Goal: Task Accomplishment & Management: Manage account settings

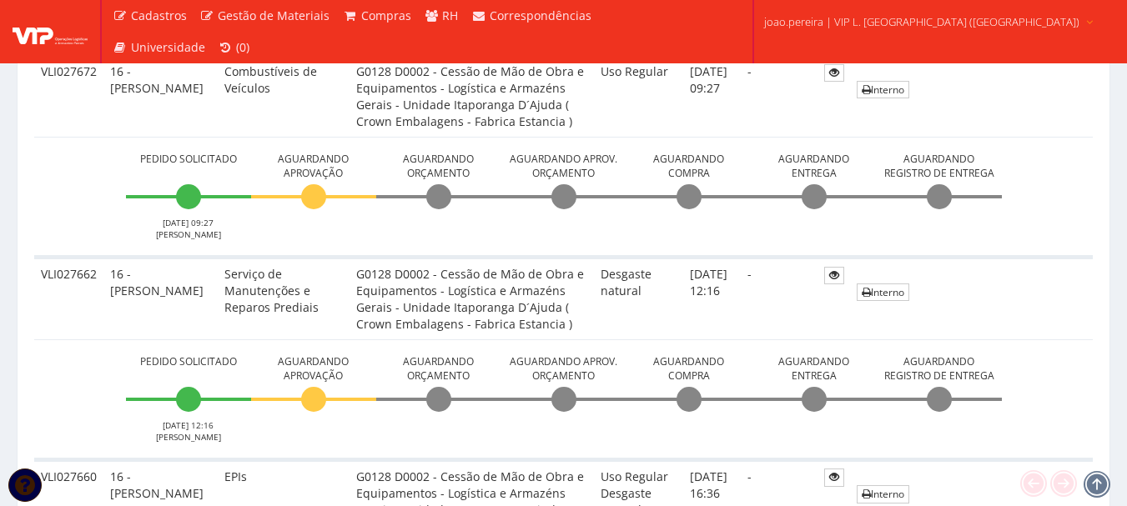
scroll to position [501, 0]
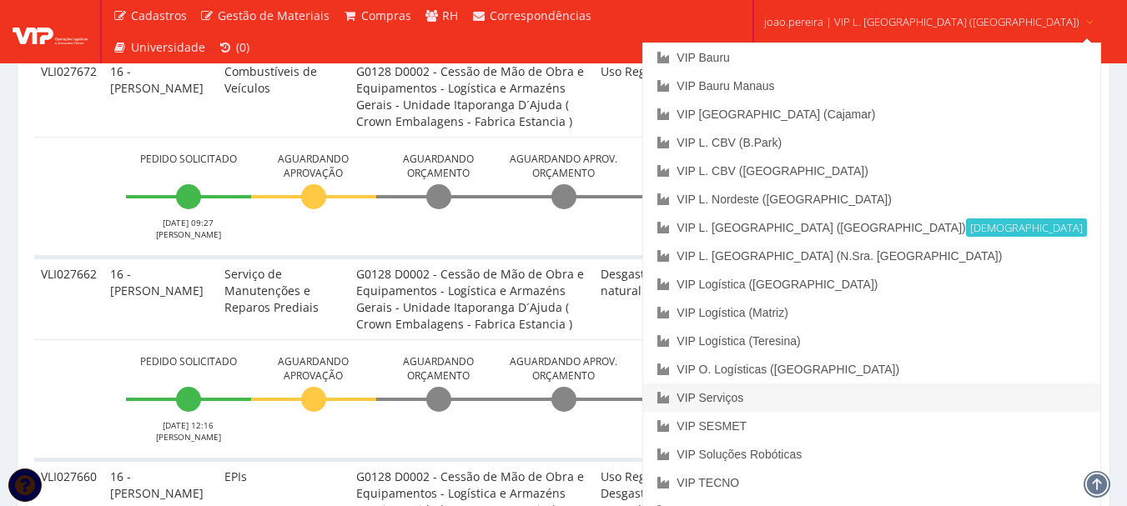
click at [836, 403] on link "VIP Serviços" at bounding box center [871, 398] width 456 height 28
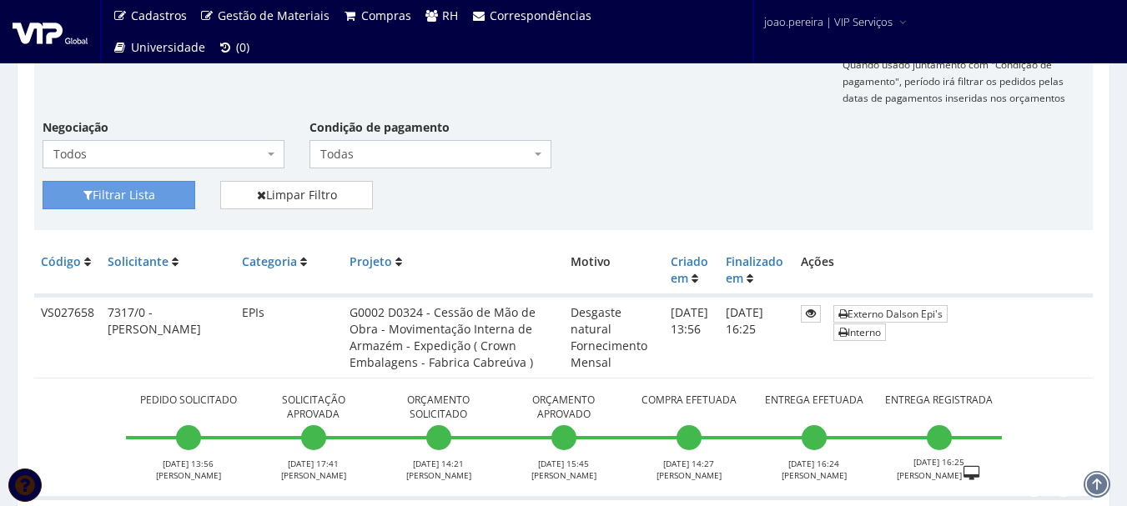
scroll to position [250, 0]
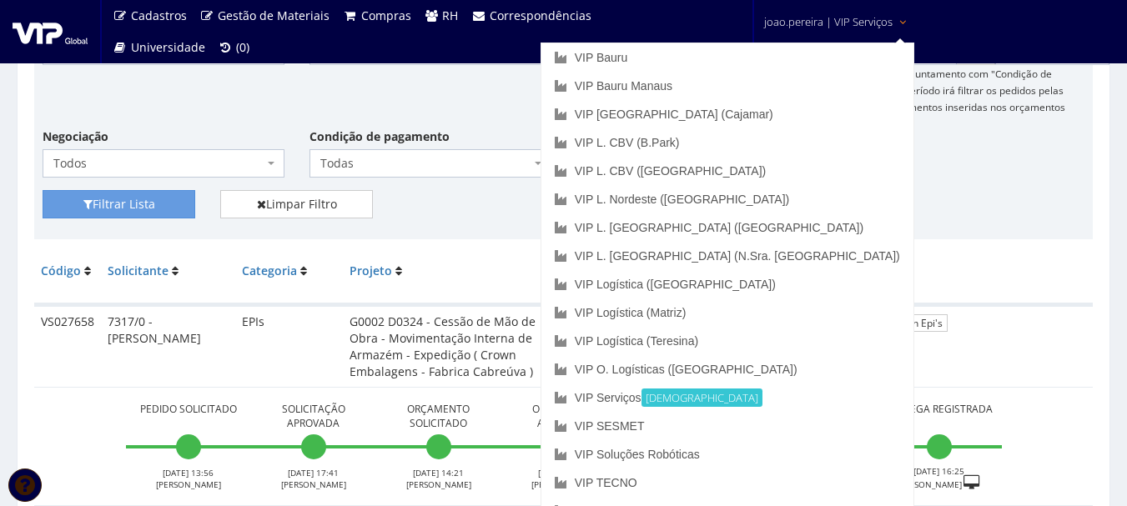
click at [815, 13] on link "joao.pereira | VIP Serviços" at bounding box center [835, 20] width 157 height 41
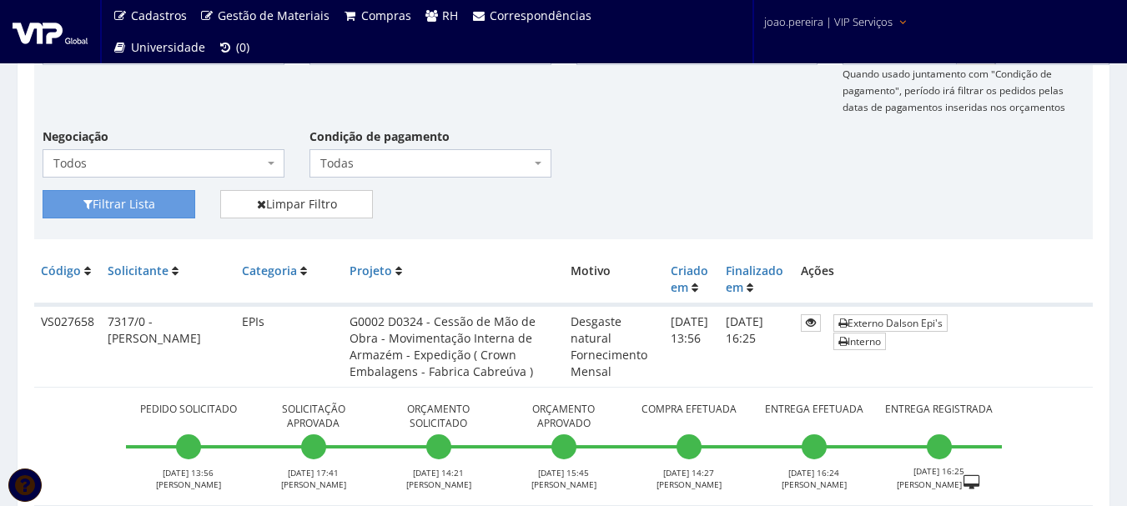
click at [812, 14] on span "joao.pereira | VIP Serviços" at bounding box center [828, 21] width 128 height 17
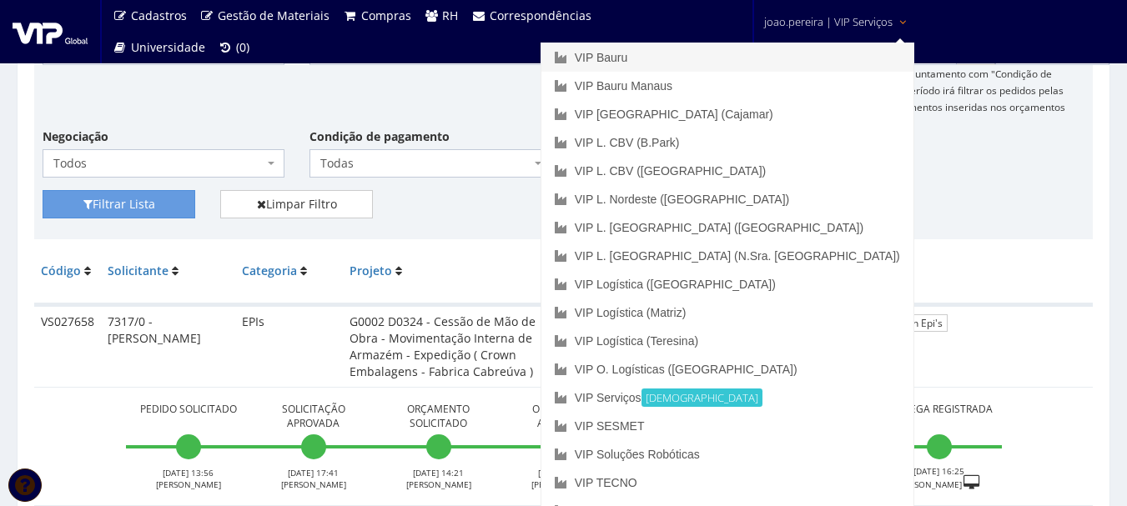
click at [750, 54] on link "VIP Bauru" at bounding box center [727, 57] width 372 height 28
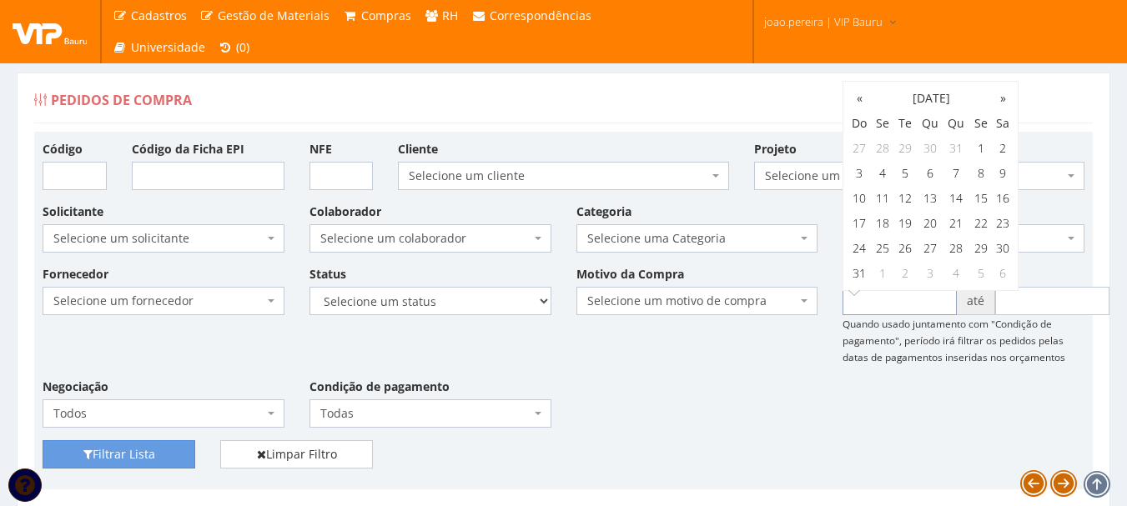
click at [908, 291] on input "text" at bounding box center [900, 301] width 114 height 28
type input "01/01/2025"
click at [1037, 313] on input "text" at bounding box center [1052, 301] width 114 height 28
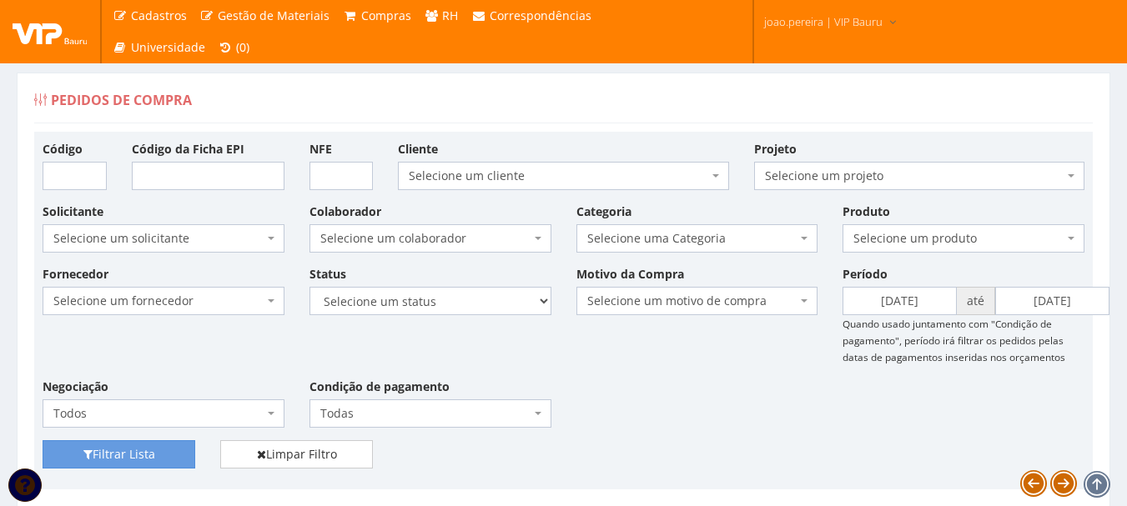
click at [888, 445] on div "Filtrar Lista Limpar Filtro" at bounding box center [563, 460] width 1067 height 41
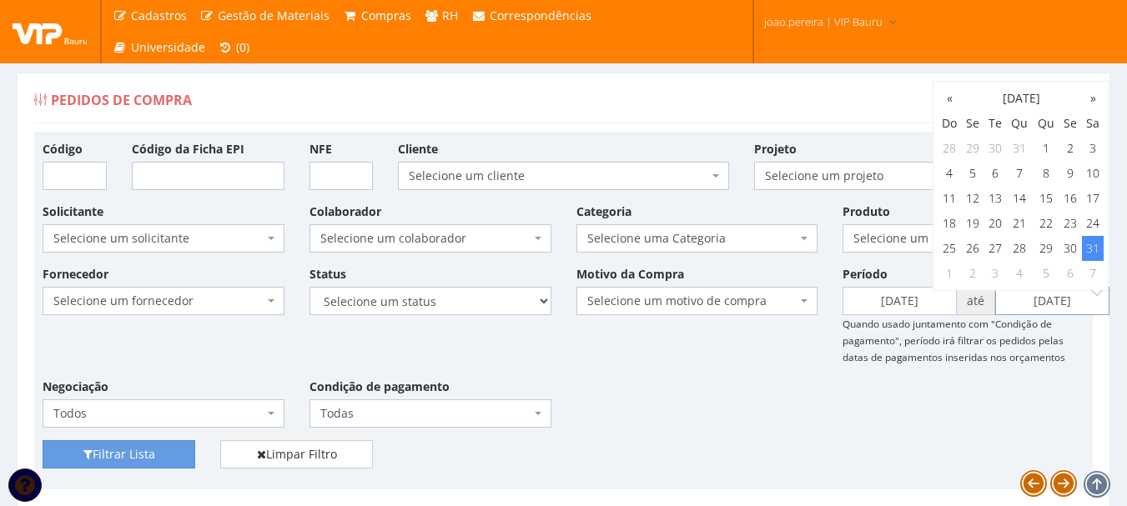
click at [1036, 295] on input "31/08/2024" at bounding box center [1052, 301] width 114 height 28
type input "29/08/2024"
click at [1045, 247] on td "29" at bounding box center [1046, 248] width 27 height 25
click at [973, 411] on div "Fornecedor Selecione um fornecedor ******** ******** 1000 MARCAS BRASIL 123 MIL…" at bounding box center [563, 352] width 1067 height 175
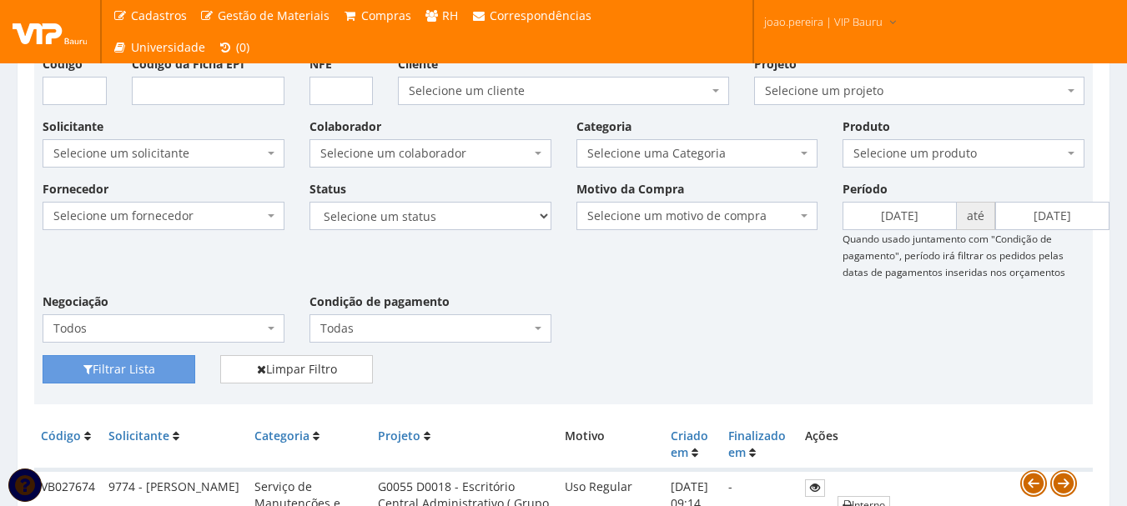
scroll to position [83, 0]
click at [800, 155] on span "Selecione uma Categoria" at bounding box center [697, 155] width 242 height 28
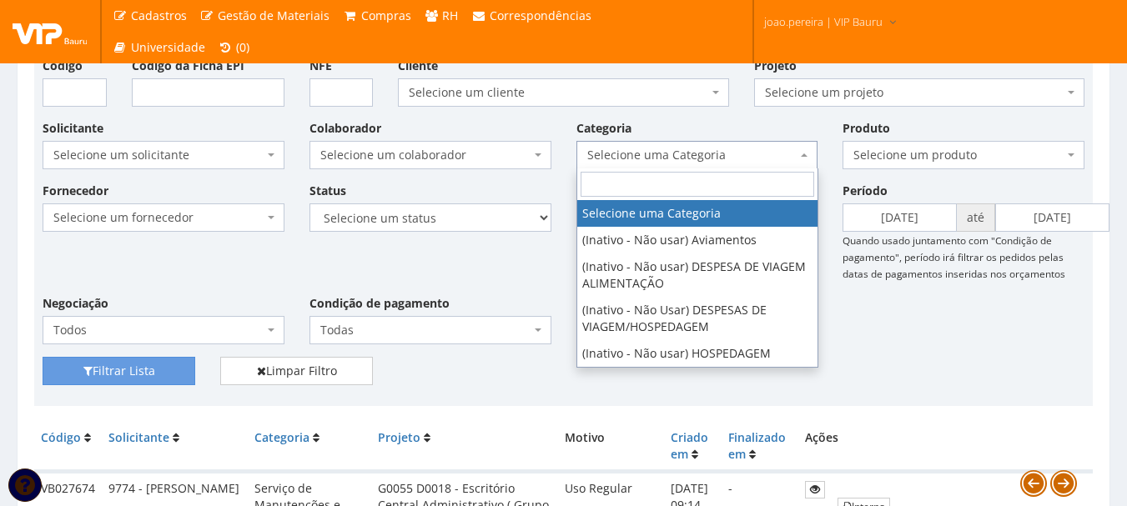
click at [695, 185] on input "search" at bounding box center [698, 184] width 234 height 25
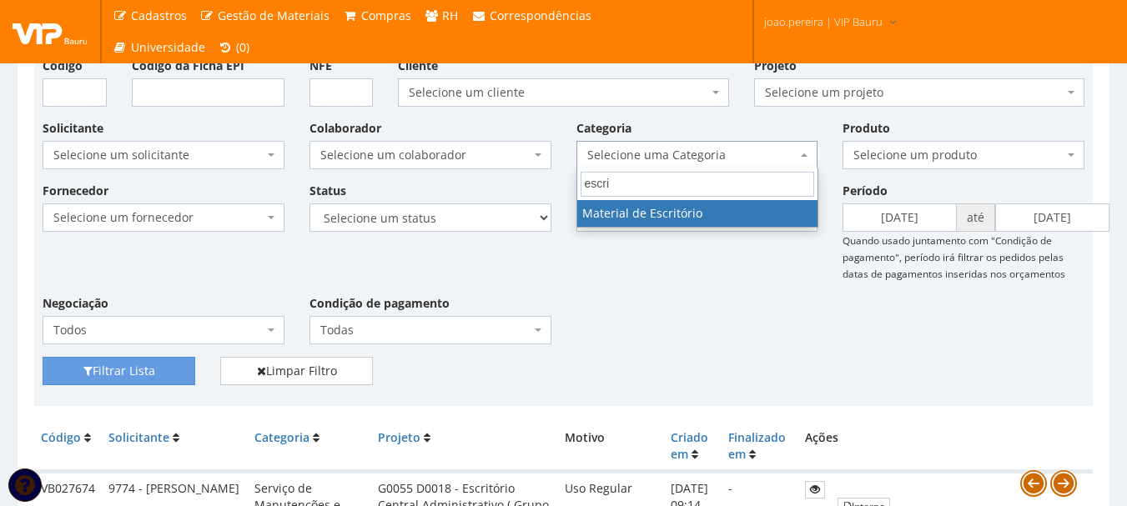
type input "escri"
select select "16"
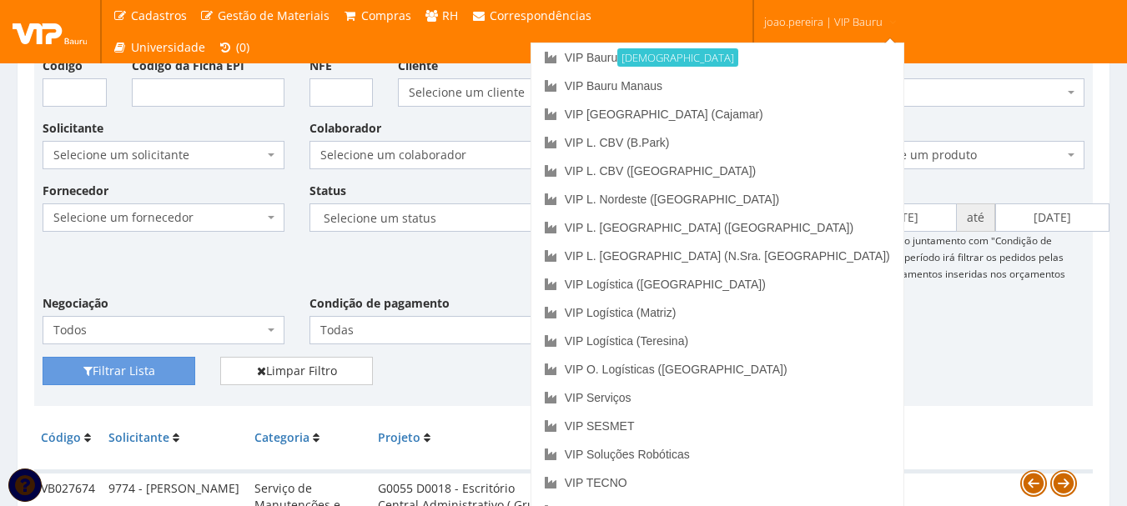
click at [808, 18] on span "joao.pereira | VIP Bauru" at bounding box center [823, 21] width 118 height 17
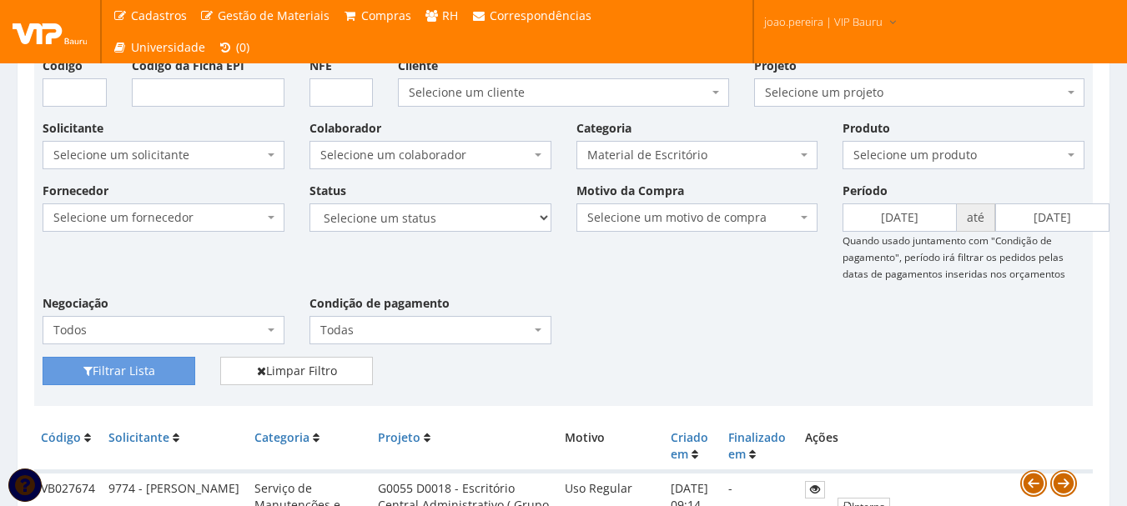
scroll to position [250, 0]
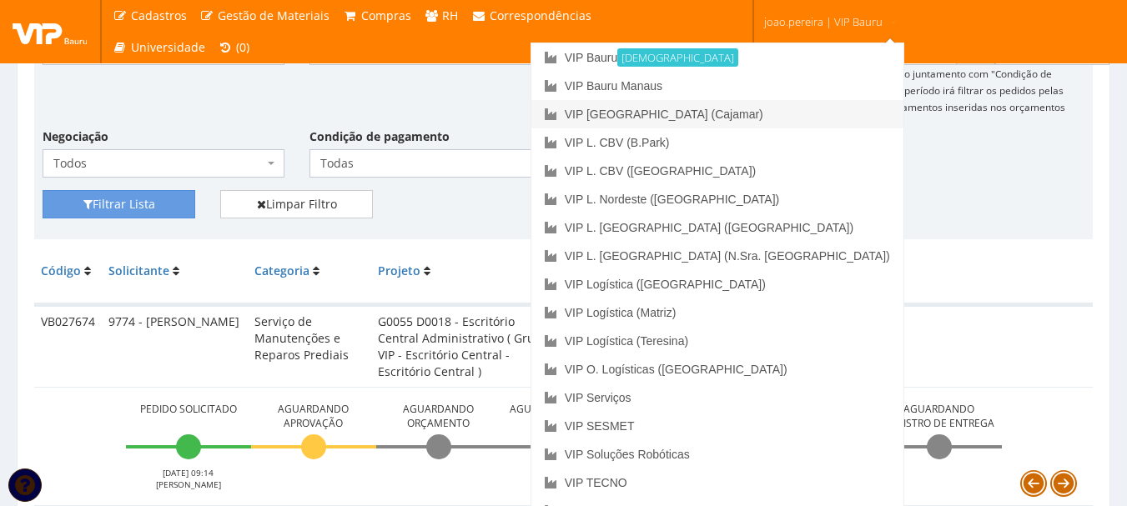
click at [750, 113] on link "VIP [GEOGRAPHIC_DATA] (Cajamar)" at bounding box center [717, 114] width 372 height 28
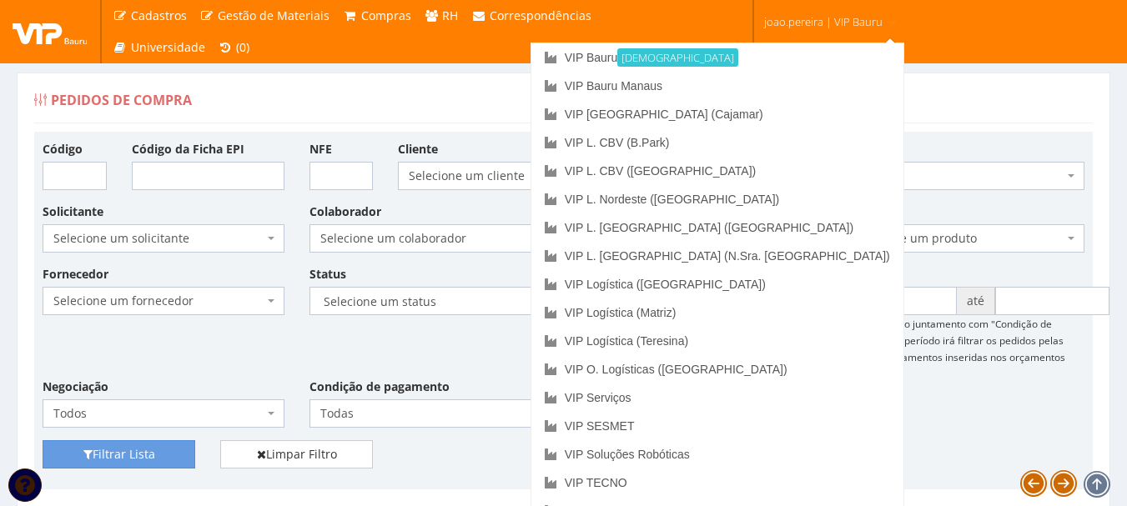
click at [932, 86] on div "Pedidos de Compra" at bounding box center [563, 103] width 1059 height 40
click at [844, 16] on span "joao.pereira | VIP Bauru" at bounding box center [823, 21] width 118 height 17
click at [768, 400] on link "VIP Serviços" at bounding box center [717, 398] width 372 height 28
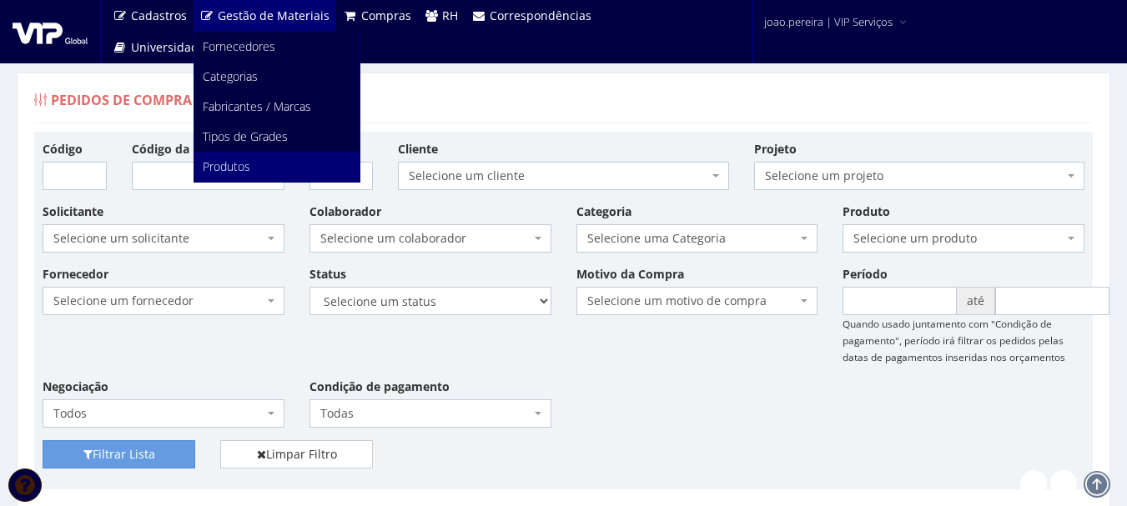
click at [249, 162] on span "Produtos" at bounding box center [227, 166] width 48 height 16
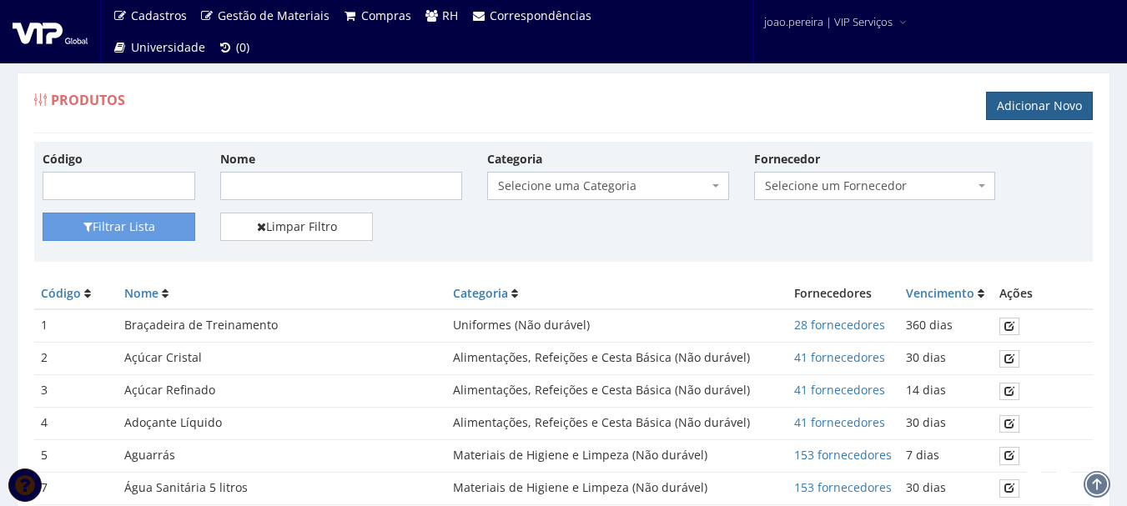
click at [1039, 103] on link "Adicionar Novo" at bounding box center [1039, 106] width 107 height 28
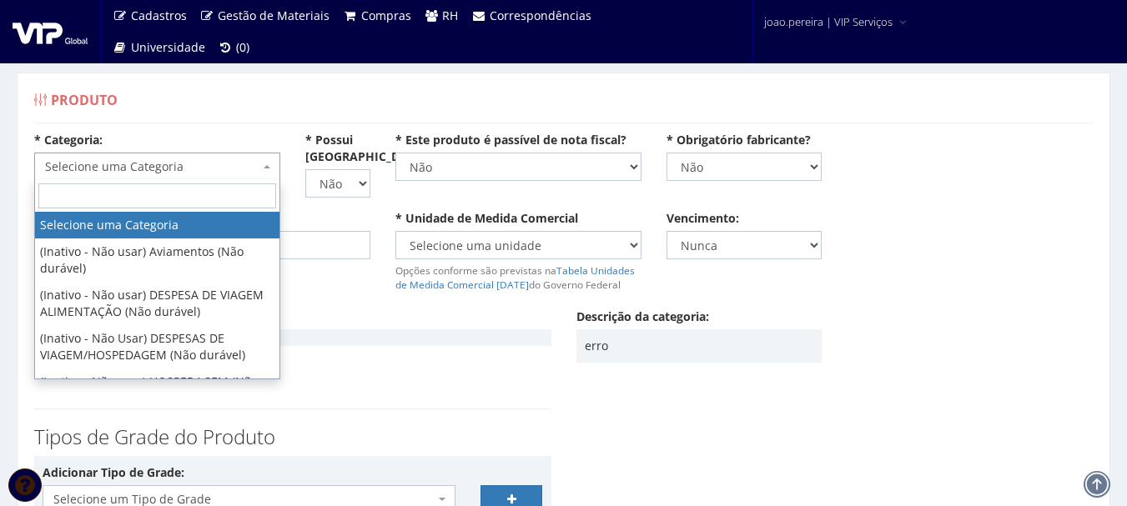
click at [264, 161] on span "Selecione uma Categoria" at bounding box center [157, 167] width 246 height 28
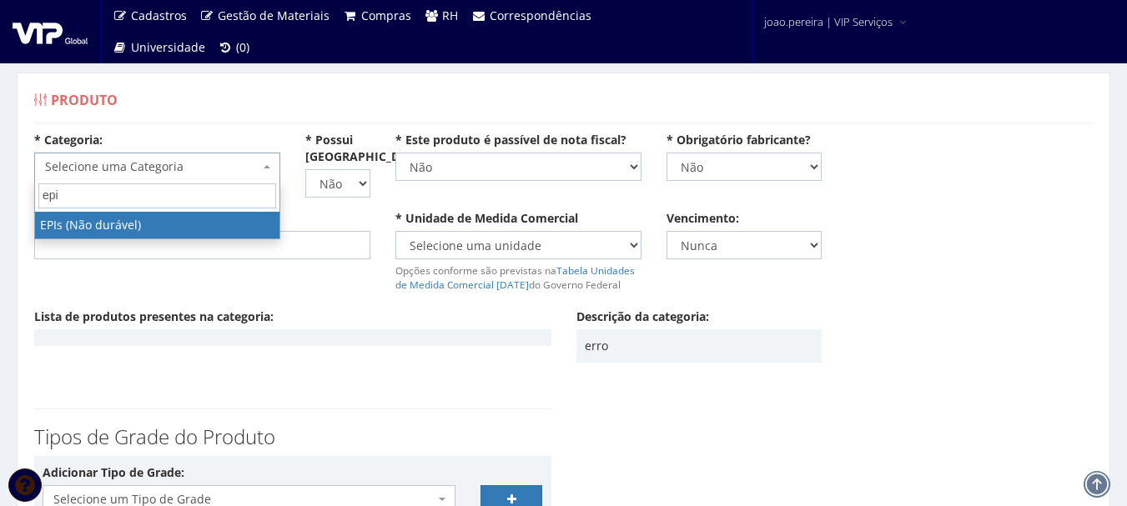
type input "epi"
select select "1"
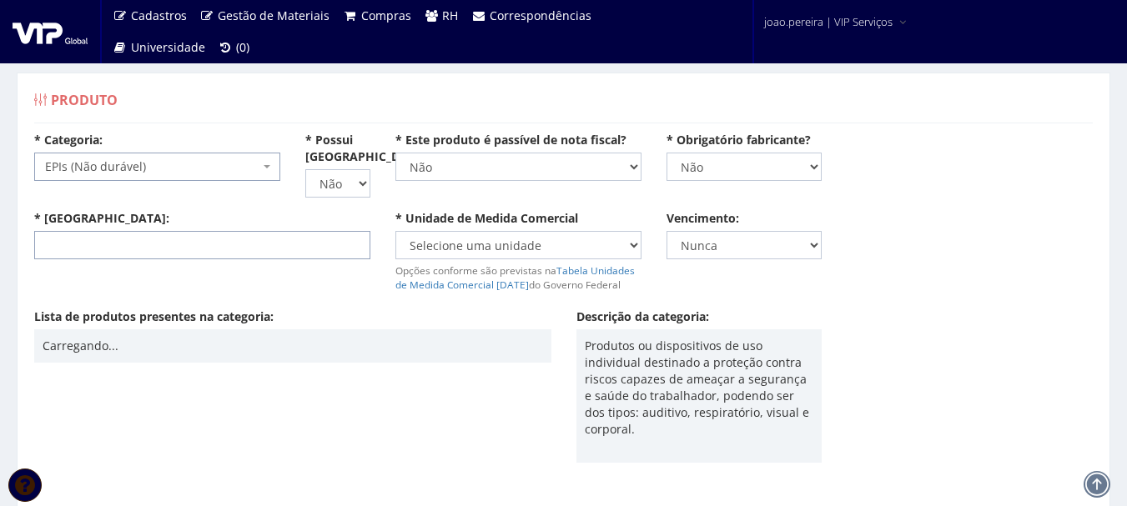
click at [172, 251] on input "* Nome:" at bounding box center [202, 245] width 336 height 28
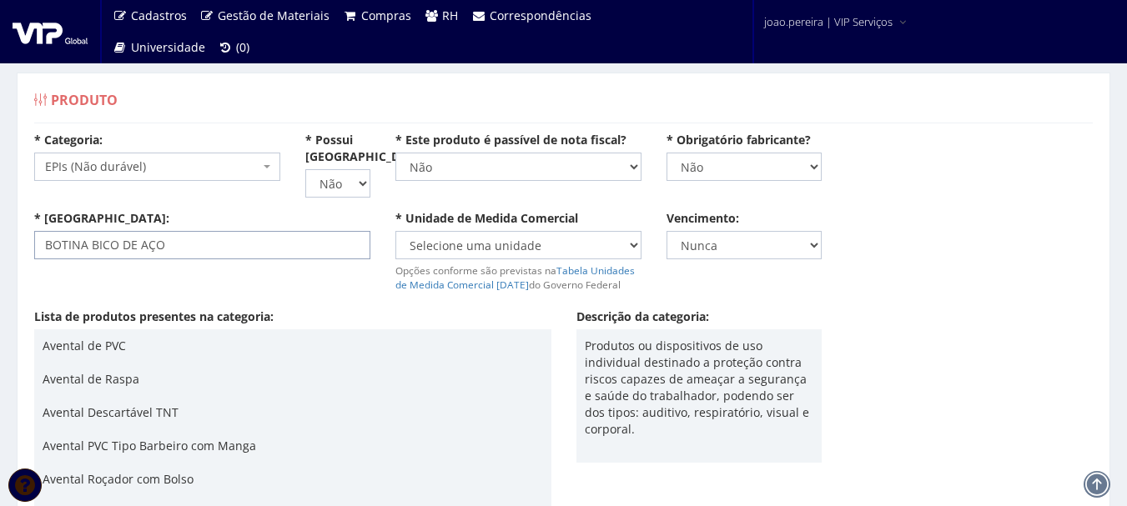
type input "BOTINA BICO DE AÇO"
click at [443, 385] on p "Avental de Raspa" at bounding box center [293, 379] width 501 height 17
click at [636, 243] on select "Selecione uma unidade AMPOLA BALDE BANDEJA BARRA BISNAGA BLOCO BOBINA BOMBONA C…" at bounding box center [518, 245] width 246 height 28
select select "UNID"
click at [395, 231] on select "Selecione uma unidade AMPOLA BALDE BANDEJA BARRA BISNAGA BLOCO BOBINA BOMBONA C…" at bounding box center [518, 245] width 246 height 28
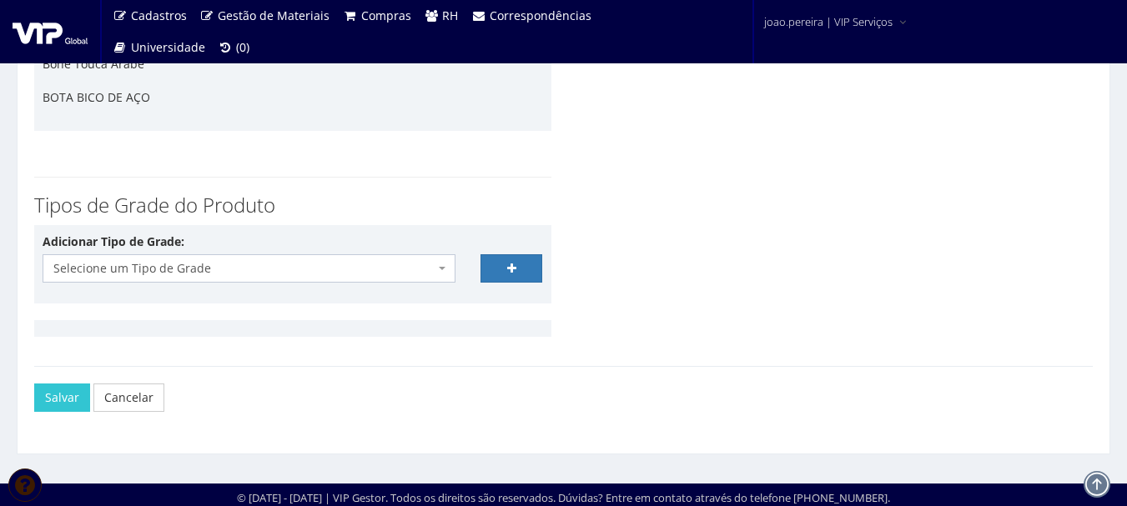
scroll to position [3889, 0]
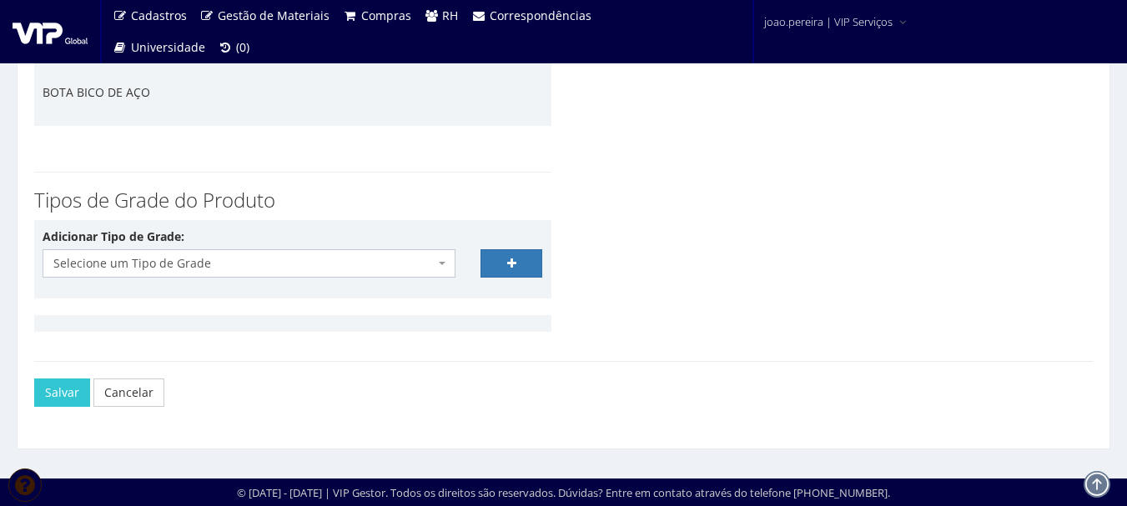
click at [439, 262] on b at bounding box center [442, 263] width 7 height 3
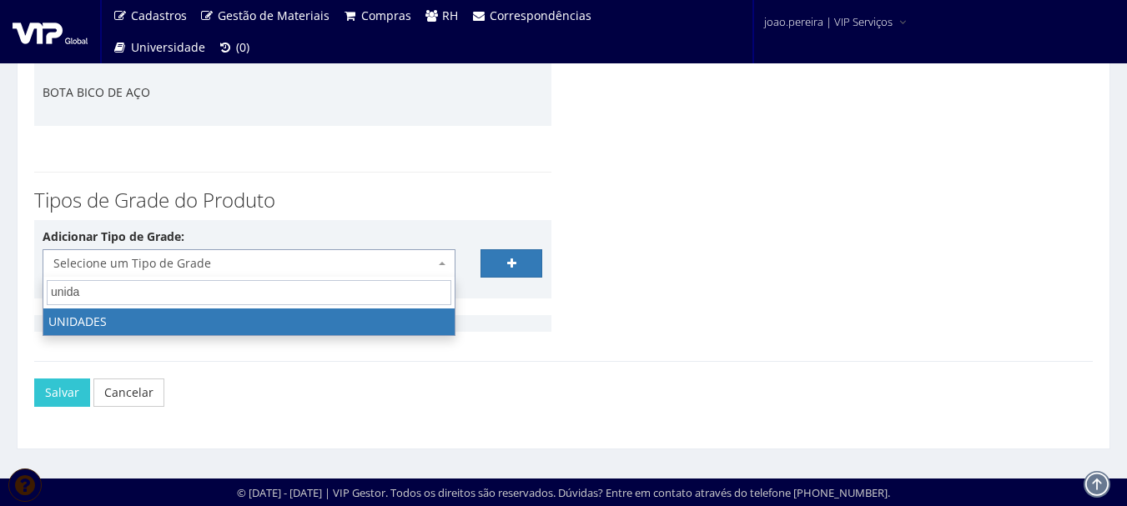
type input "unidad"
select select "21"
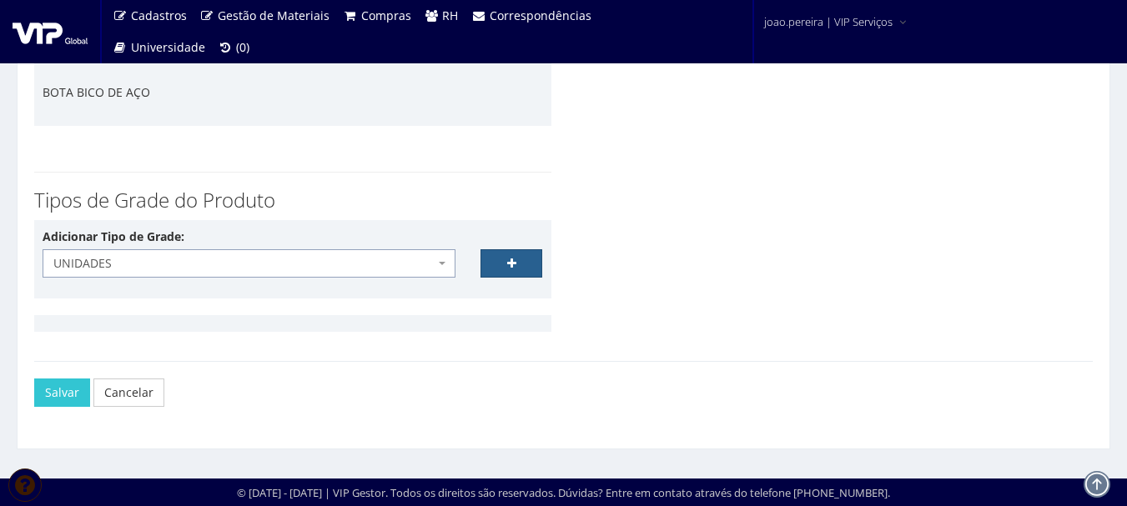
click at [514, 269] on link at bounding box center [511, 263] width 63 height 28
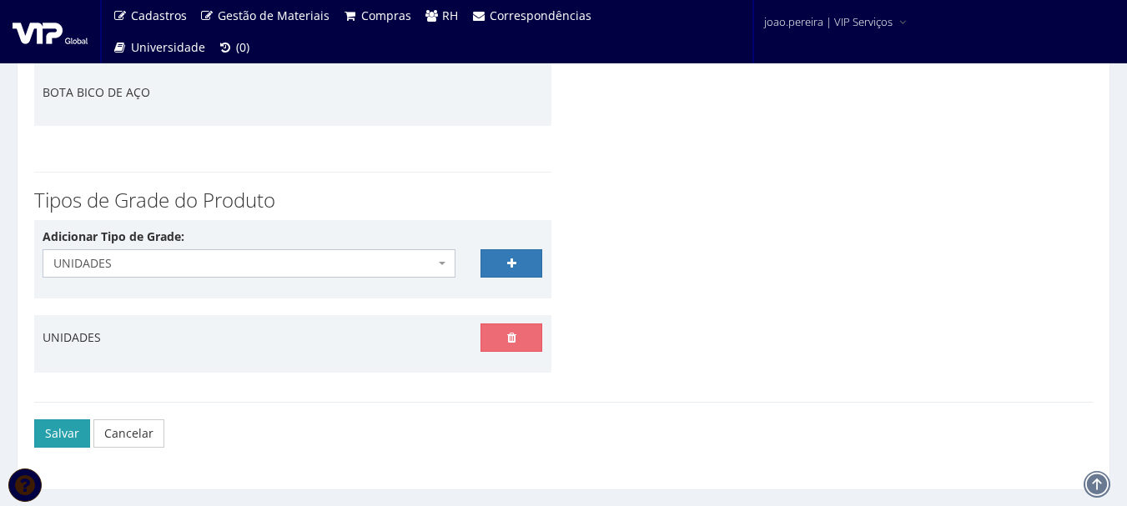
click at [57, 436] on button "Salvar" at bounding box center [62, 434] width 56 height 28
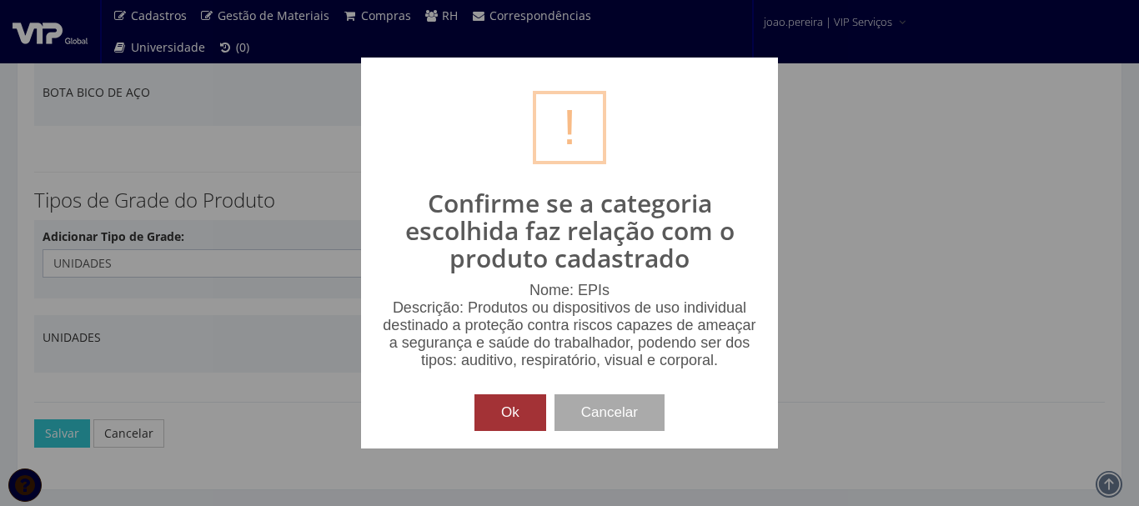
click at [504, 415] on button "Ok" at bounding box center [511, 413] width 72 height 37
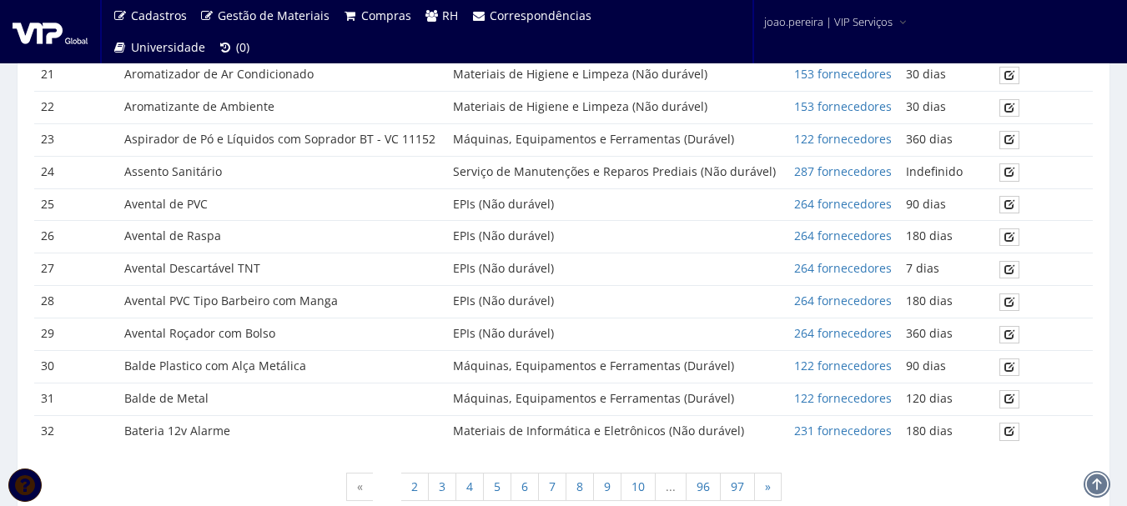
scroll to position [972, 0]
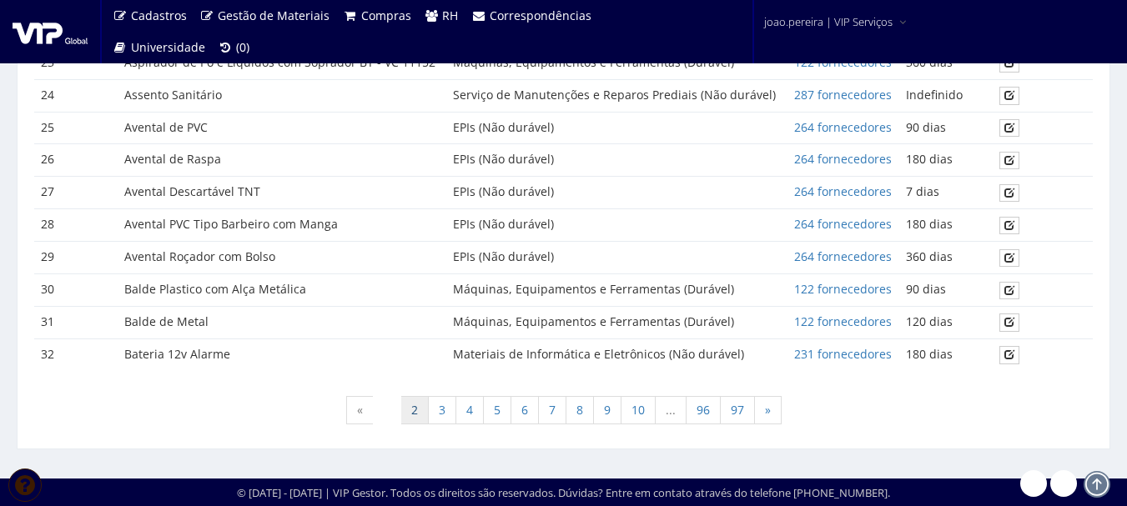
click at [420, 417] on link "2" at bounding box center [414, 410] width 28 height 28
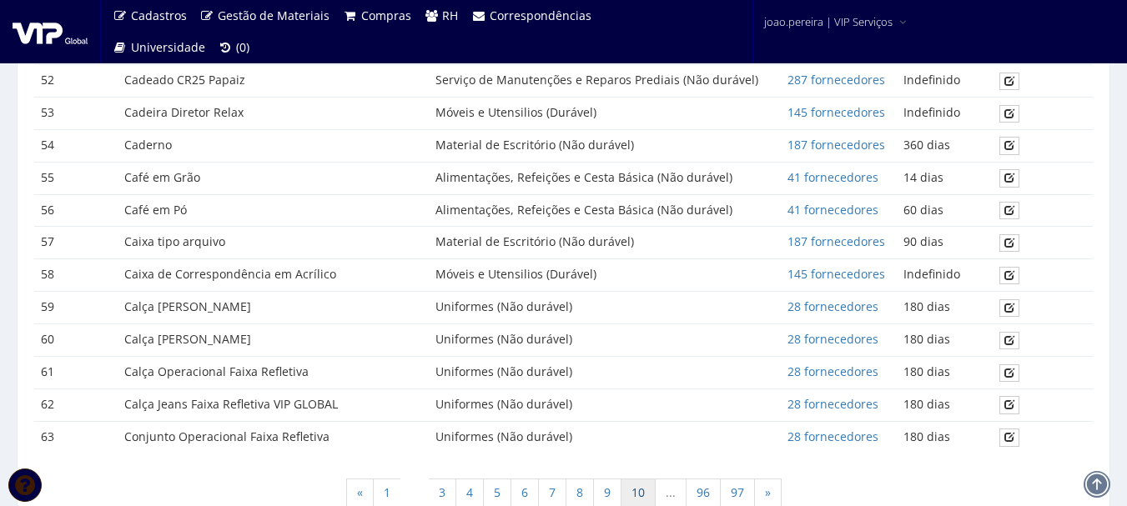
scroll to position [913, 0]
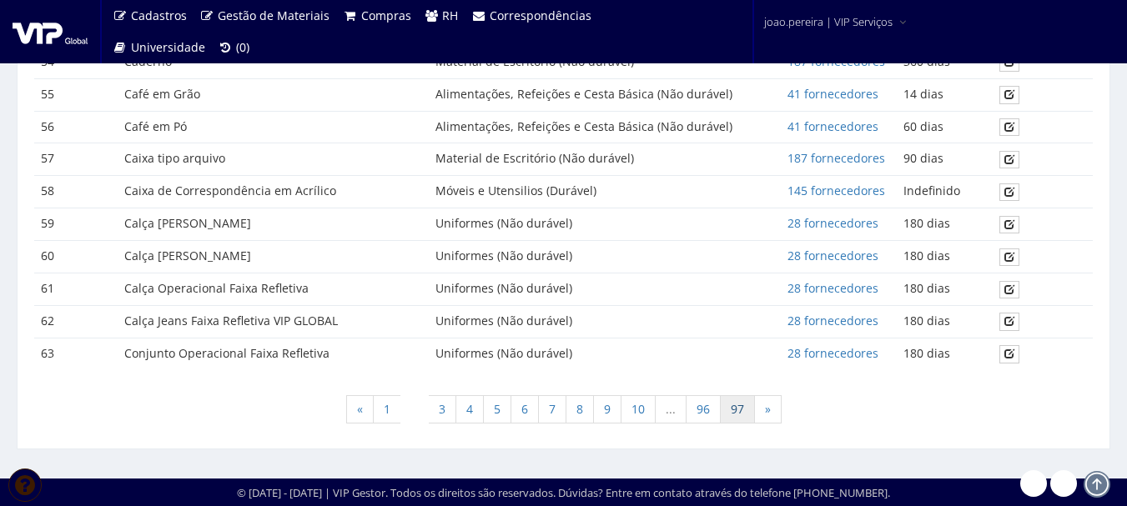
click at [738, 415] on link "97" at bounding box center [737, 409] width 35 height 28
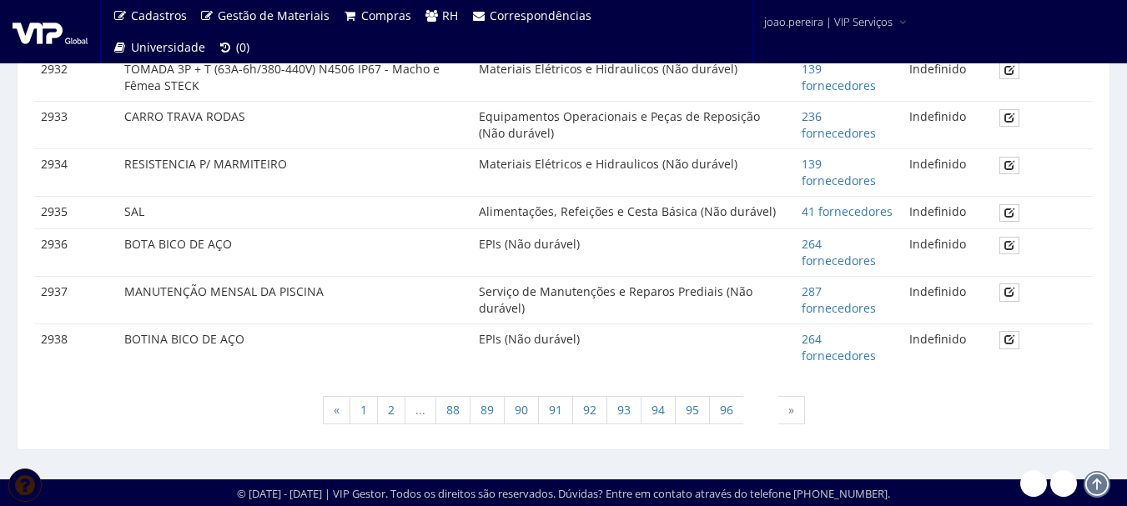
scroll to position [1086, 0]
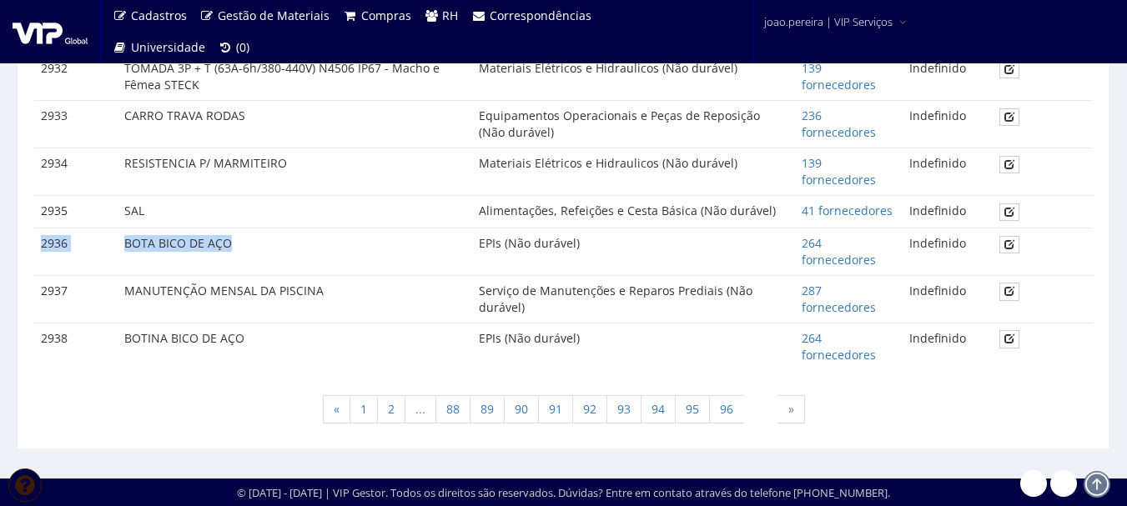
drag, startPoint x: 37, startPoint y: 241, endPoint x: 242, endPoint y: 237, distance: 205.3
click at [242, 237] on tr "2936 BOTA BICO DE AÇO EPIs (Não durável) 264 fornecedores Indefinido" at bounding box center [563, 252] width 1059 height 48
copy tr "2936 BOTA BICO DE AÇO"
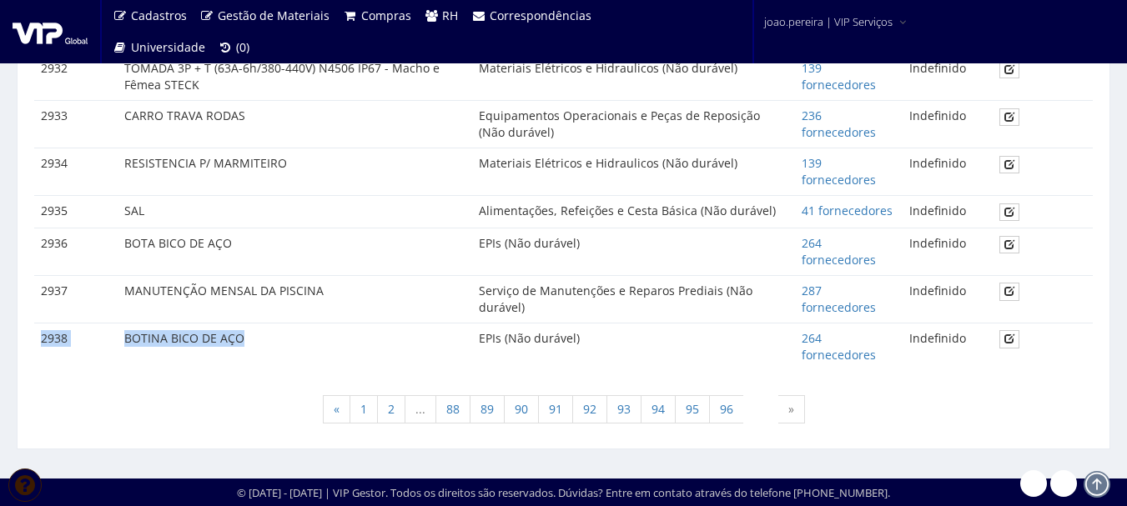
drag, startPoint x: 43, startPoint y: 340, endPoint x: 259, endPoint y: 339, distance: 216.9
click at [259, 339] on tr "2938 BOTINA BICO DE AÇO EPIs (Não durável) 264 fornecedores Indefinido" at bounding box center [563, 346] width 1059 height 47
copy tr "2938 BOTINA BICO DE AÇO"
click at [123, 423] on div "« 1 2 ... 88 89 90 91 92 93 94 95 96 97 »" at bounding box center [563, 411] width 1059 height 49
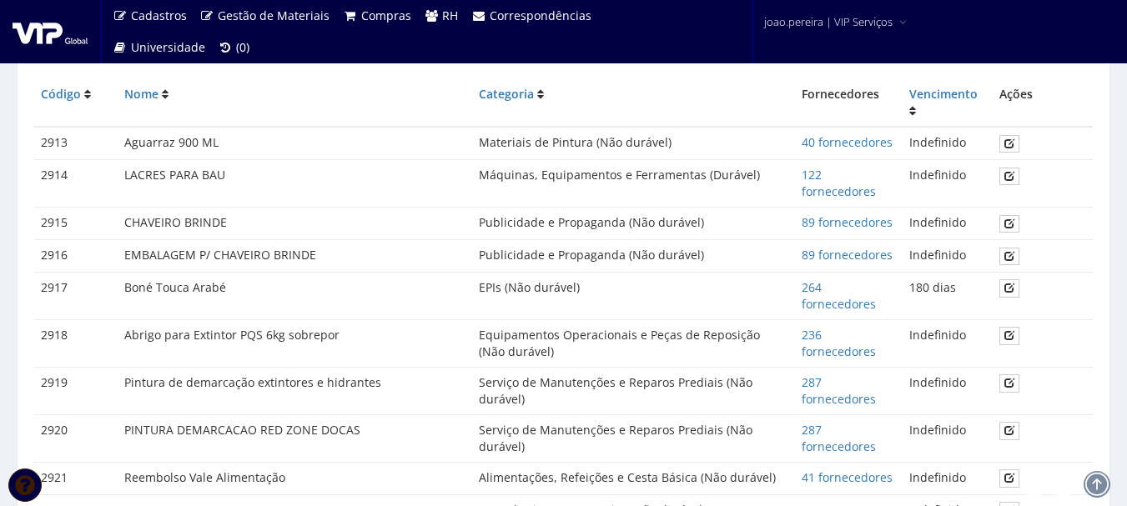
scroll to position [0, 0]
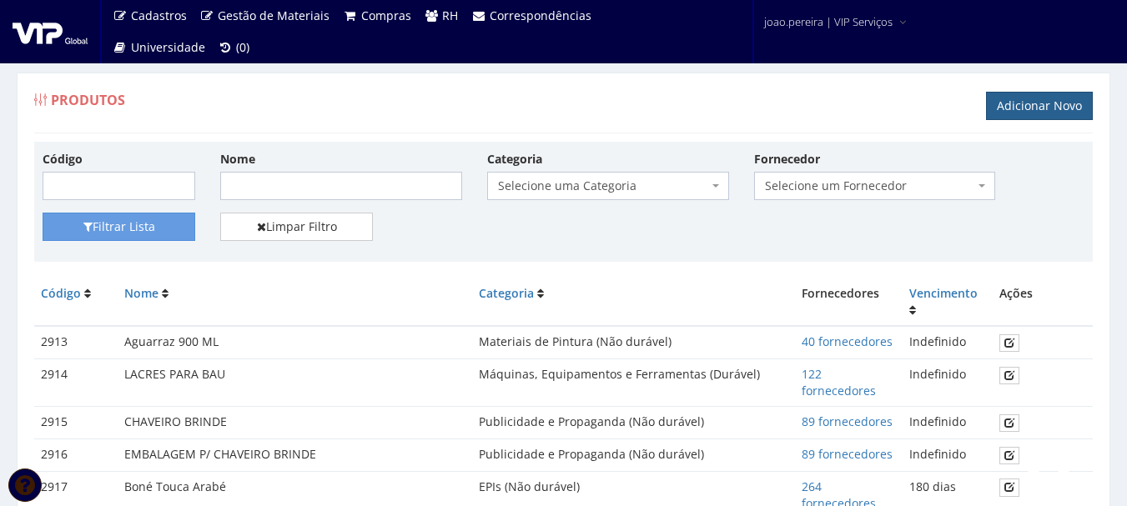
click at [1029, 98] on link "Adicionar Novo" at bounding box center [1039, 106] width 107 height 28
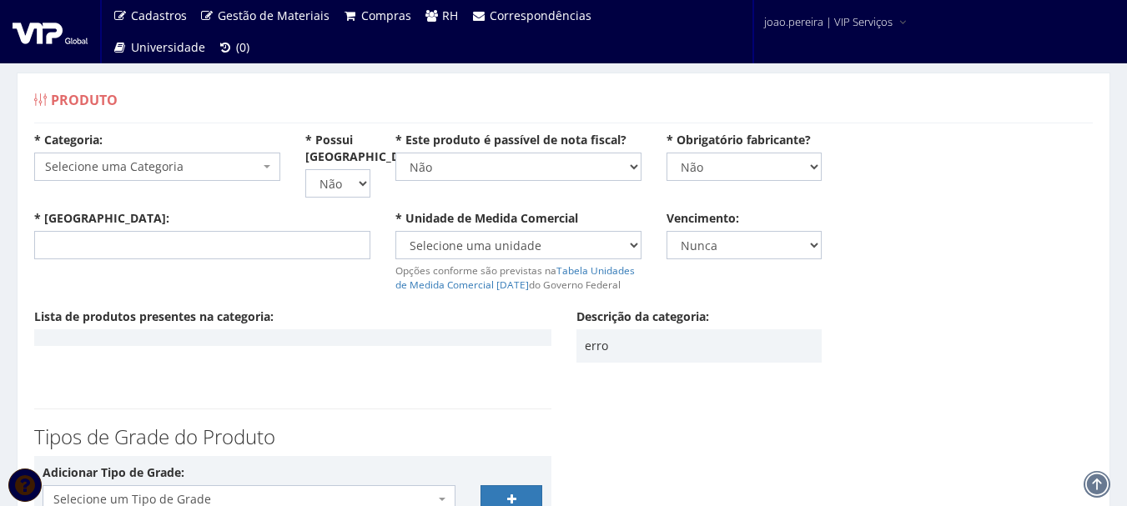
click at [211, 163] on span "Selecione uma Categoria" at bounding box center [152, 166] width 214 height 17
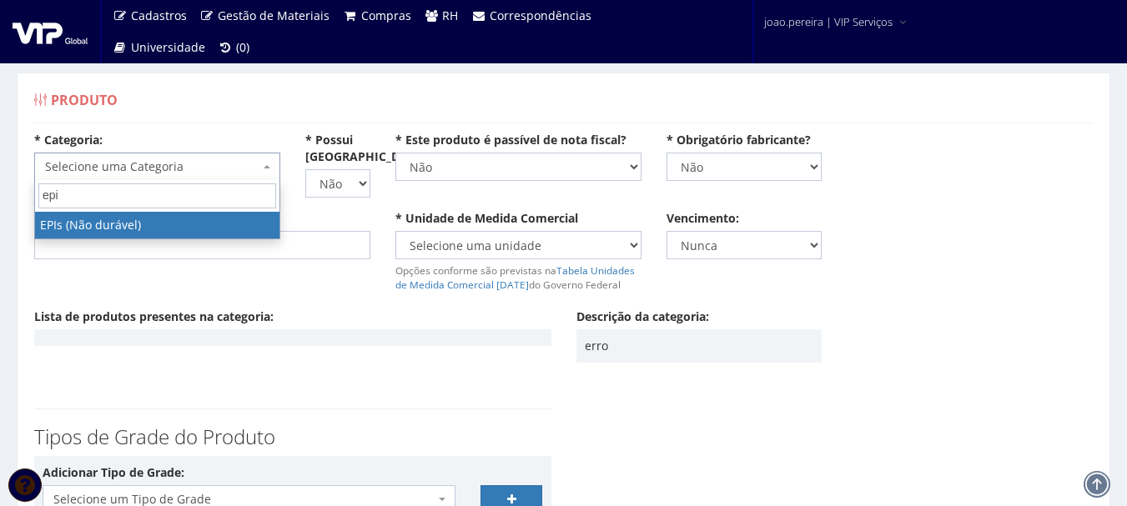
type input "epi"
select select "1"
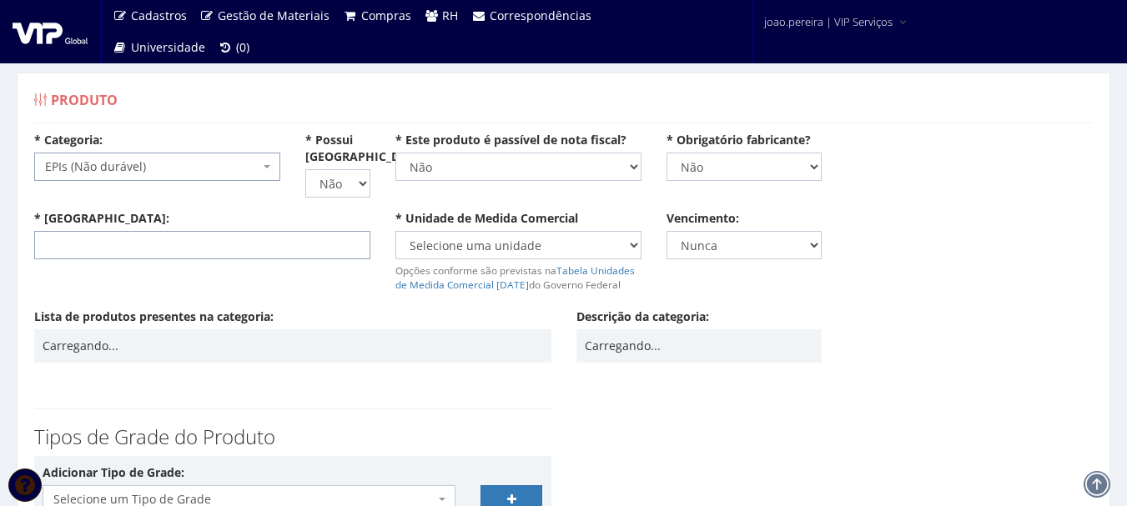
click at [154, 244] on input "* [GEOGRAPHIC_DATA]:" at bounding box center [202, 245] width 336 height 28
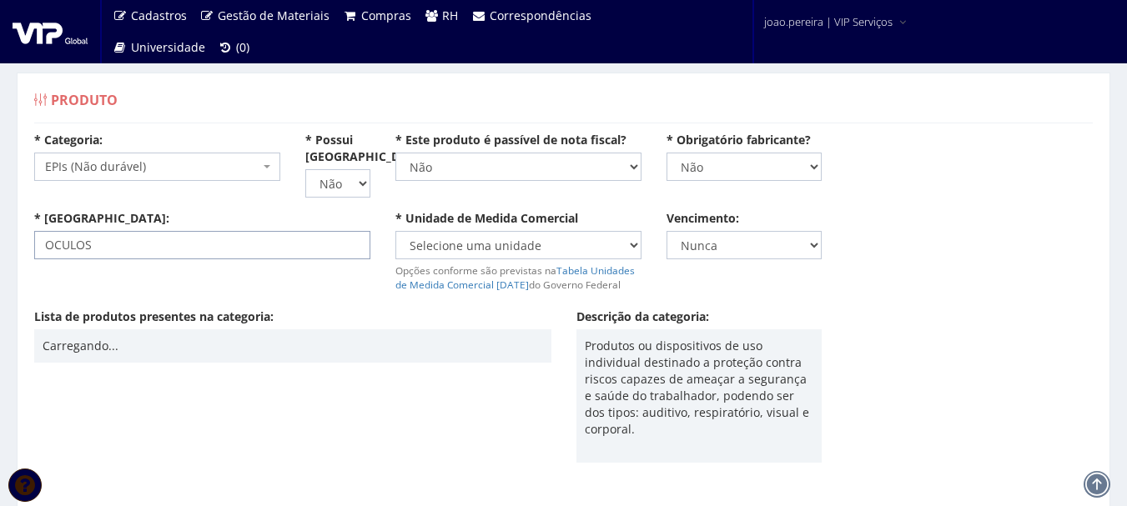
type input "OCULOS"
click at [563, 247] on select "Selecione uma unidade AMPOLA BALDE BANDEJA BARRA BISNAGA BLOCO BOBINA BOMBONA C…" at bounding box center [518, 245] width 246 height 28
select select "UNID"
click at [395, 231] on select "Selecione uma unidade AMPOLA BALDE BANDEJA BARRA BISNAGA BLOCO BOBINA BOMBONA C…" at bounding box center [518, 245] width 246 height 28
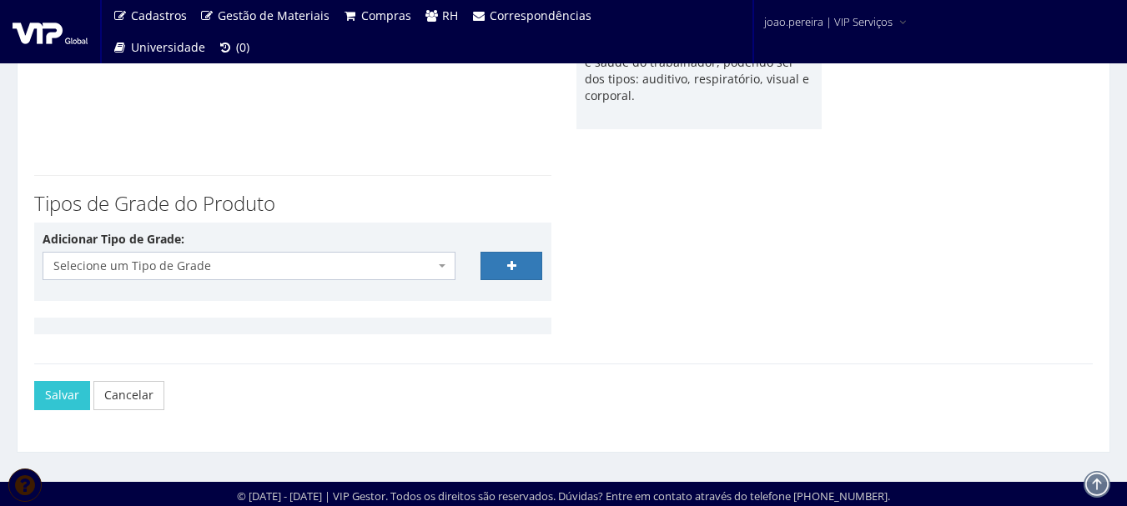
scroll to position [337, 0]
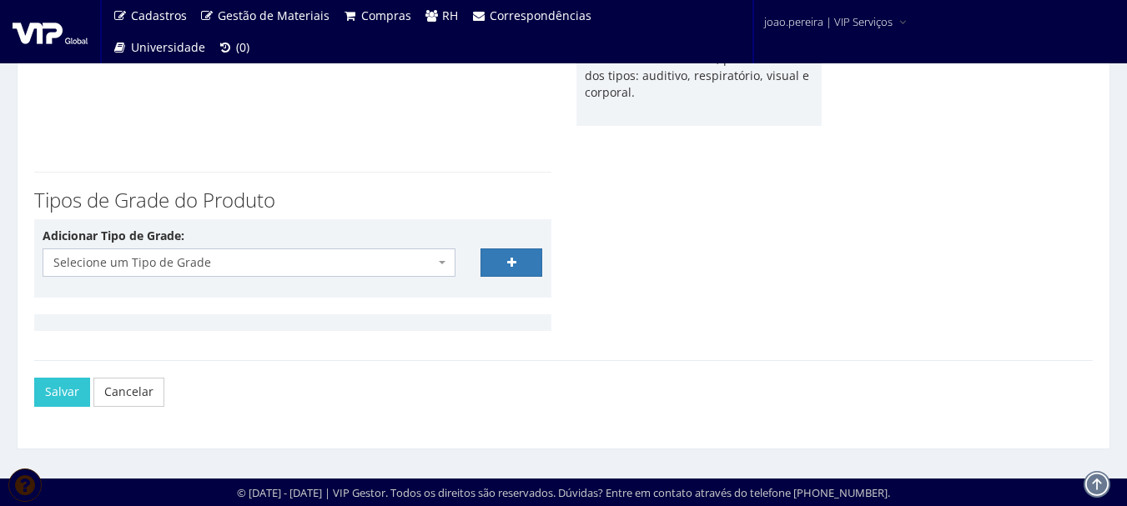
click at [444, 257] on span at bounding box center [443, 263] width 3 height 28
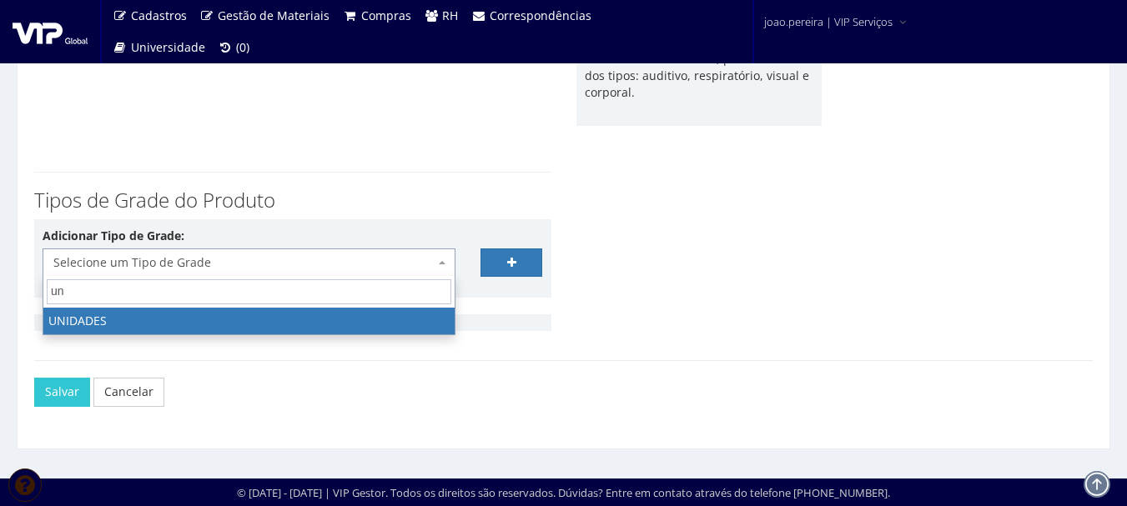
type input "uni"
select select "21"
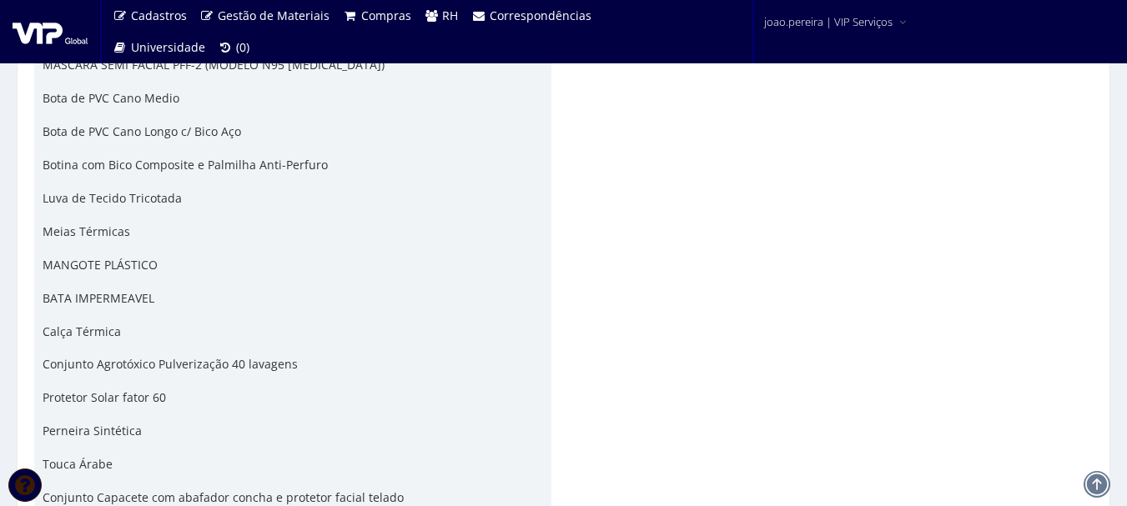
scroll to position [3922, 0]
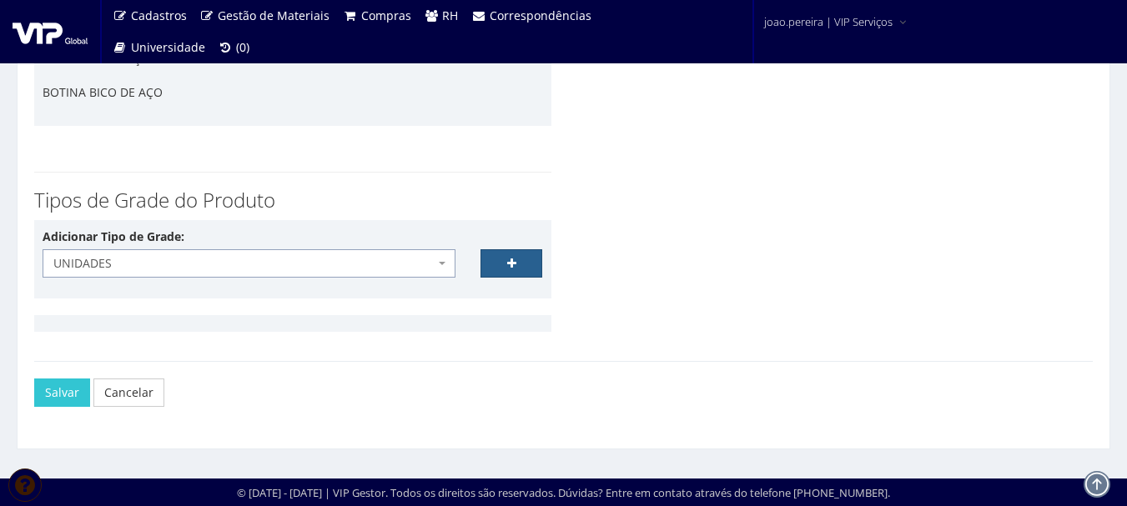
click at [524, 266] on link at bounding box center [511, 263] width 63 height 28
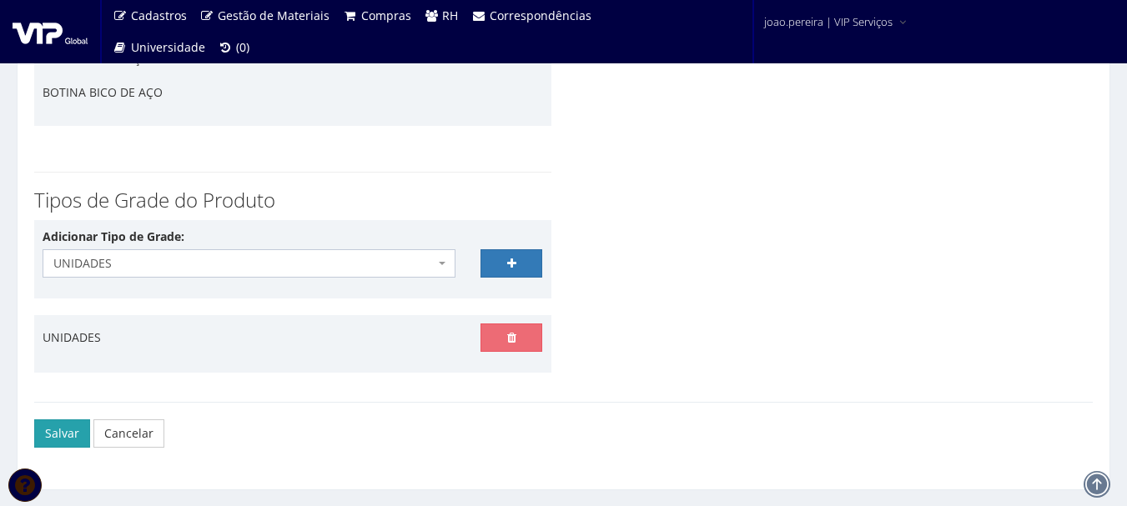
click at [41, 430] on button "Salvar" at bounding box center [62, 434] width 56 height 28
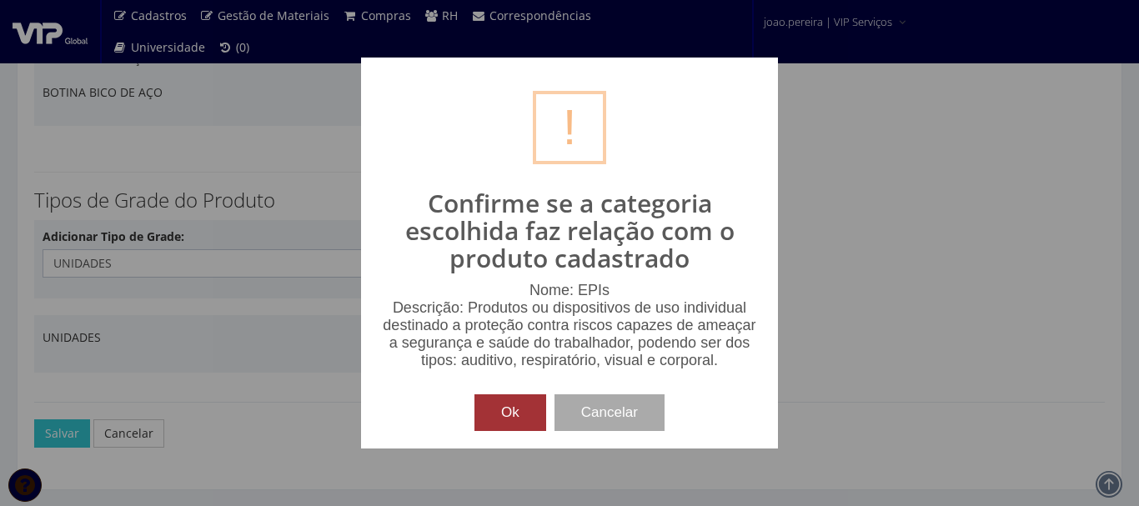
click at [501, 413] on button "Ok" at bounding box center [511, 413] width 72 height 37
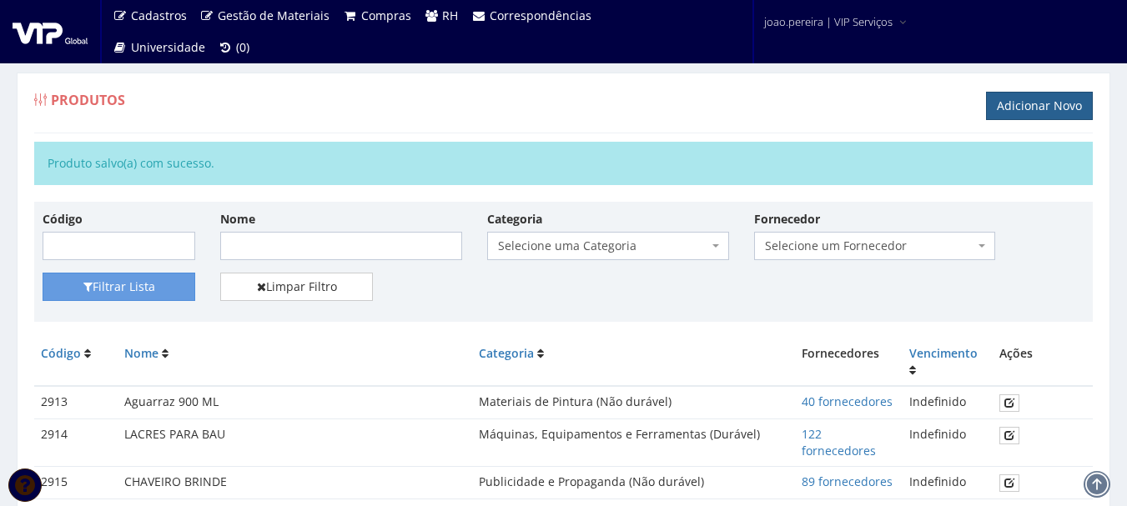
click at [1058, 110] on link "Adicionar Novo" at bounding box center [1039, 106] width 107 height 28
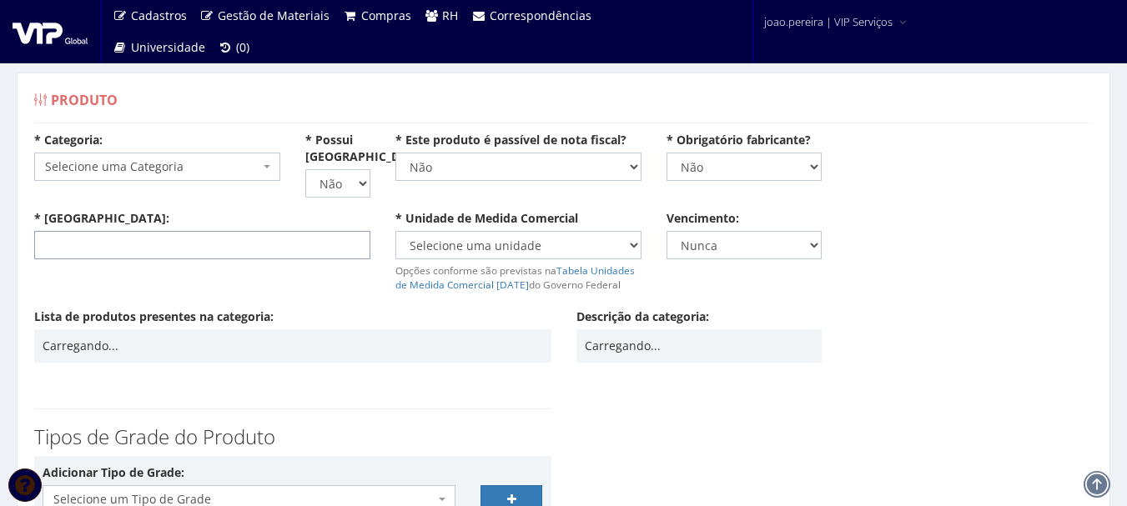
click at [139, 244] on input "* [GEOGRAPHIC_DATA]:" at bounding box center [202, 245] width 336 height 28
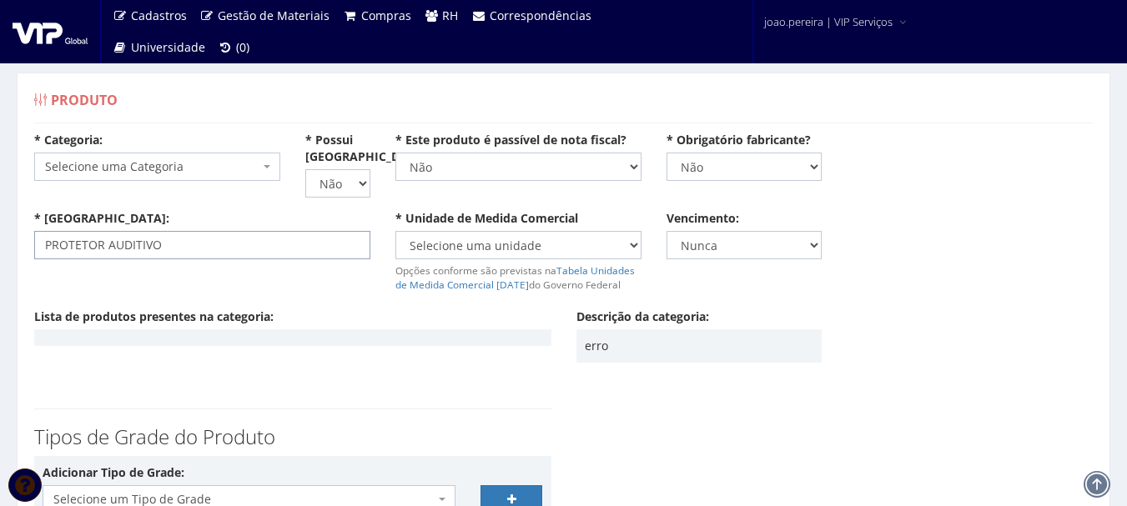
type input "PROTETOR AUDITIVO"
click at [631, 239] on select "Selecione uma unidade AMPOLA BALDE BANDEJA BARRA BISNAGA BLOCO BOBINA BOMBONA C…" at bounding box center [518, 245] width 246 height 28
select select "UNID"
click at [395, 231] on select "Selecione uma unidade AMPOLA BALDE BANDEJA BARRA BISNAGA BLOCO BOBINA BOMBONA C…" at bounding box center [518, 245] width 246 height 28
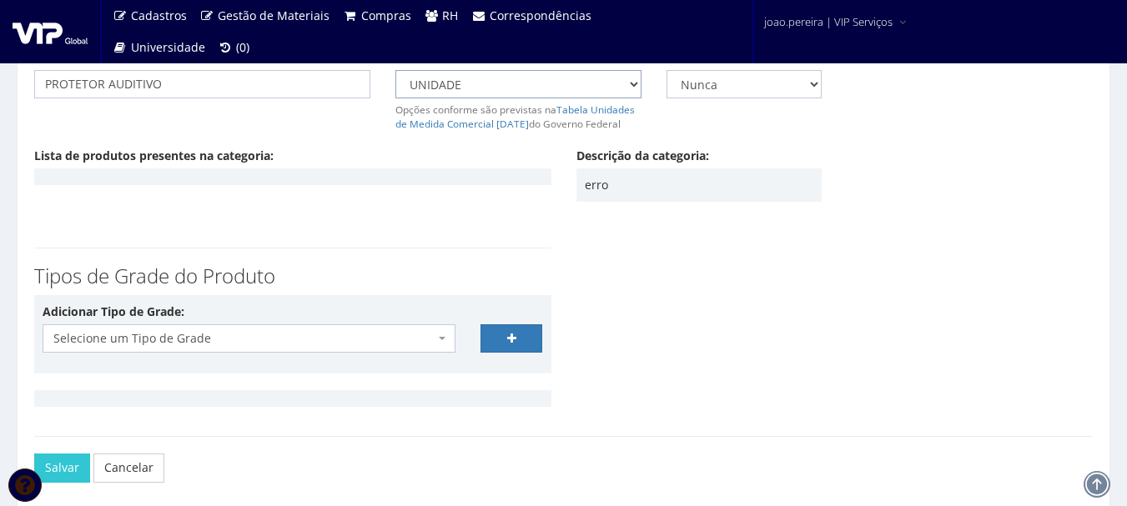
scroll to position [237, 0]
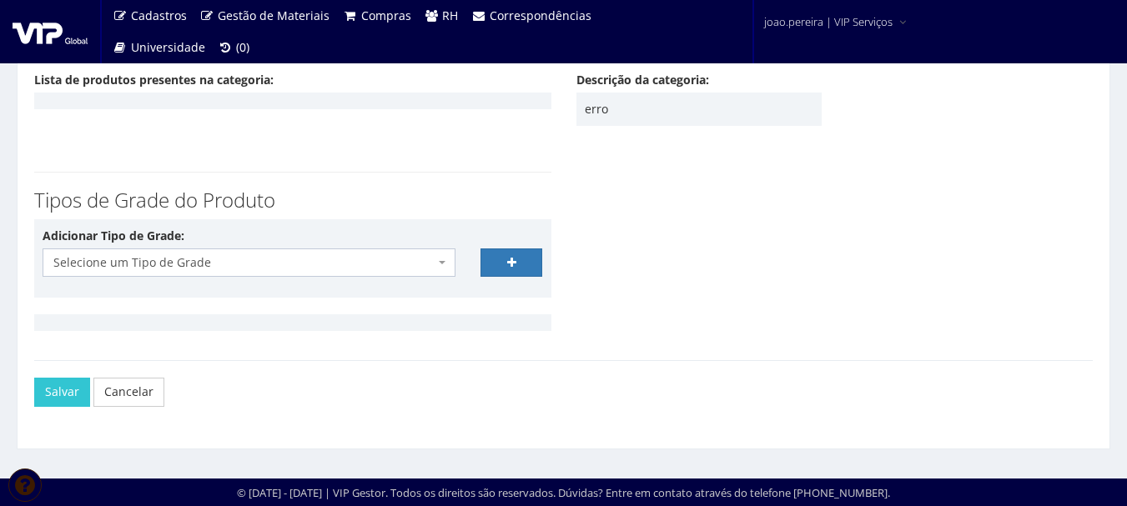
click at [404, 261] on span "Selecione um Tipo de Grade" at bounding box center [243, 262] width 381 height 17
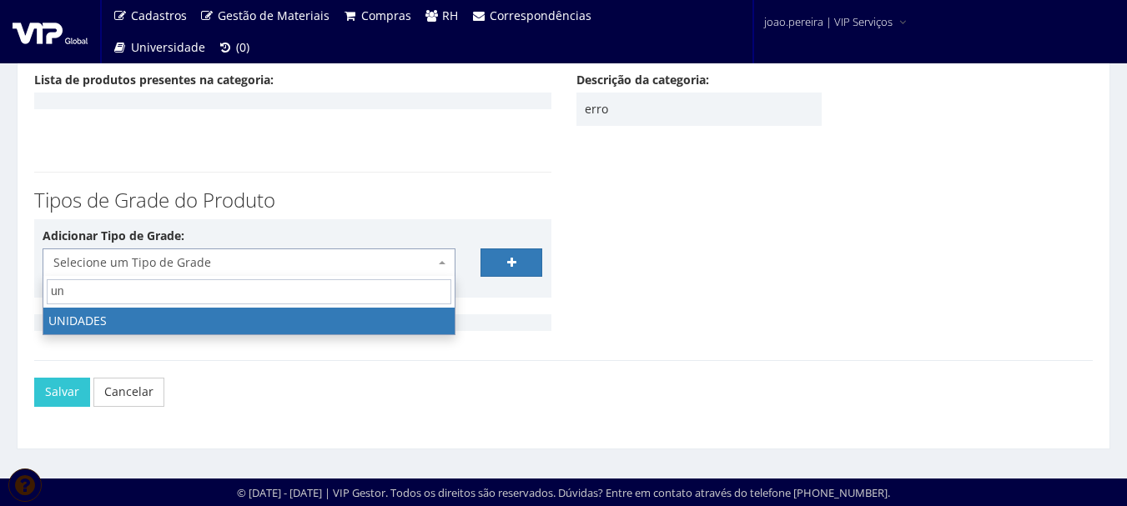
type input "uni"
select select "21"
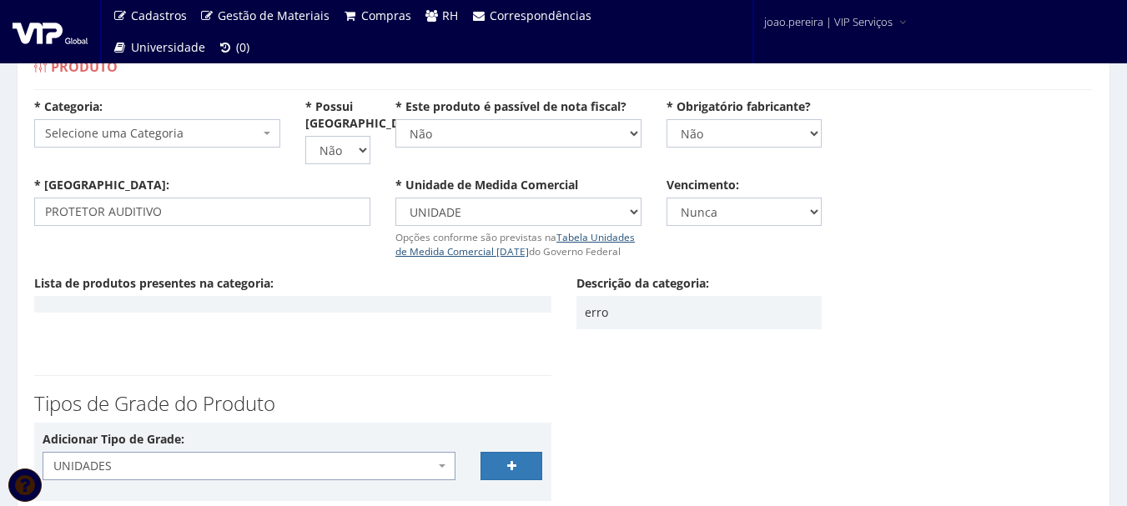
scroll to position [0, 0]
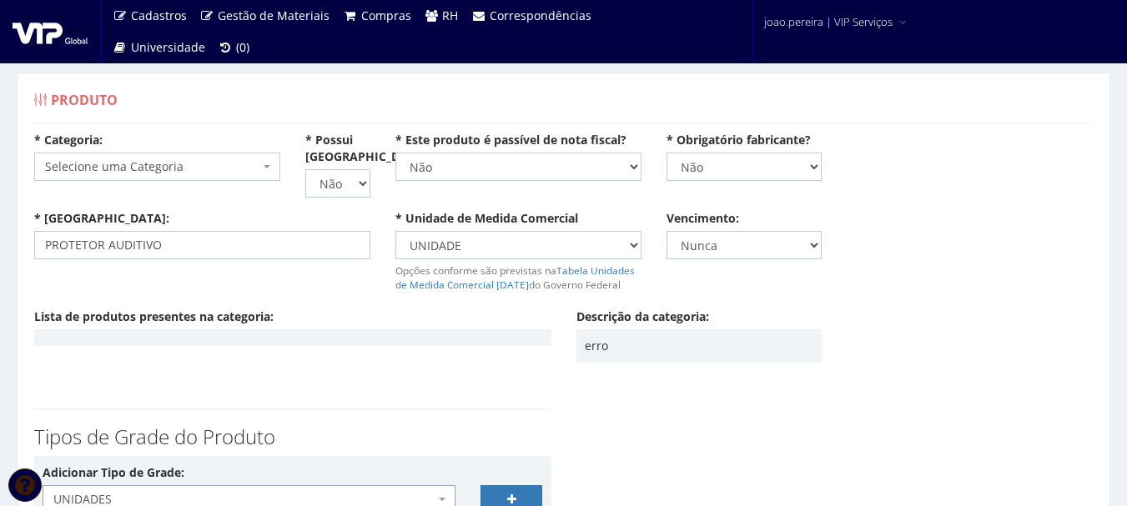
click at [225, 165] on span "Selecione uma Categoria" at bounding box center [152, 166] width 214 height 17
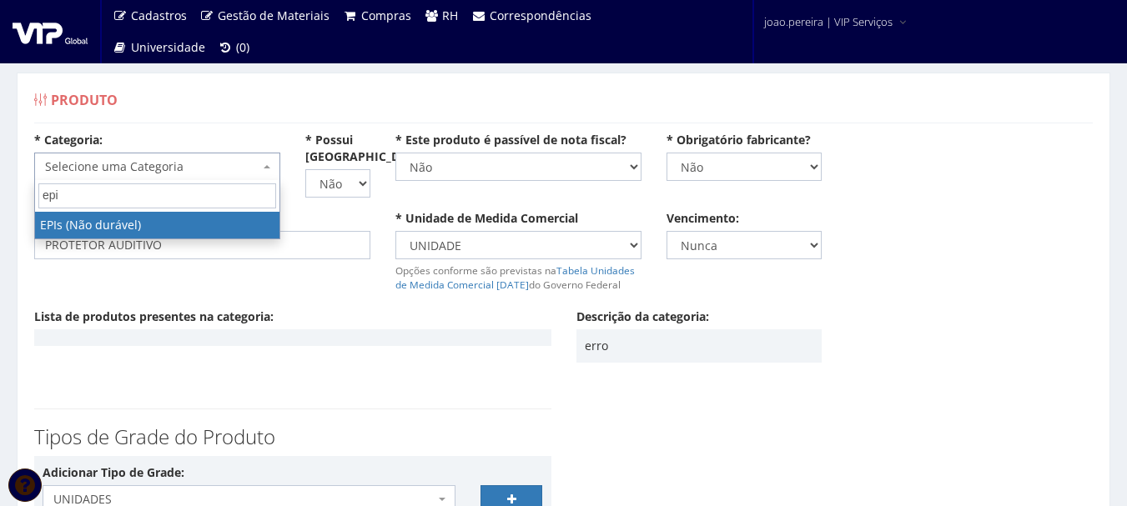
type input "epi"
select select "1"
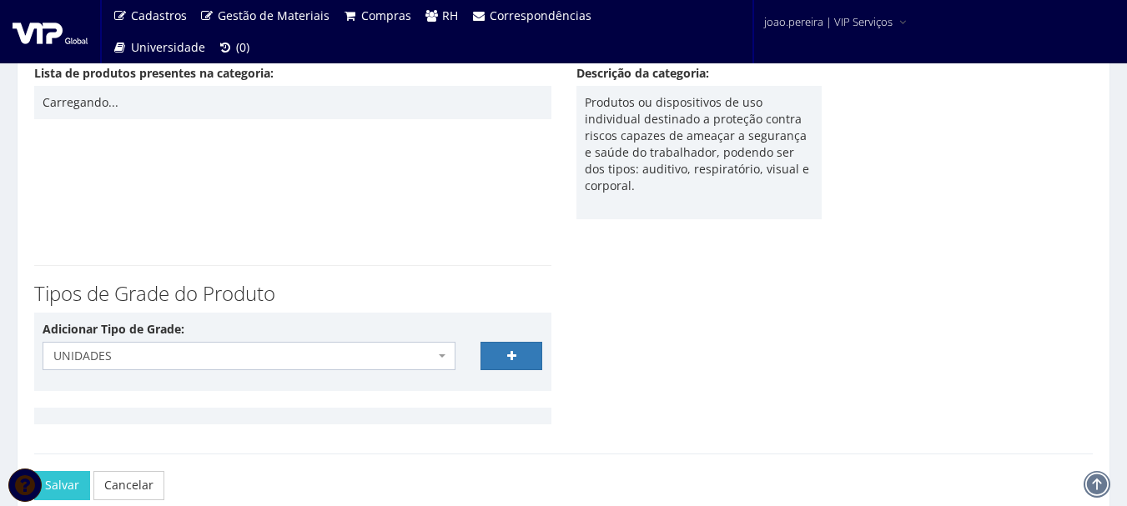
scroll to position [87, 0]
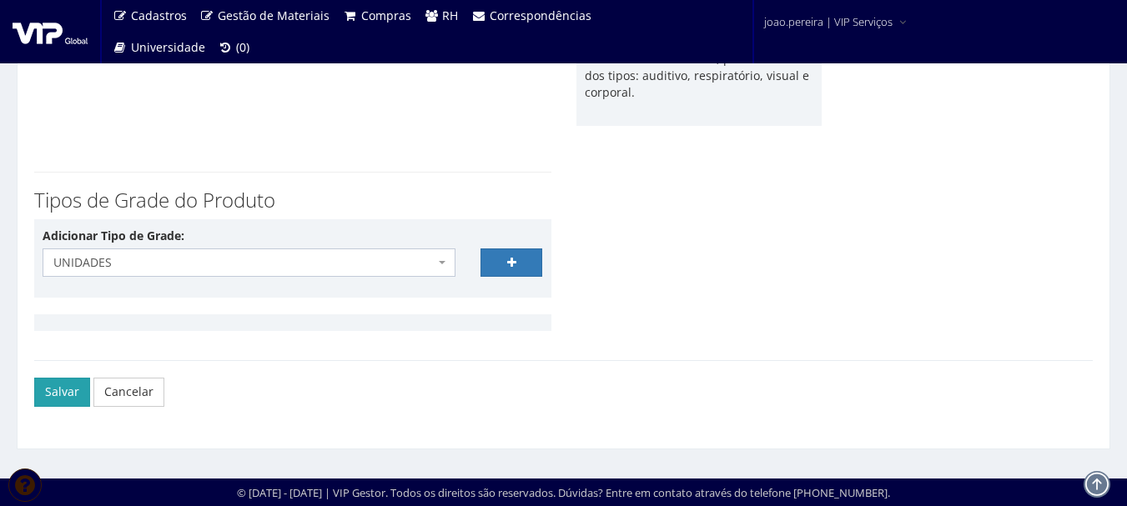
click at [48, 391] on button "Salvar" at bounding box center [62, 392] width 56 height 28
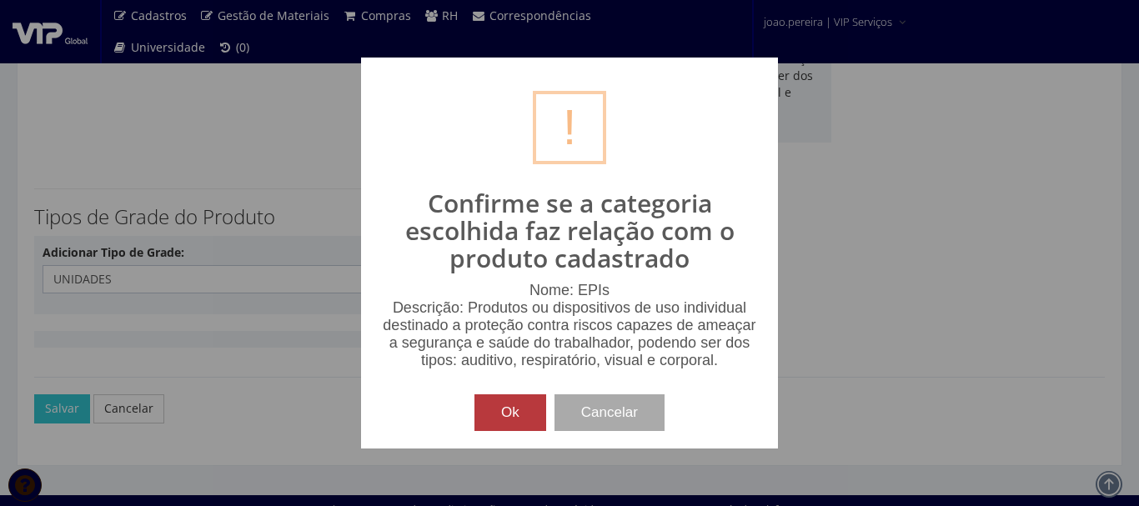
click at [506, 416] on button "Ok" at bounding box center [511, 413] width 72 height 37
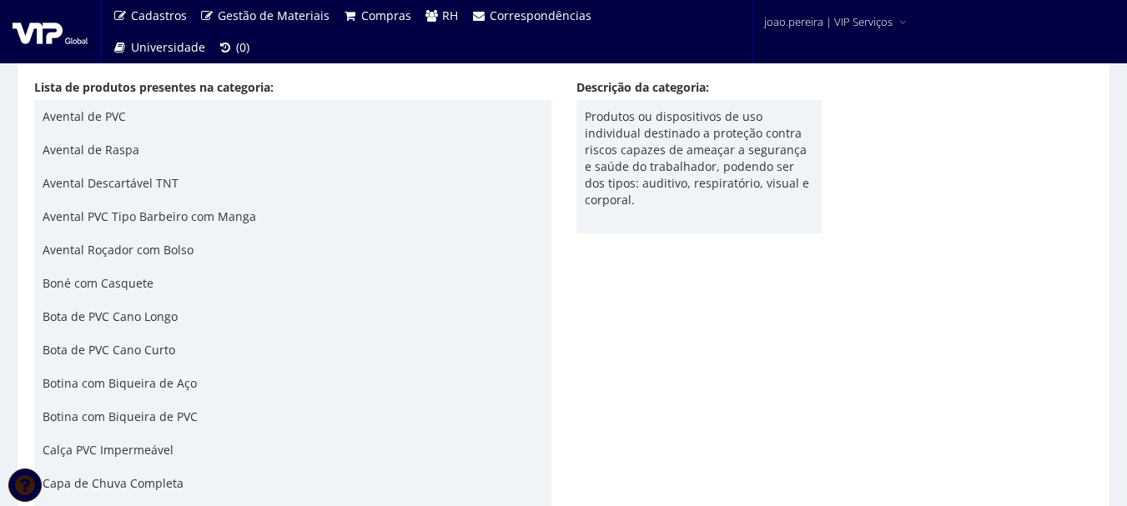
scroll to position [250, 0]
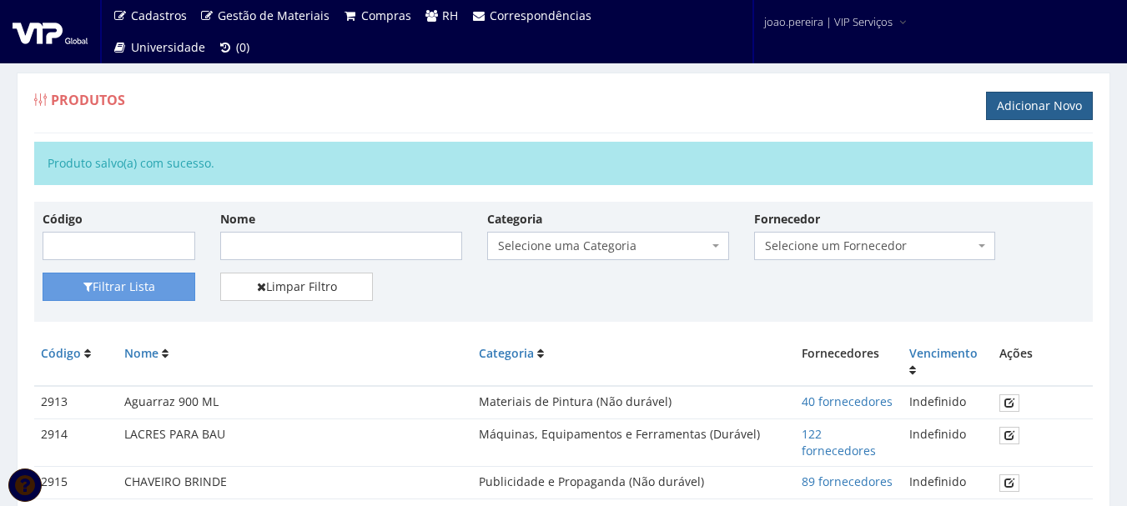
click at [1034, 108] on link "Adicionar Novo" at bounding box center [1039, 106] width 107 height 28
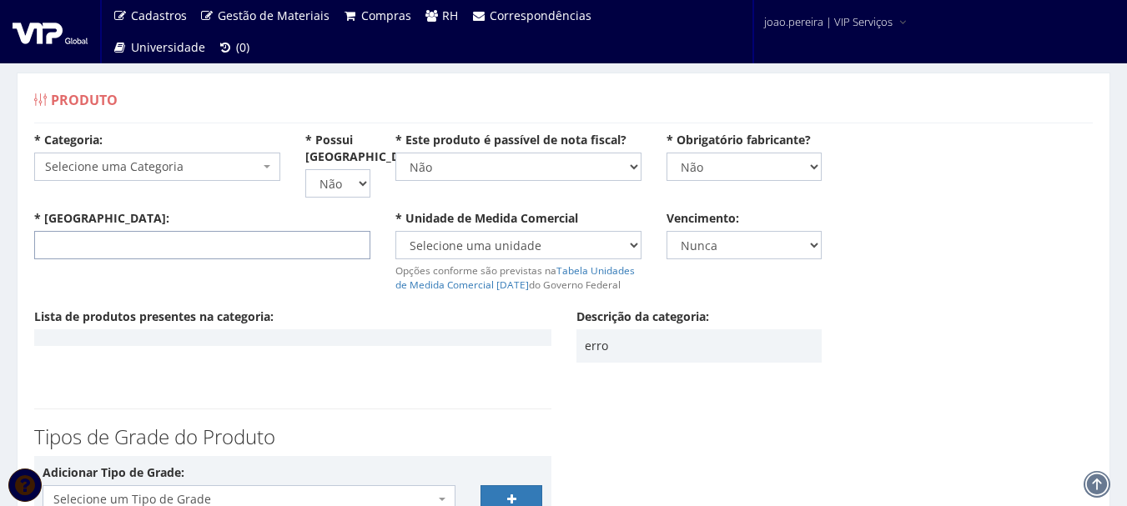
click at [125, 238] on input "* [GEOGRAPHIC_DATA]:" at bounding box center [202, 245] width 336 height 28
type input "LUVA PU - M"
click at [224, 166] on span "Selecione uma Categoria" at bounding box center [152, 166] width 214 height 17
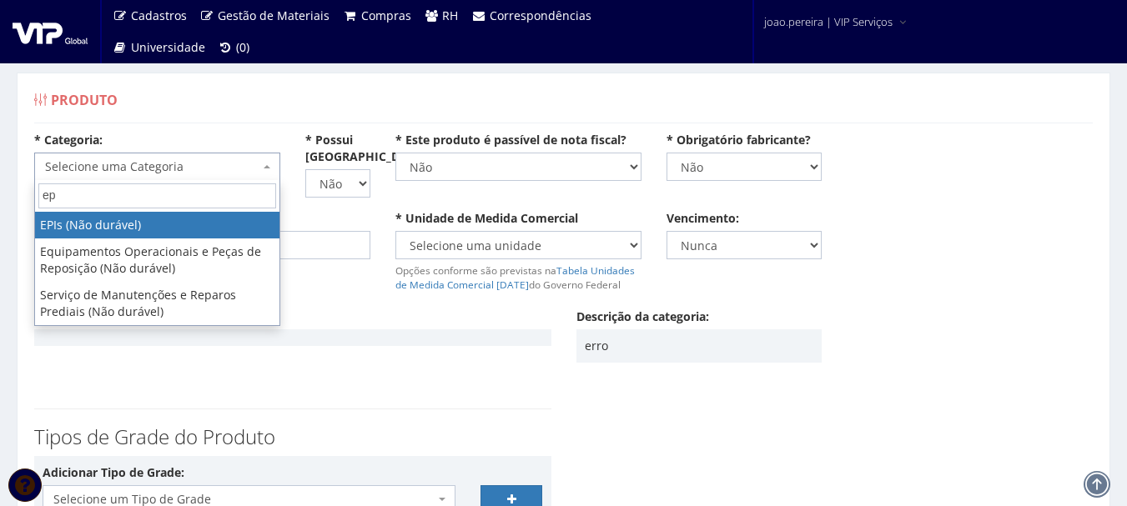
type input "epi"
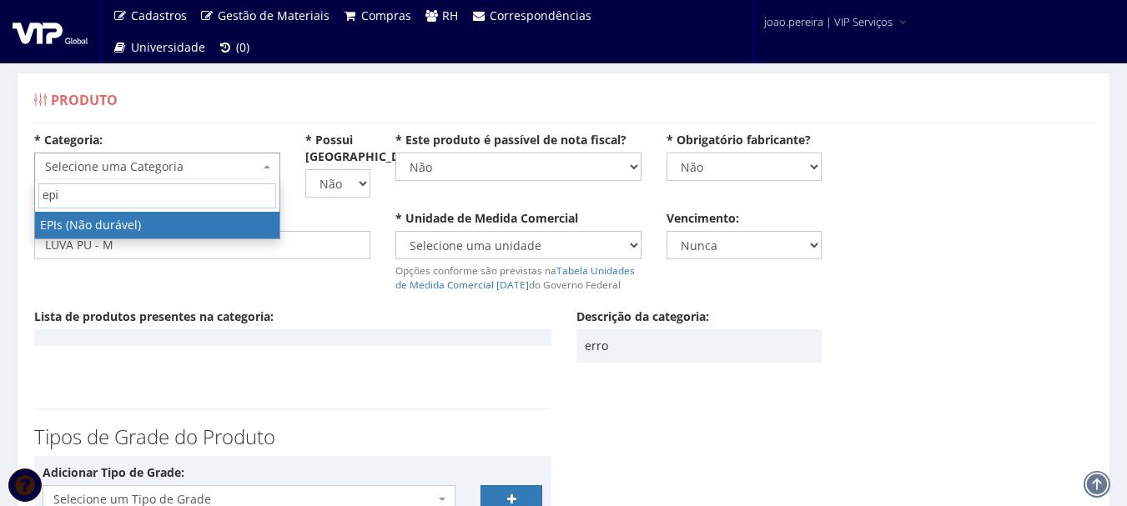
select select "1"
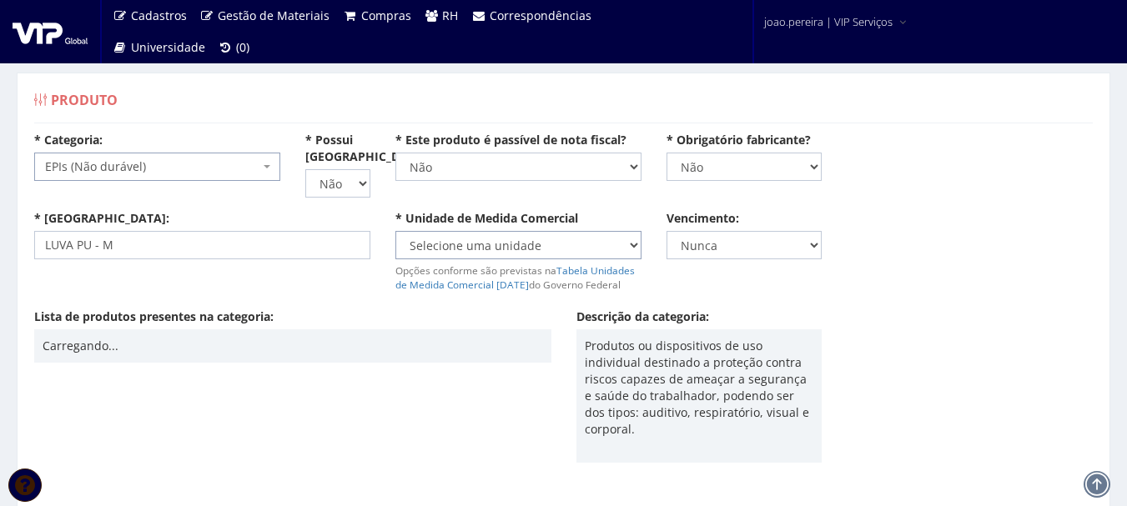
click at [637, 241] on select "Selecione uma unidade AMPOLA BALDE BANDEJA BARRA BISNAGA BLOCO BOBINA BOMBONA C…" at bounding box center [518, 245] width 246 height 28
select select "UNID"
click at [395, 231] on select "Selecione uma unidade AMPOLA BALDE BANDEJA BARRA BISNAGA BLOCO BOBINA BOMBONA C…" at bounding box center [518, 245] width 246 height 28
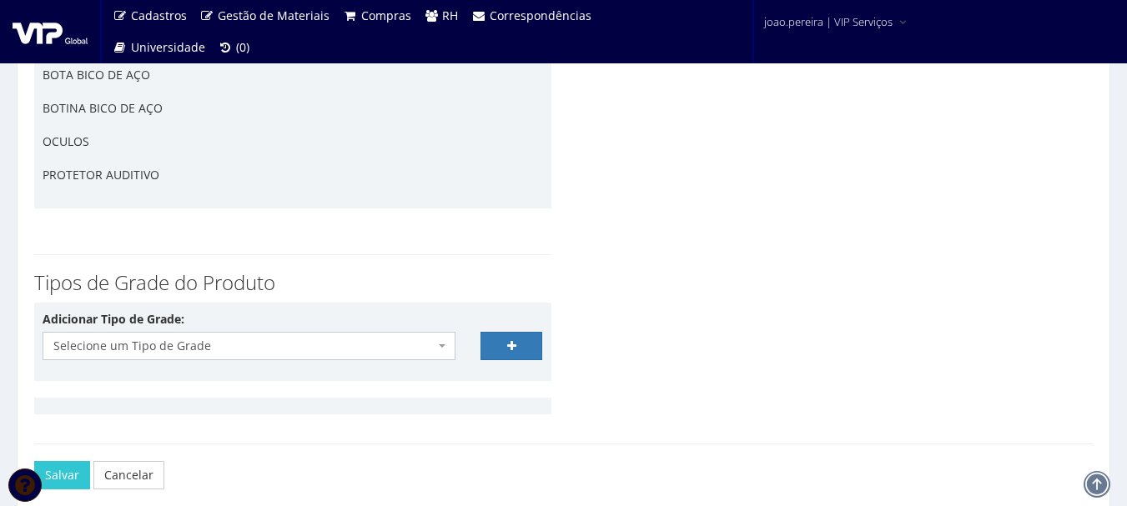
scroll to position [3906, 0]
click at [443, 346] on b at bounding box center [442, 346] width 7 height 3
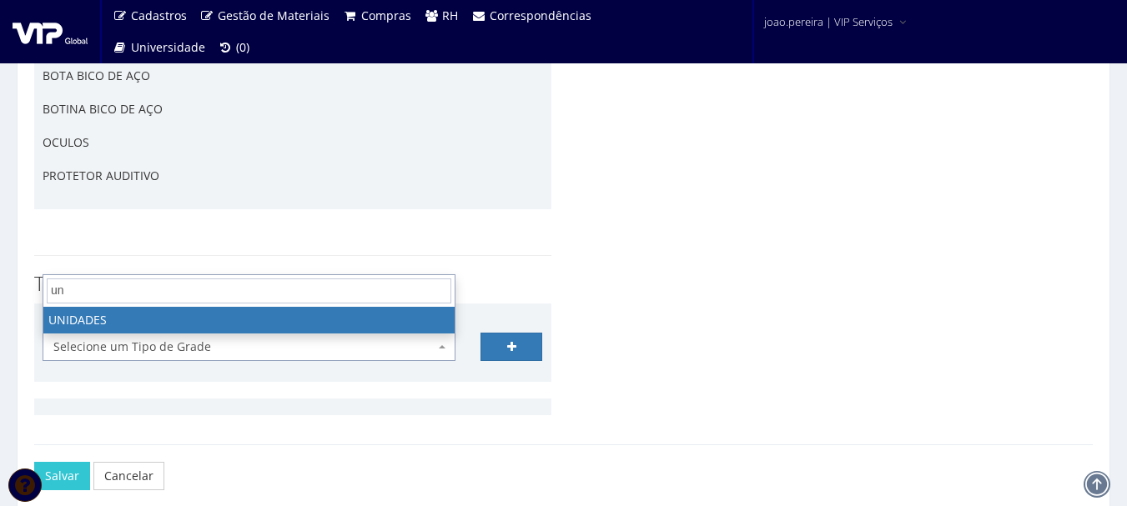
type input "uni"
select select "21"
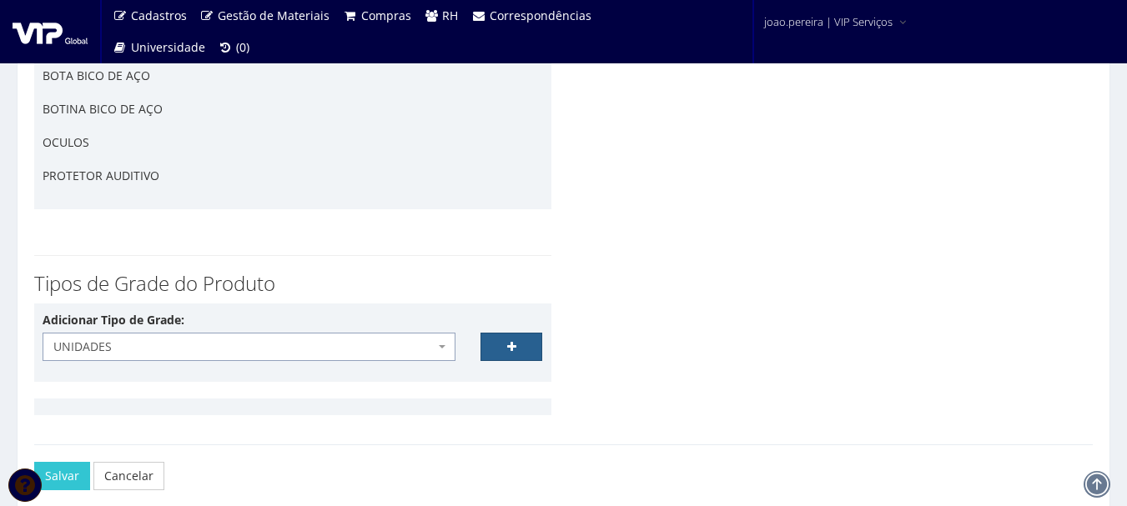
click at [505, 354] on link at bounding box center [511, 347] width 63 height 28
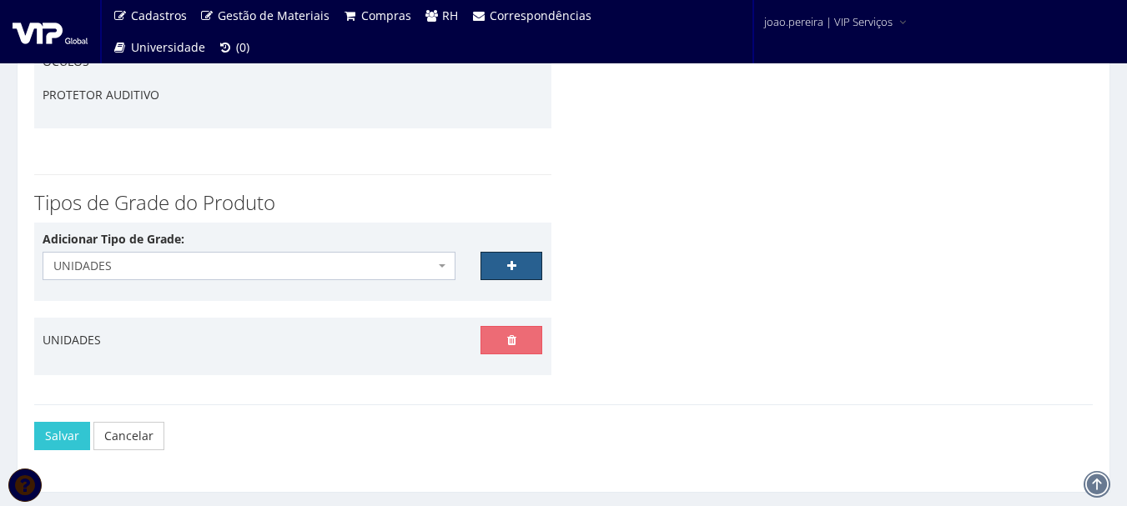
scroll to position [3989, 0]
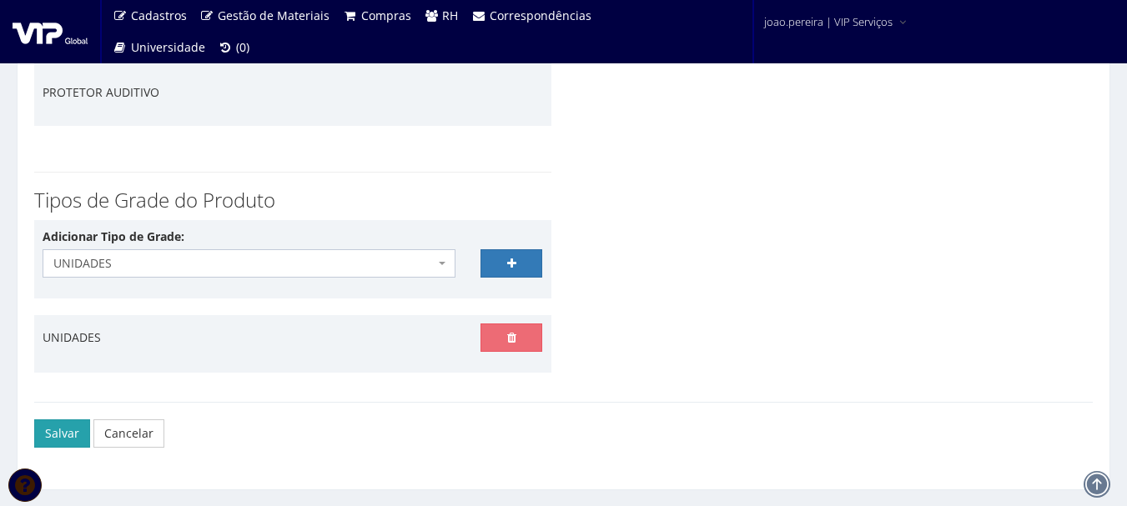
click at [62, 428] on button "Salvar" at bounding box center [62, 434] width 56 height 28
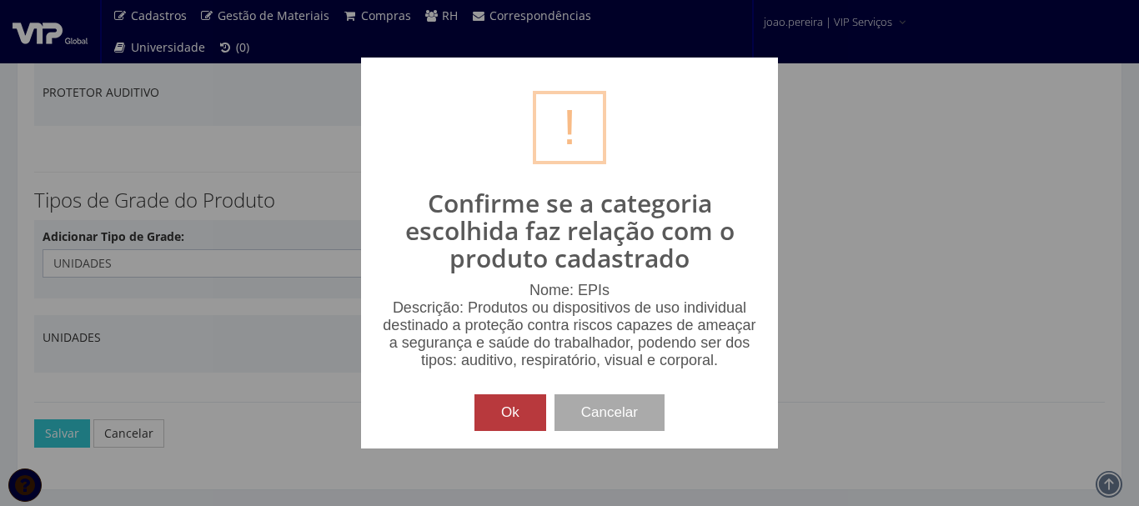
click at [498, 413] on button "Ok" at bounding box center [511, 413] width 72 height 37
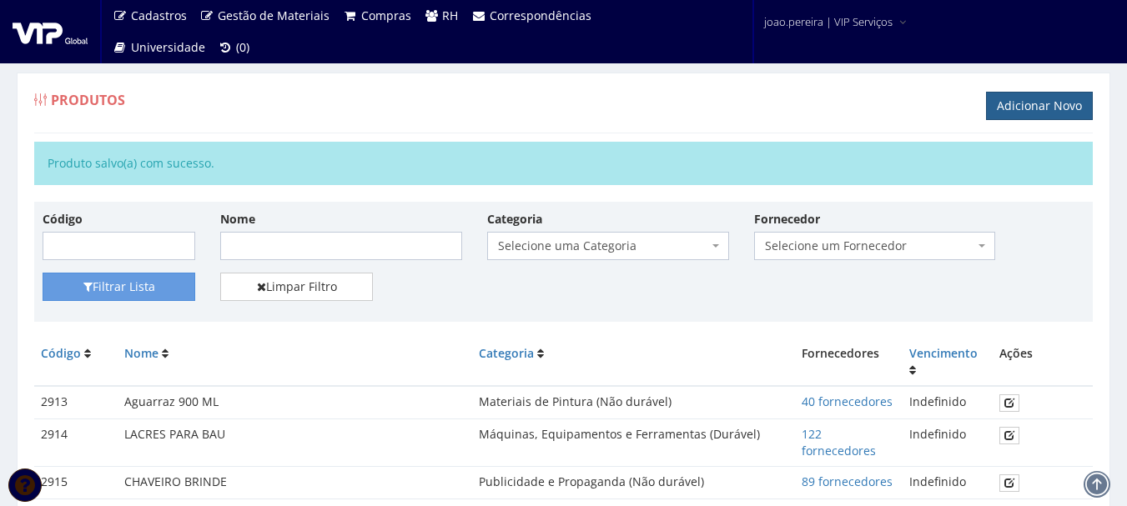
click at [1038, 103] on link "Adicionar Novo" at bounding box center [1039, 106] width 107 height 28
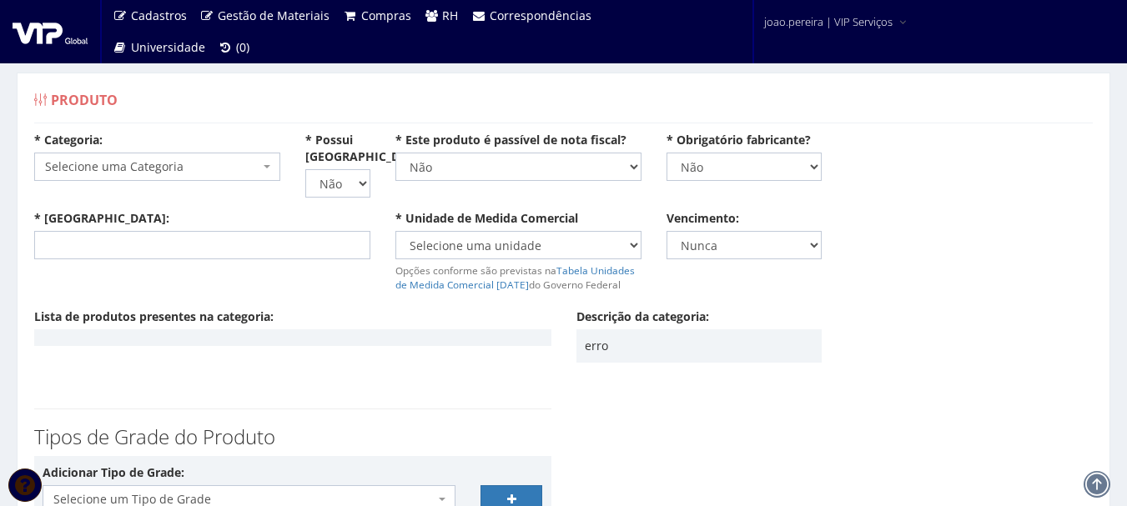
click at [220, 165] on span "Selecione uma Categoria" at bounding box center [152, 166] width 214 height 17
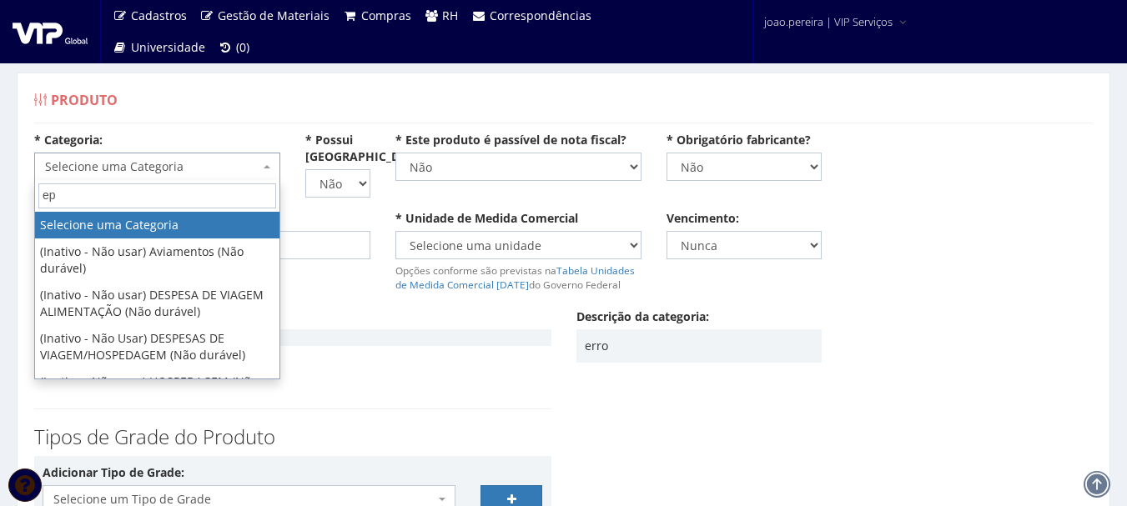
type input "epi"
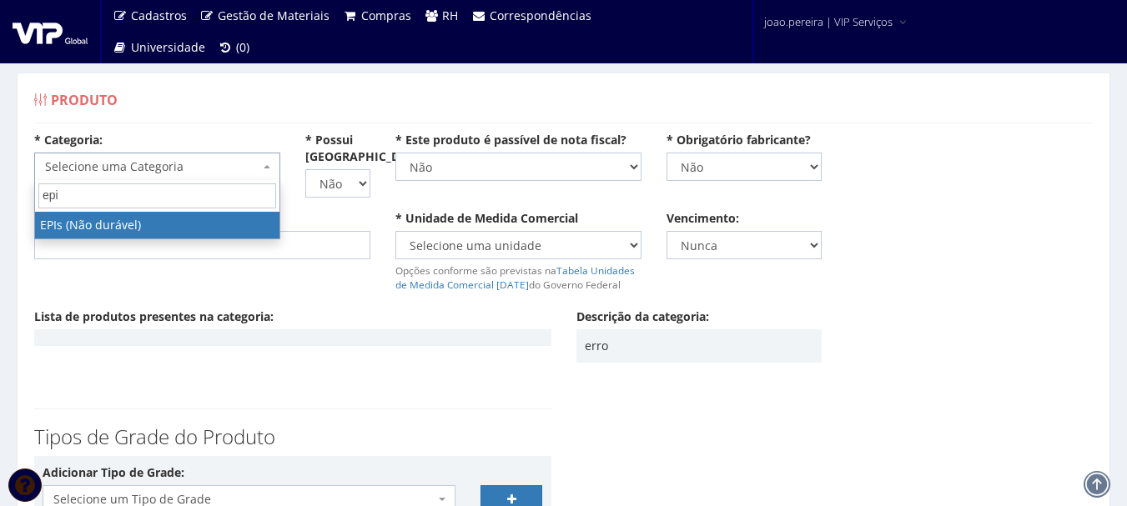
select select "1"
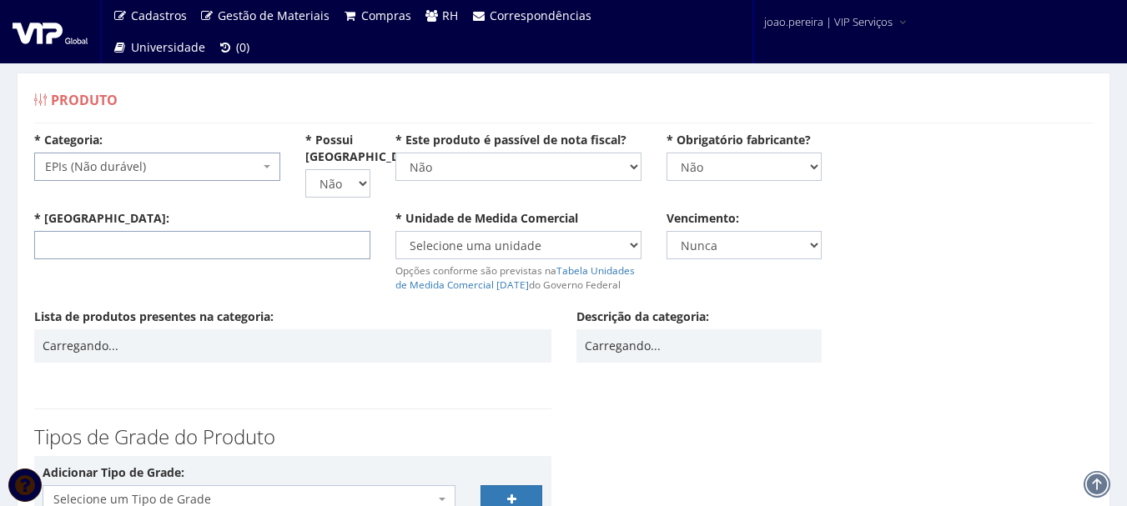
click at [191, 244] on input "* Nome:" at bounding box center [202, 245] width 336 height 28
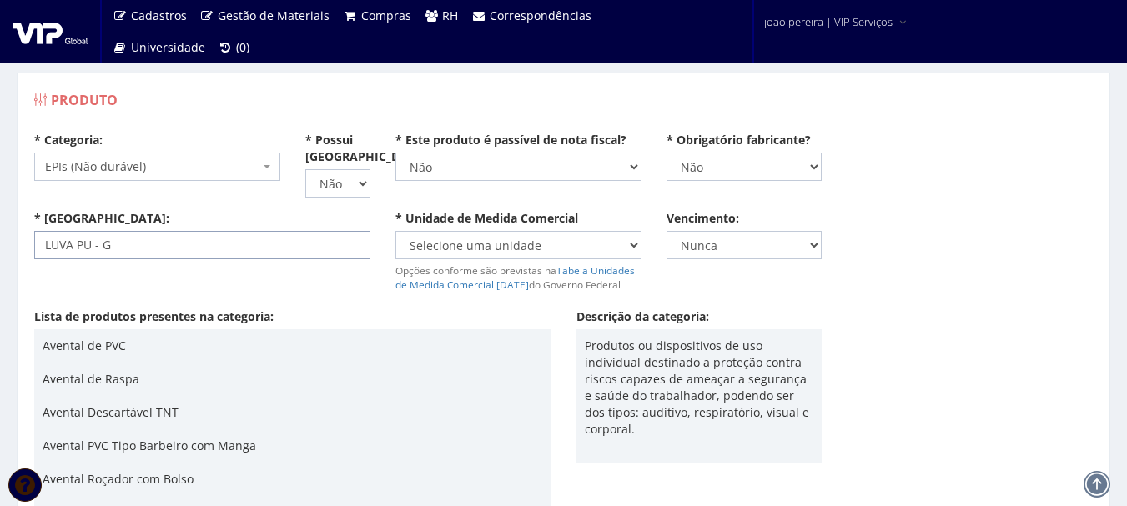
type input "LUVA PU - G"
click at [597, 243] on select "Selecione uma unidade AMPOLA BALDE BANDEJA BARRA BISNAGA BLOCO BOBINA BOMBONA C…" at bounding box center [518, 245] width 246 height 28
select select "UNID"
click at [395, 231] on select "Selecione uma unidade AMPOLA BALDE BANDEJA BARRA BISNAGA BLOCO BOBINA BOMBONA C…" at bounding box center [518, 245] width 246 height 28
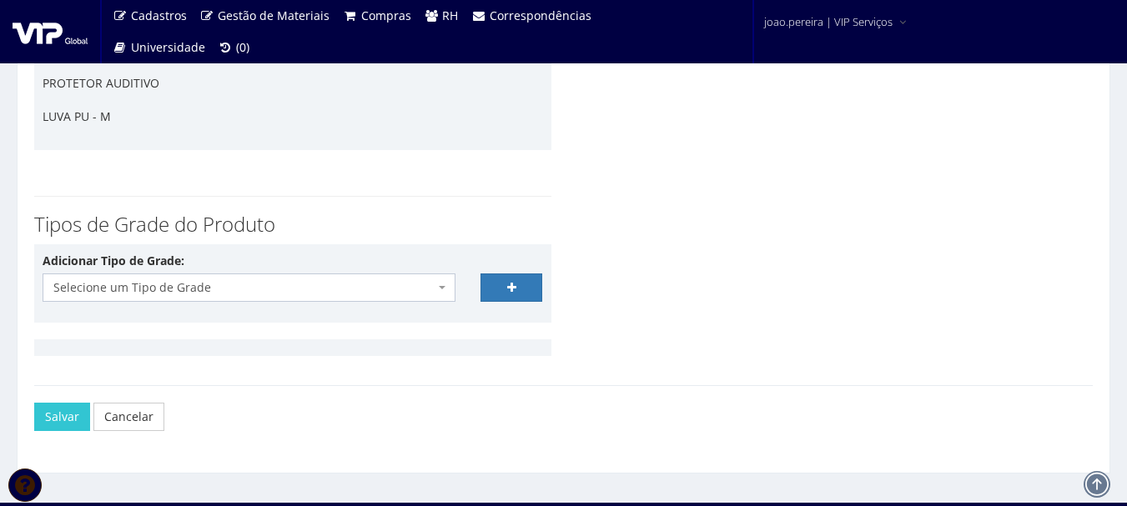
scroll to position [4022, 0]
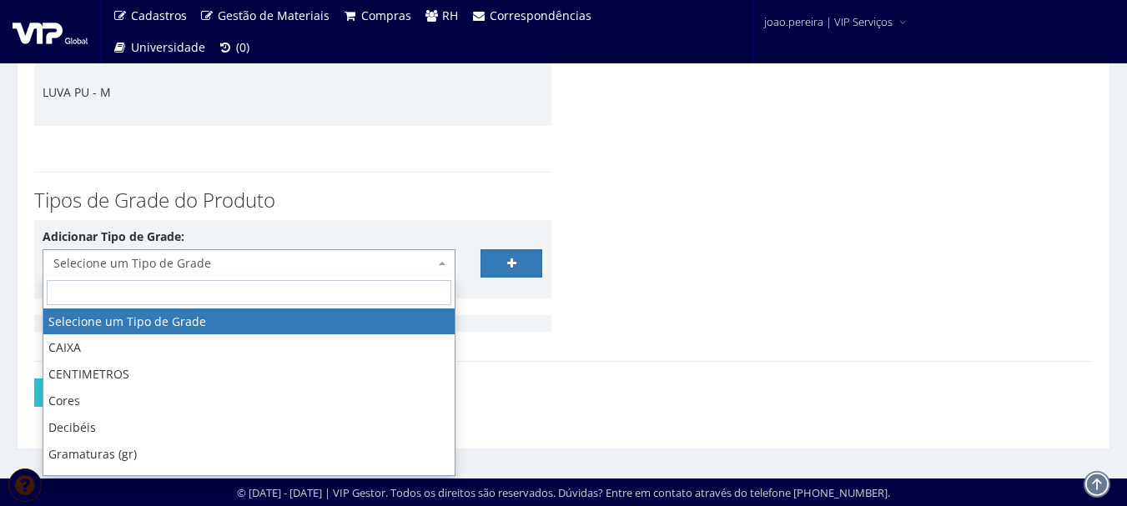
click at [302, 259] on span "Selecione um Tipo de Grade" at bounding box center [243, 263] width 381 height 17
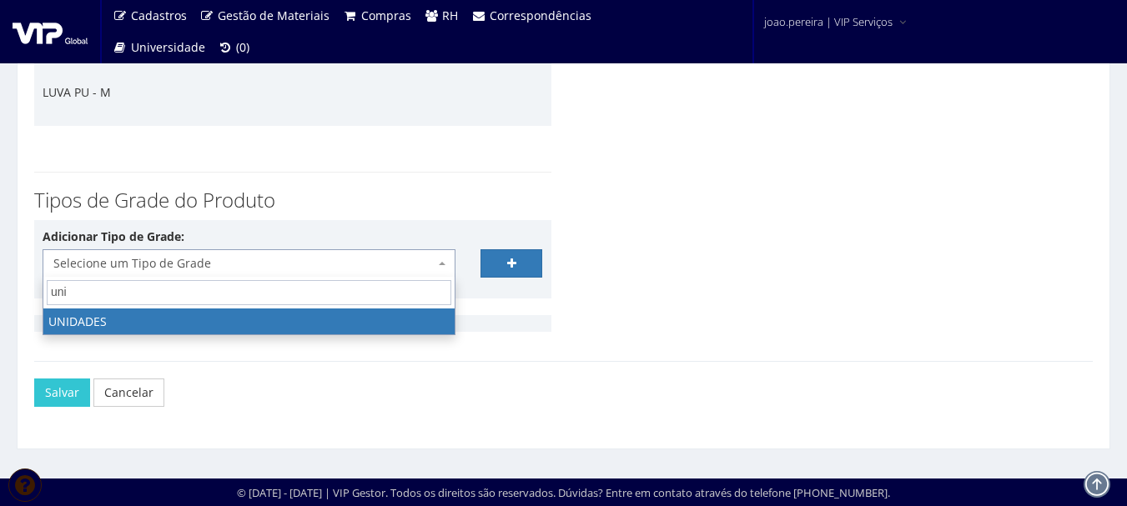
type input "unid"
select select "21"
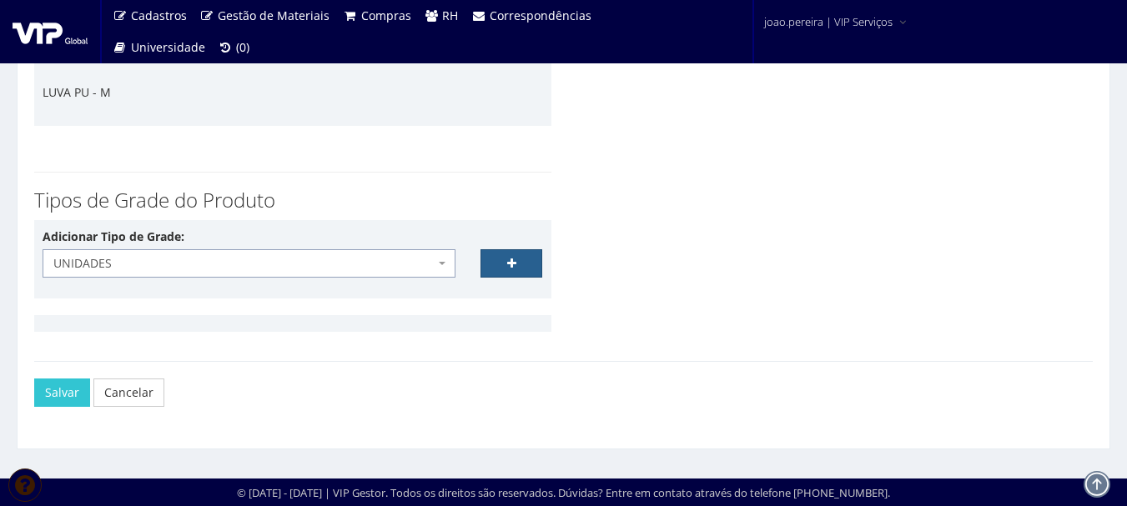
click at [518, 266] on link at bounding box center [511, 263] width 63 height 28
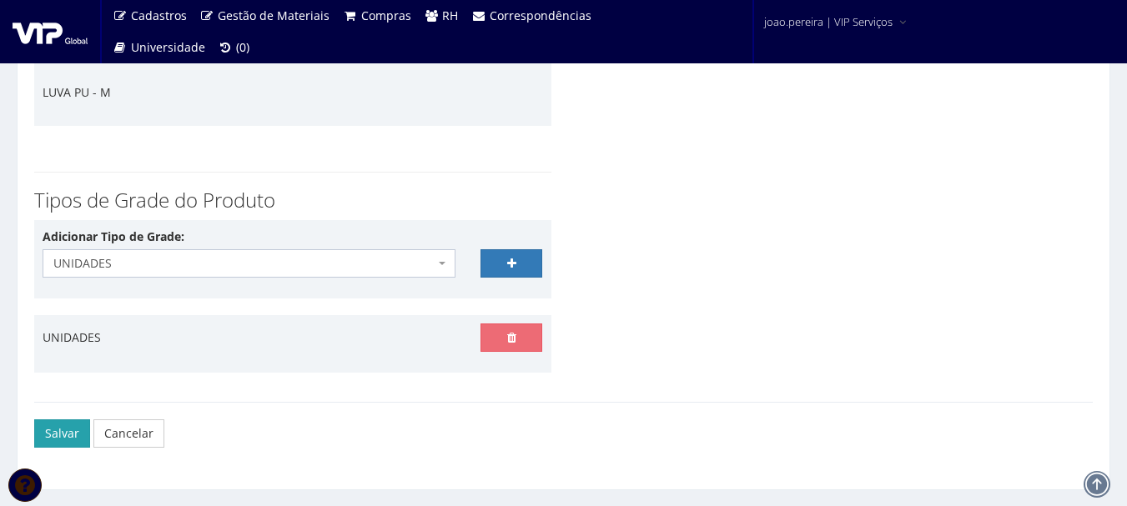
click at [48, 431] on button "Salvar" at bounding box center [62, 434] width 56 height 28
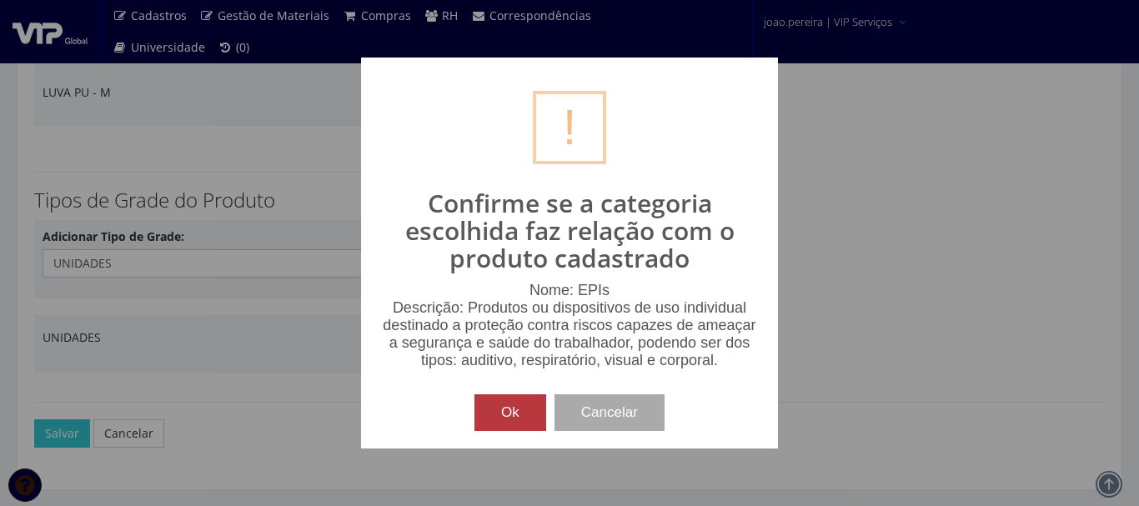
click at [502, 410] on button "Ok" at bounding box center [511, 413] width 72 height 37
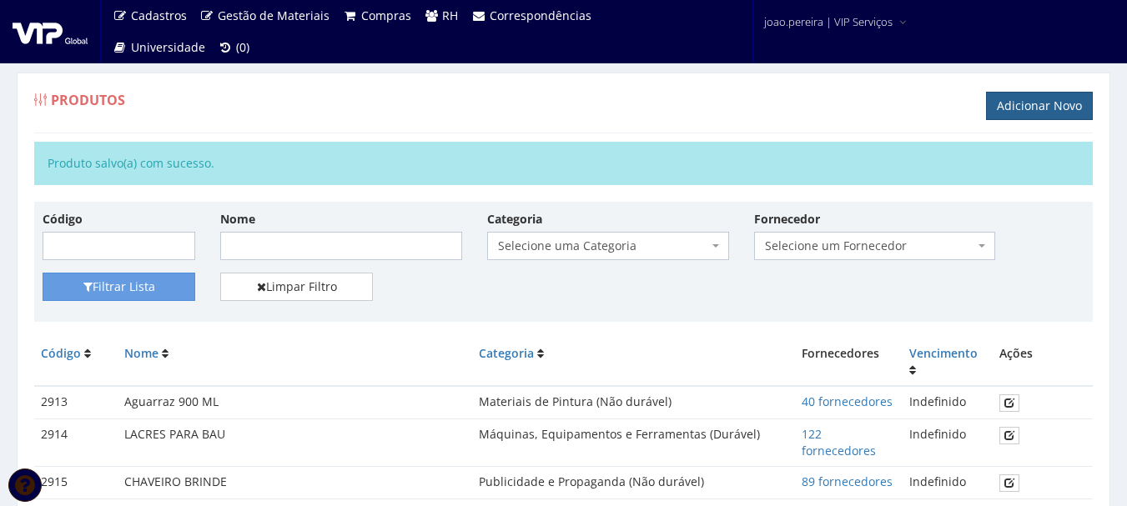
click at [1036, 98] on link "Adicionar Novo" at bounding box center [1039, 106] width 107 height 28
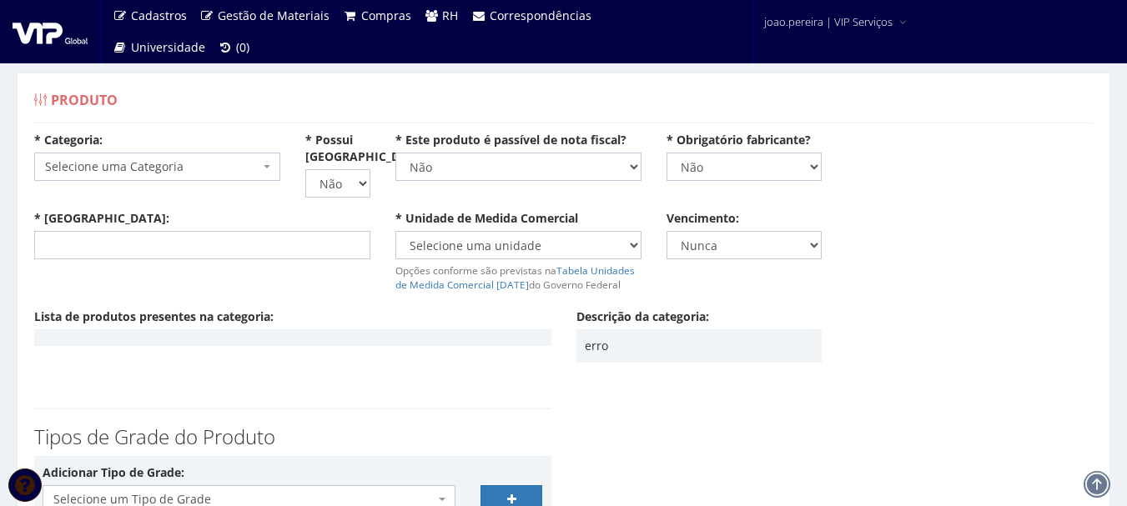
click at [206, 168] on span "Selecione uma Categoria" at bounding box center [152, 166] width 214 height 17
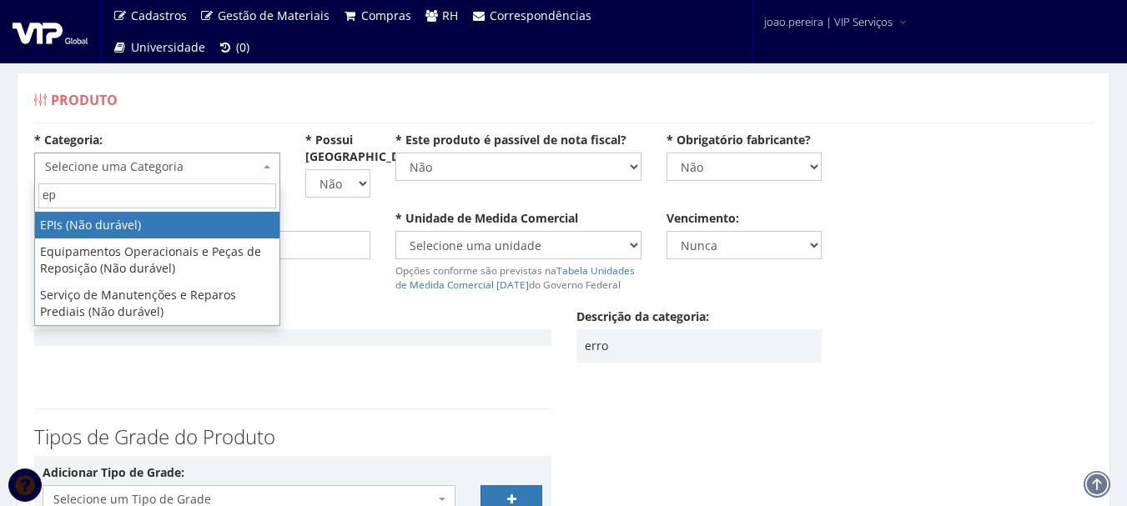
type input "epi"
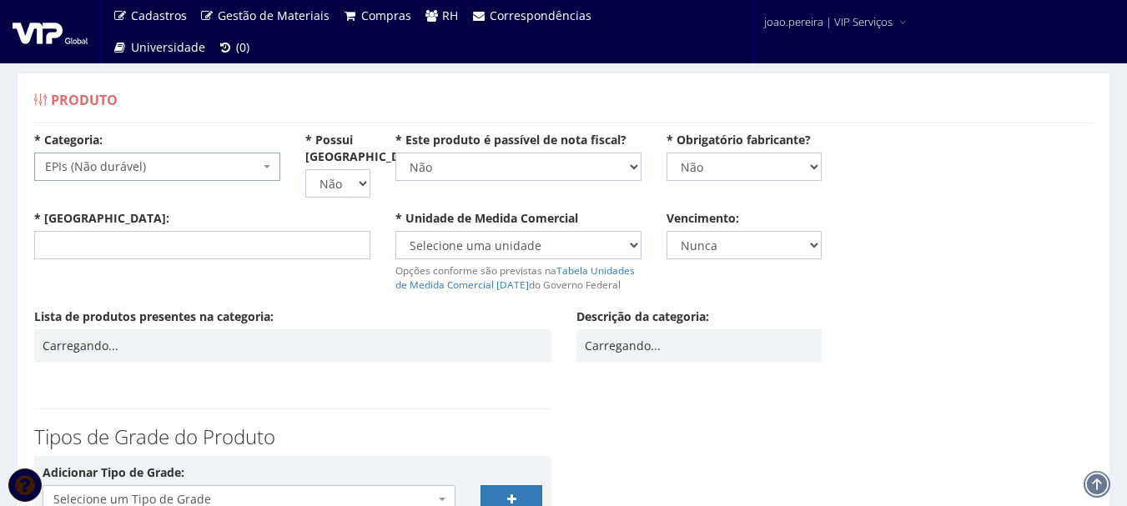
select select "1"
click at [212, 253] on input "* [GEOGRAPHIC_DATA]:" at bounding box center [202, 245] width 336 height 28
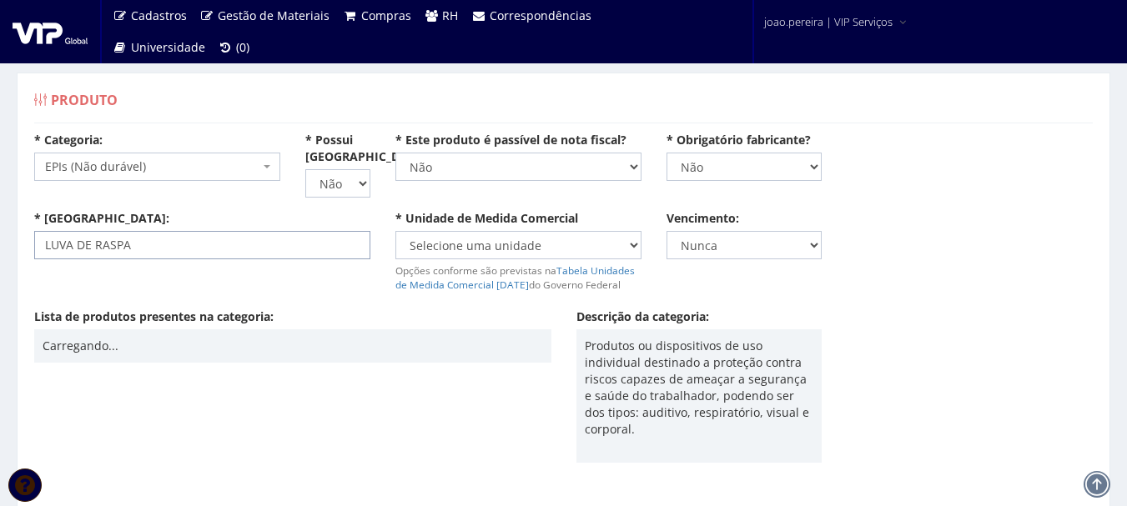
type input "LUVA DE RASPA"
click at [430, 241] on select "Selecione uma unidade AMPOLA BALDE BANDEJA BARRA BISNAGA BLOCO BOBINA BOMBONA C…" at bounding box center [518, 245] width 246 height 28
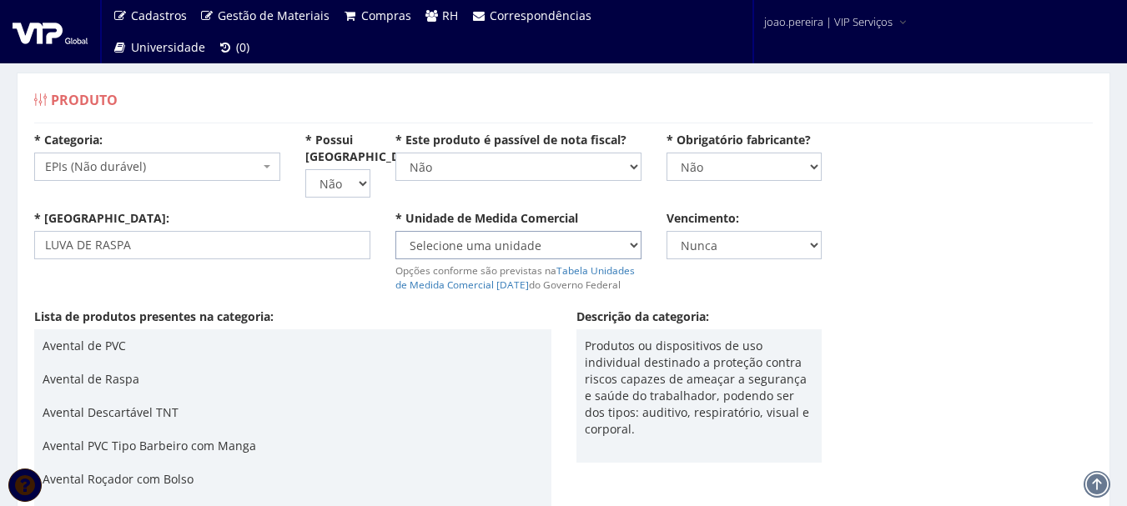
select select "UNID"
click at [395, 231] on select "Selecione uma unidade AMPOLA BALDE BANDEJA BARRA BISNAGA BLOCO BOBINA BOMBONA C…" at bounding box center [518, 245] width 246 height 28
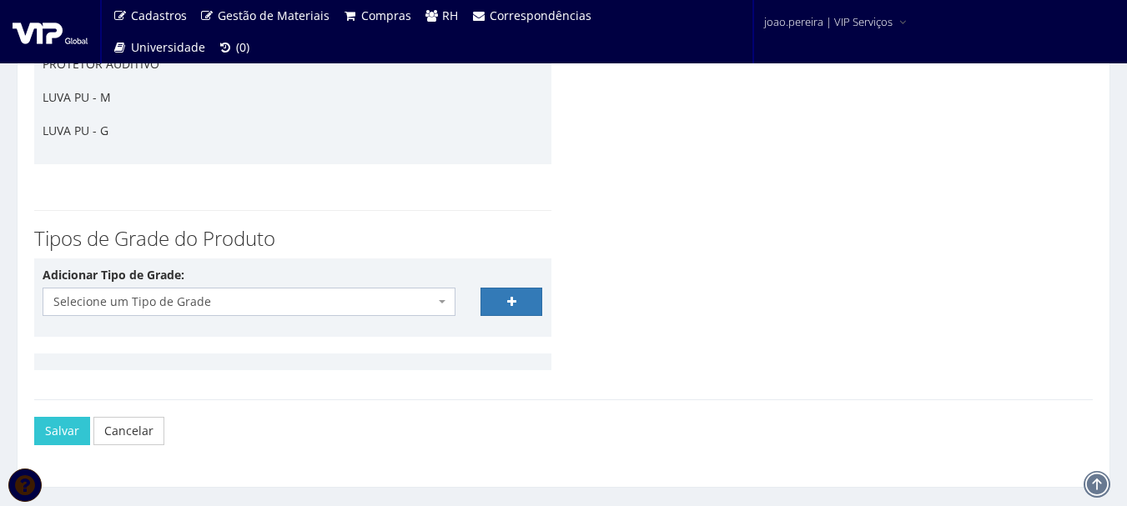
scroll to position [4042, 0]
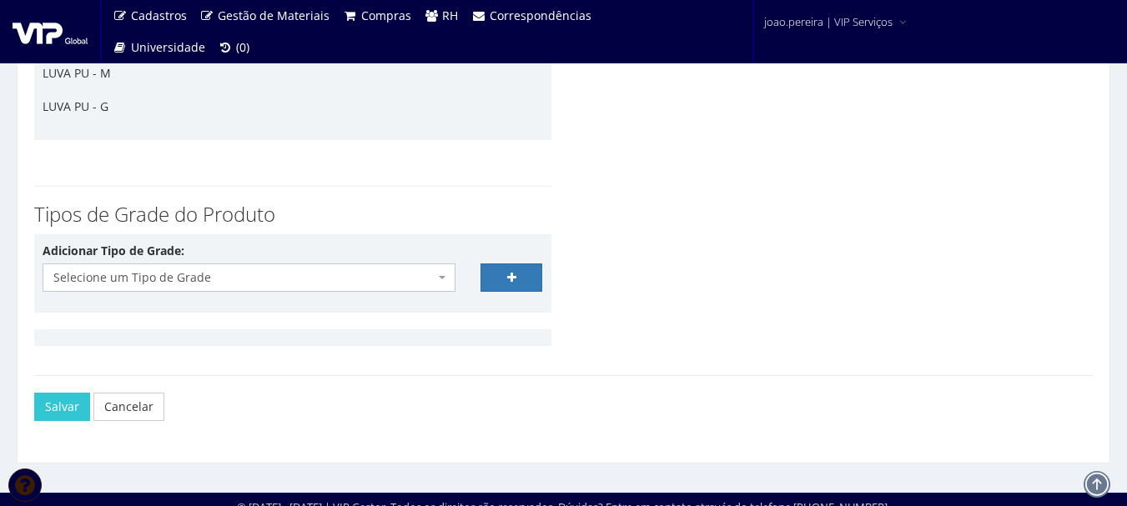
click at [182, 269] on span "Selecione um Tipo de Grade" at bounding box center [243, 277] width 381 height 17
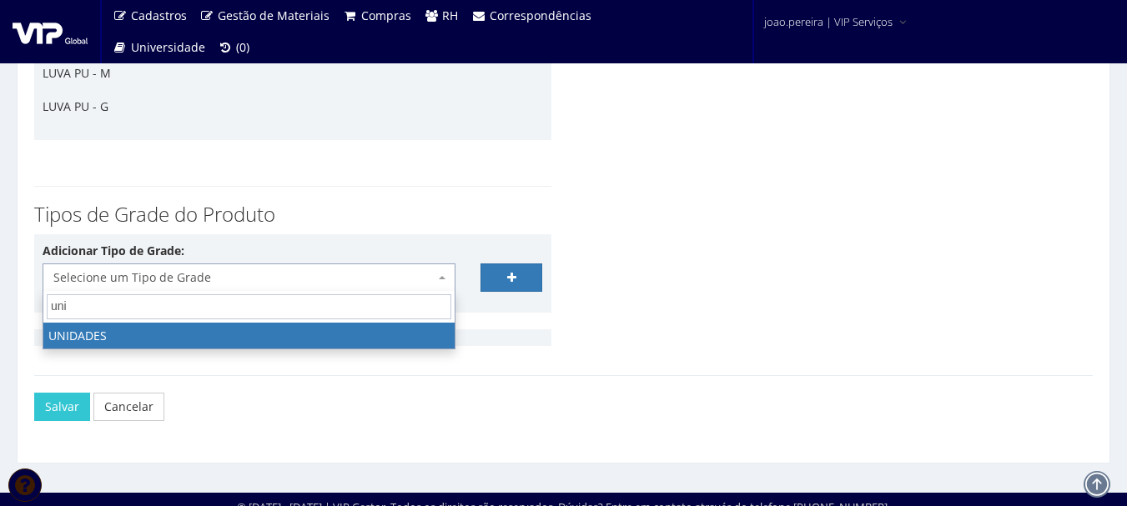
type input "uni"
select select "21"
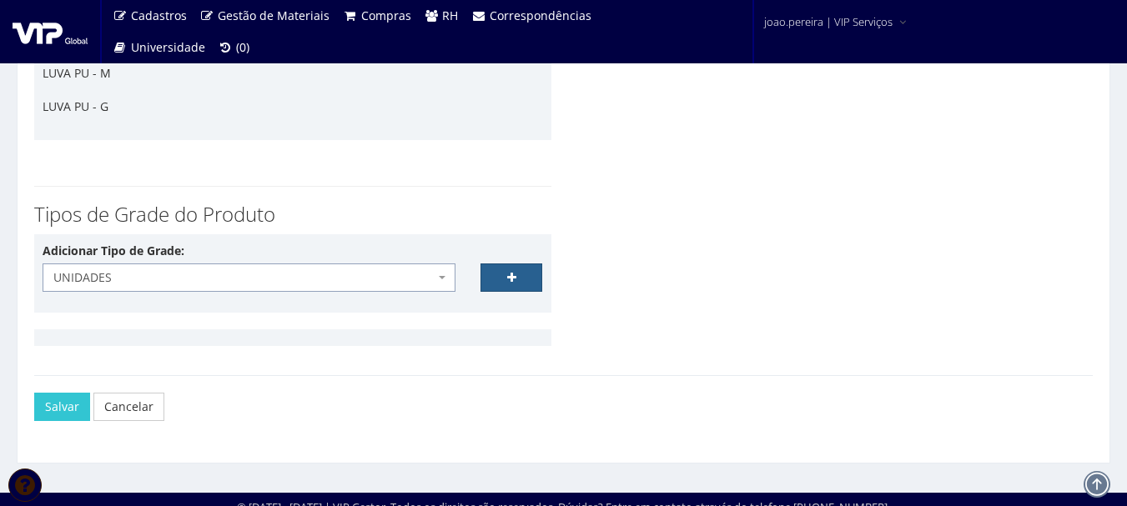
click at [516, 279] on link at bounding box center [511, 278] width 63 height 28
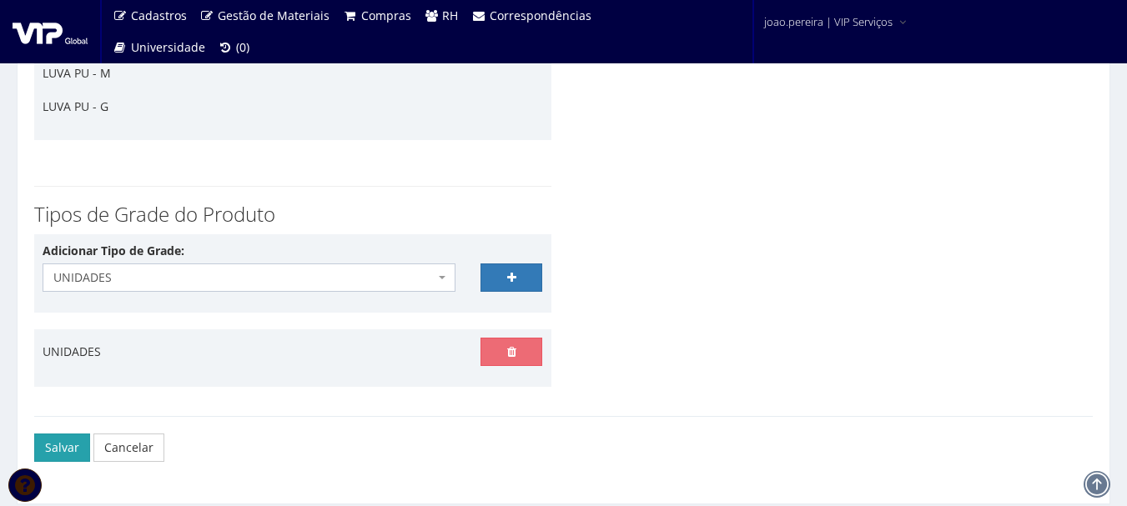
click at [55, 447] on button "Salvar" at bounding box center [62, 448] width 56 height 28
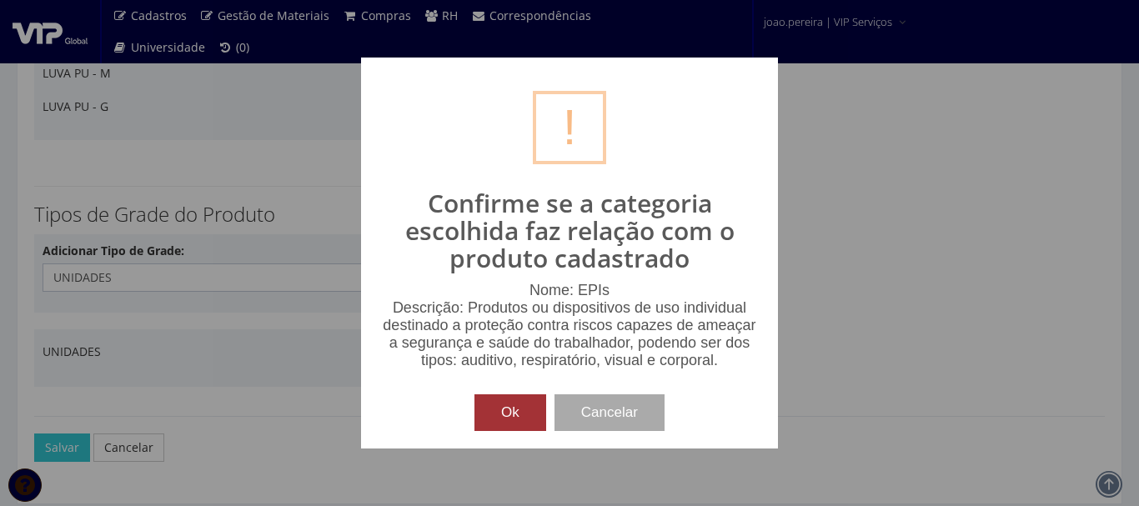
click at [489, 401] on button "Ok" at bounding box center [511, 413] width 72 height 37
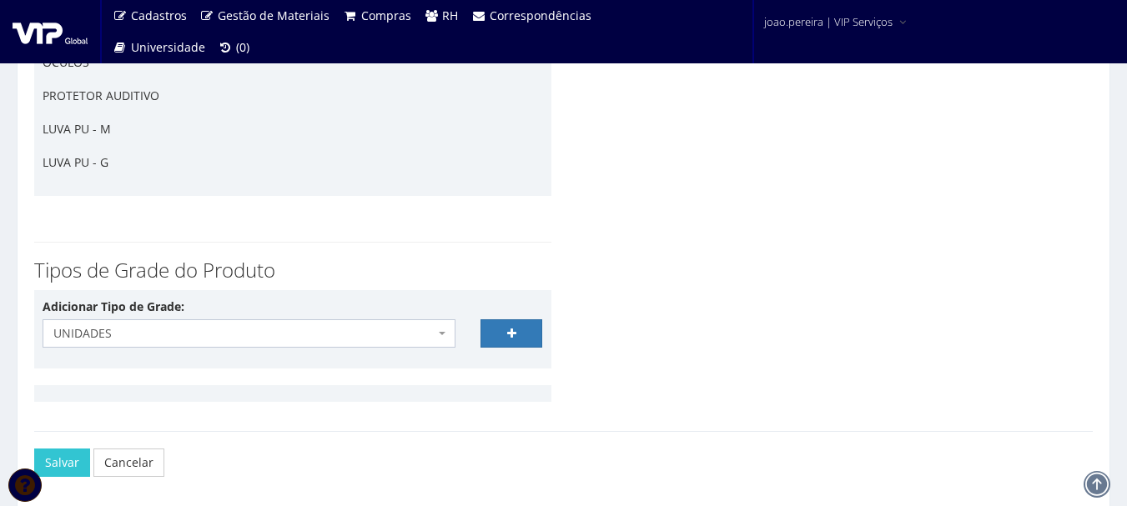
scroll to position [4116, 0]
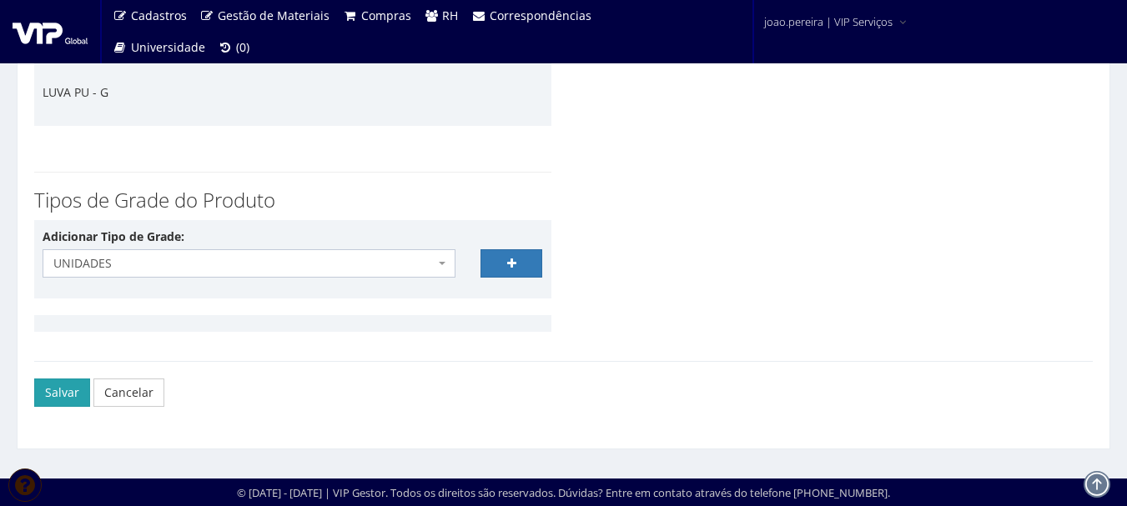
click at [51, 390] on button "Salvar" at bounding box center [62, 393] width 56 height 28
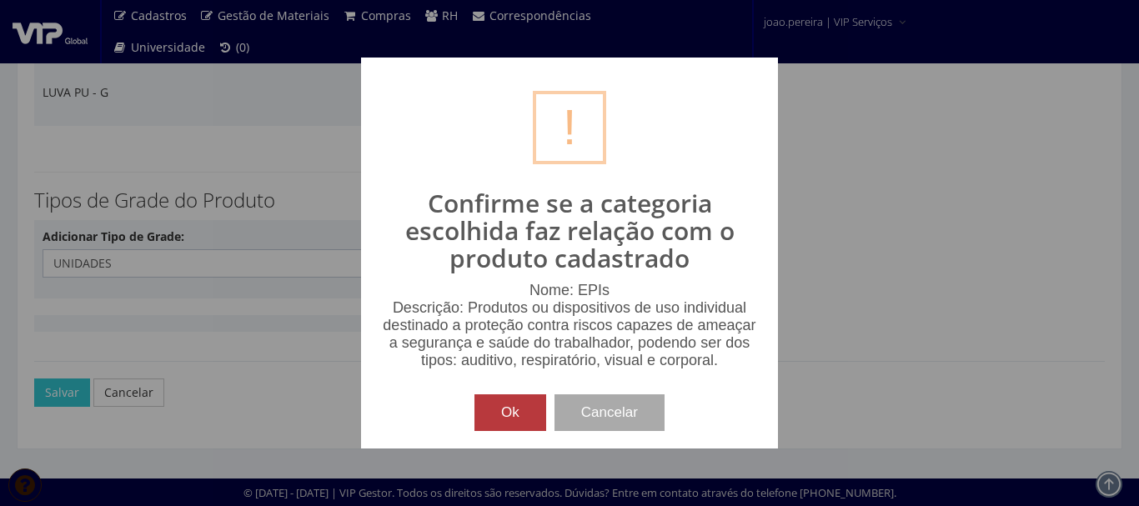
click at [507, 402] on button "Ok" at bounding box center [511, 413] width 72 height 37
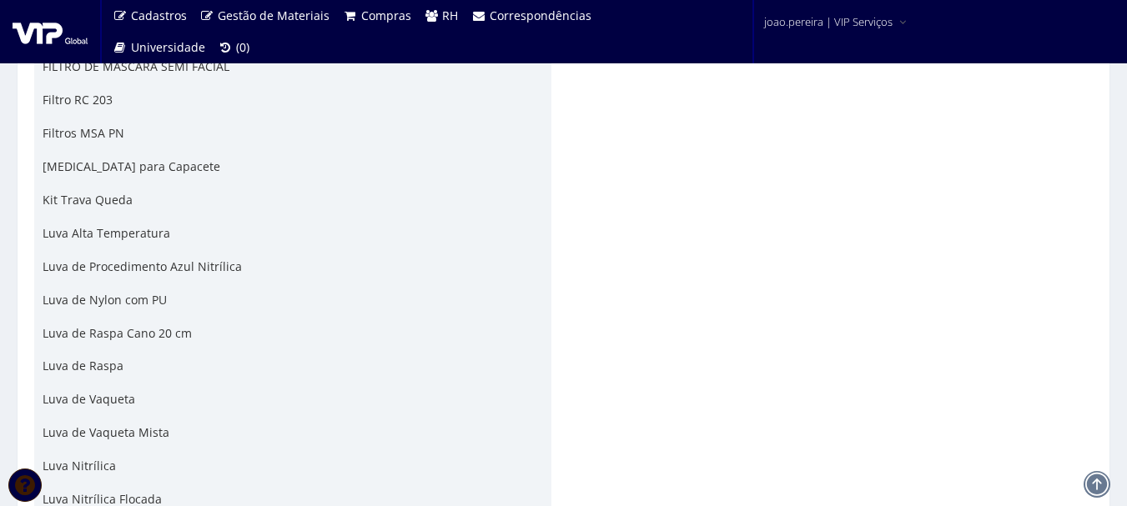
scroll to position [1001, 0]
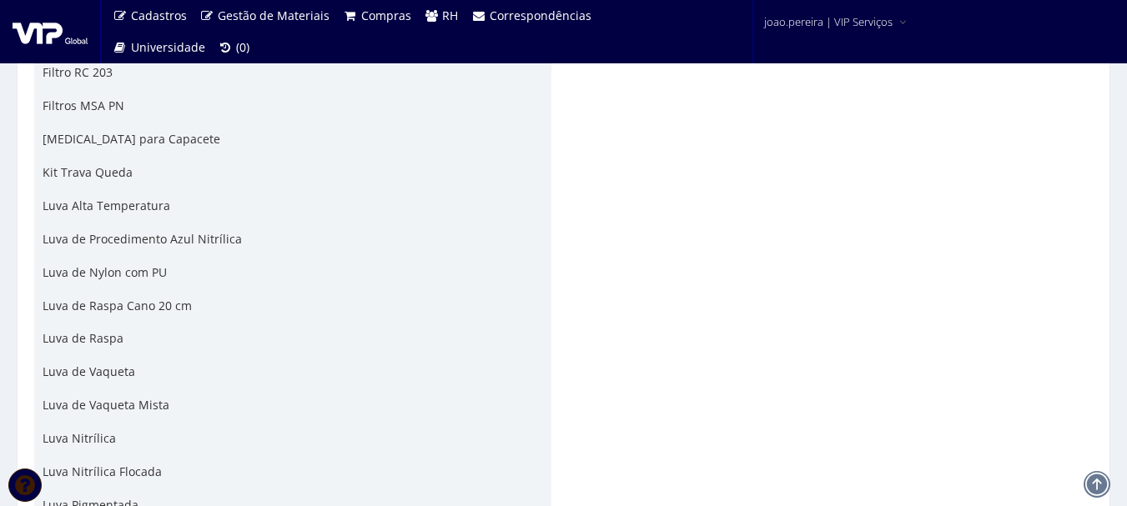
click at [92, 340] on p "Luva de Raspa" at bounding box center [293, 338] width 501 height 17
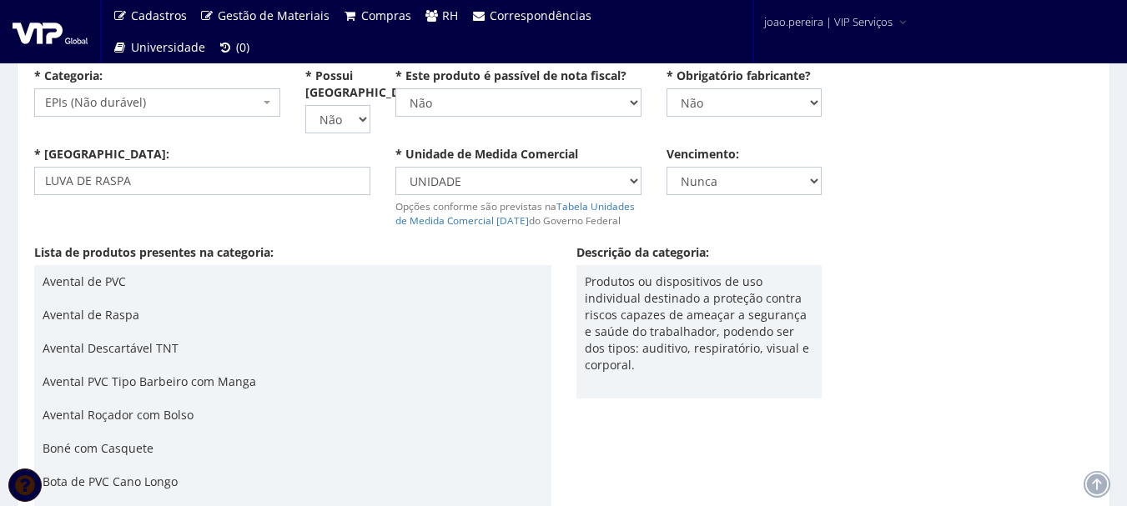
scroll to position [0, 0]
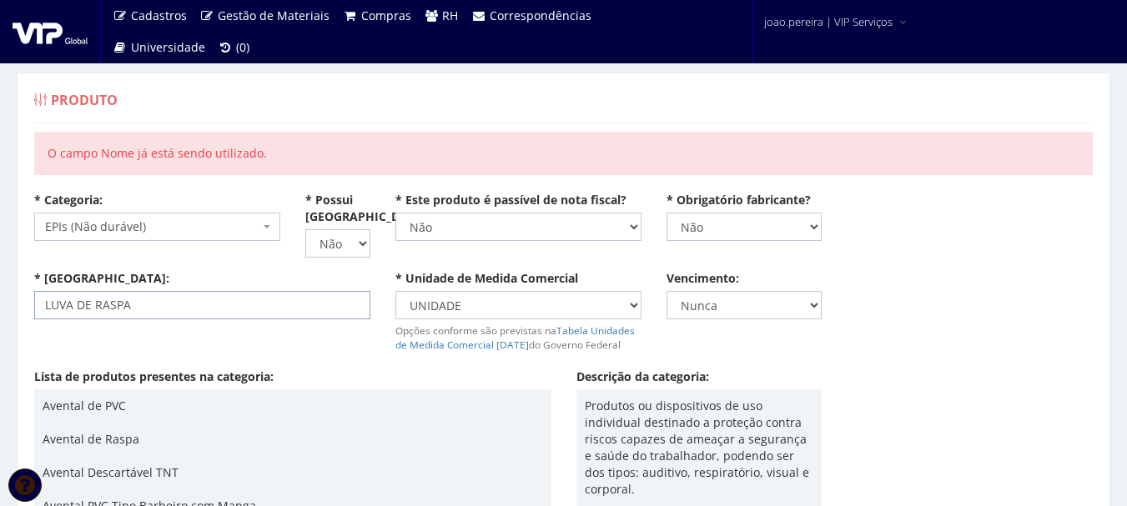
drag, startPoint x: 214, startPoint y: 306, endPoint x: 0, endPoint y: 306, distance: 213.5
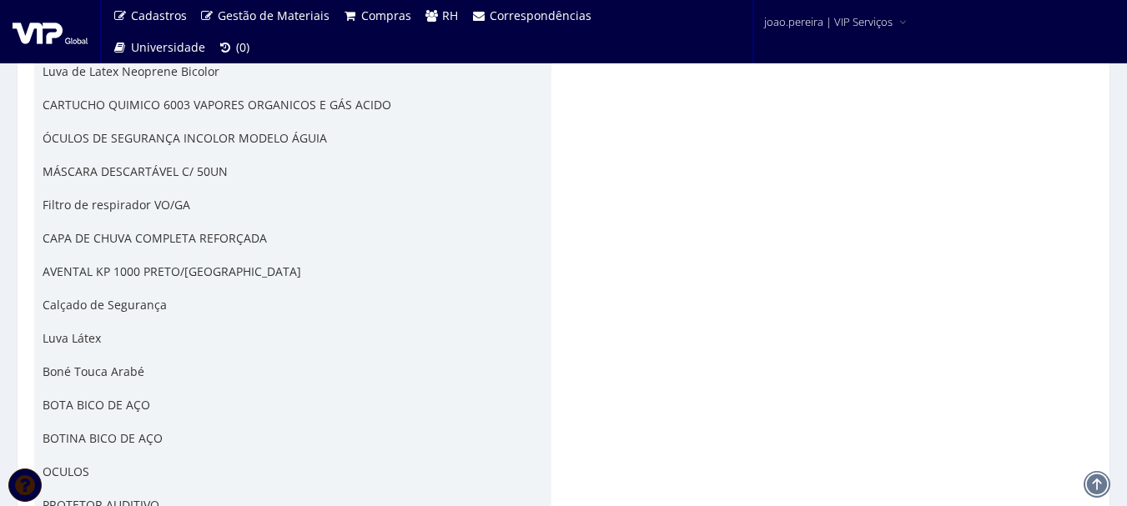
scroll to position [4116, 0]
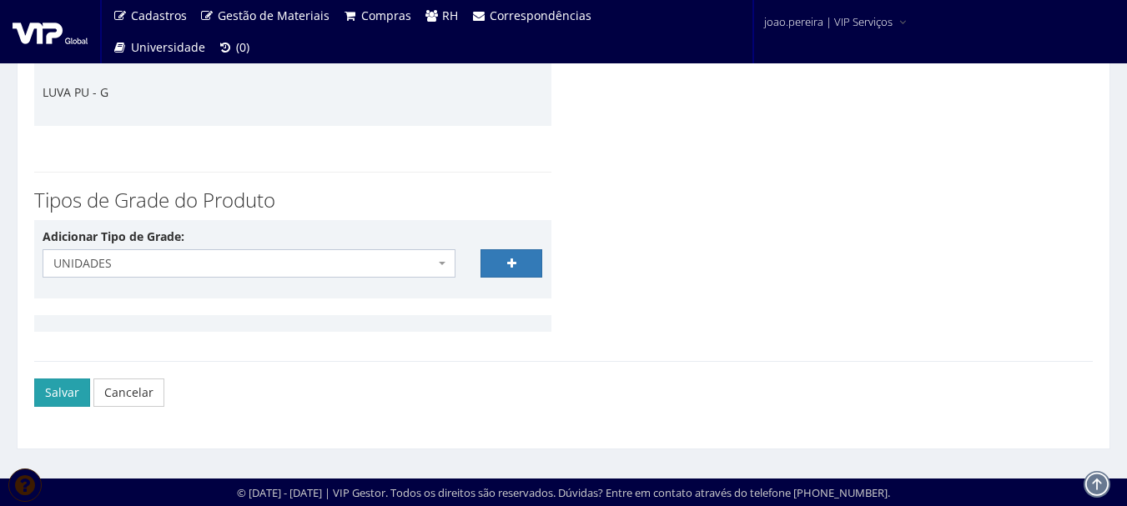
type input "COLETE REFLETIVO"
click at [48, 388] on button "Salvar" at bounding box center [62, 393] width 56 height 28
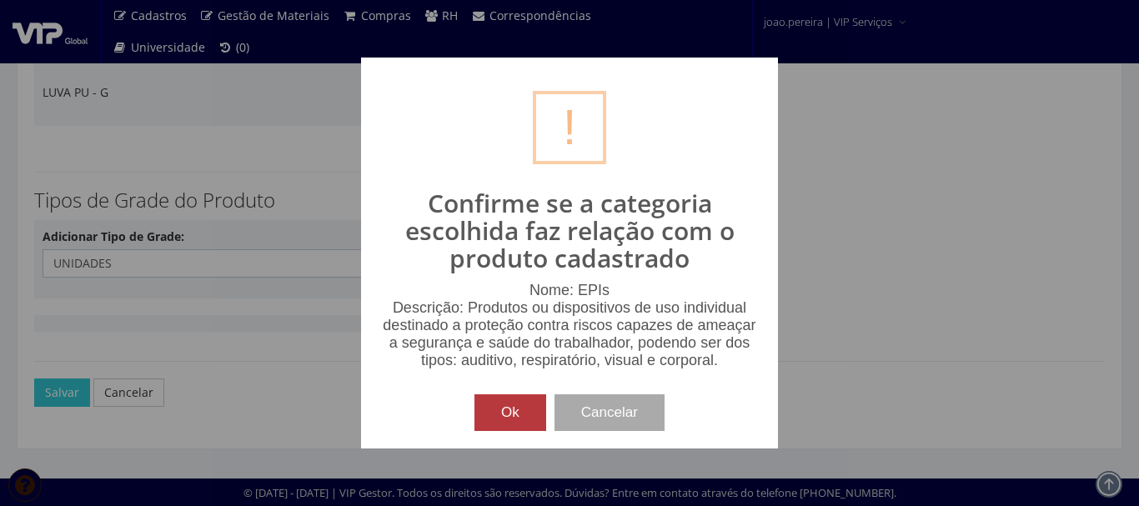
click at [514, 408] on button "Ok" at bounding box center [511, 413] width 72 height 37
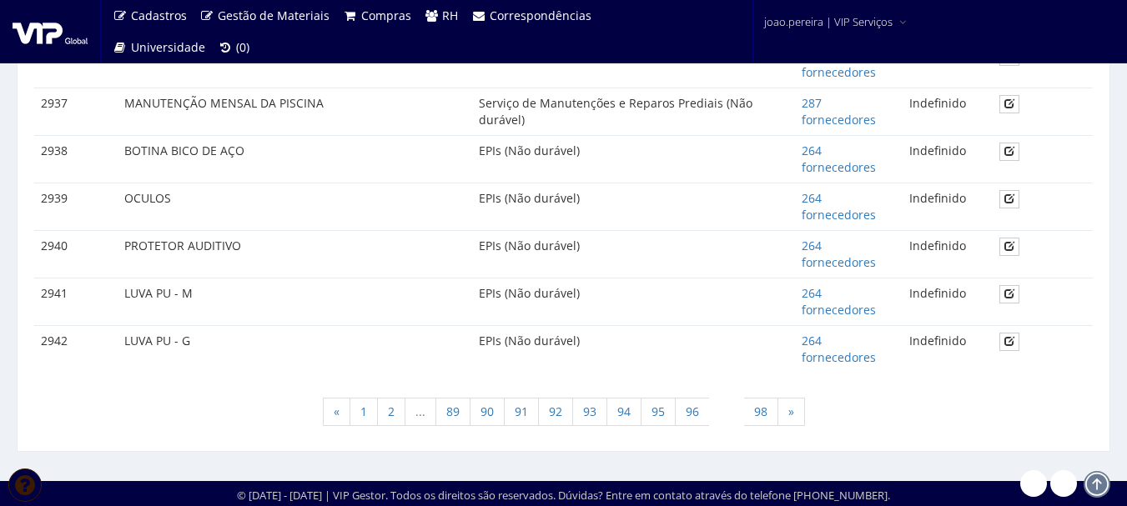
scroll to position [1336, 0]
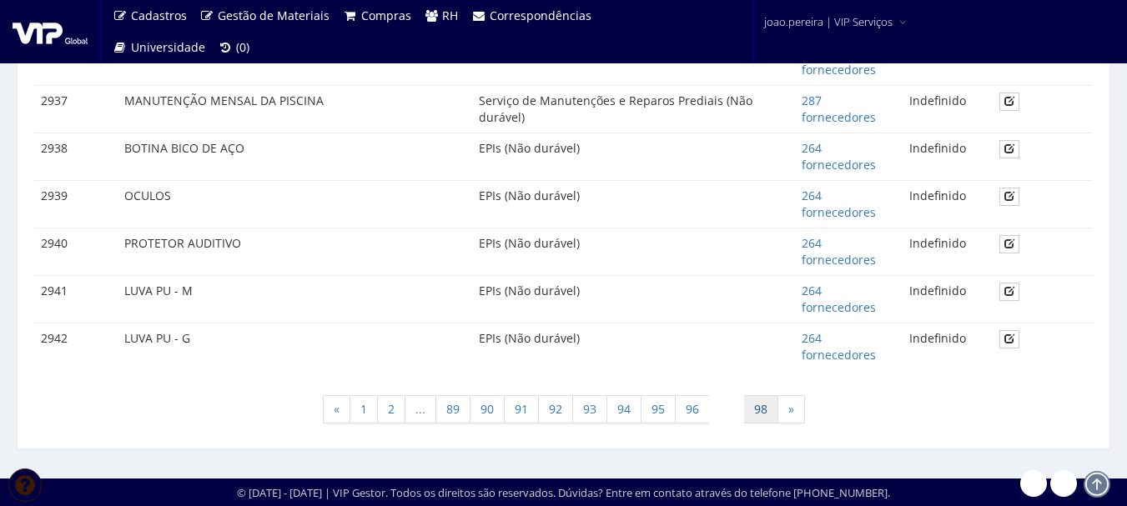
click at [761, 414] on link "98" at bounding box center [760, 409] width 35 height 28
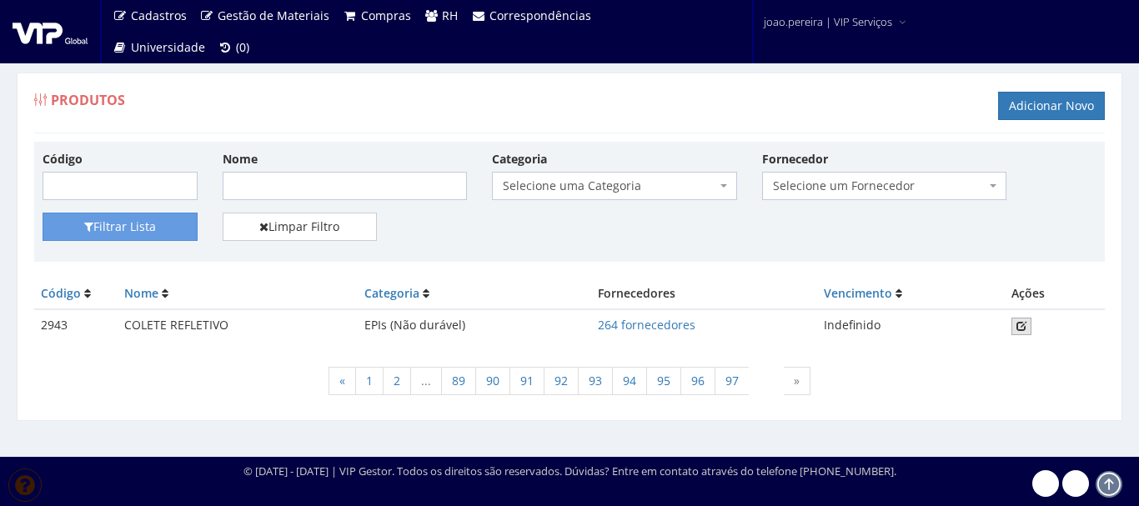
click at [1023, 324] on icon at bounding box center [1022, 326] width 10 height 12
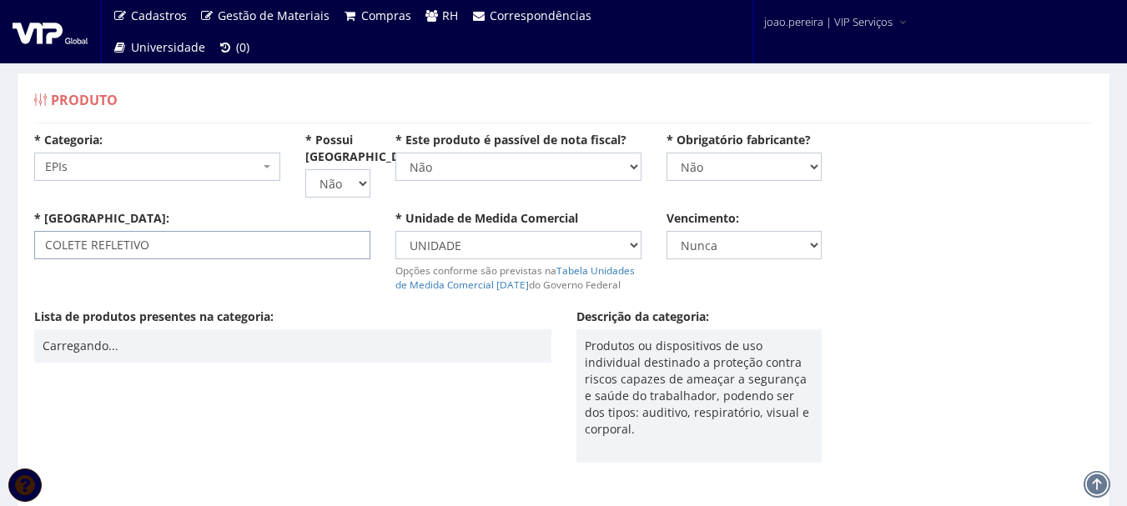
click at [209, 242] on input "COLETE REFLETIVO" at bounding box center [202, 245] width 336 height 28
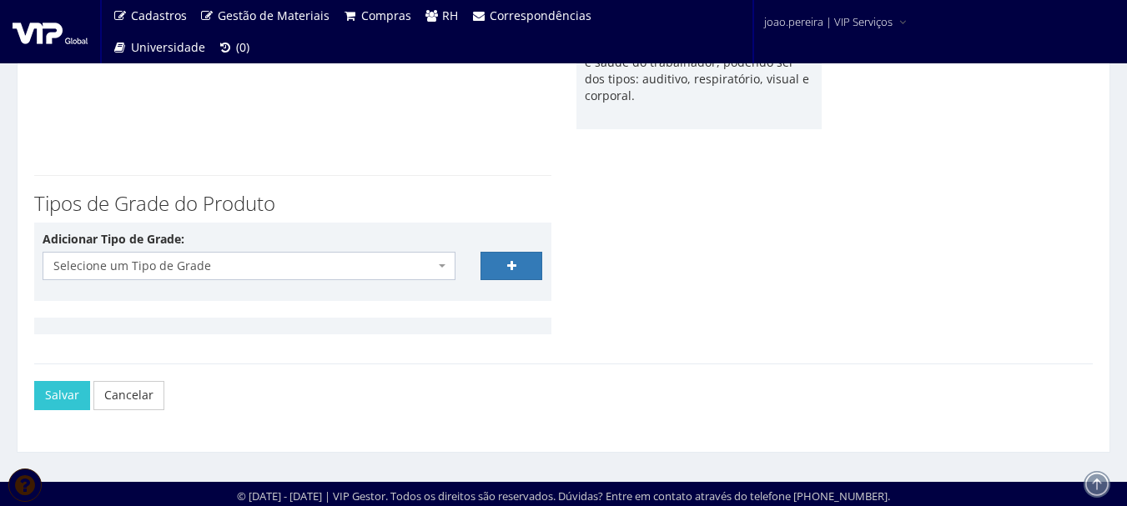
scroll to position [337, 0]
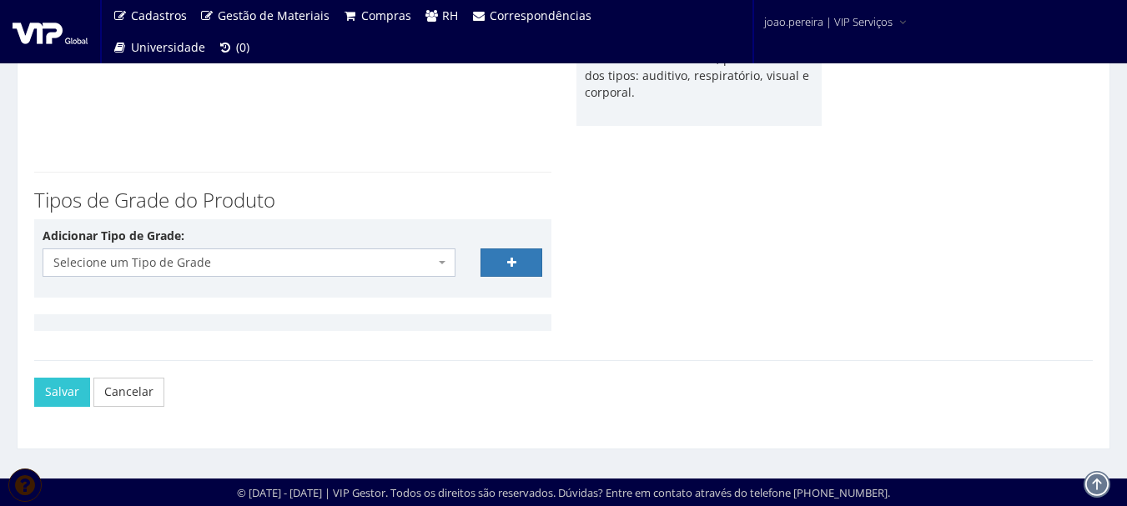
type input "COLETE REFLETIVO - VERDE"
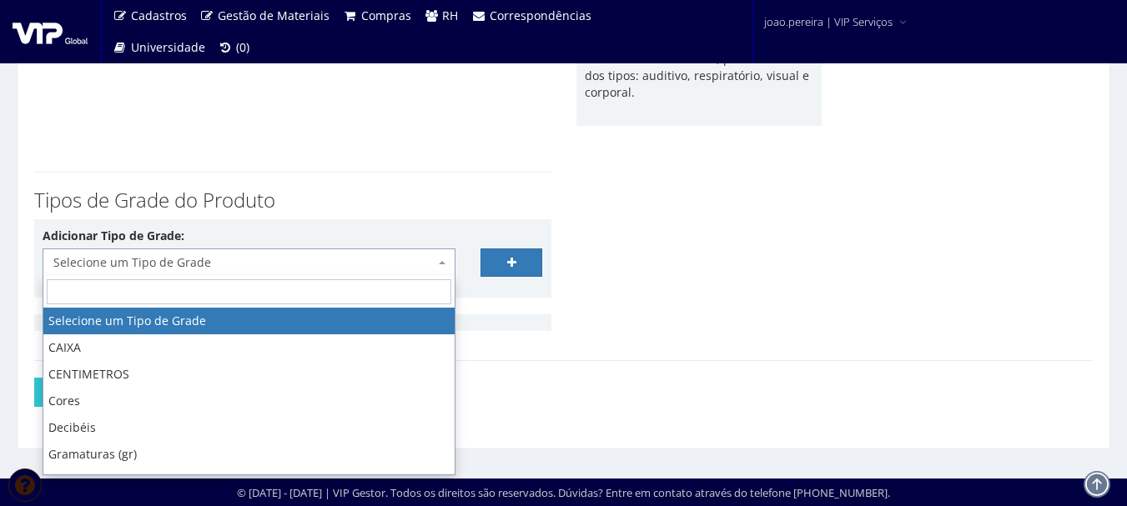
click at [439, 264] on b at bounding box center [442, 262] width 7 height 3
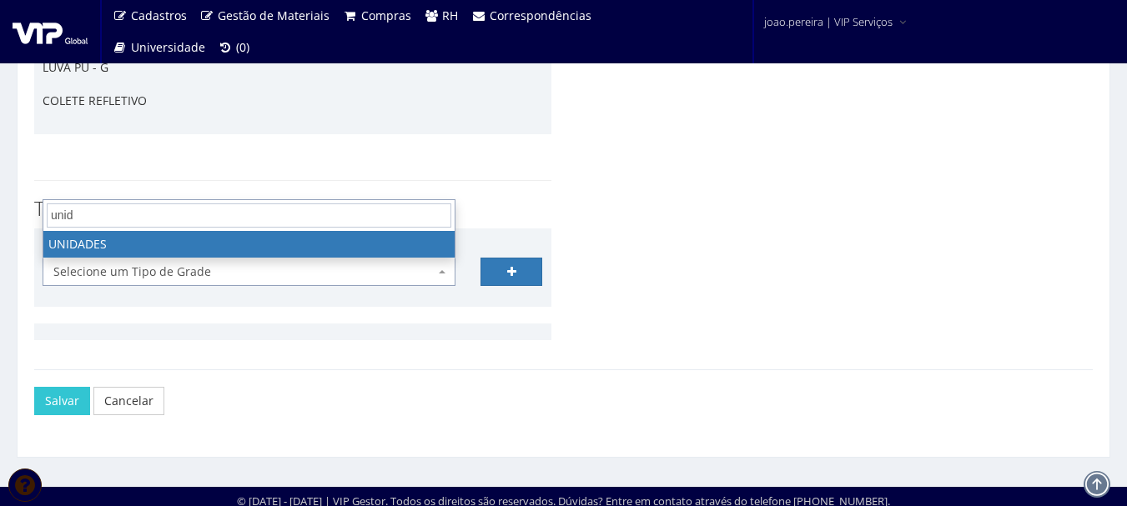
scroll to position [4089, 0]
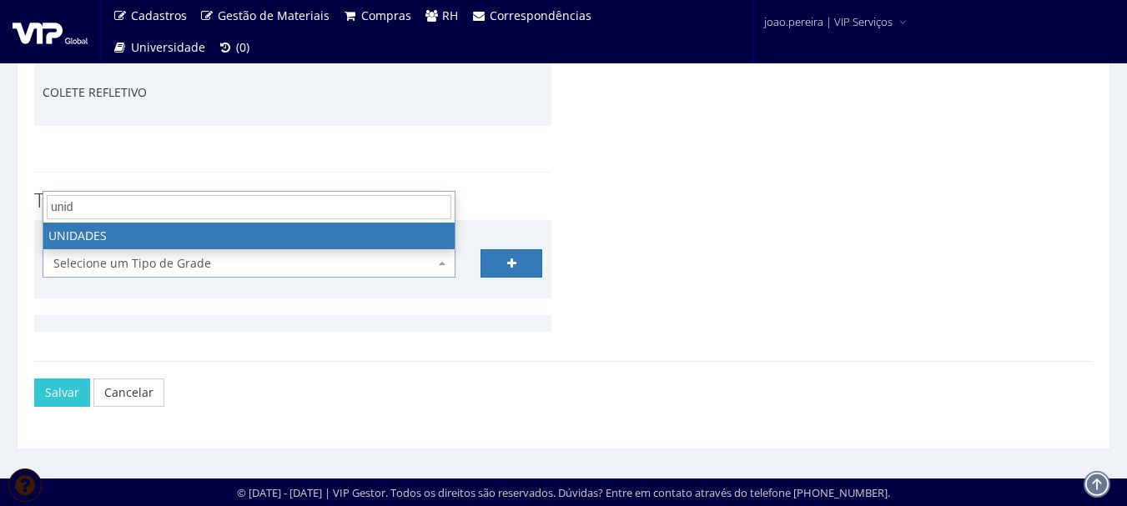
type input "unid"
select select "21"
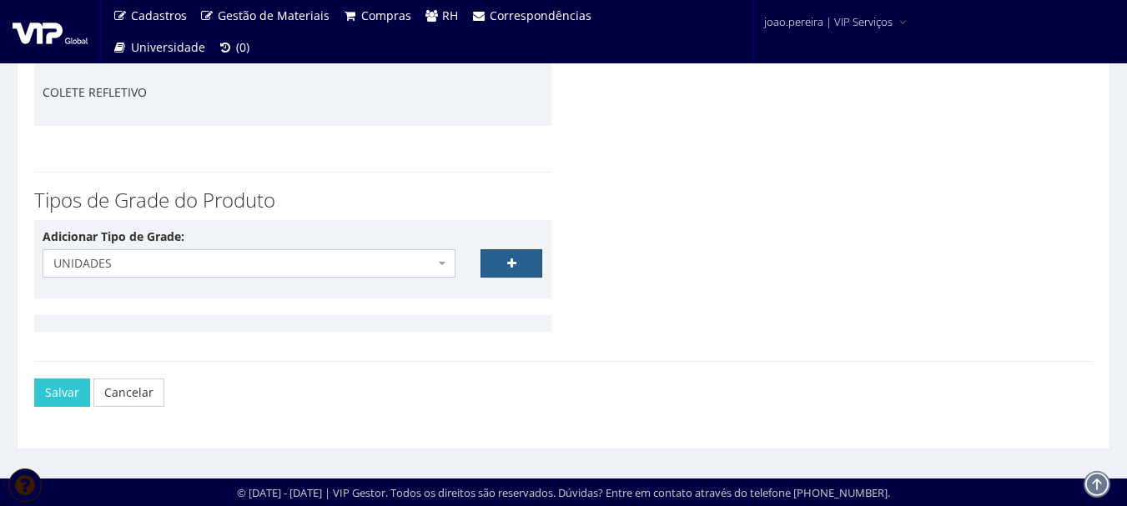
click at [527, 261] on link at bounding box center [511, 263] width 63 height 28
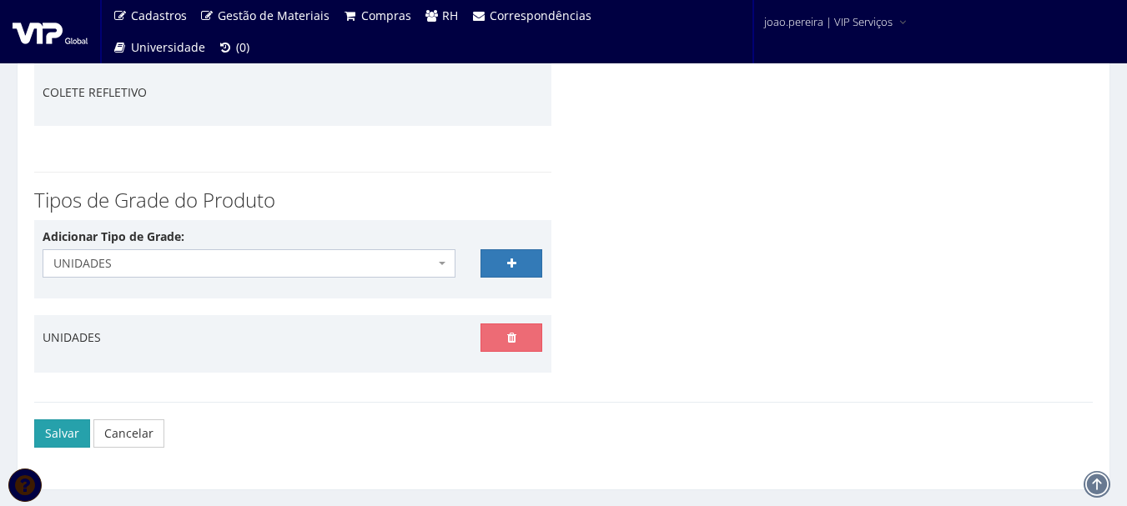
click at [54, 430] on button "Salvar" at bounding box center [62, 434] width 56 height 28
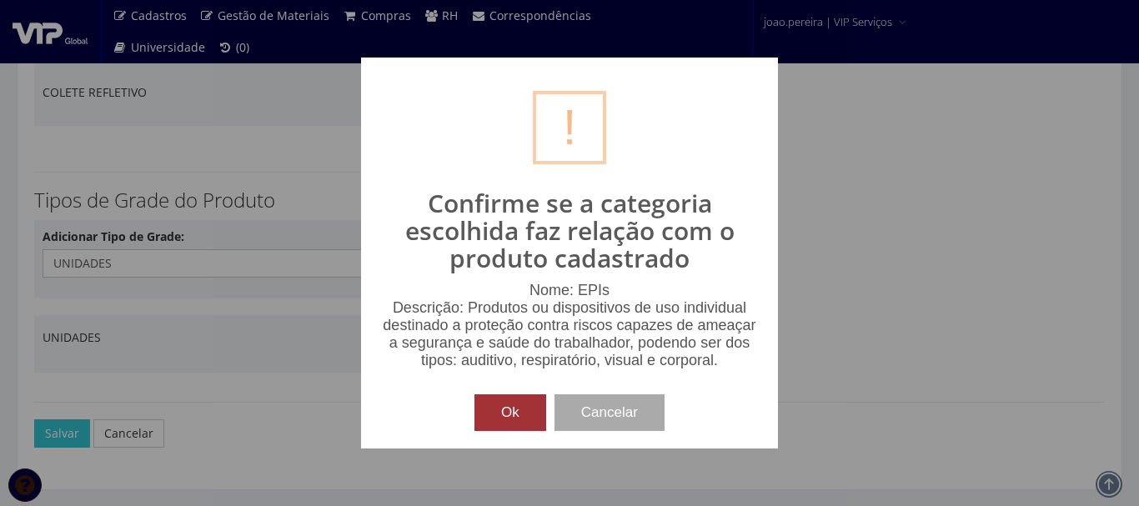
click at [507, 409] on button "Ok" at bounding box center [511, 413] width 72 height 37
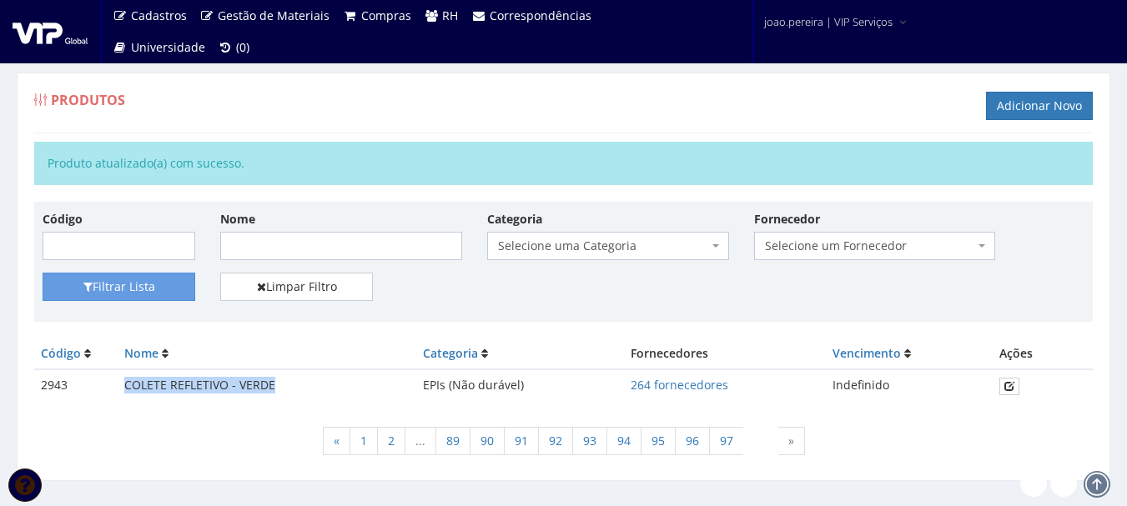
drag, startPoint x: 127, startPoint y: 385, endPoint x: 281, endPoint y: 385, distance: 154.3
click at [281, 385] on td "COLETE REFLETIVO - VERDE" at bounding box center [267, 386] width 299 height 33
copy td "COLETE REFLETIVO - VERDE"
click at [1054, 98] on link "Adicionar Novo" at bounding box center [1039, 106] width 107 height 28
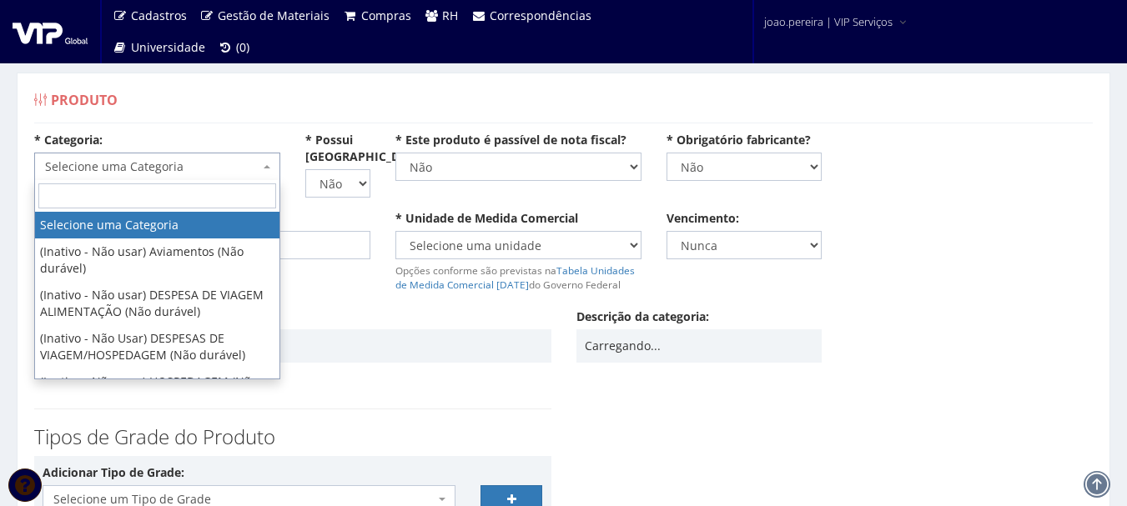
click at [156, 166] on span "Selecione uma Categoria" at bounding box center [152, 166] width 214 height 17
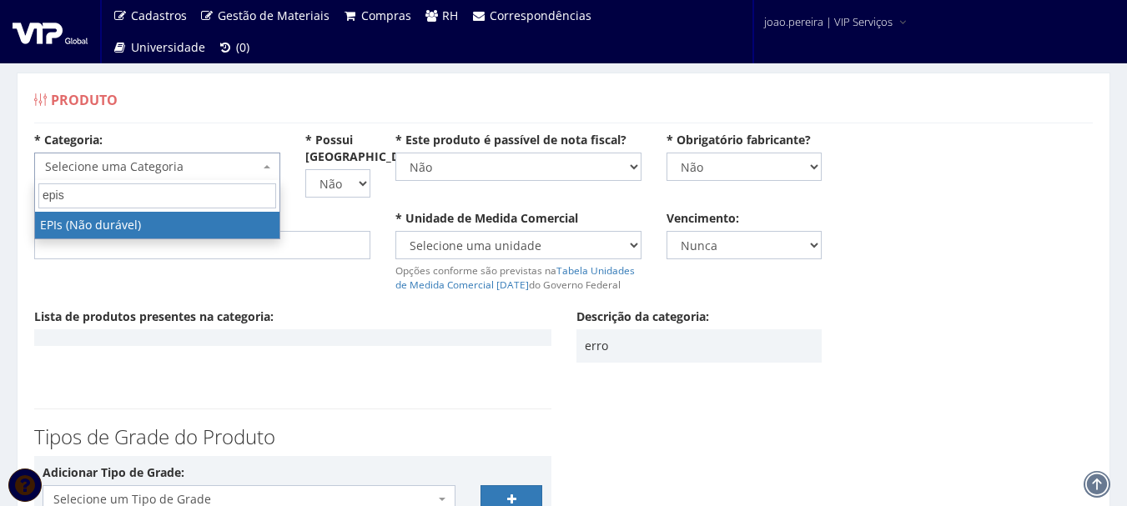
type input "epis"
select select "1"
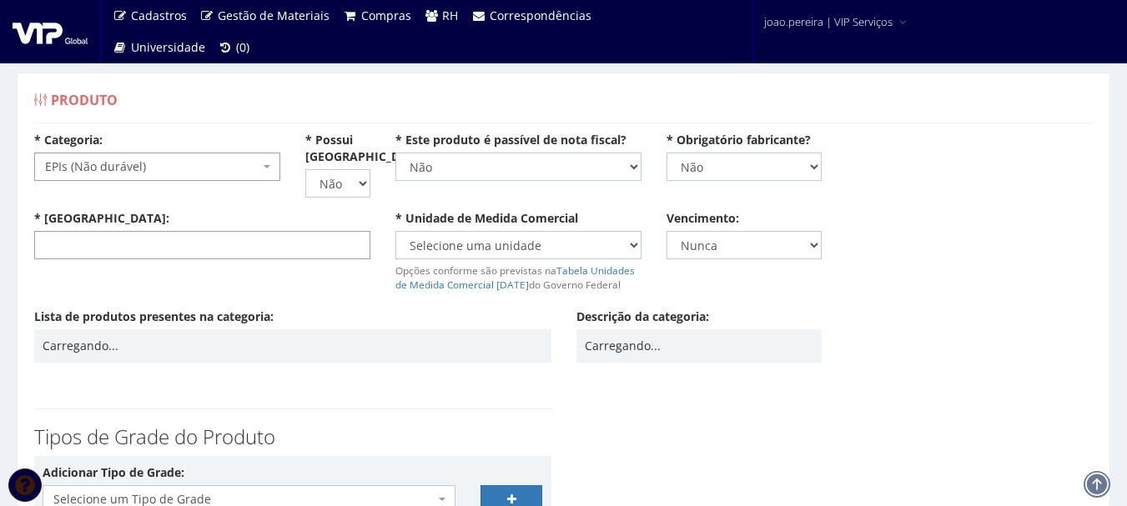
click at [140, 242] on input "* Nome:" at bounding box center [202, 245] width 336 height 28
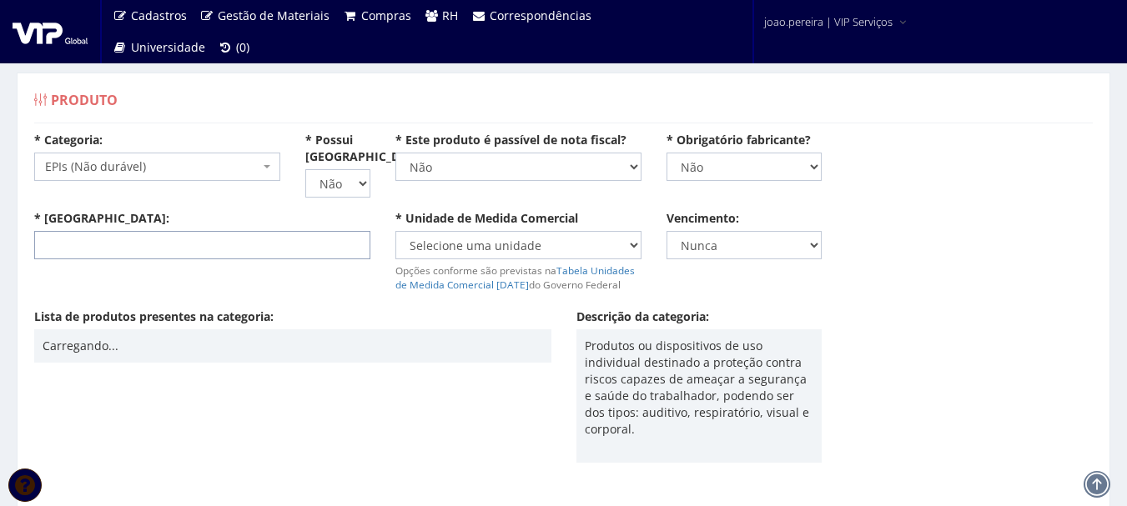
paste input "COLETE REFLETIVO - VERDE"
type input "COLETE REFLETIVO - LARANJA"
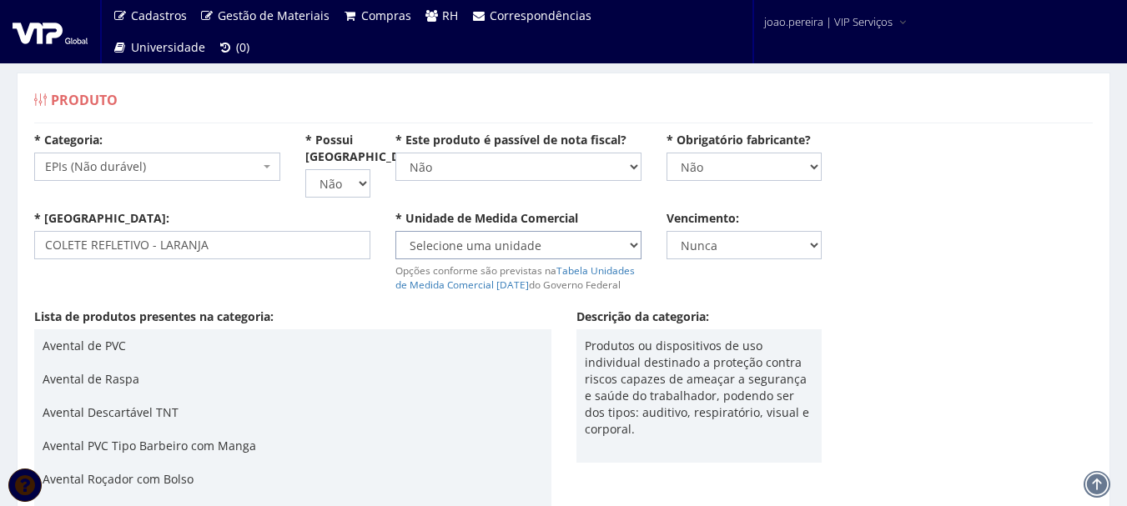
click at [567, 245] on select "Selecione uma unidade AMPOLA BALDE BANDEJA BARRA BISNAGA BLOCO BOBINA BOMBONA C…" at bounding box center [518, 245] width 246 height 28
select select "UNID"
click at [395, 231] on select "Selecione uma unidade AMPOLA BALDE BANDEJA BARRA BISNAGA BLOCO BOBINA BOMBONA C…" at bounding box center [518, 245] width 246 height 28
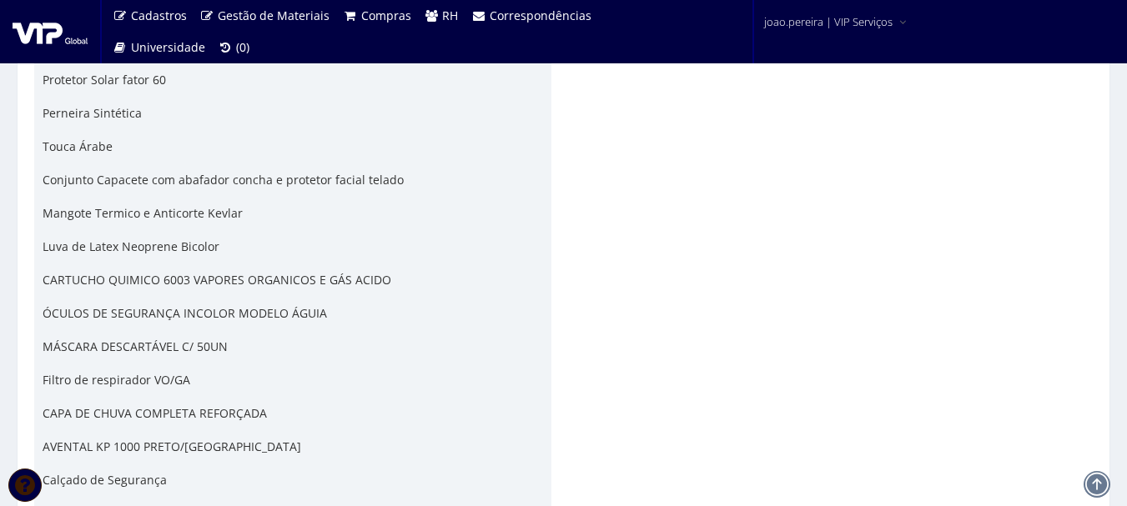
scroll to position [4089, 0]
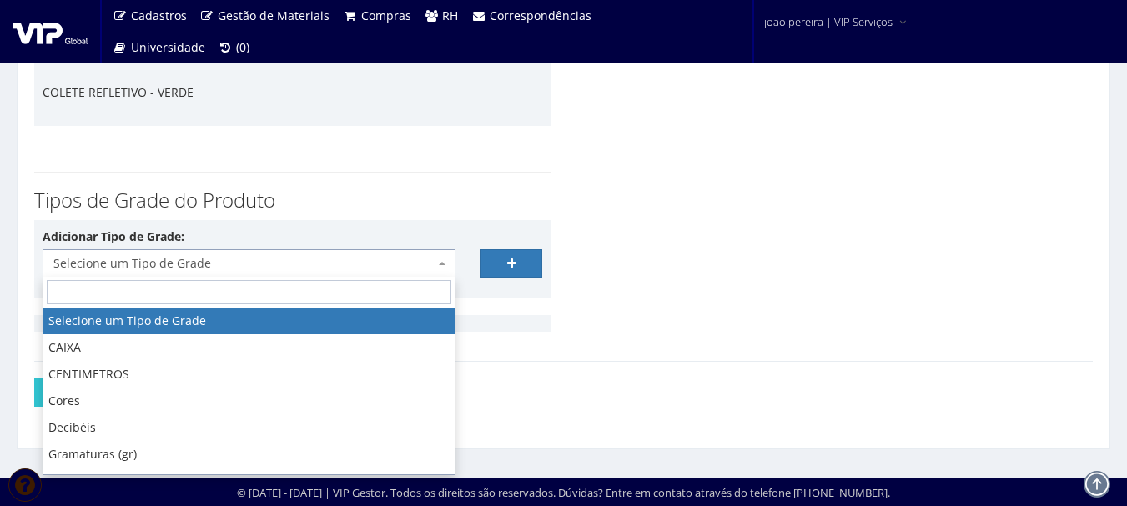
click at [270, 262] on span "Selecione um Tipo de Grade" at bounding box center [243, 263] width 381 height 17
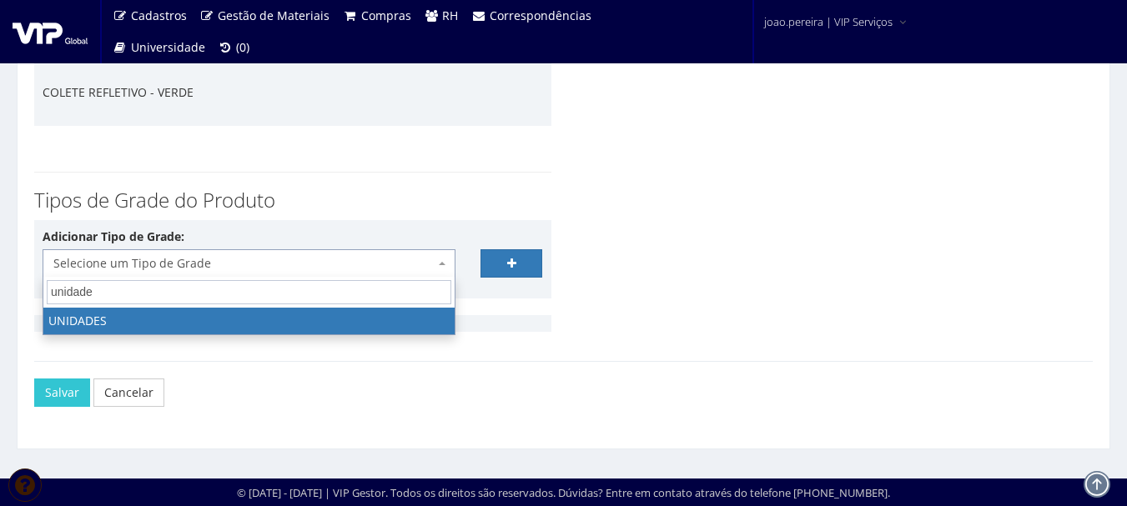
type input "unidade"
select select "21"
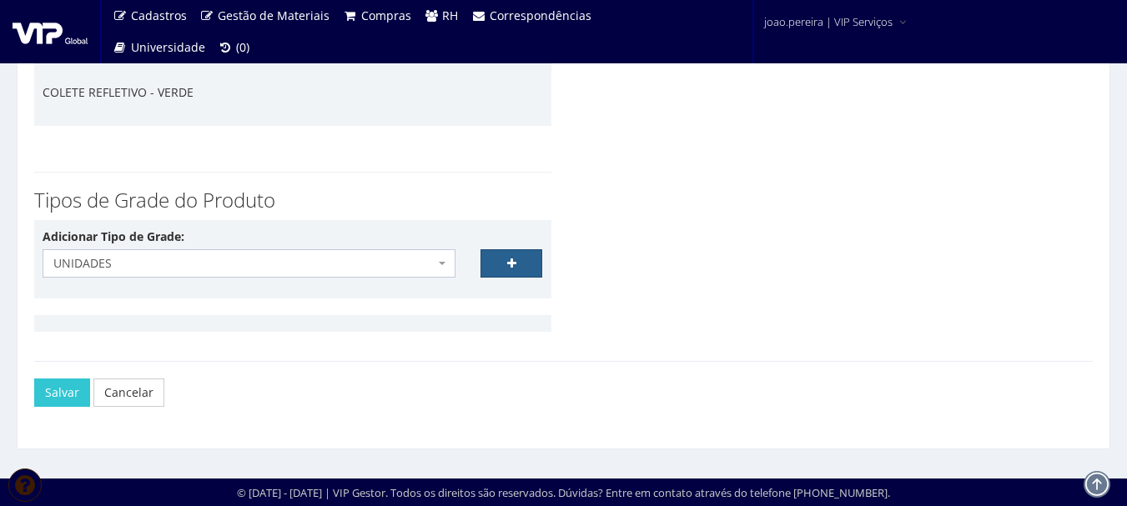
click at [530, 270] on link at bounding box center [511, 263] width 63 height 28
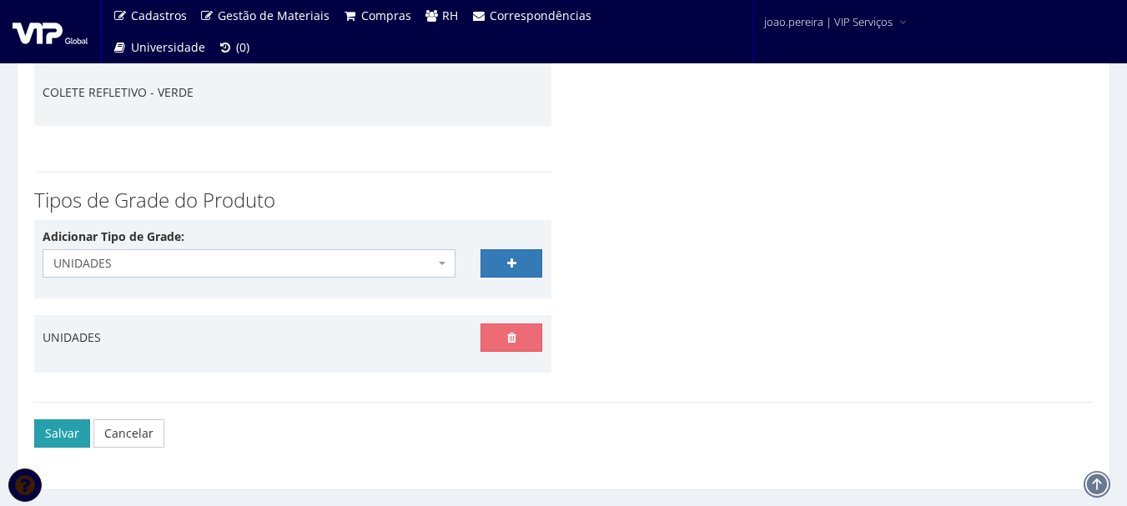
click at [53, 432] on button "Salvar" at bounding box center [62, 434] width 56 height 28
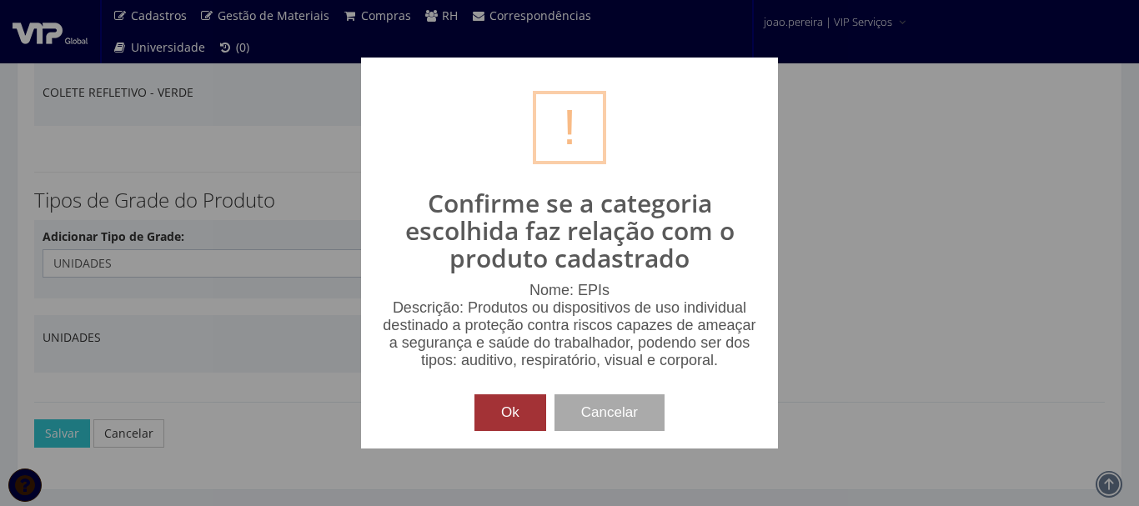
click at [518, 422] on button "Ok" at bounding box center [511, 413] width 72 height 37
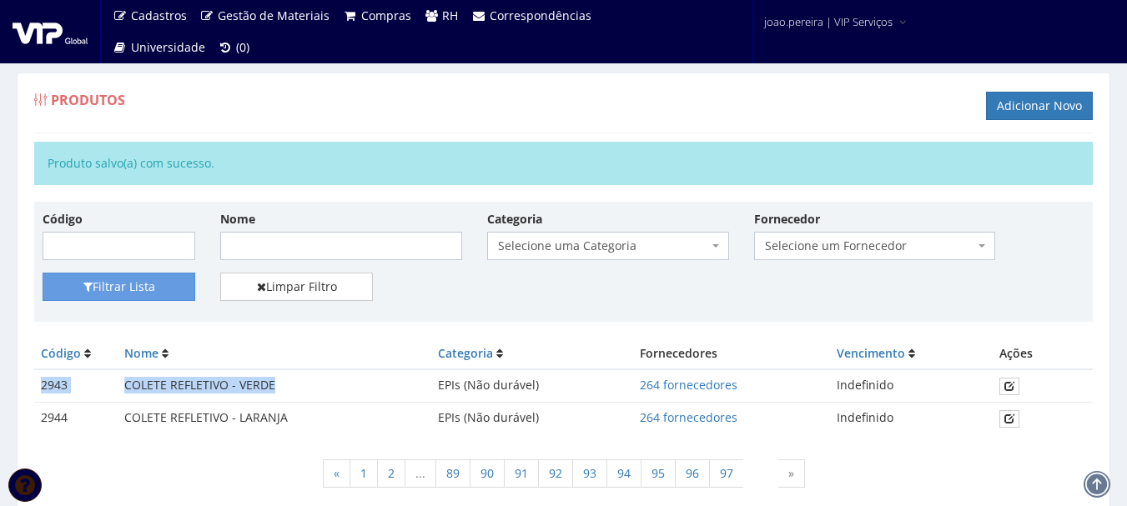
drag, startPoint x: 41, startPoint y: 384, endPoint x: 282, endPoint y: 390, distance: 241.1
click at [282, 390] on tr "2943 COLETE REFLETIVO - VERDE EPIs (Não durável) 264 fornecedores Indefinido" at bounding box center [563, 386] width 1059 height 33
copy tr "2943 COLETE REFLETIVO - VERDE"
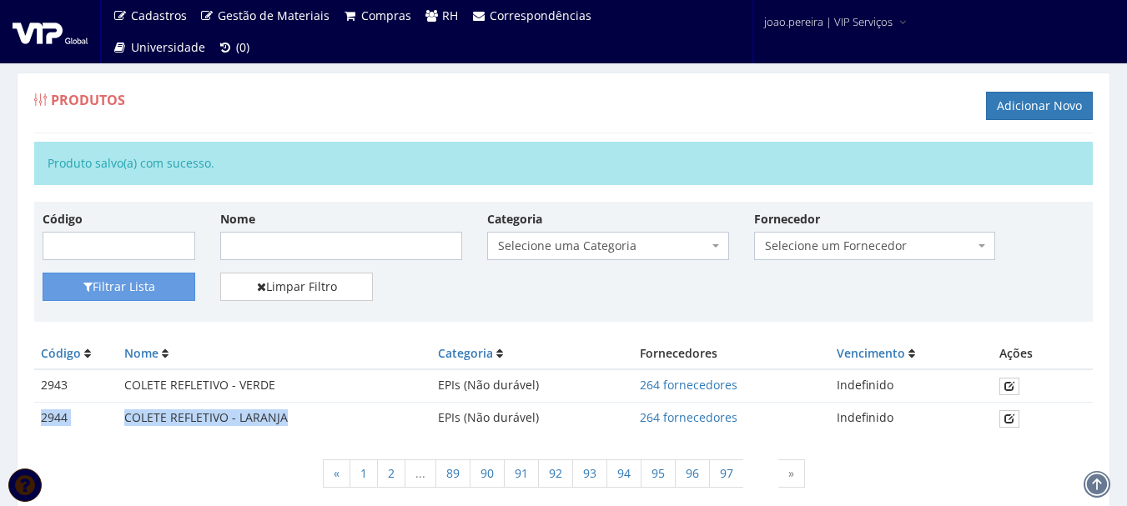
drag, startPoint x: 44, startPoint y: 416, endPoint x: 295, endPoint y: 420, distance: 251.1
click at [295, 420] on tr "2944 COLETE REFLETIVO - LARANJA EPIs (Não durável) 264 fornecedores Indefinido" at bounding box center [563, 419] width 1059 height 32
copy tr "2944 COLETE REFLETIVO - LARANJA"
click at [727, 477] on link "97" at bounding box center [726, 474] width 35 height 28
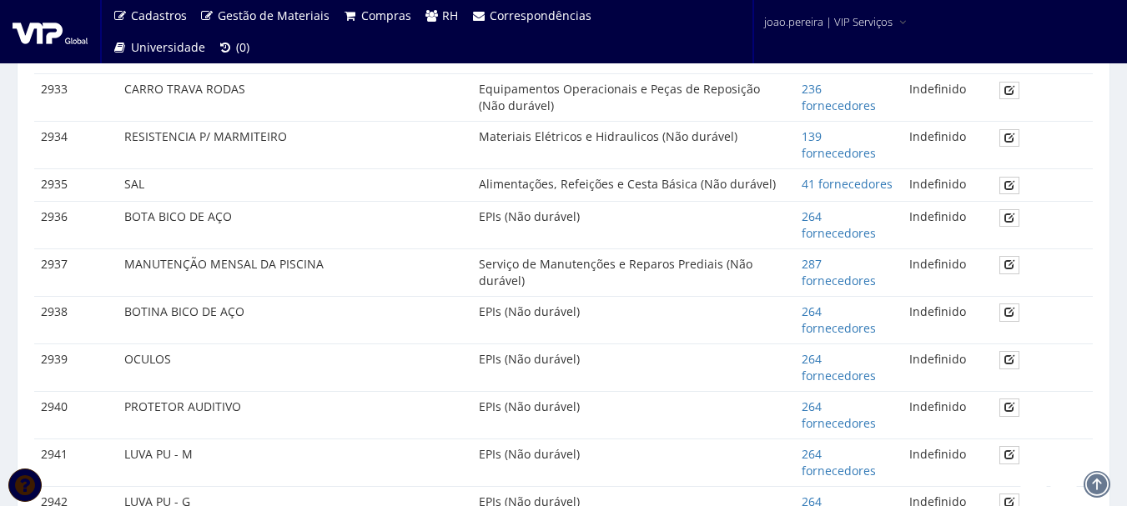
scroll to position [1193, 0]
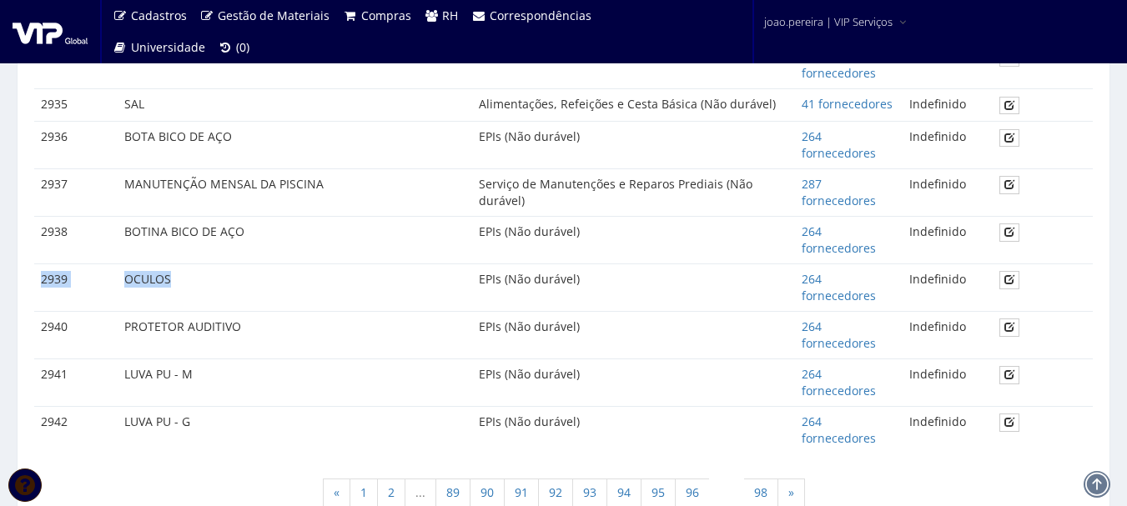
drag, startPoint x: 38, startPoint y: 278, endPoint x: 189, endPoint y: 279, distance: 150.2
click at [189, 279] on tr "2939 OCULOS EPIs (Não durável) 264 fornecedores Indefinido" at bounding box center [563, 288] width 1059 height 48
copy tr "2939 OCULOS"
drag, startPoint x: 42, startPoint y: 324, endPoint x: 310, endPoint y: 332, distance: 268.7
click at [310, 332] on tr "2940 PROTETOR AUDITIVO EPIs (Não durável) 264 fornecedores Indefinido" at bounding box center [563, 335] width 1059 height 48
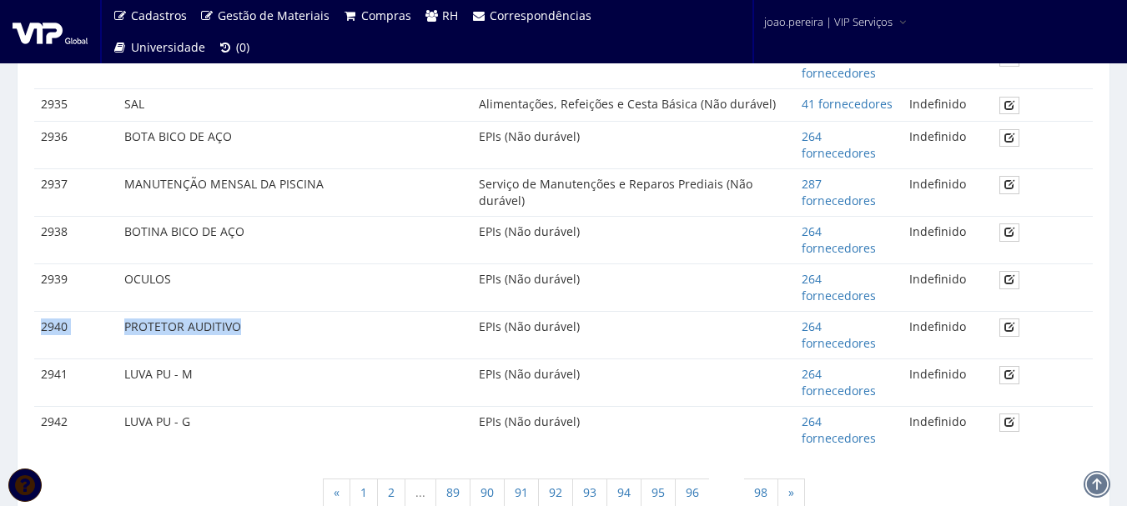
copy tr "2940 PROTETOR AUDITIVO"
drag, startPoint x: 40, startPoint y: 376, endPoint x: 208, endPoint y: 377, distance: 167.7
click at [208, 377] on tr "2941 LUVA PU - M EPIs (Não durável) 264 fornecedores Indefinido" at bounding box center [563, 383] width 1059 height 48
copy tr "2941 LUVA PU - M"
drag, startPoint x: 42, startPoint y: 424, endPoint x: 200, endPoint y: 415, distance: 158.8
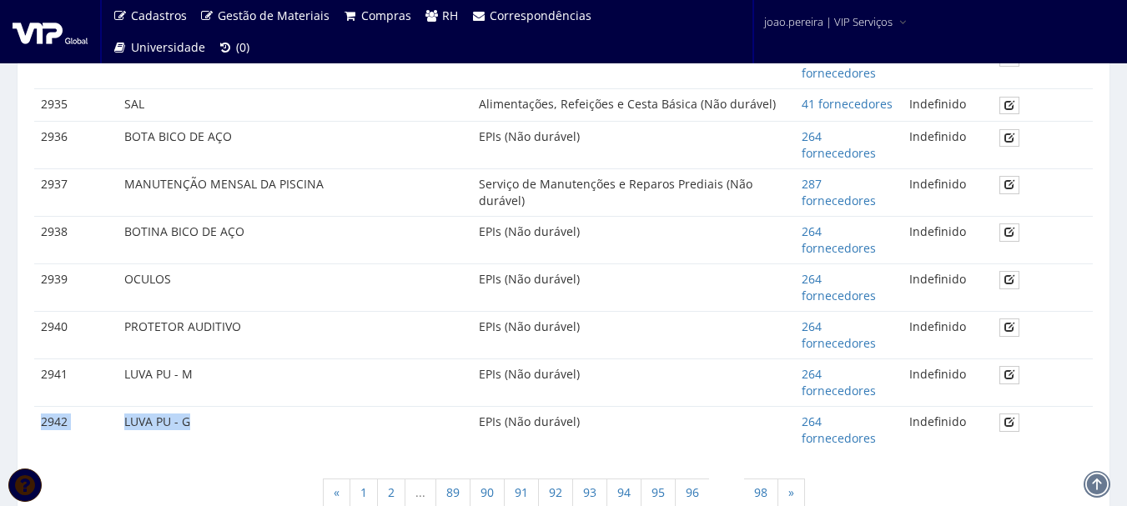
click at [200, 415] on tr "2942 LUVA PU - G EPIs (Não durável) 264 fornecedores Indefinido" at bounding box center [563, 429] width 1059 height 47
copy tr "2942 LUVA PU - G"
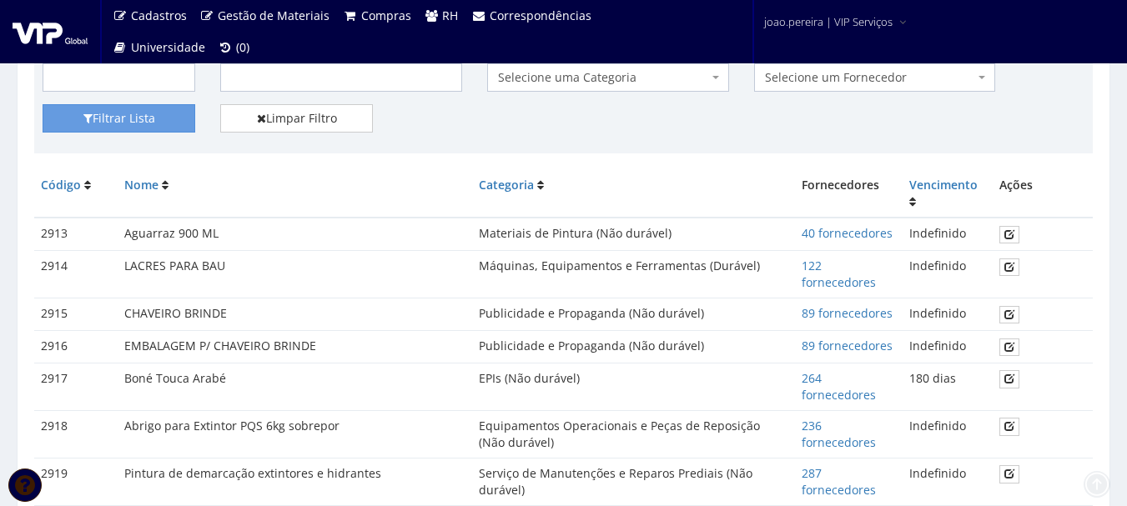
scroll to position [25, 0]
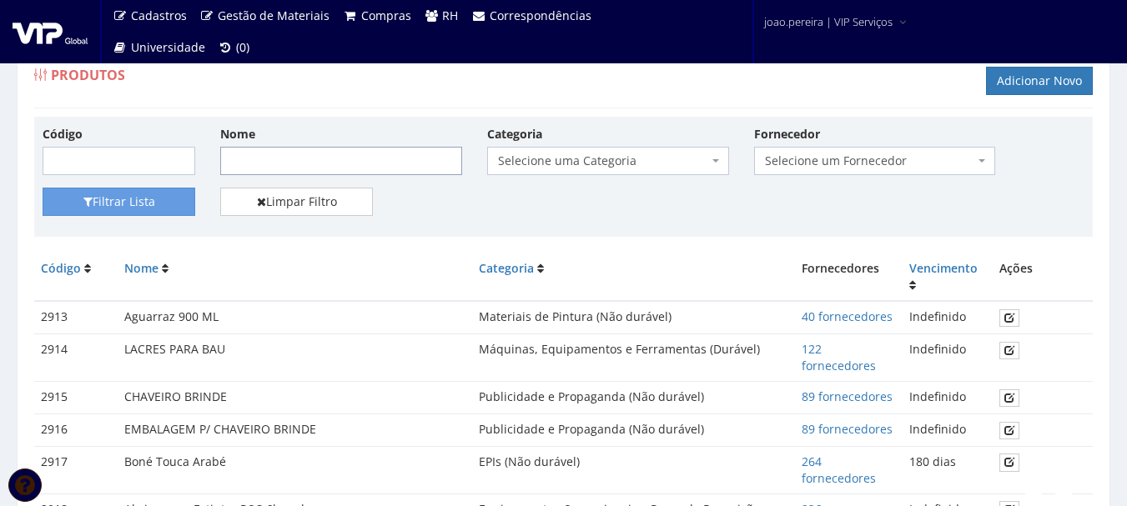
click at [303, 151] on input "Nome" at bounding box center [341, 161] width 242 height 28
type input "LUVA DE RASPA"
click at [329, 162] on input "LUVA DE RASPA" at bounding box center [341, 161] width 242 height 28
click at [142, 203] on button "Filtrar Lista" at bounding box center [119, 202] width 153 height 28
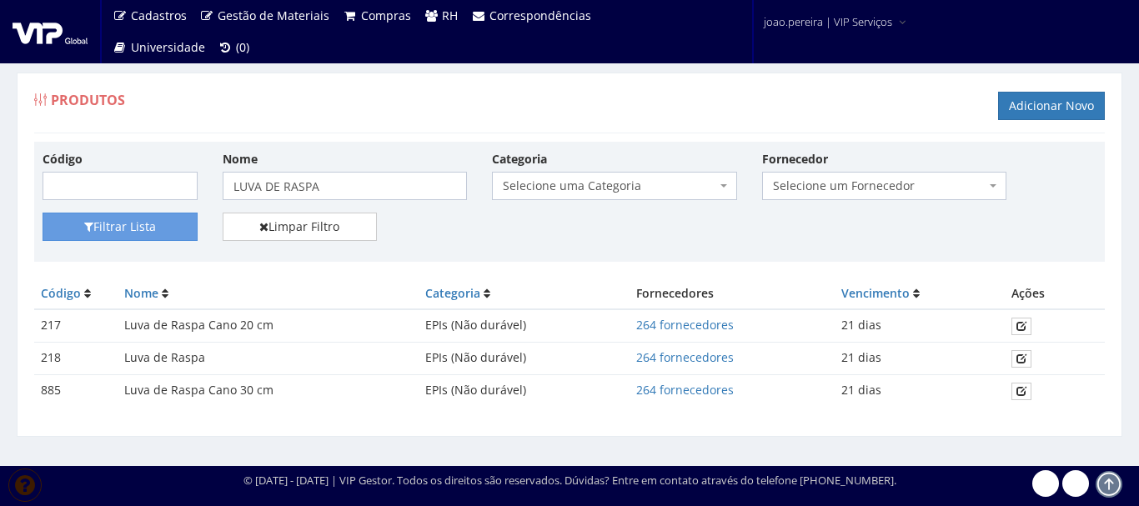
click at [169, 357] on td "Luva de Raspa" at bounding box center [268, 359] width 301 height 33
click at [1026, 359] on icon at bounding box center [1022, 359] width 10 height 12
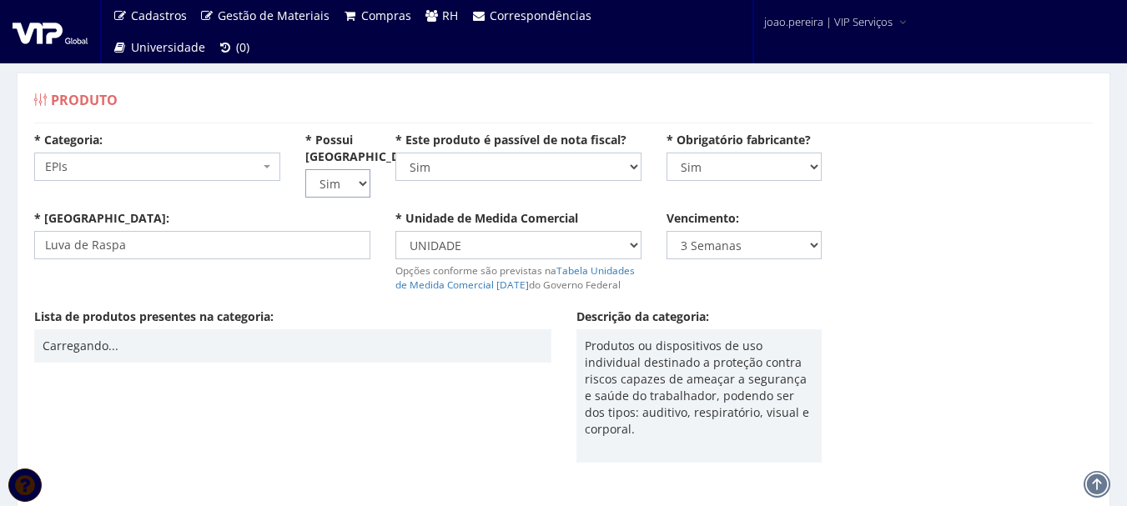
click at [364, 187] on select "Não Sim" at bounding box center [337, 183] width 65 height 28
select select "0"
click at [305, 169] on select "Não Sim" at bounding box center [337, 183] width 65 height 28
click at [632, 163] on select "Não Sim" at bounding box center [518, 167] width 246 height 28
select select "0"
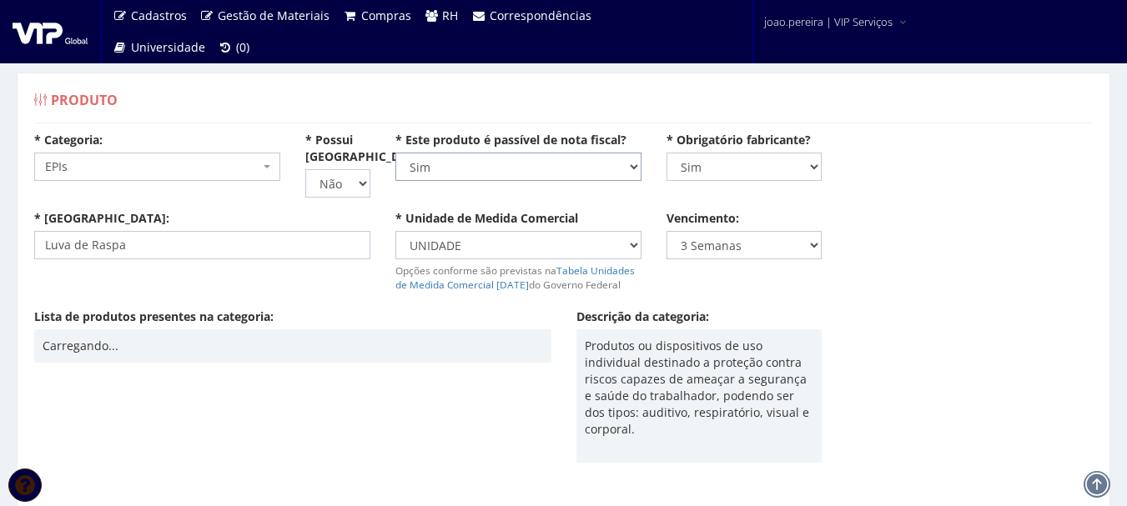
click at [395, 153] on select "Não Sim" at bounding box center [518, 167] width 246 height 28
click at [818, 166] on select "Não Sim" at bounding box center [745, 167] width 156 height 28
select select "0"
click at [667, 153] on select "Não Sim" at bounding box center [745, 167] width 156 height 28
click at [819, 247] on select "Nunca 1 Dia 1 Semana 2 Semanas 3 Semanas 1 Mês 2 Meses 3 Meses 4 Meses 5 Meses …" at bounding box center [745, 245] width 156 height 28
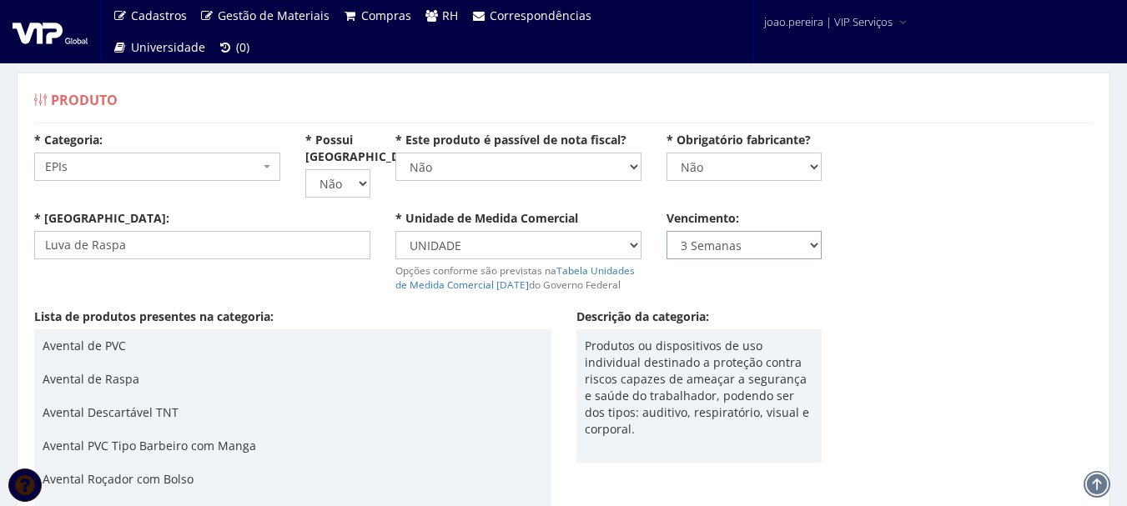
select select "0"
click at [667, 231] on select "Nunca 1 Dia 1 Semana 2 Semanas 3 Semanas 1 Mês 2 Meses 3 Meses 4 Meses 5 Meses …" at bounding box center [745, 245] width 156 height 28
drag, startPoint x: 159, startPoint y: 249, endPoint x: 0, endPoint y: 242, distance: 159.5
type input "LUVA DE RASPA"
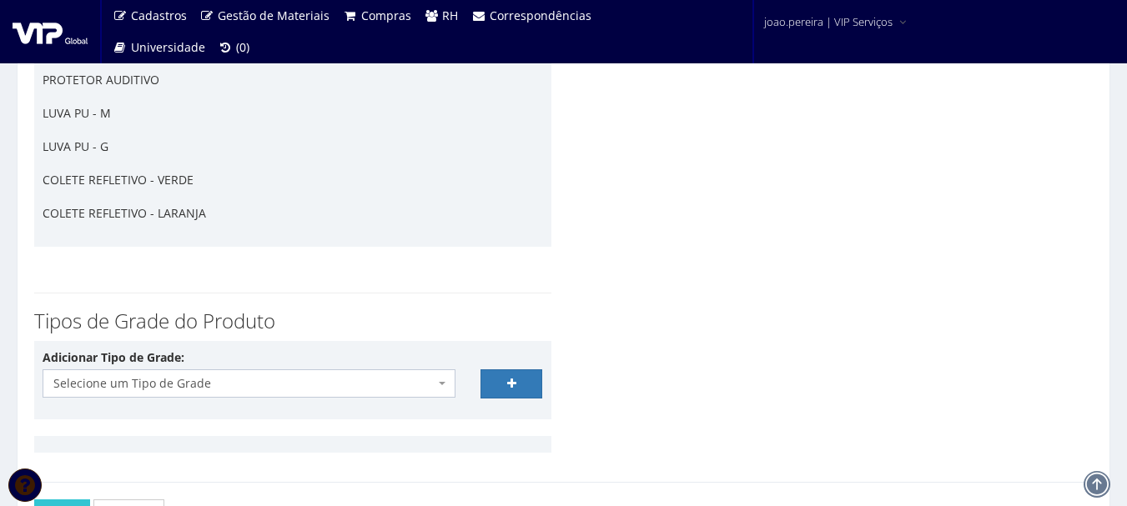
scroll to position [4004, 0]
click at [435, 385] on span "Selecione um Tipo de Grade" at bounding box center [249, 381] width 413 height 28
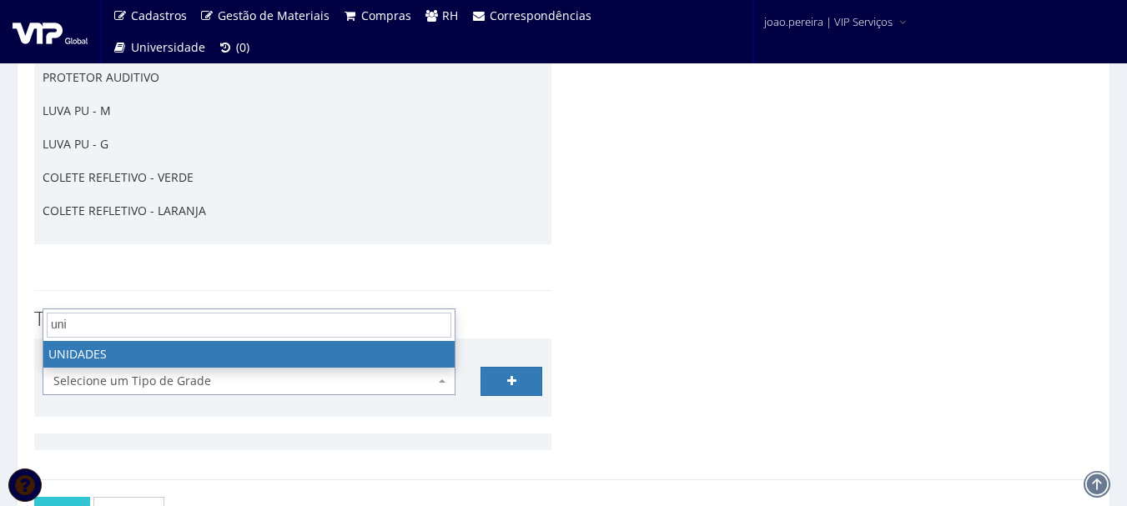
type input "uni"
select select "21"
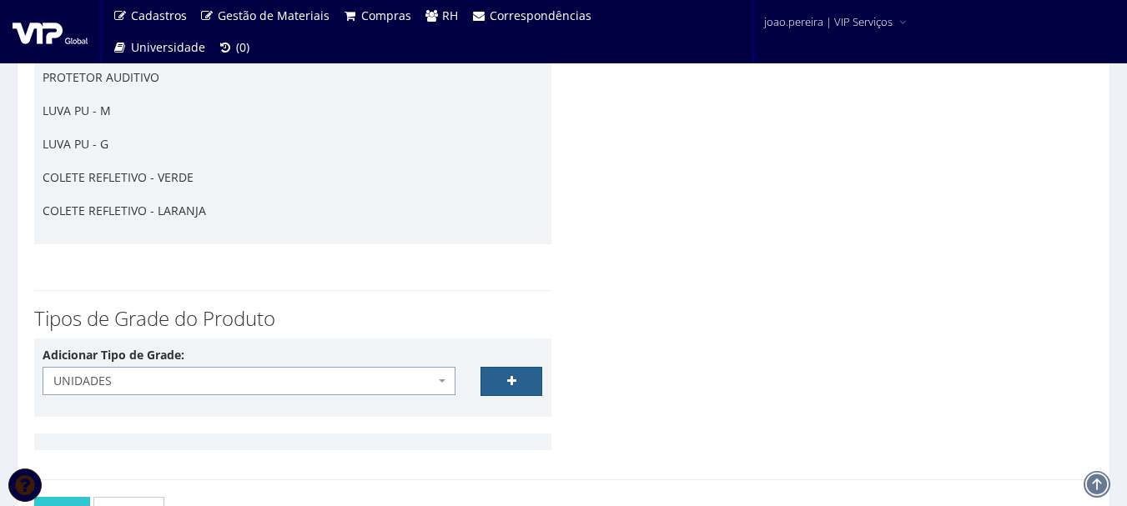
click at [518, 384] on link at bounding box center [511, 381] width 63 height 28
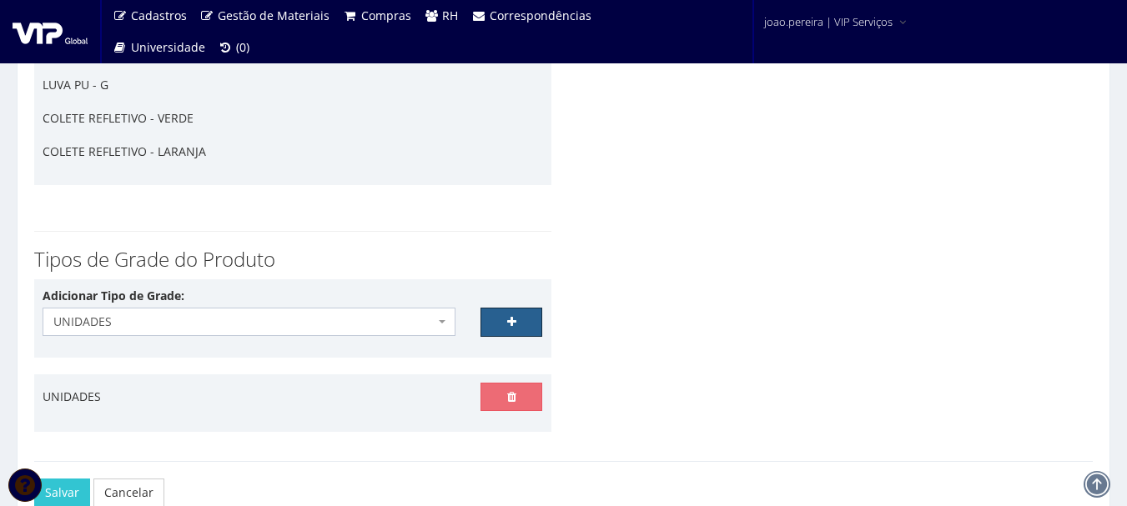
scroll to position [4163, 0]
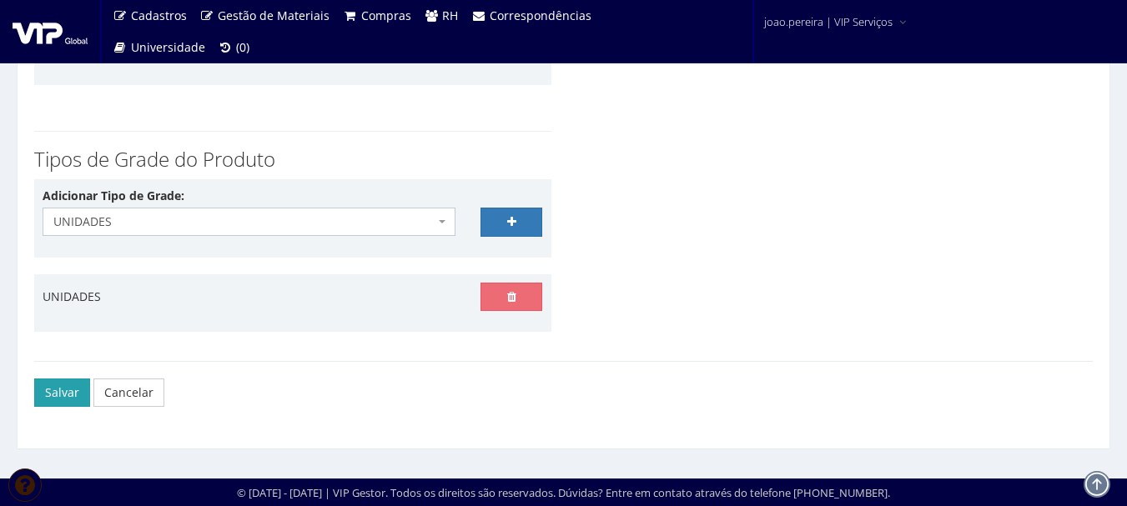
click at [48, 395] on button "Salvar" at bounding box center [62, 393] width 56 height 28
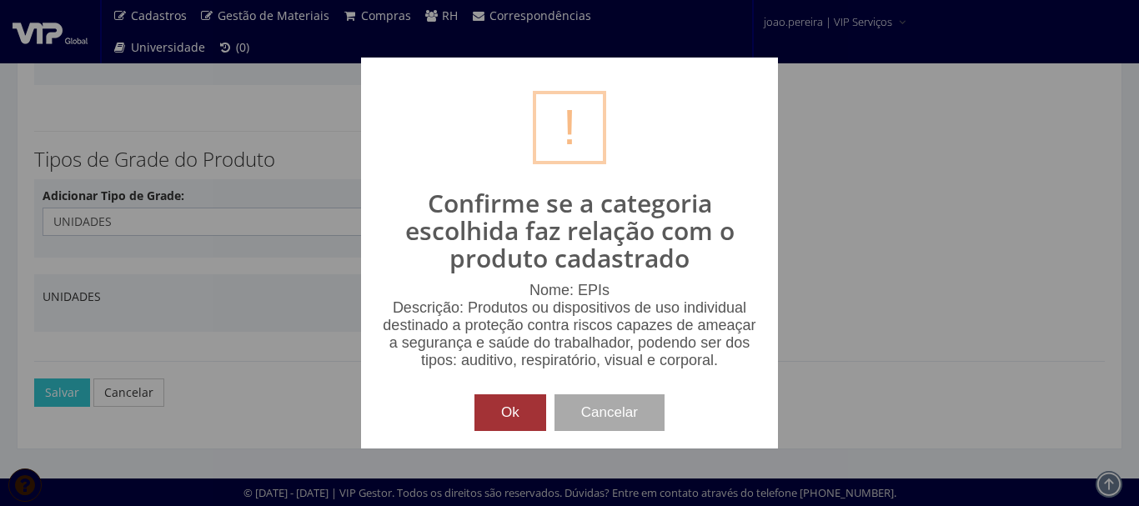
click at [499, 414] on button "Ok" at bounding box center [511, 413] width 72 height 37
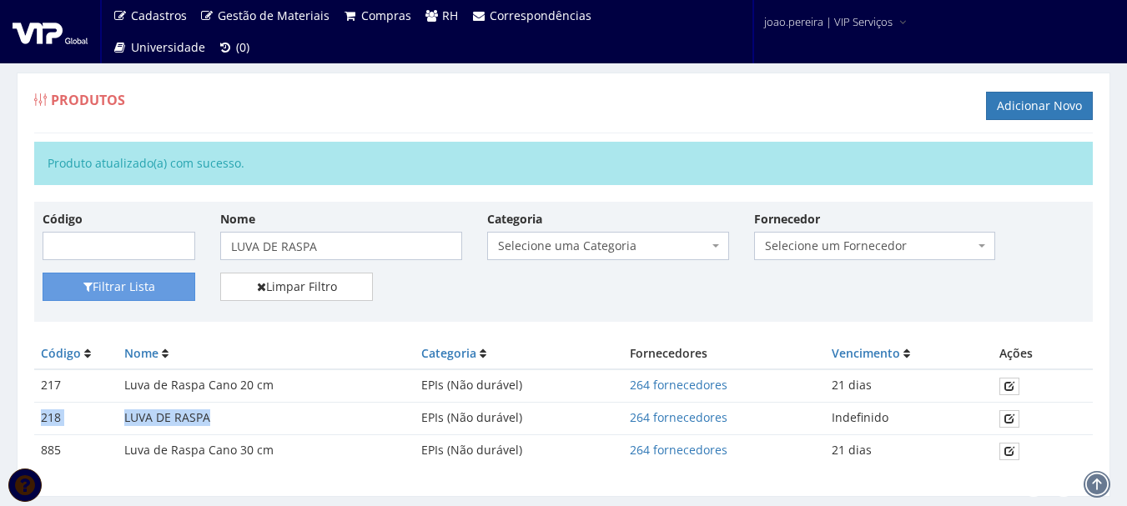
drag, startPoint x: 40, startPoint y: 418, endPoint x: 218, endPoint y: 410, distance: 177.8
click at [218, 410] on tr "218 LUVA DE RASPA EPIs (Não durável) 264 fornecedores Indefinido" at bounding box center [563, 419] width 1059 height 33
copy tr "218 LUVA DE RASPA"
click at [52, 35] on img at bounding box center [50, 31] width 75 height 25
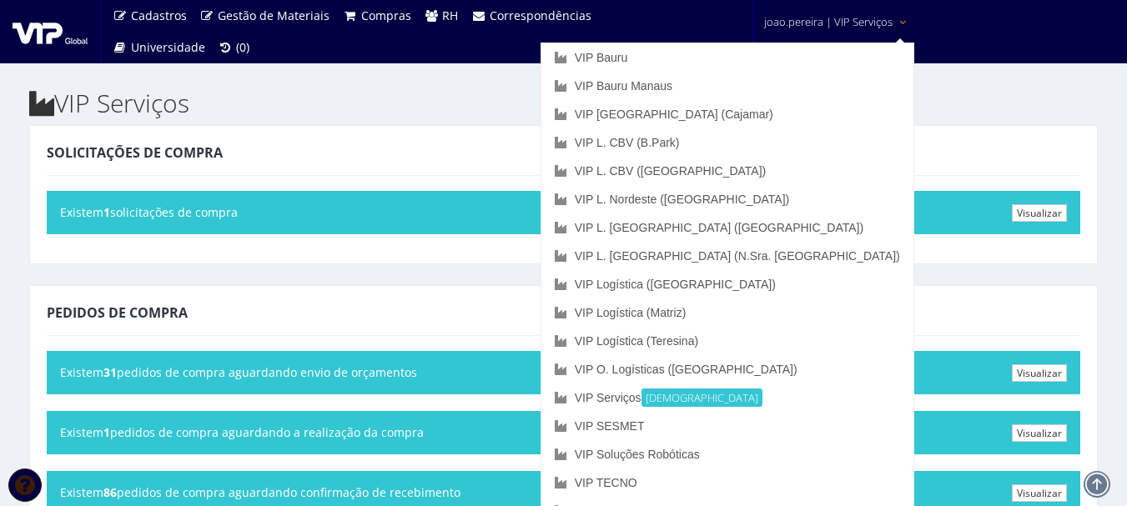
click at [853, 16] on span "joao.pereira | VIP Serviços" at bounding box center [828, 21] width 128 height 17
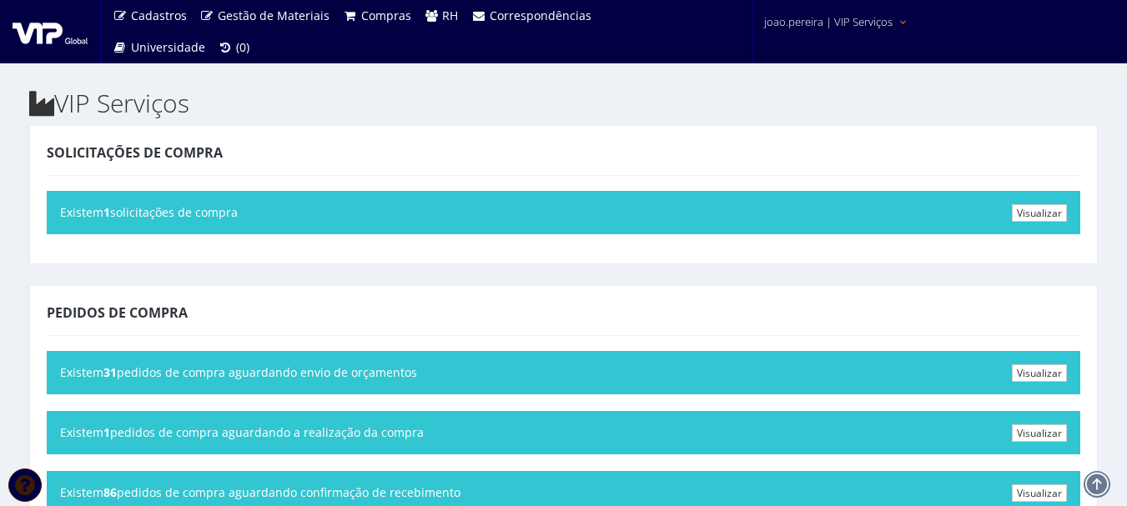
click at [853, 16] on span "joao.pereira | VIP Serviços" at bounding box center [828, 21] width 128 height 17
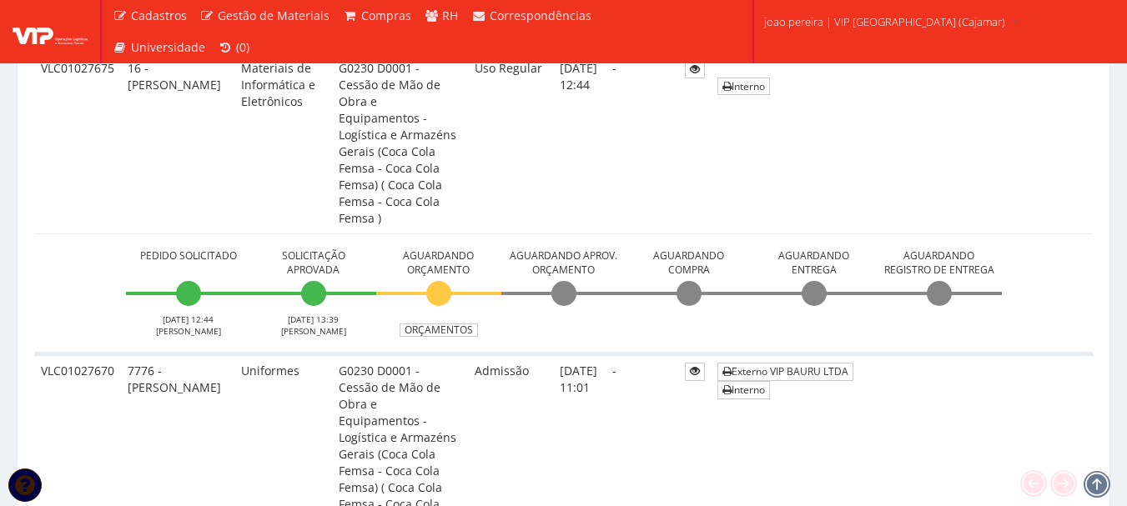
scroll to position [501, 0]
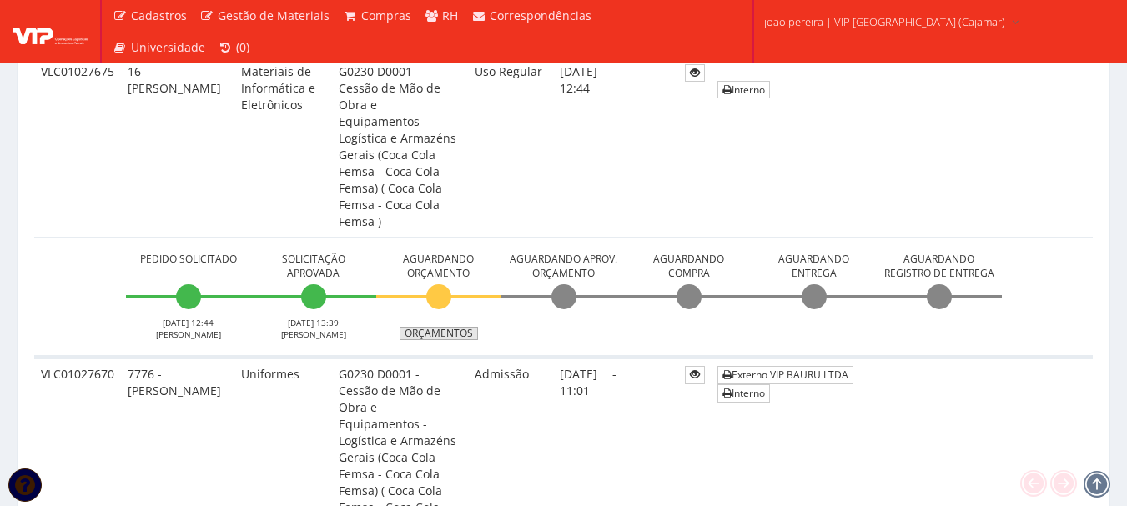
click at [437, 327] on link "Orçamentos" at bounding box center [439, 333] width 78 height 13
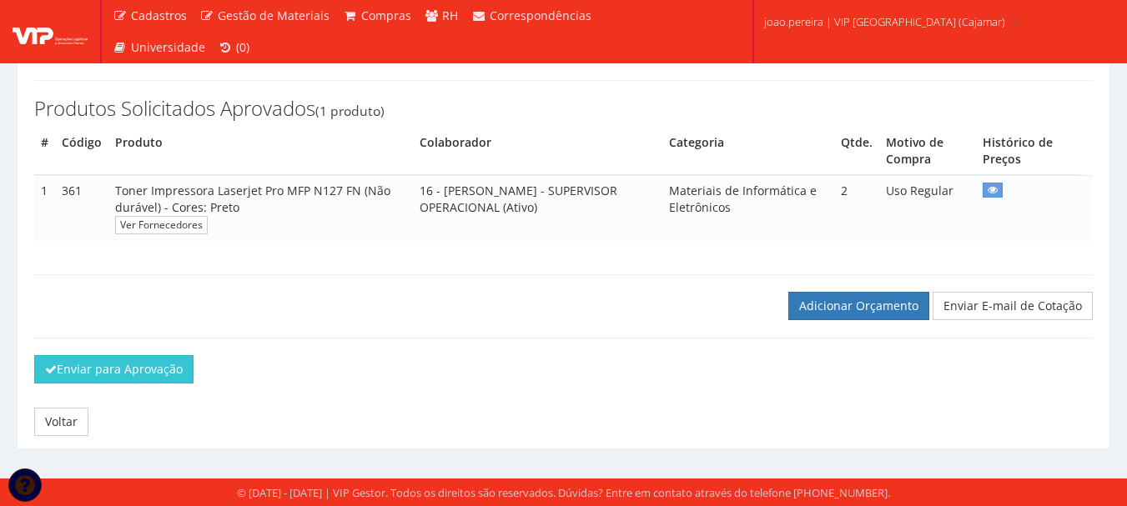
scroll to position [235, 0]
click at [844, 308] on link "Adicionar Orçamento" at bounding box center [858, 306] width 141 height 28
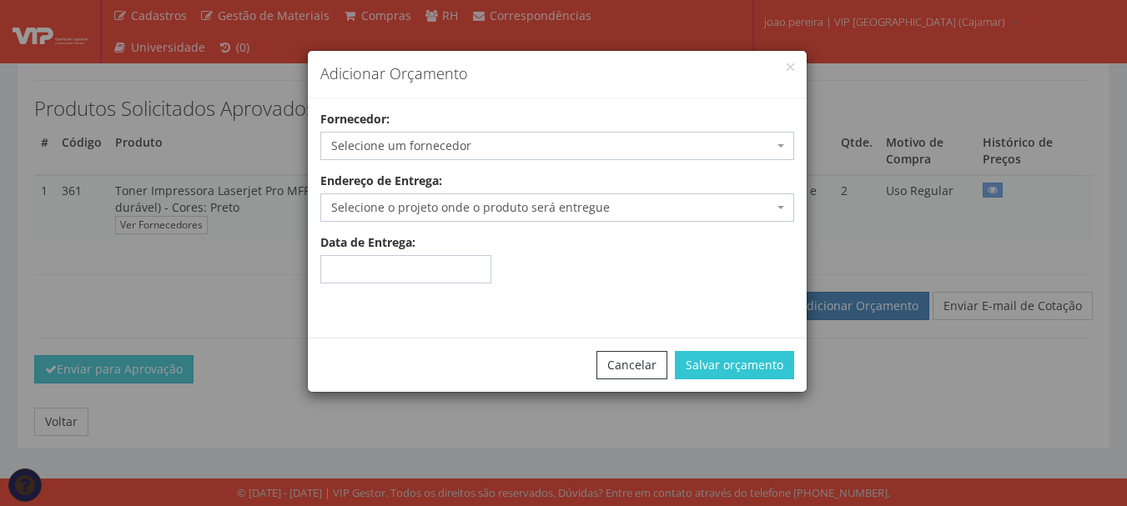
click at [435, 147] on span "Selecione um fornecedor" at bounding box center [552, 146] width 442 height 17
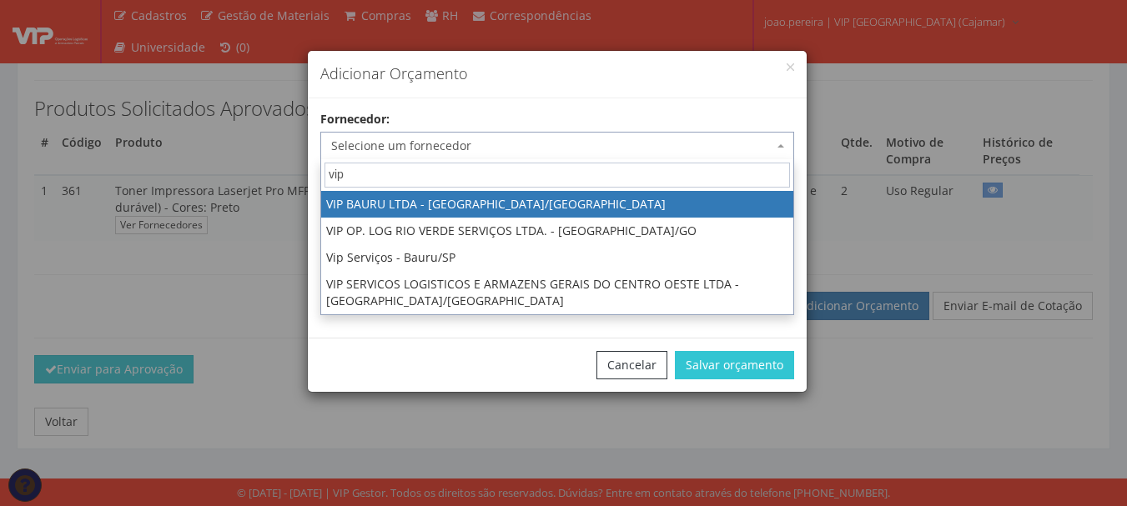
type input "vip"
select select "532"
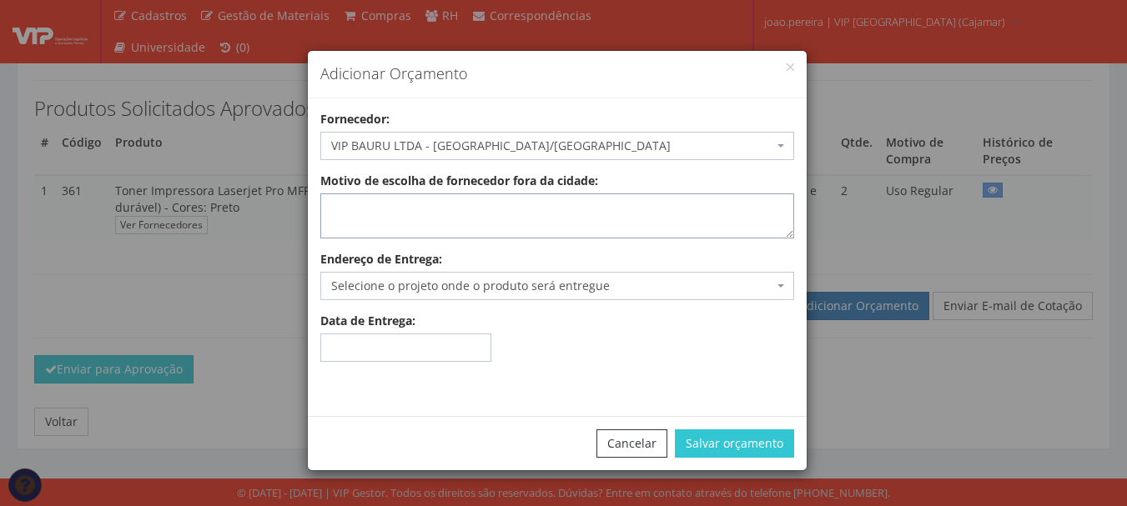
click at [456, 203] on textarea "Motivo de escolha de fornecedor fora da cidade:" at bounding box center [557, 216] width 474 height 45
type textarea "EMERGENCIAL"
click at [415, 273] on span "Selecione o projeto onde o produto será entregue" at bounding box center [557, 286] width 474 height 28
select select "230"
click at [762, 439] on button "Salvar orçamento" at bounding box center [734, 444] width 119 height 28
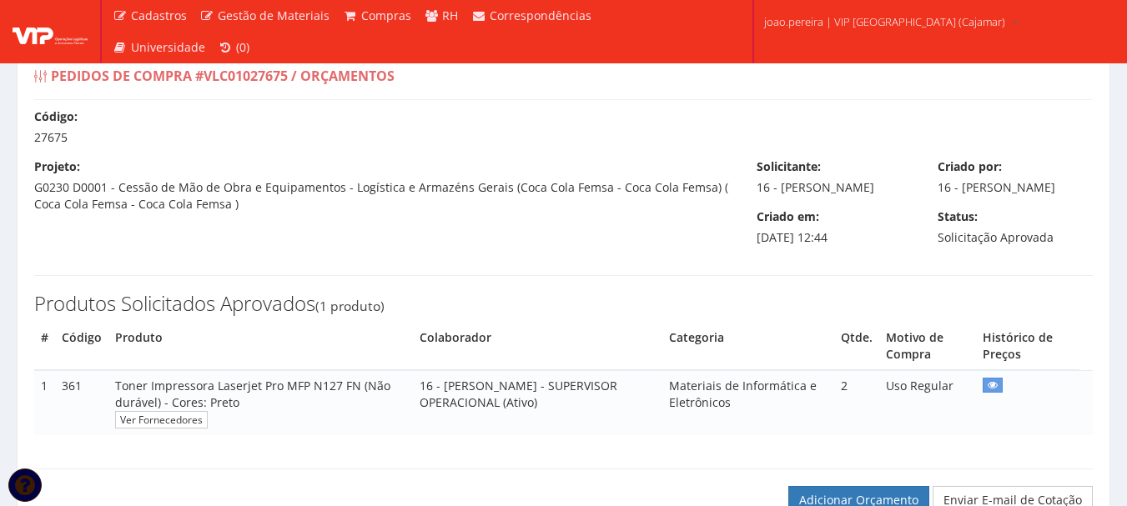
scroll to position [417, 0]
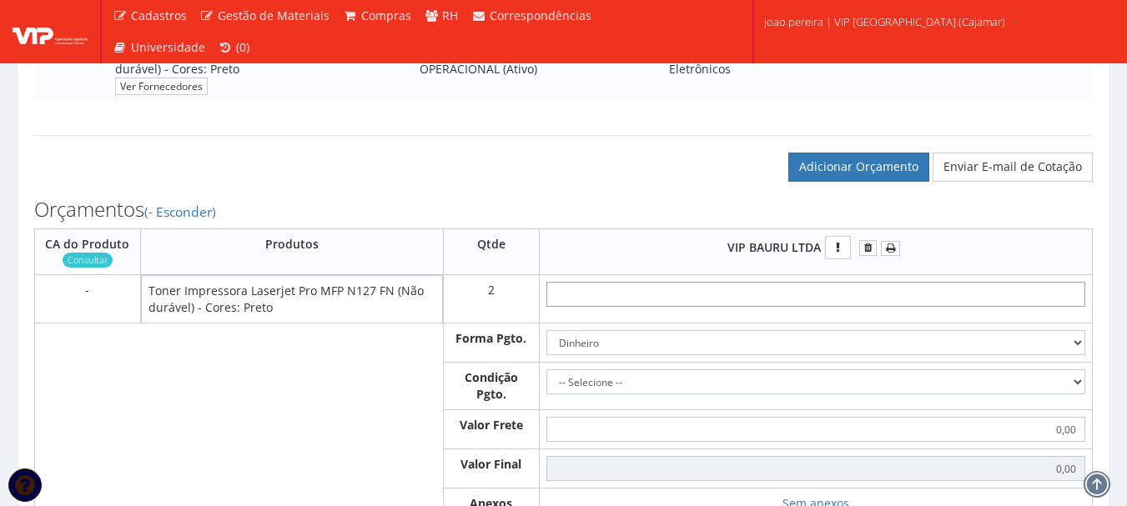
click at [900, 307] on input "text" at bounding box center [815, 294] width 539 height 25
click at [872, 307] on input "text" at bounding box center [815, 294] width 539 height 25
type input "6"
type input "12,00"
type input "66"
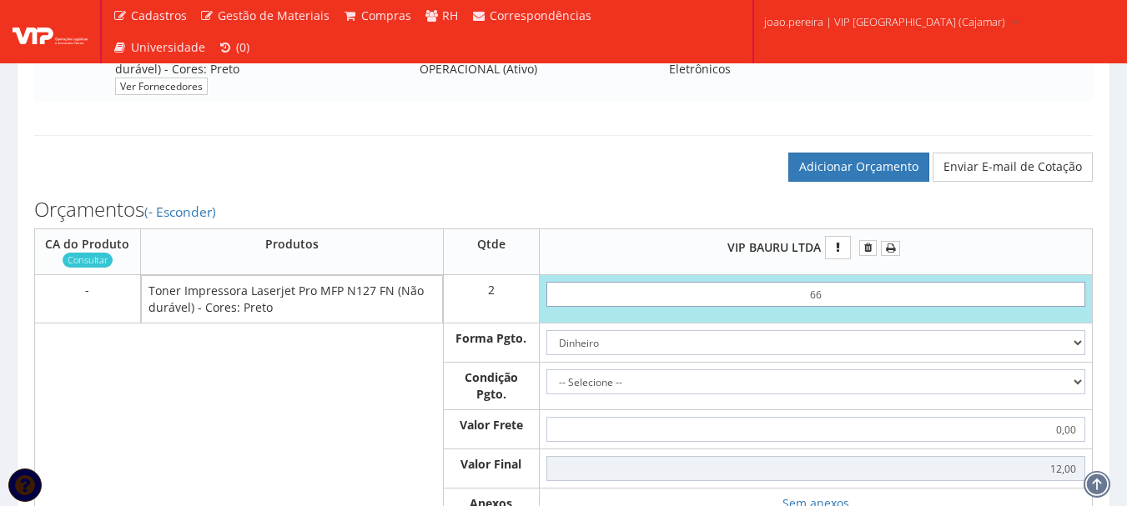
type input "132,00"
type input "6,65"
type input "13,30"
type input "66,50"
type input "133,00"
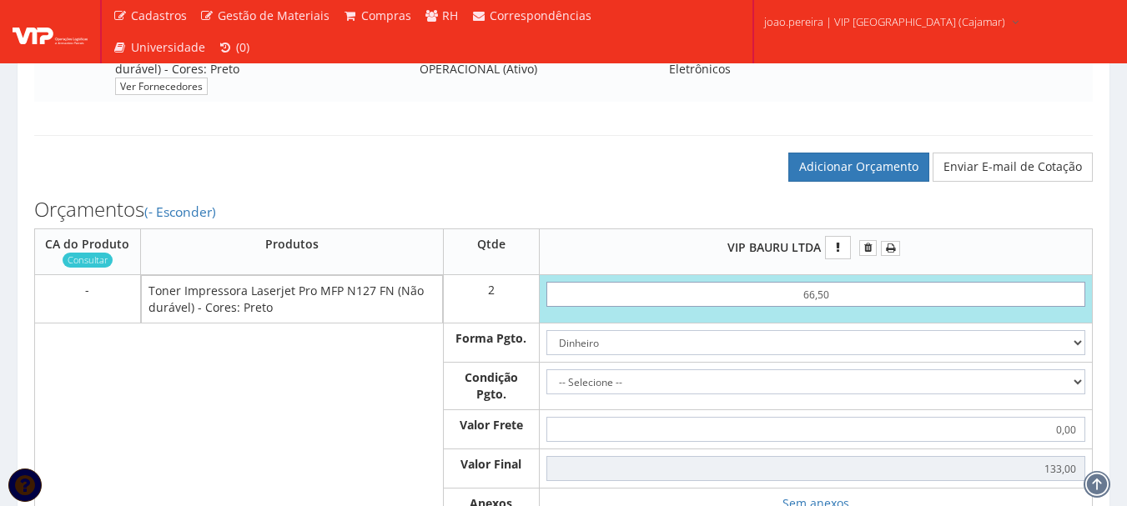
type input "66,50"
click at [1072, 355] on select "Dinheiro Boleto Bancário Depósito Transferência Bancária Cartão de Crédito Cart…" at bounding box center [815, 342] width 539 height 25
select select "3"
click at [546, 347] on select "Dinheiro Boleto Bancário Depósito Transferência Bancária Cartão de Crédito Cart…" at bounding box center [815, 342] width 539 height 25
click at [1062, 395] on select "-- Selecione -- À vista 7 dias 10 dias" at bounding box center [815, 382] width 539 height 25
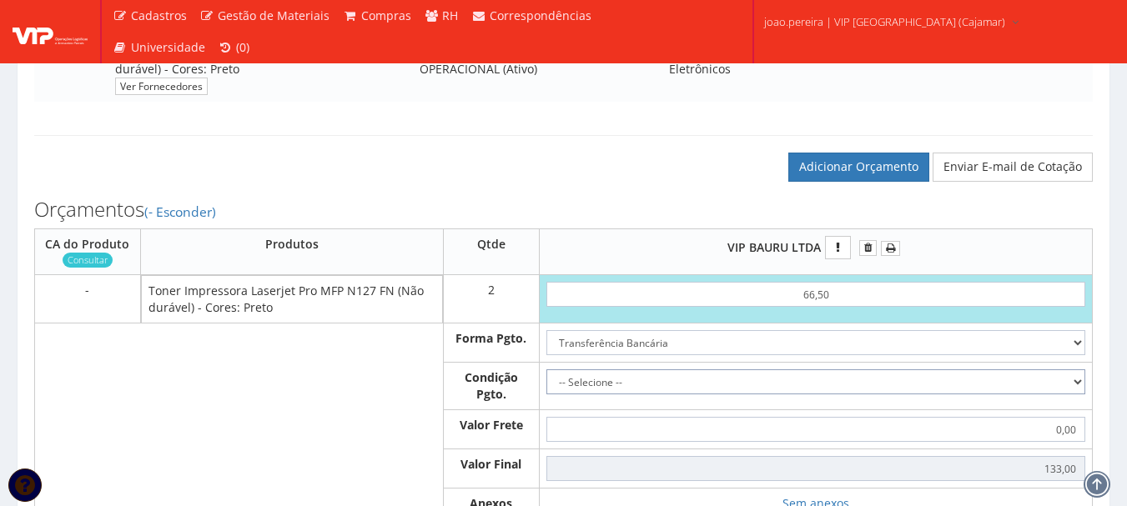
select select "0"
click at [546, 386] on select "-- Selecione -- À vista 7 dias 10 dias" at bounding box center [815, 382] width 539 height 25
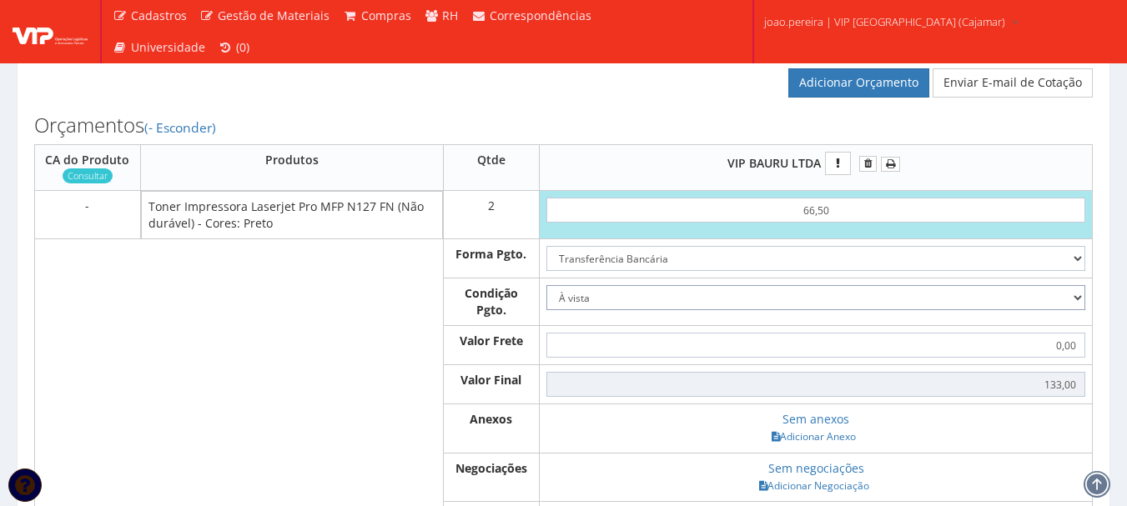
scroll to position [667, 0]
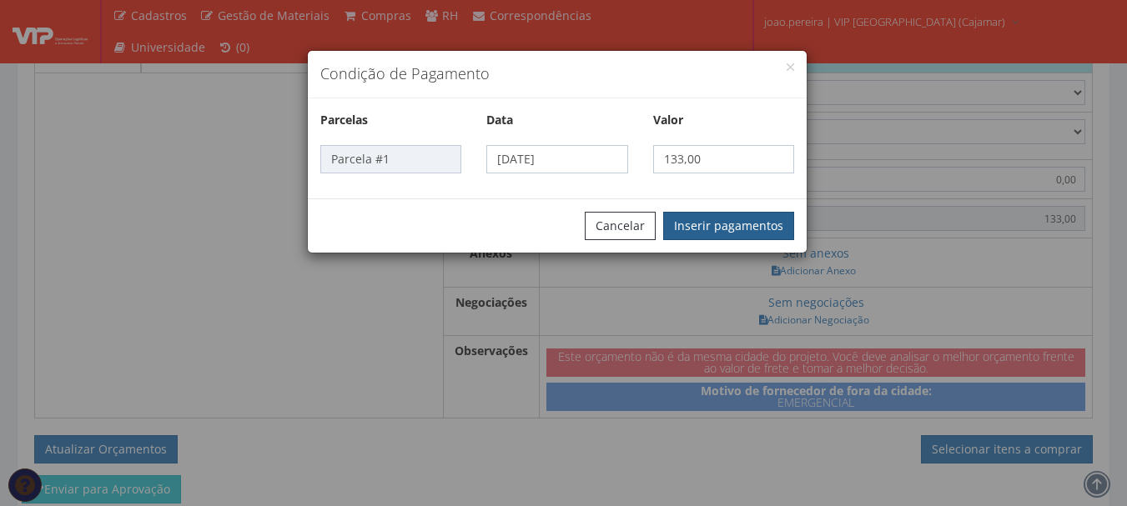
click at [745, 219] on button "Inserir pagamentos" at bounding box center [728, 226] width 131 height 28
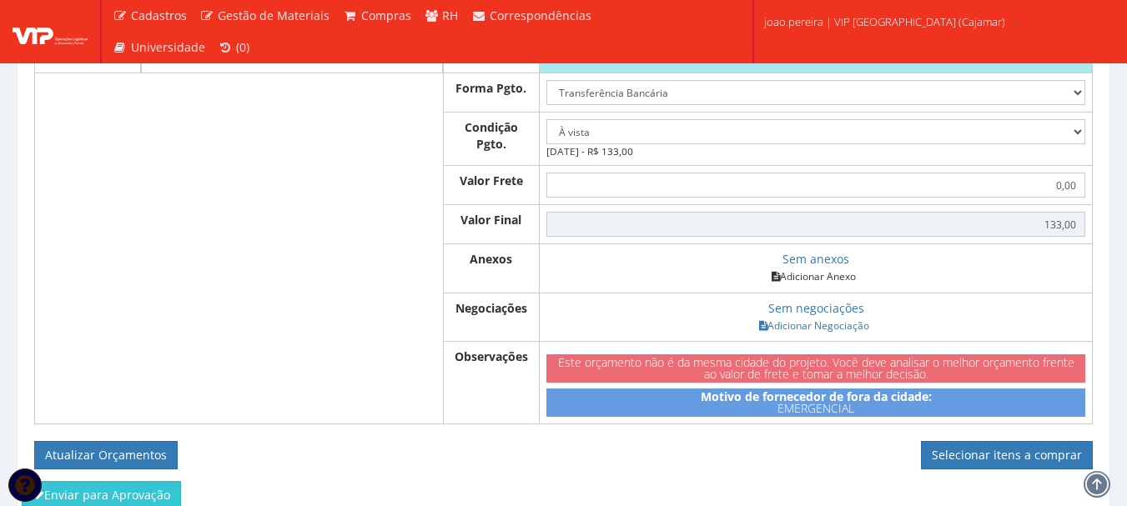
click at [822, 285] on link "Adicionar Anexo" at bounding box center [814, 277] width 94 height 18
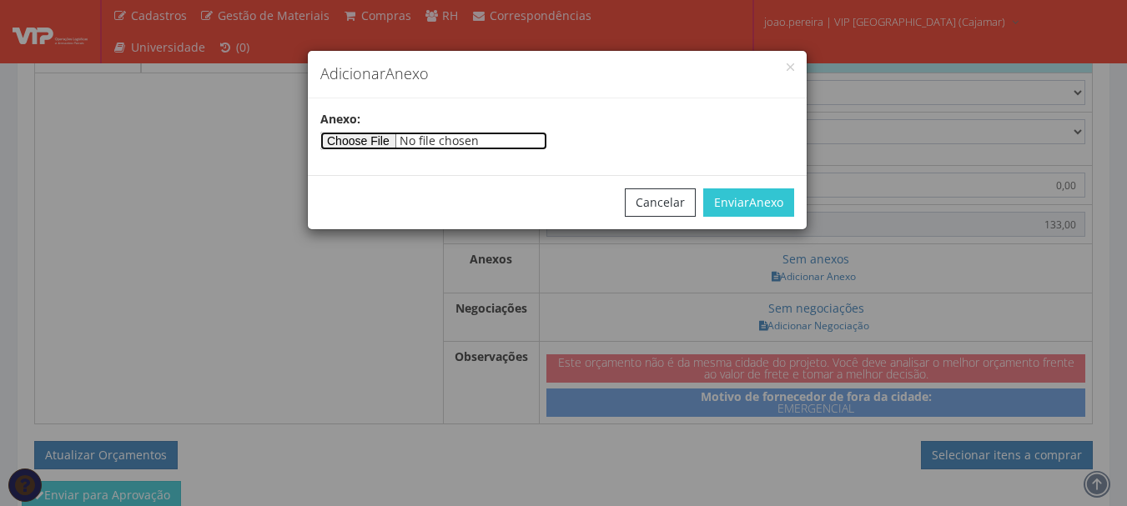
click at [384, 133] on input"] "file" at bounding box center [433, 141] width 227 height 18
type input"] "C:\fakepath\COMPRA EMERGENCIAL FELIPE TONER.jpeg"
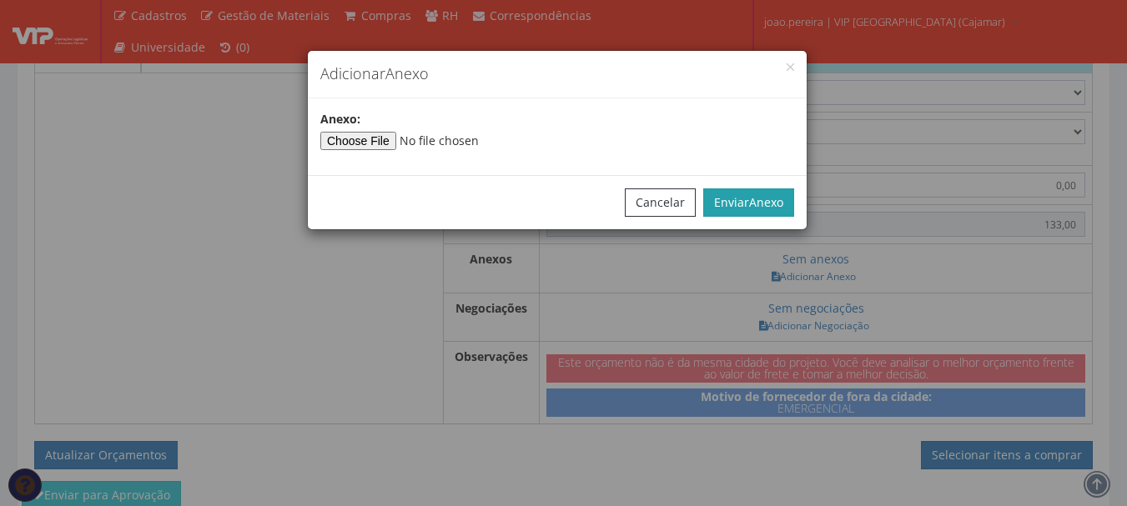
click at [766, 197] on span "Anexo" at bounding box center [766, 202] width 34 height 16
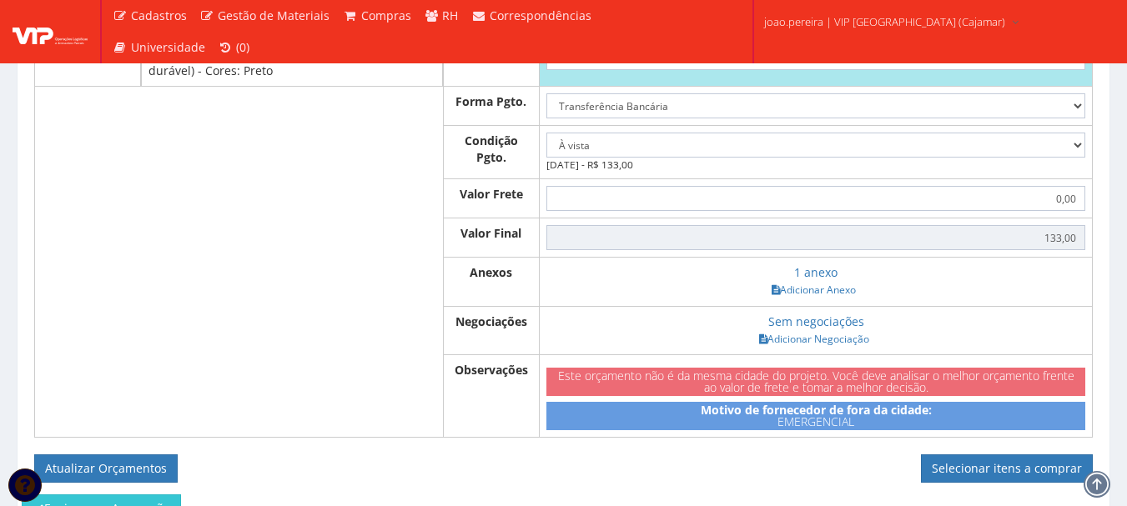
scroll to position [751, 0]
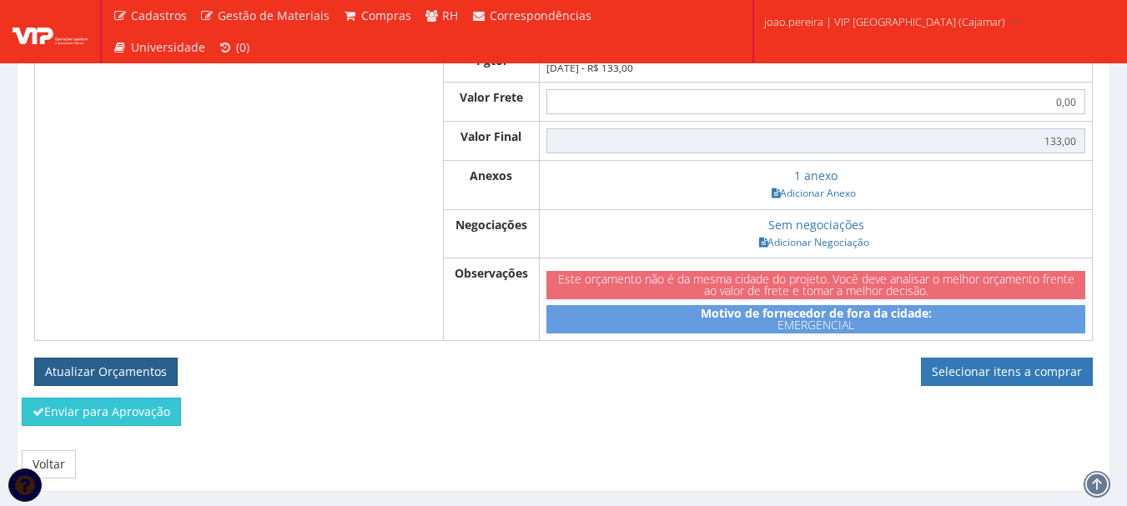
click at [88, 385] on button "Atualizar Orçamentos" at bounding box center [105, 372] width 143 height 28
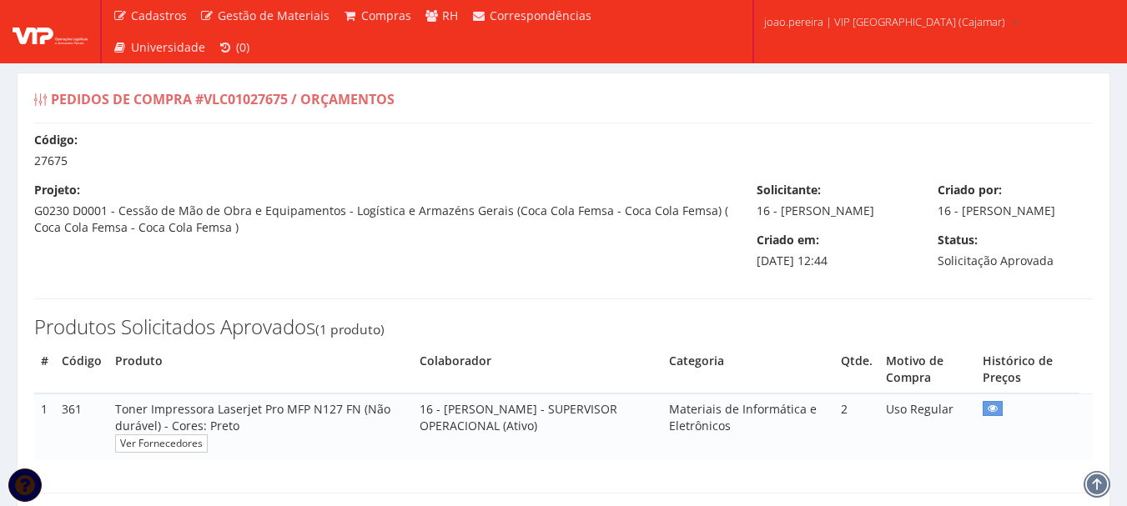
select select "0"
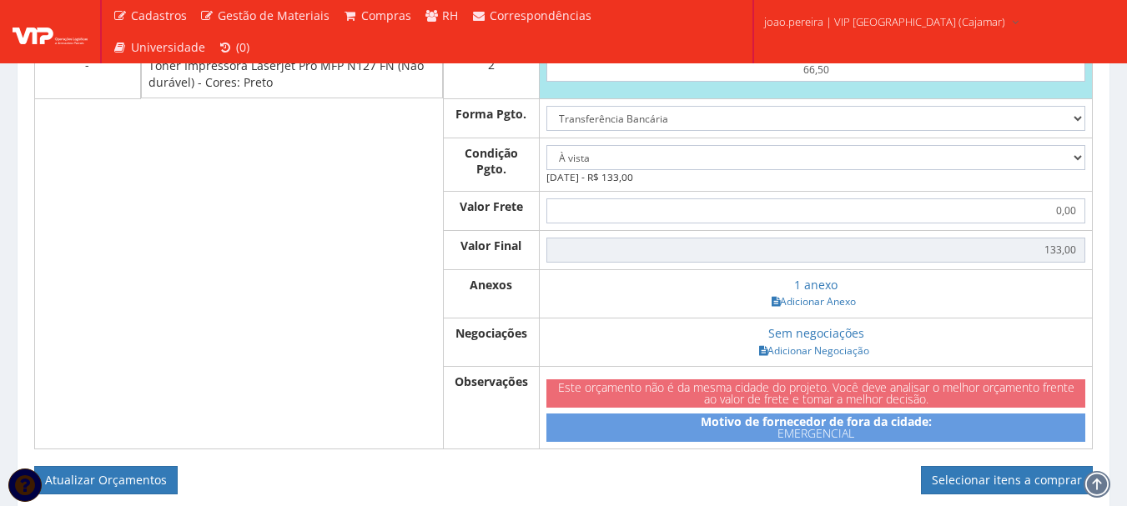
scroll to position [750, 0]
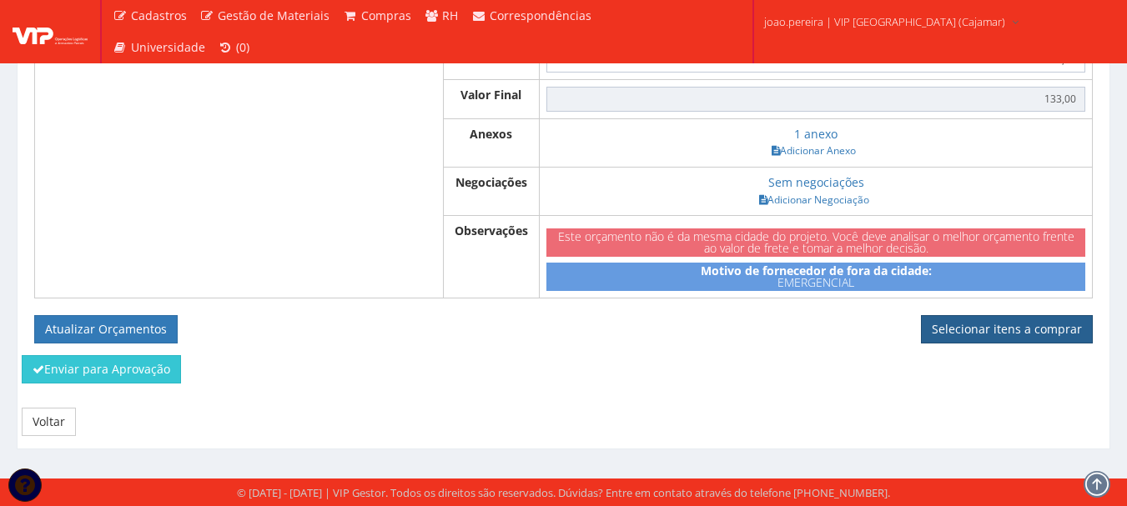
click at [1020, 330] on link "Selecionar itens a comprar" at bounding box center [1007, 329] width 172 height 28
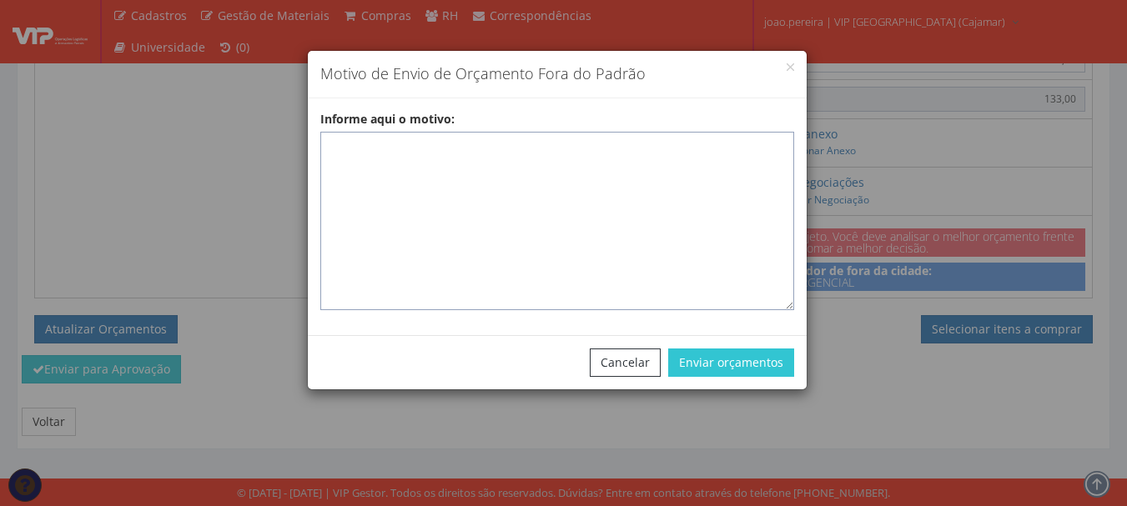
click at [415, 153] on textarea "Informe aqui o motivo:" at bounding box center [557, 221] width 474 height 179
paste textarea "Pedido de compra para emissão de reembolso para colaborador - [PERSON_NAME]"
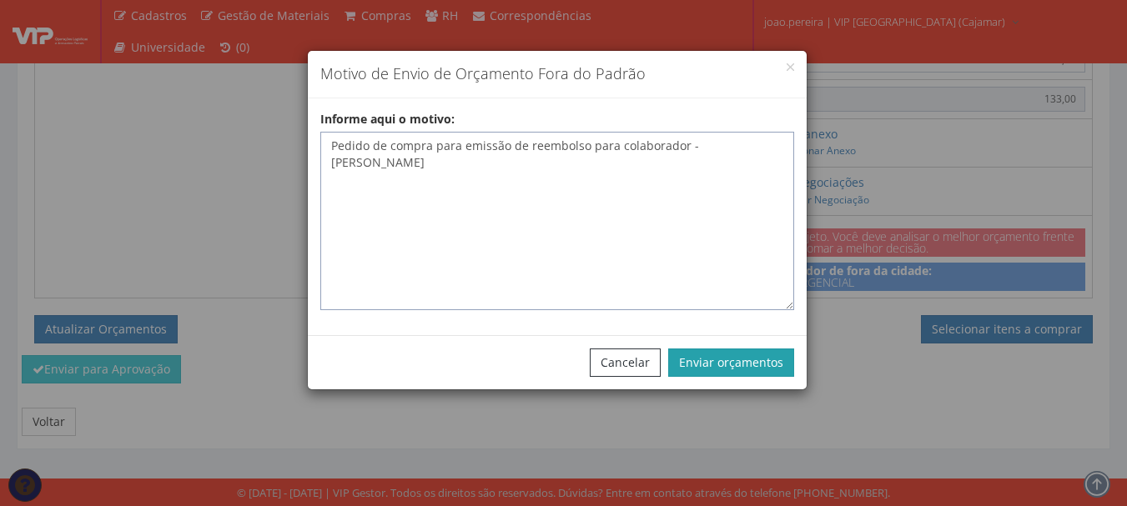
type textarea "Pedido de compra para emissão de reembolso para colaborador - [PERSON_NAME]"
click at [733, 368] on button "Enviar orçamentos" at bounding box center [731, 363] width 126 height 28
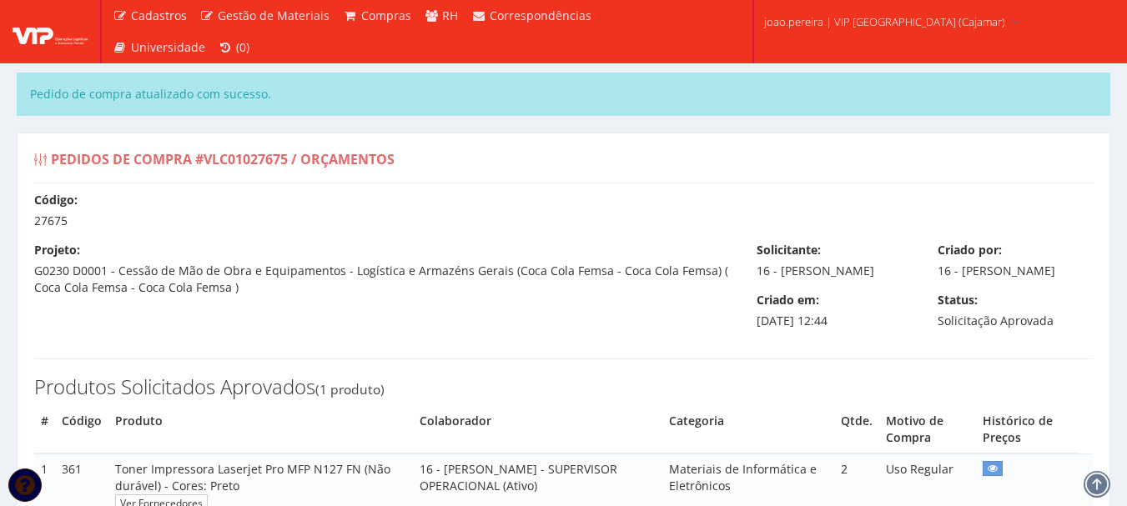
select select "0"
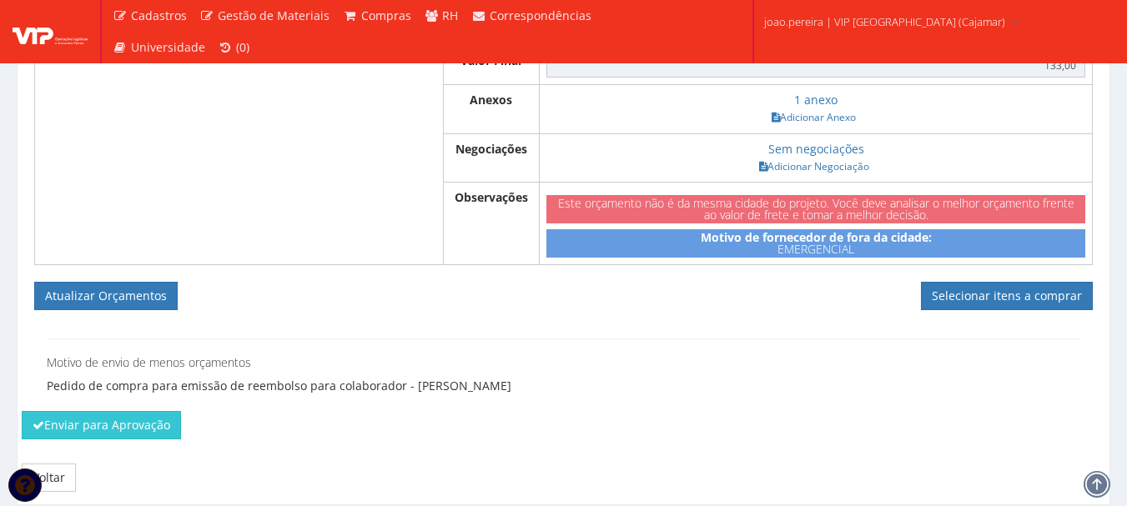
scroll to position [899, 0]
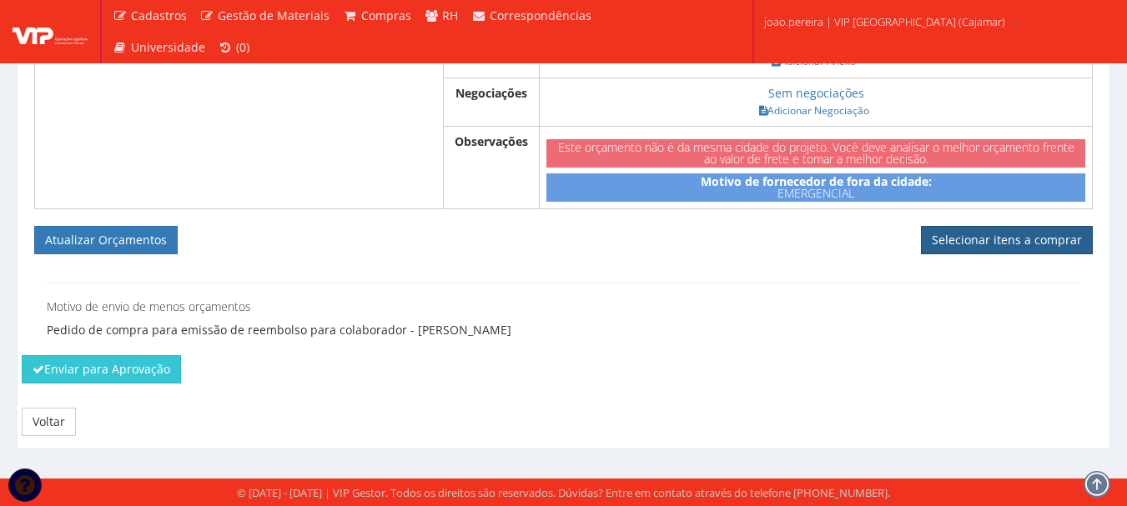
click at [1006, 238] on link "Selecionar itens a comprar" at bounding box center [1007, 240] width 172 height 28
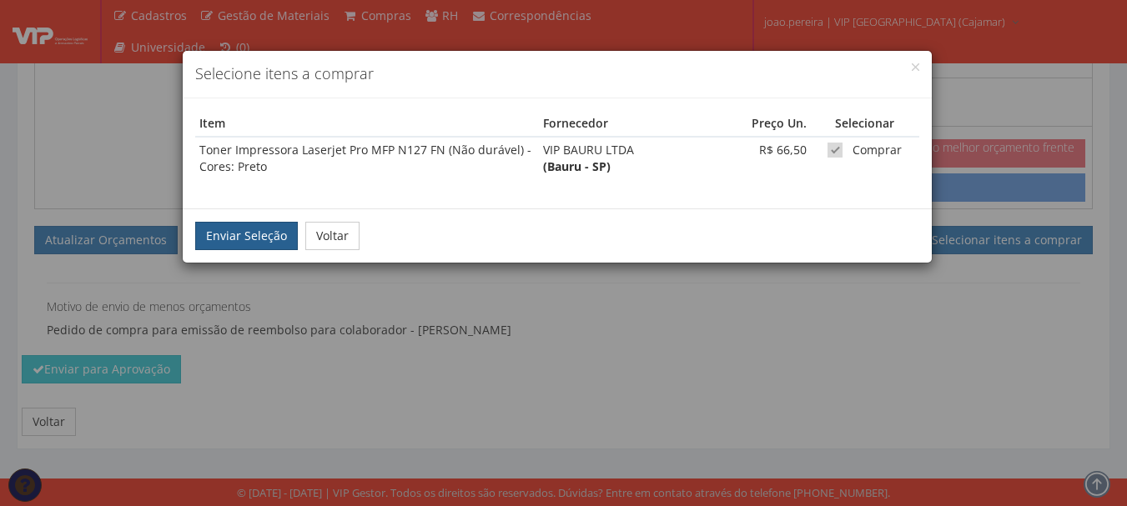
click at [254, 234] on button "Enviar Seleção" at bounding box center [246, 236] width 103 height 28
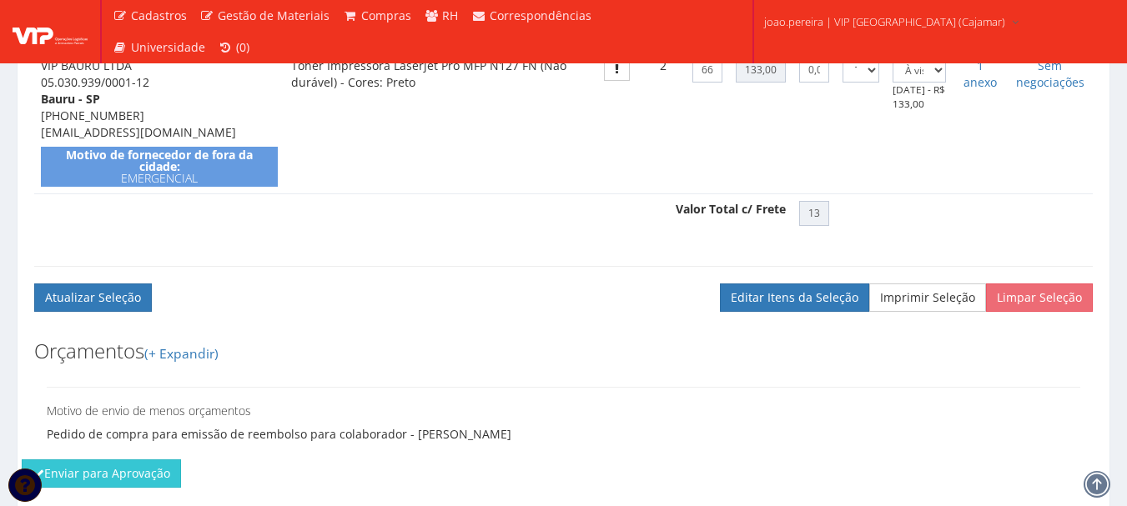
scroll to position [667, 0]
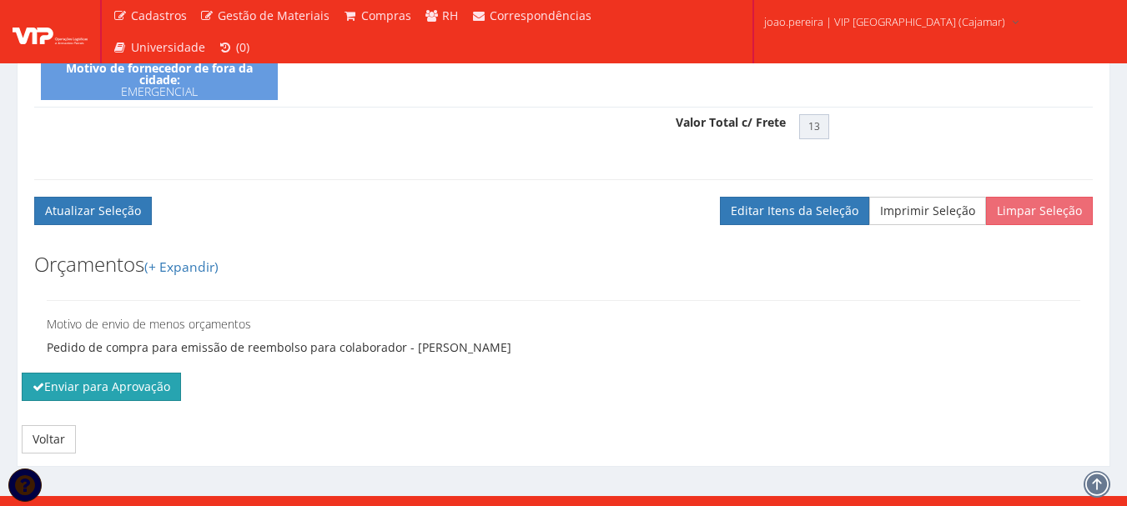
click at [87, 401] on button "Enviar para Aprovação" at bounding box center [101, 387] width 159 height 28
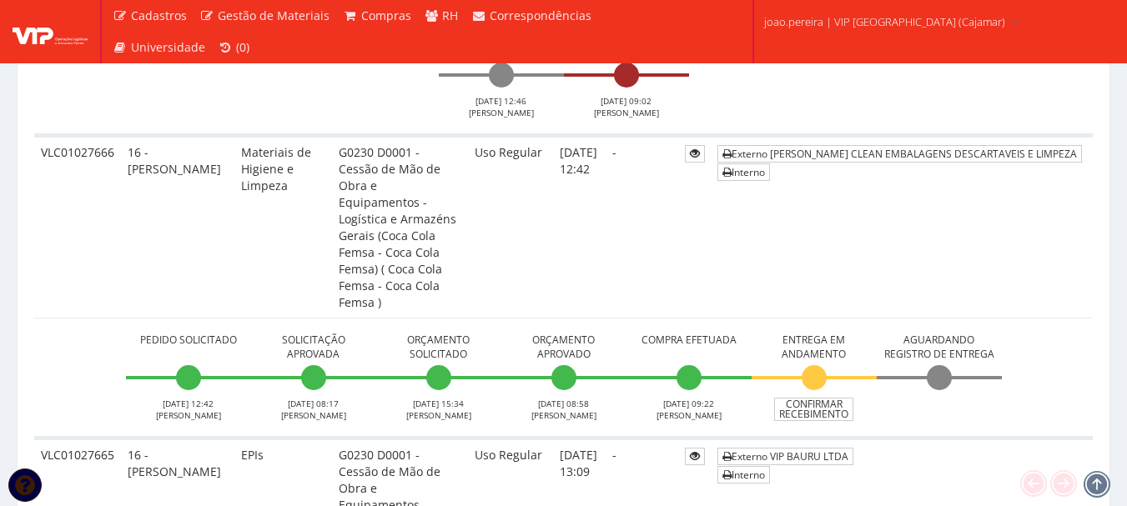
scroll to position [1752, 0]
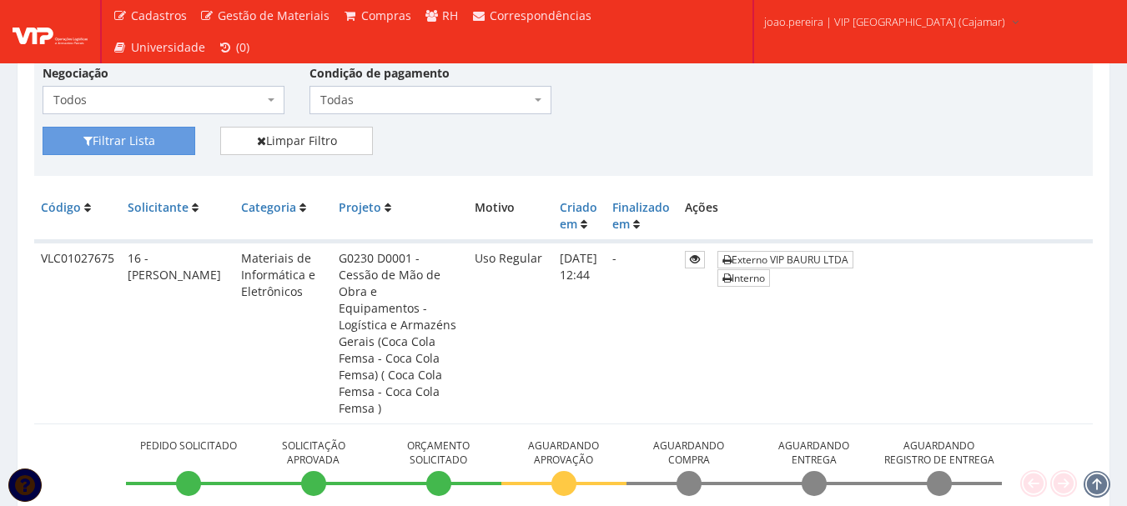
scroll to position [274, 0]
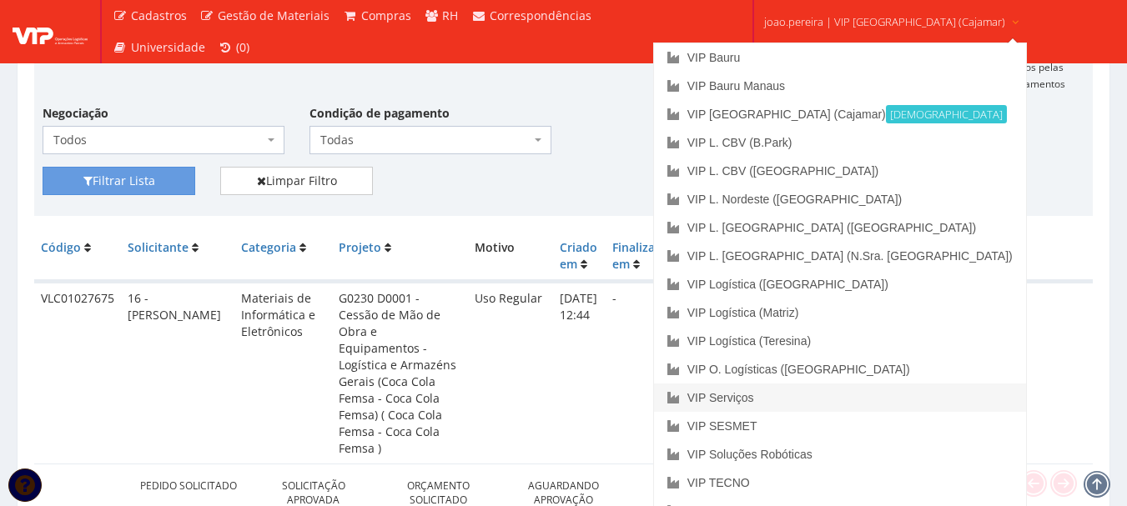
click at [795, 401] on link "VIP Serviços" at bounding box center [840, 398] width 372 height 28
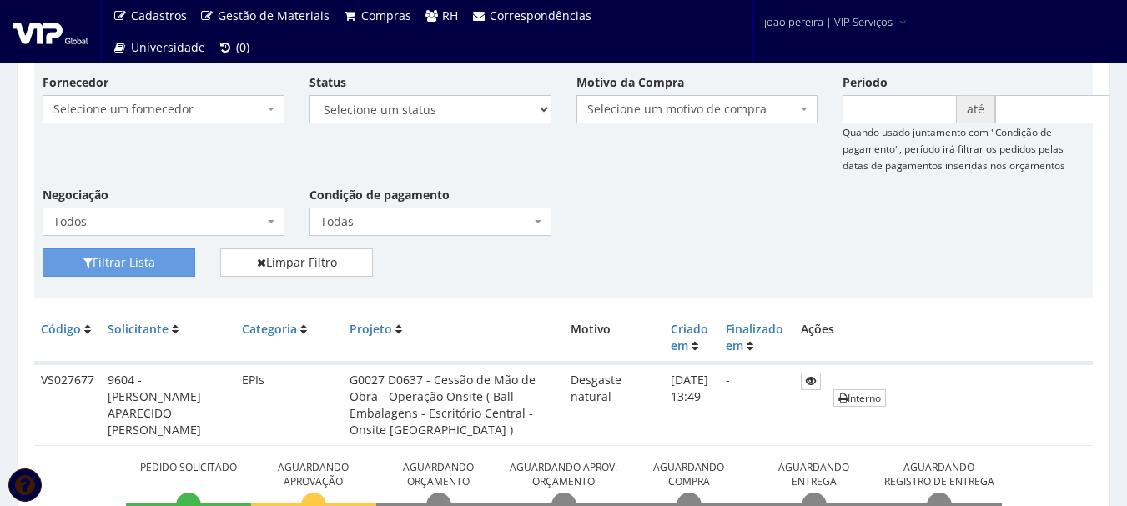
scroll to position [250, 0]
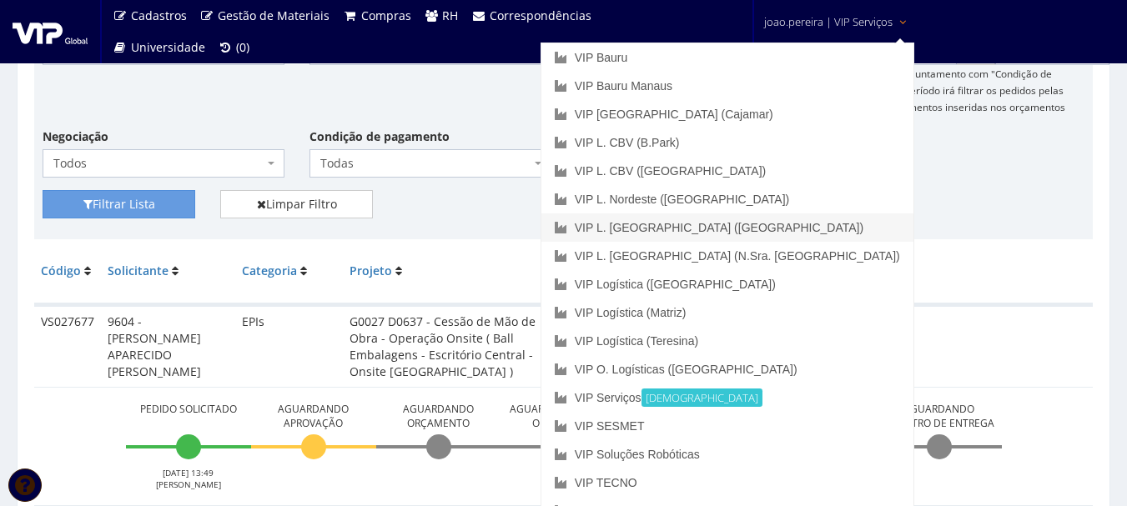
click at [790, 233] on link "VIP L. [GEOGRAPHIC_DATA] ([GEOGRAPHIC_DATA])" at bounding box center [727, 228] width 372 height 28
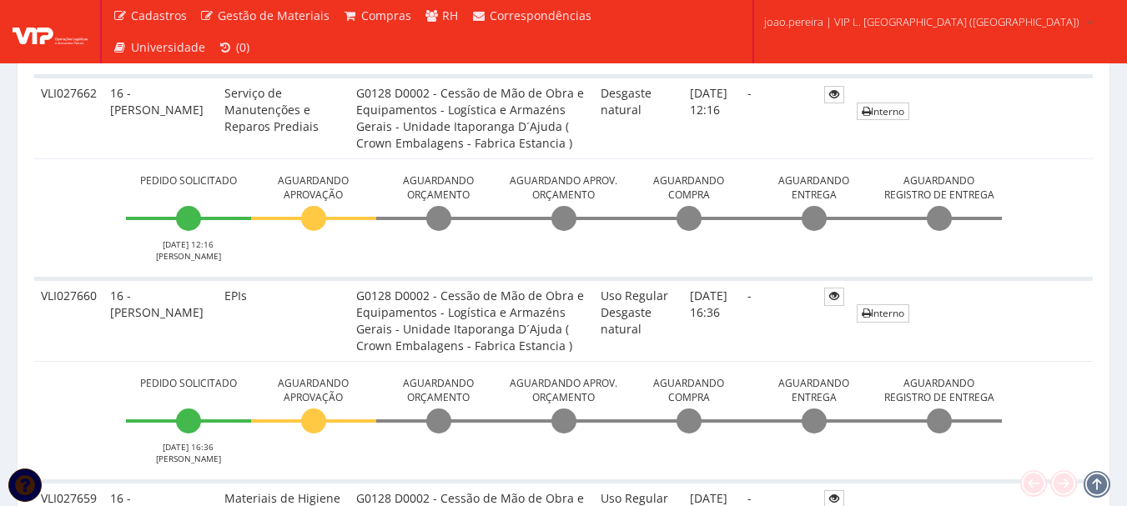
scroll to position [751, 0]
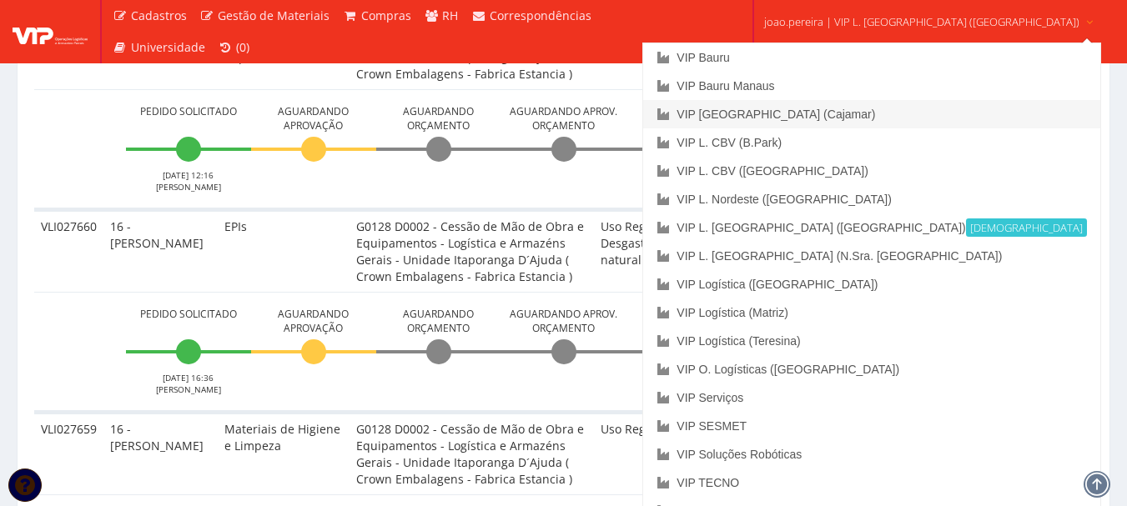
click at [844, 108] on link "VIP [GEOGRAPHIC_DATA] (Cajamar)" at bounding box center [871, 114] width 456 height 28
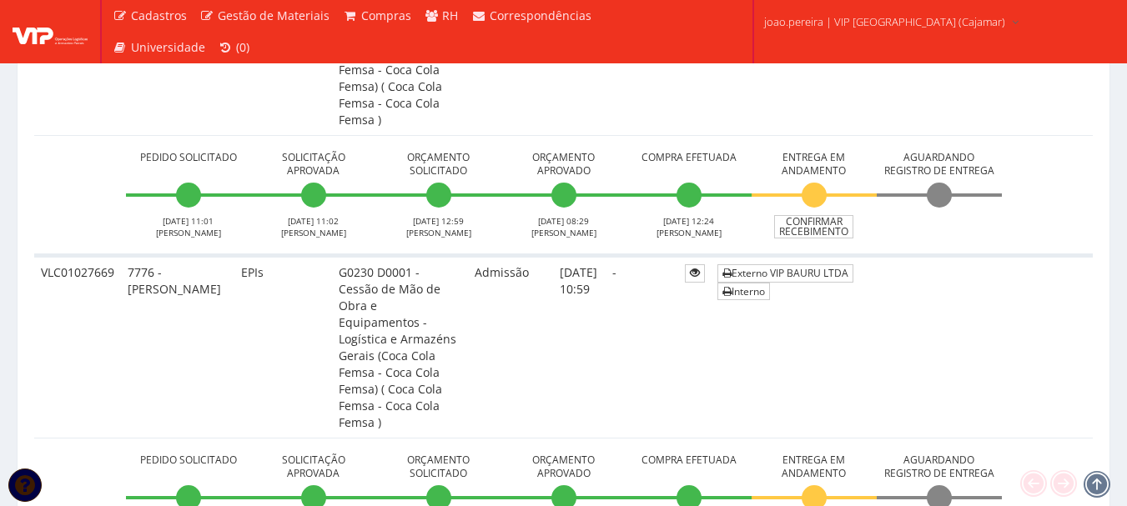
scroll to position [1001, 0]
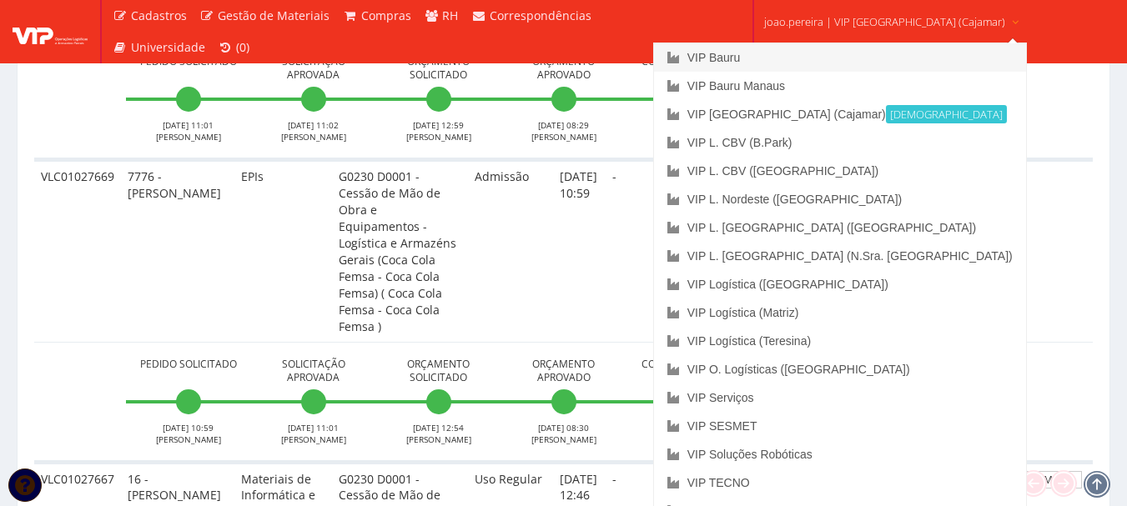
click at [796, 48] on link "VIP Bauru" at bounding box center [840, 57] width 372 height 28
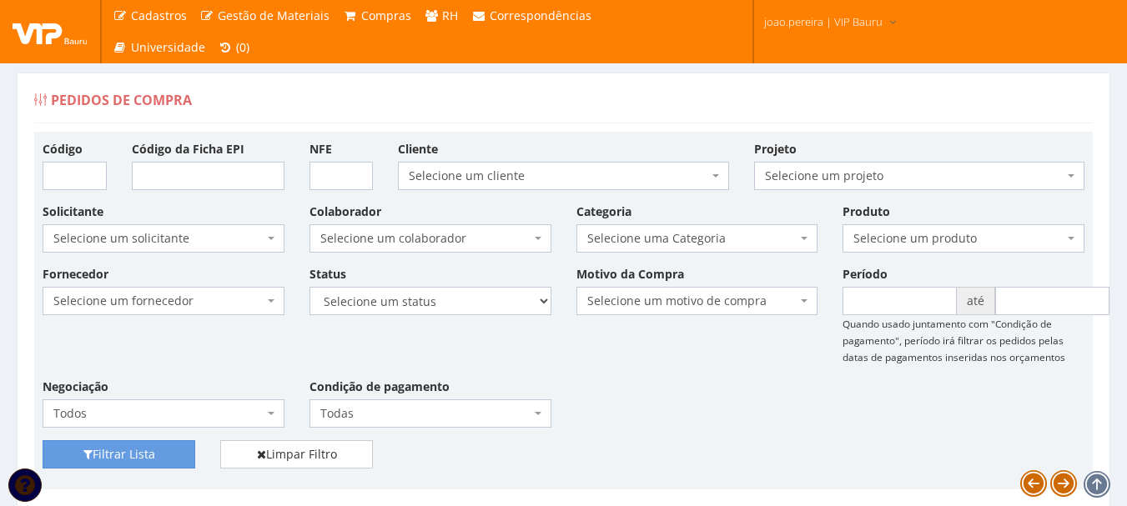
click at [707, 239] on span "Selecione uma Categoria" at bounding box center [692, 238] width 210 height 17
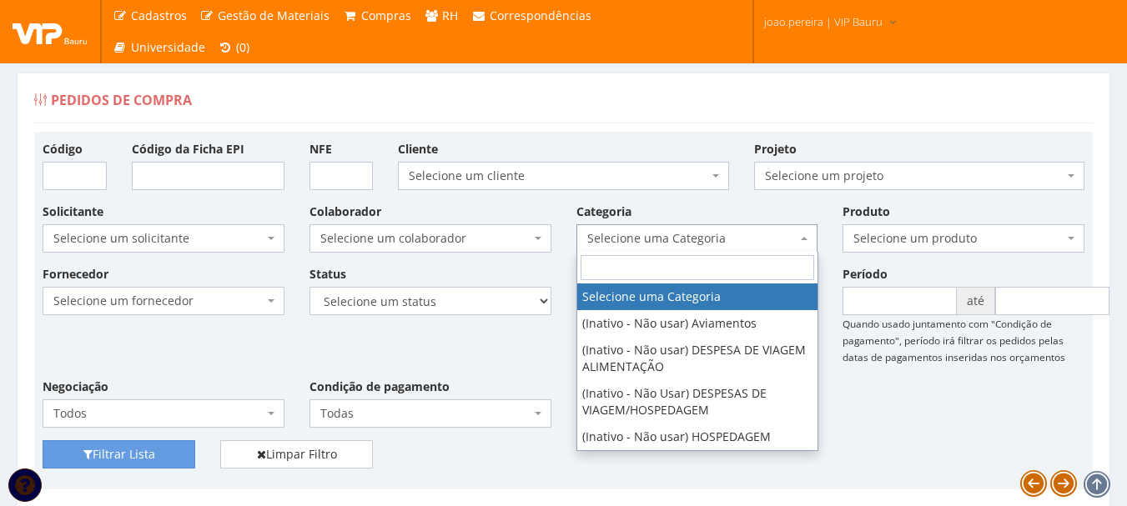
click at [700, 256] on input "search" at bounding box center [698, 267] width 234 height 25
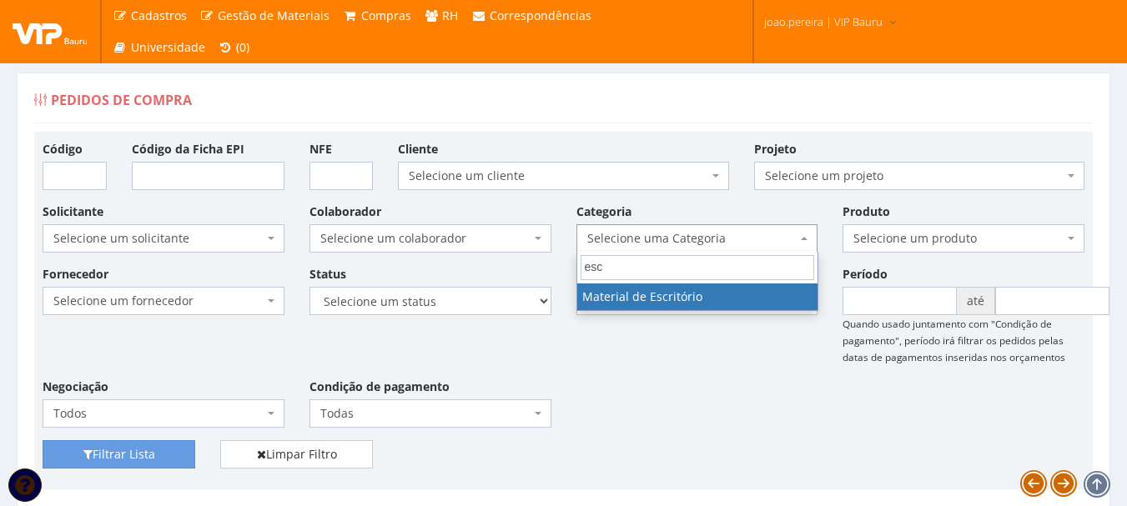
type input "esc"
select select "16"
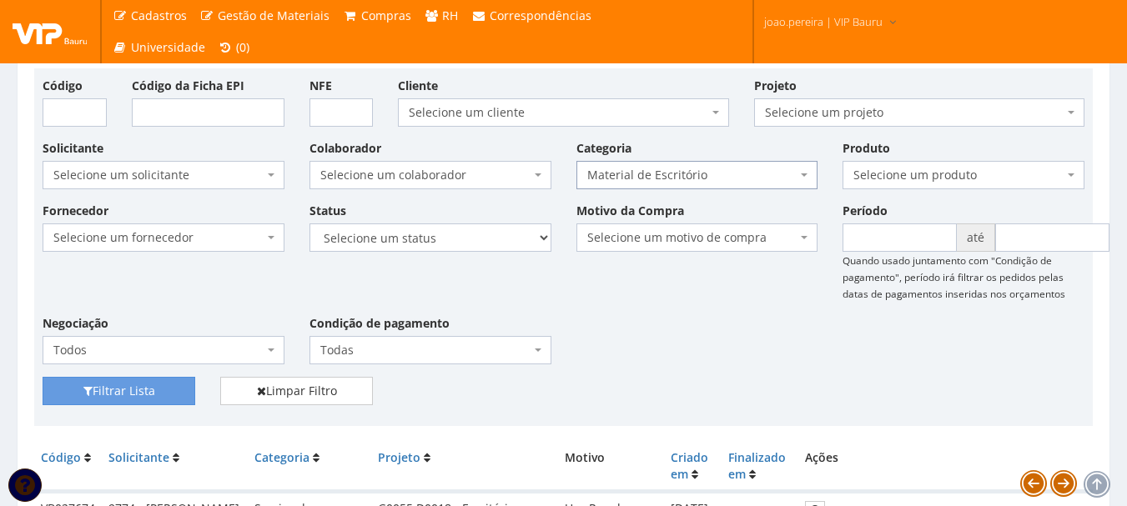
scroll to position [167, 0]
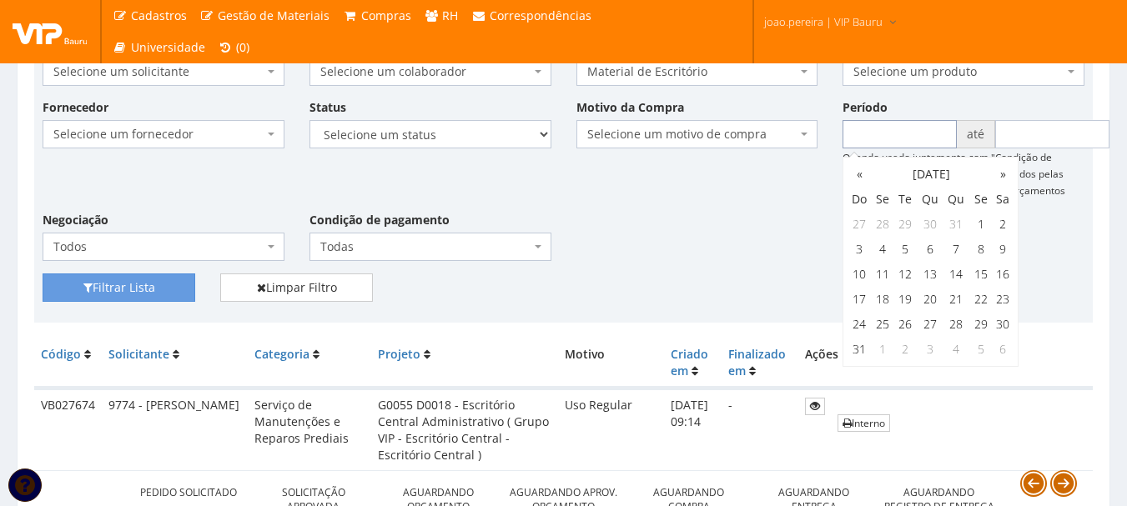
click at [923, 141] on input "text" at bounding box center [900, 134] width 114 height 28
type input "[DATE]"
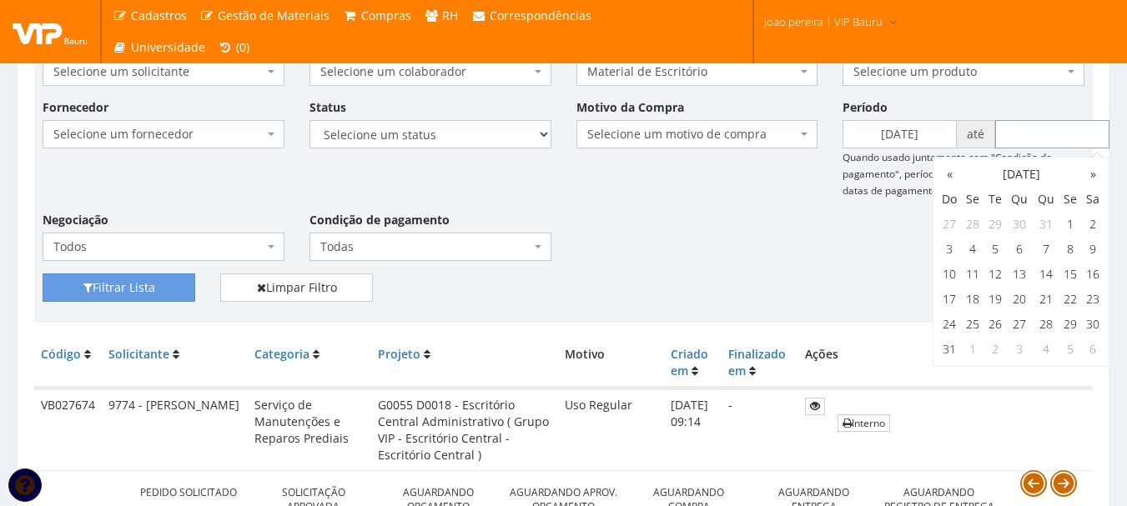
click at [1034, 128] on input "text" at bounding box center [1052, 134] width 114 height 28
click at [1096, 319] on td "31" at bounding box center [1093, 324] width 22 height 25
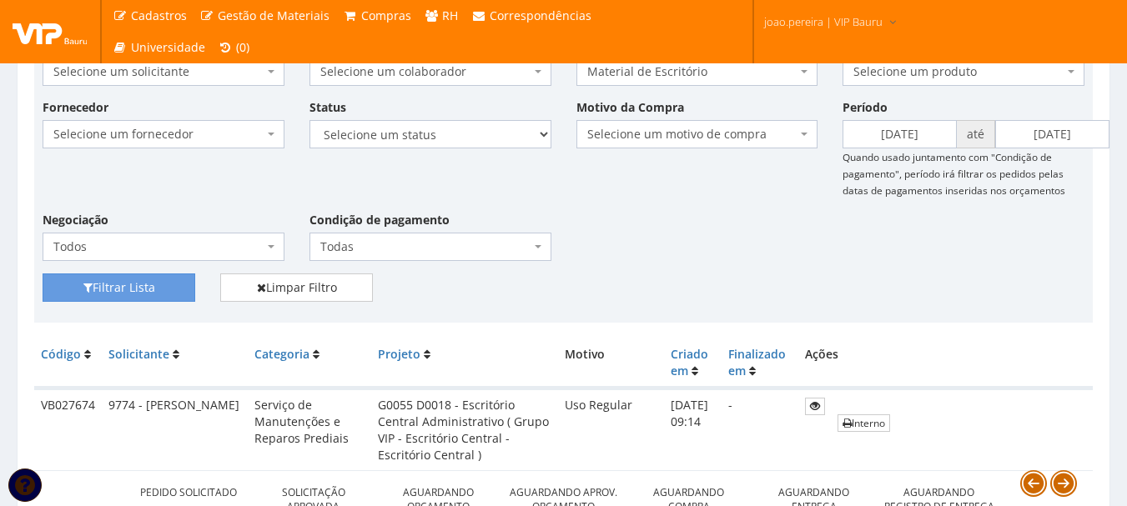
click at [778, 285] on div "Filtrar Lista Limpar Filtro" at bounding box center [563, 294] width 1067 height 41
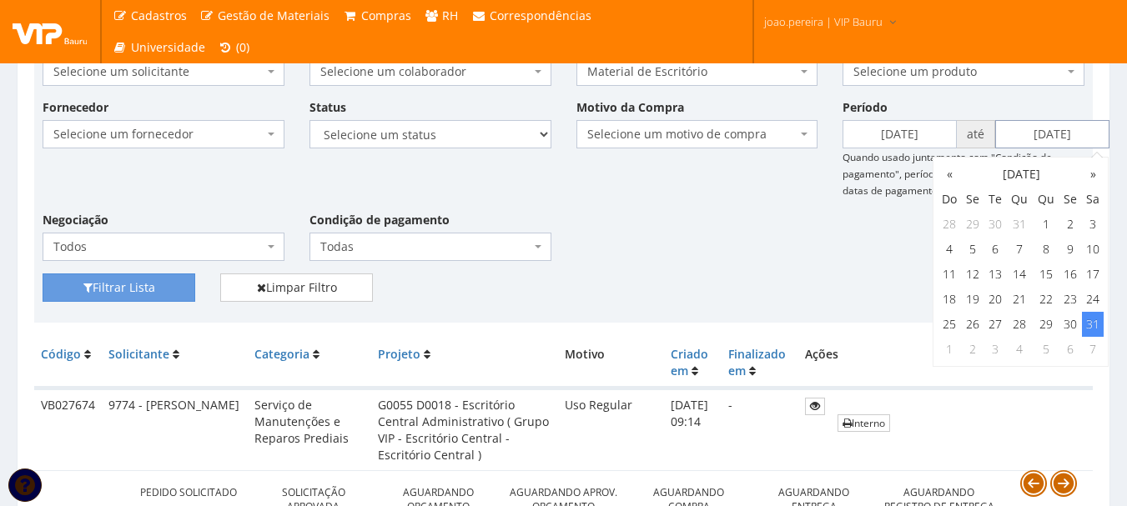
click at [1089, 132] on input "31/08/2024" at bounding box center [1052, 134] width 114 height 28
type input "[DATE]"
click at [953, 355] on td "31" at bounding box center [949, 349] width 23 height 25
click at [644, 289] on div "Filtrar Lista Limpar Filtro" at bounding box center [563, 294] width 1067 height 41
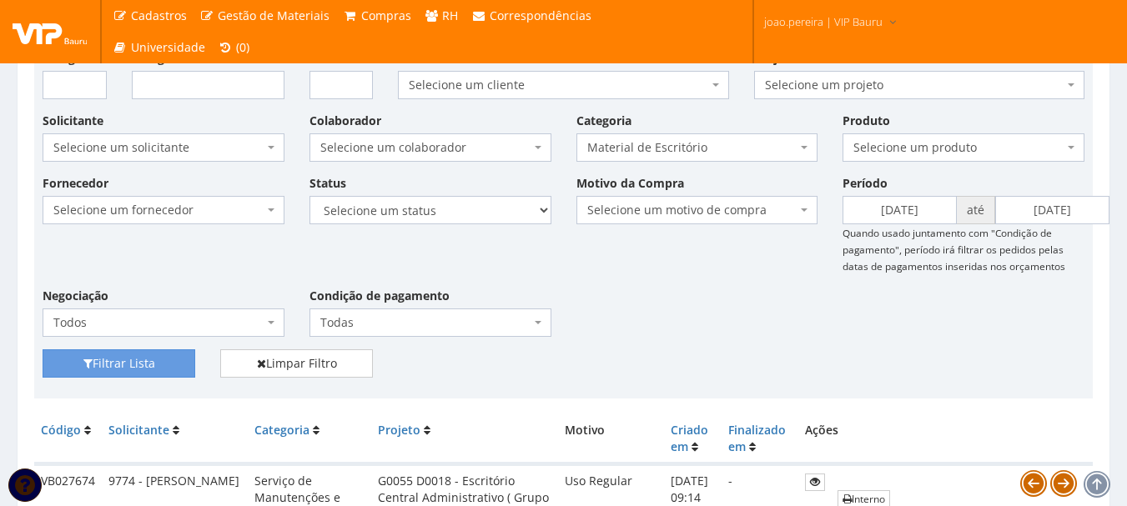
scroll to position [0, 0]
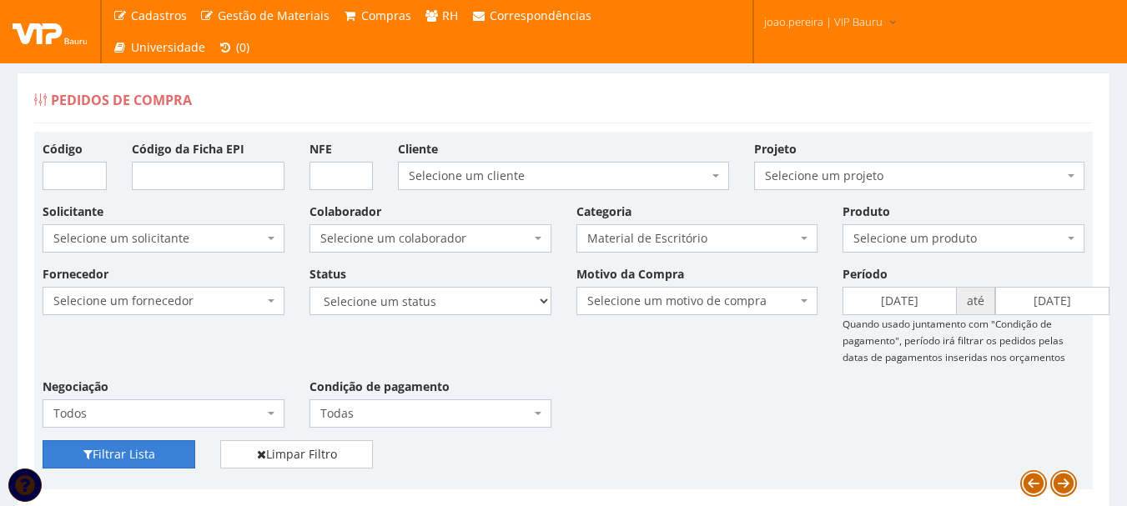
click at [132, 455] on button "Filtrar Lista" at bounding box center [119, 454] width 153 height 28
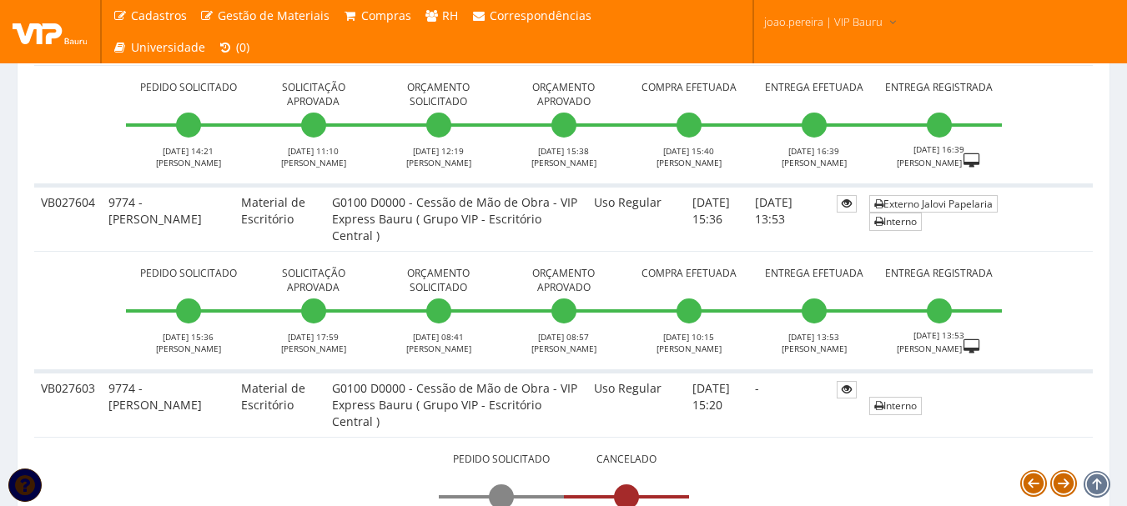
scroll to position [1250, 0]
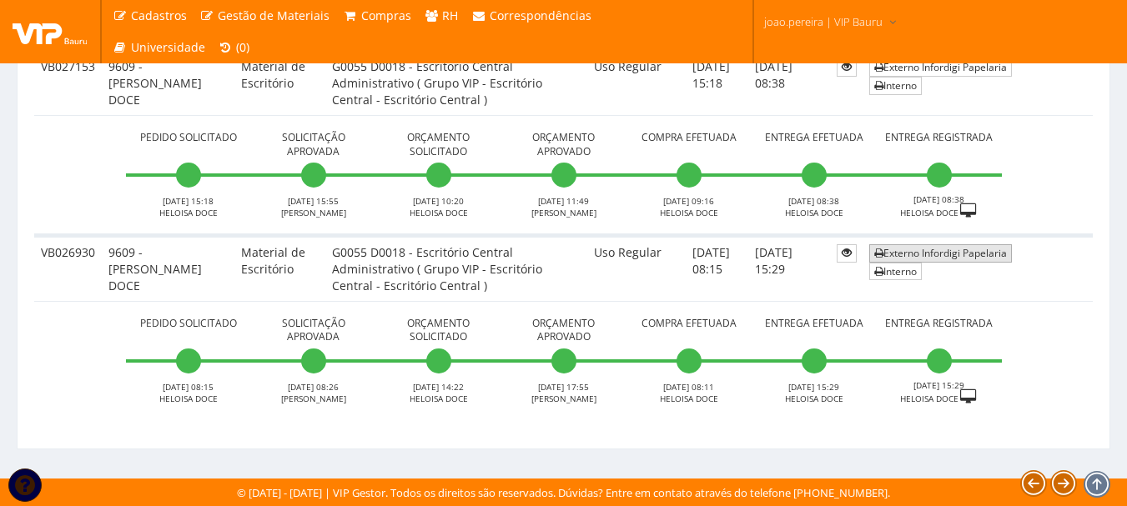
click at [913, 249] on link "Externo Infordigi Papelaria" at bounding box center [940, 253] width 143 height 18
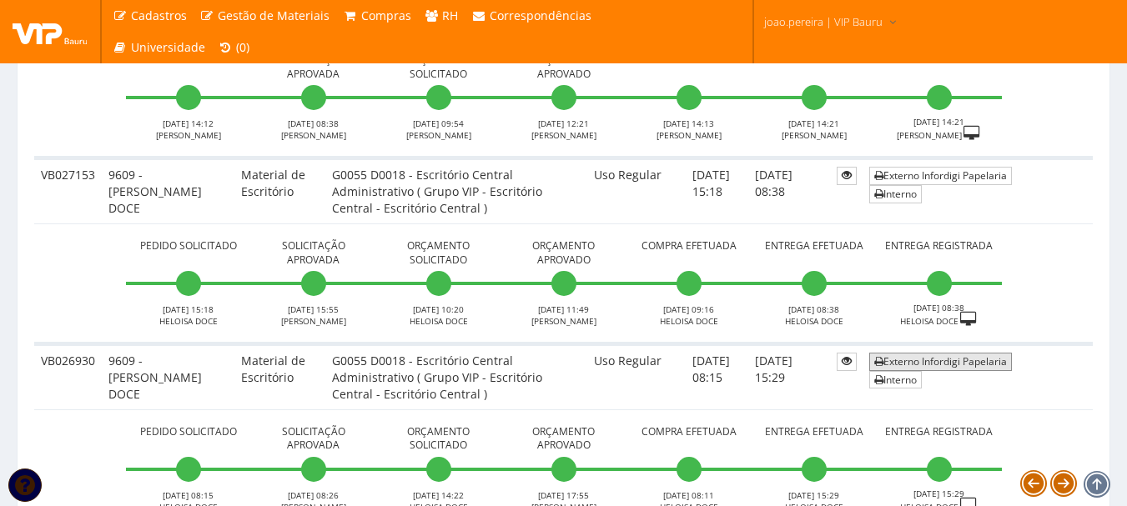
scroll to position [1166, 0]
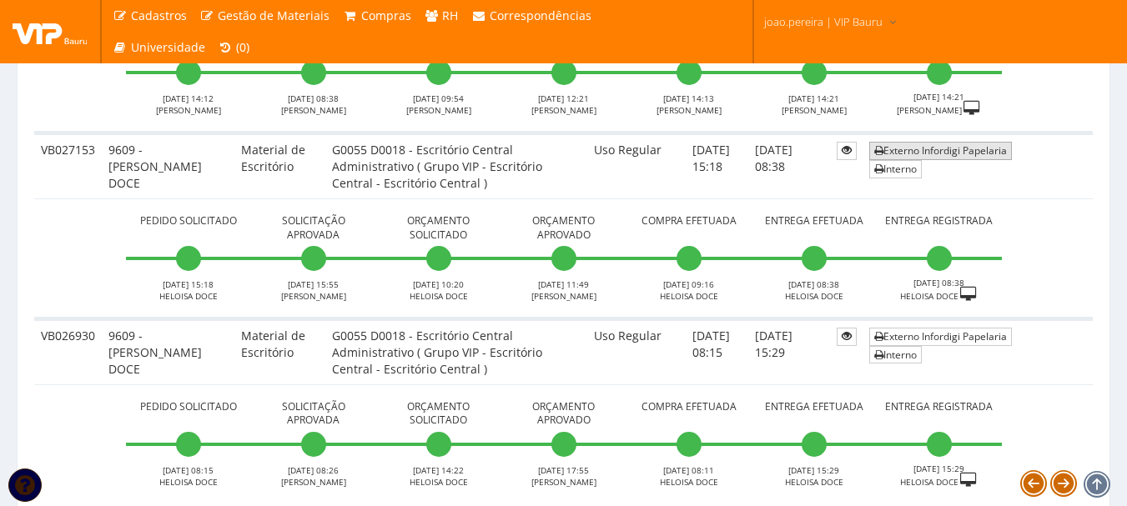
click at [953, 148] on link "Externo Infordigi Papelaria" at bounding box center [940, 151] width 143 height 18
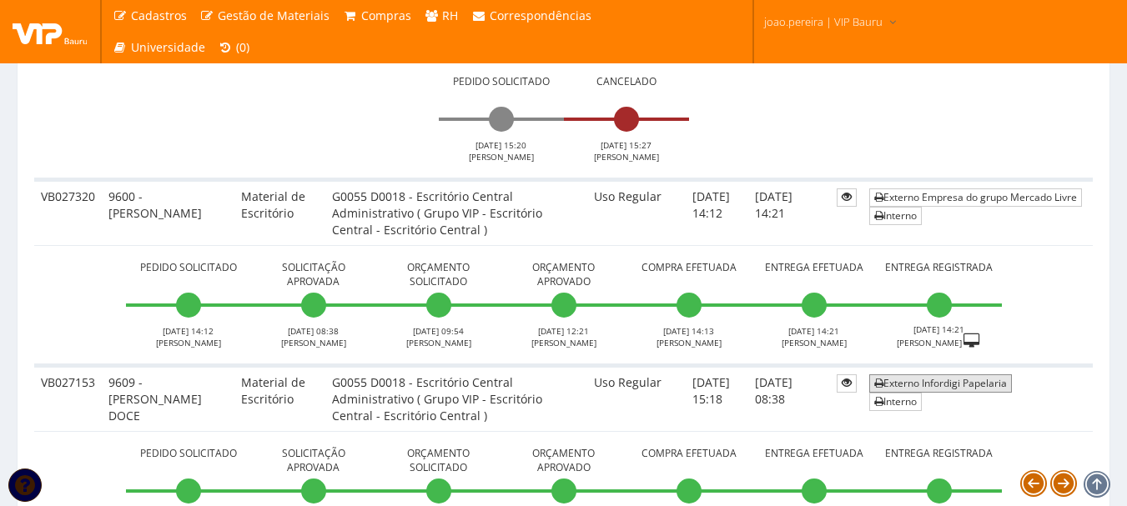
scroll to position [916, 0]
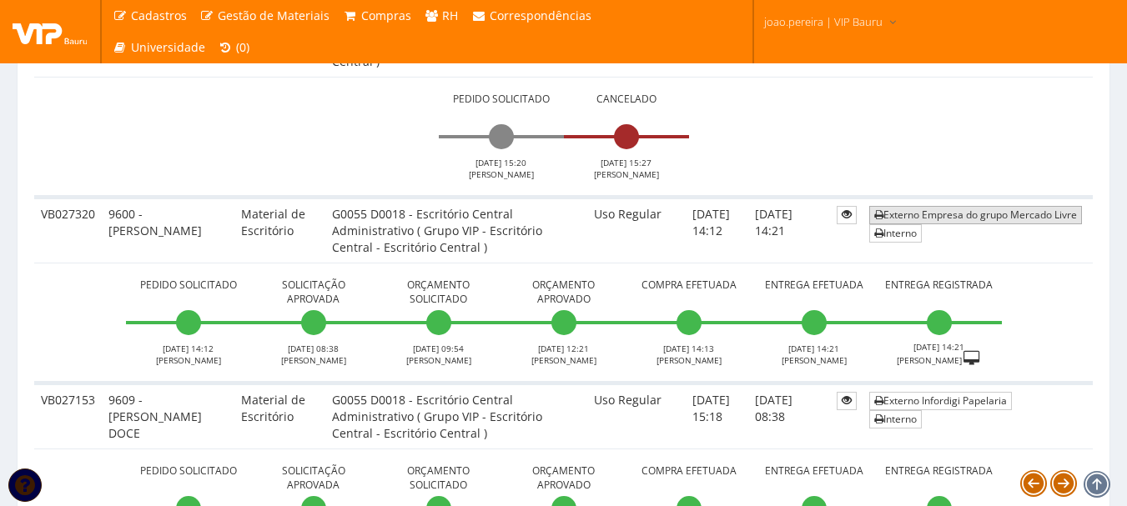
click at [943, 214] on link "Externo Empresa do grupo Mercado Livre" at bounding box center [975, 215] width 213 height 18
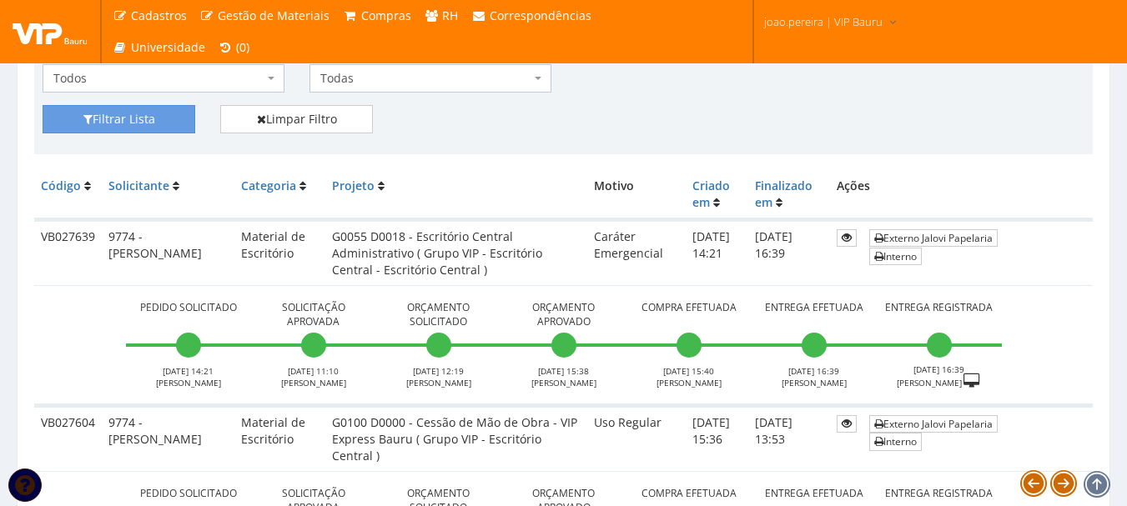
scroll to position [332, 0]
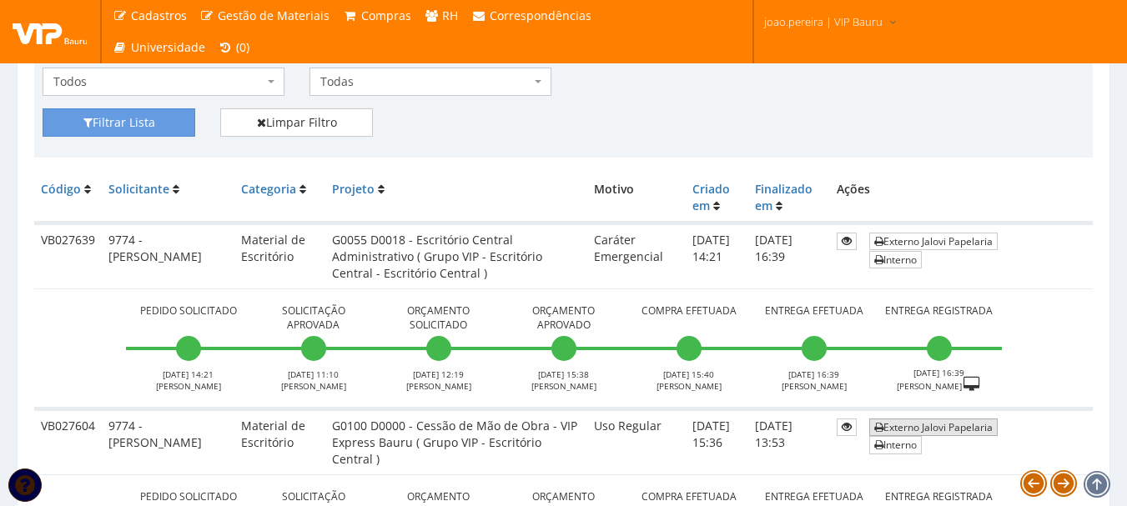
click at [944, 430] on link "Externo Jalovi Papelaria" at bounding box center [933, 428] width 128 height 18
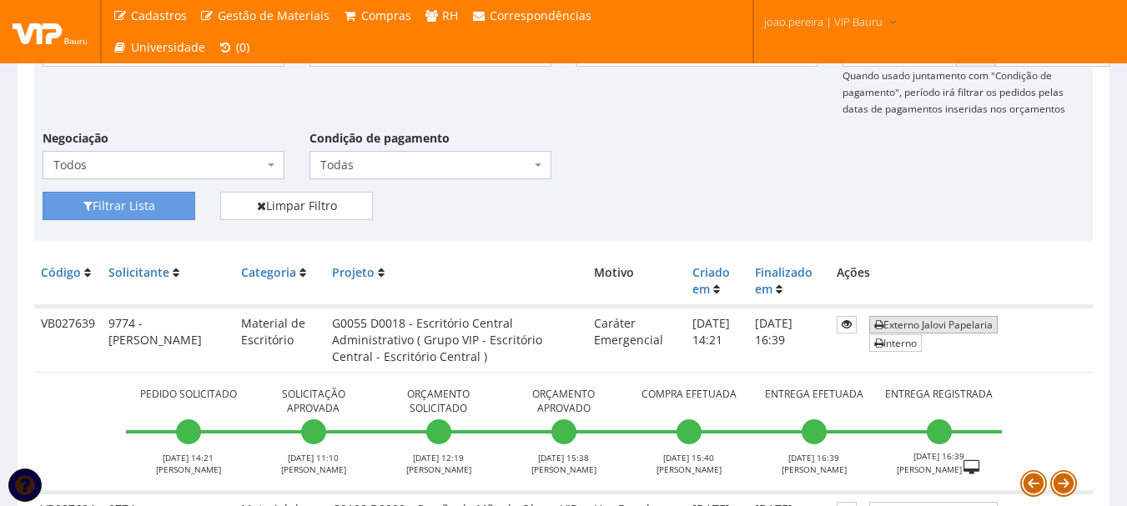
click at [937, 319] on link "Externo Jalovi Papelaria" at bounding box center [933, 325] width 128 height 18
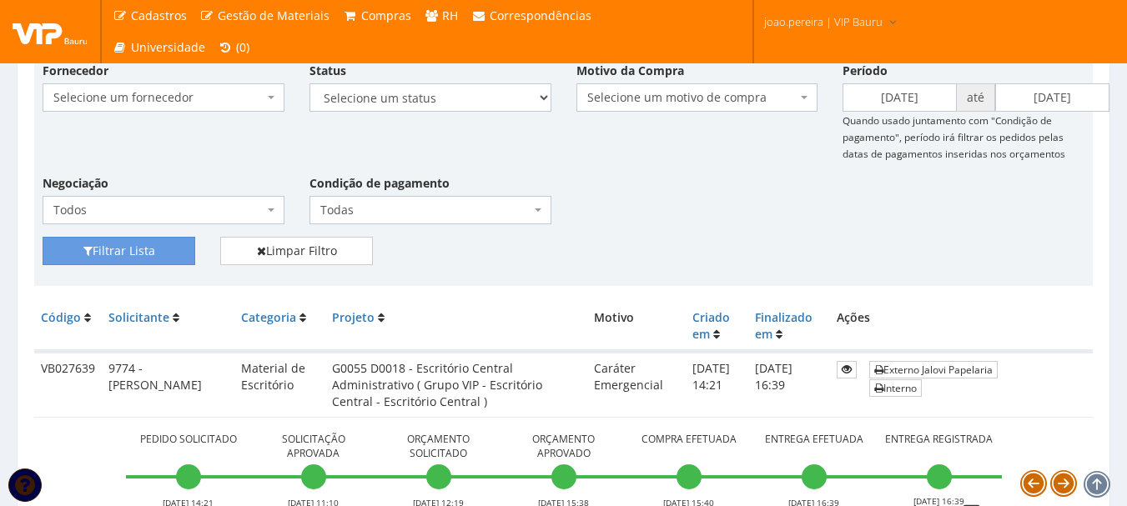
scroll to position [82, 0]
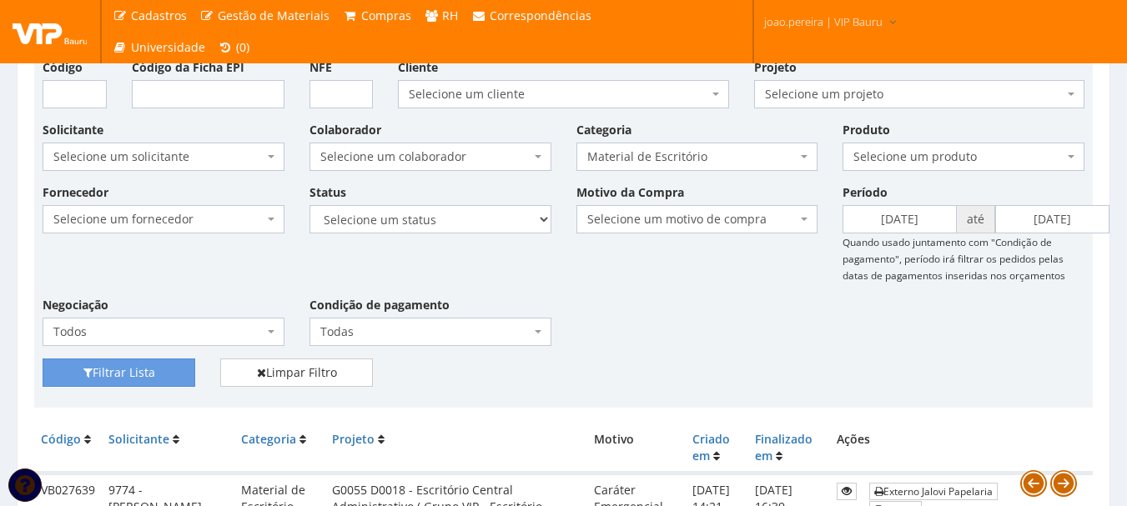
click at [763, 159] on span "Material de Escritório" at bounding box center [692, 156] width 210 height 17
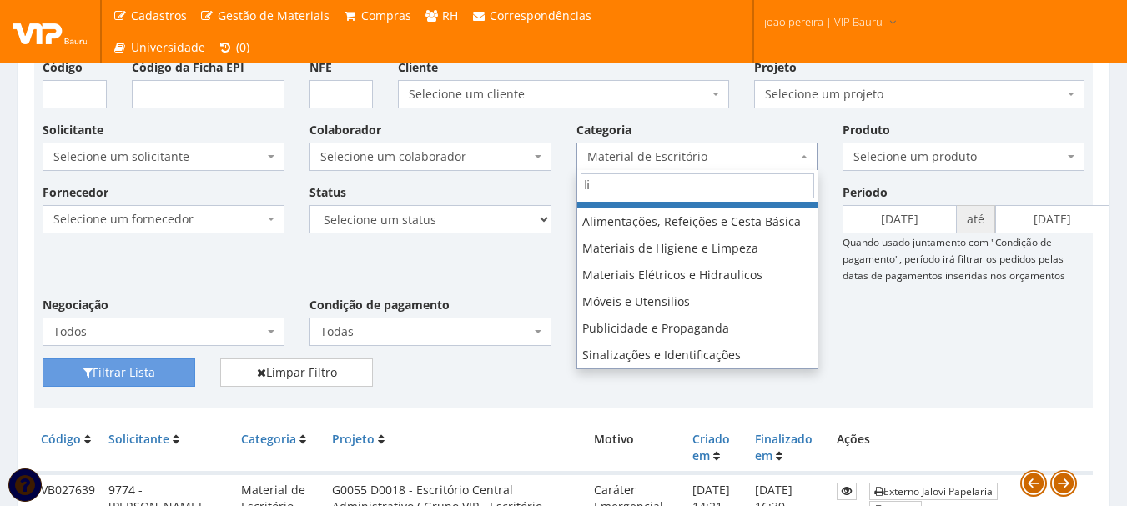
scroll to position [0, 0]
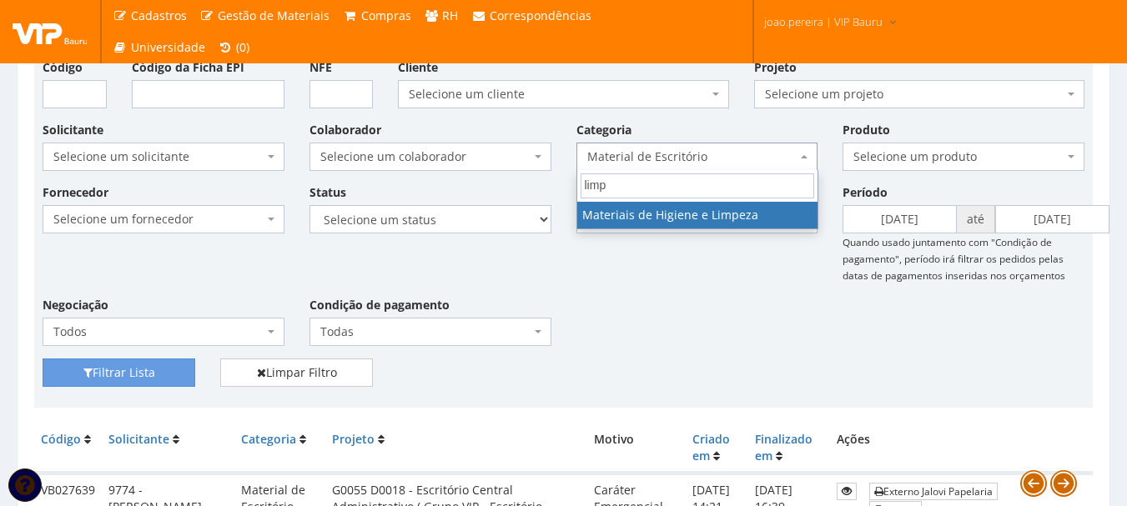
type input "limpe"
select select "5"
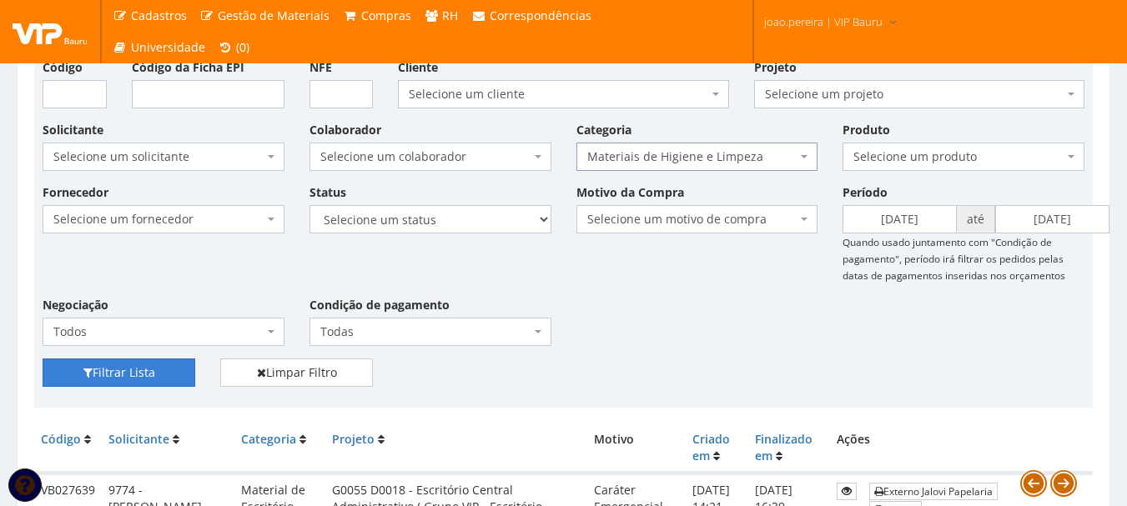
click at [132, 372] on button "Filtrar Lista" at bounding box center [119, 373] width 153 height 28
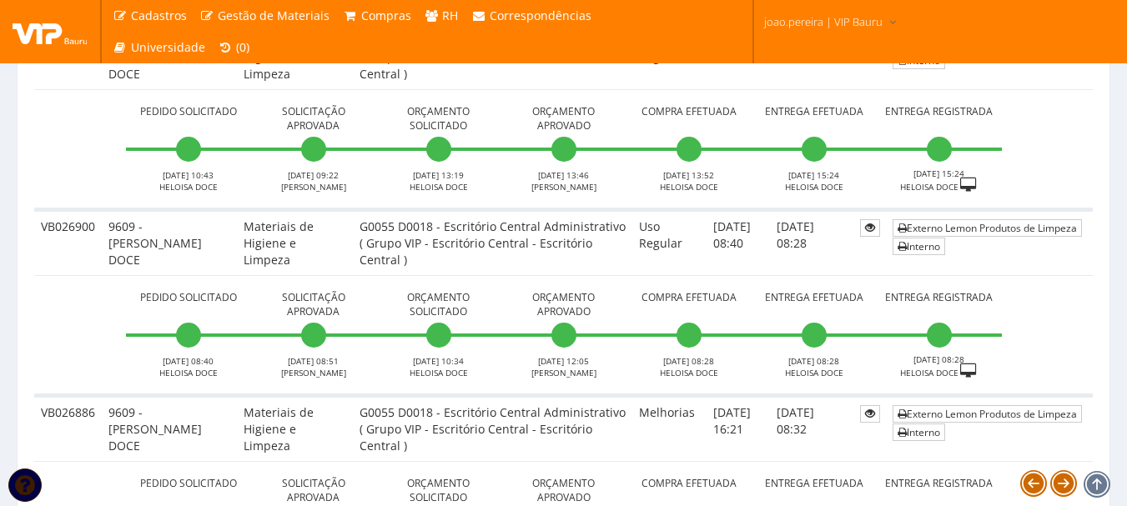
scroll to position [2923, 0]
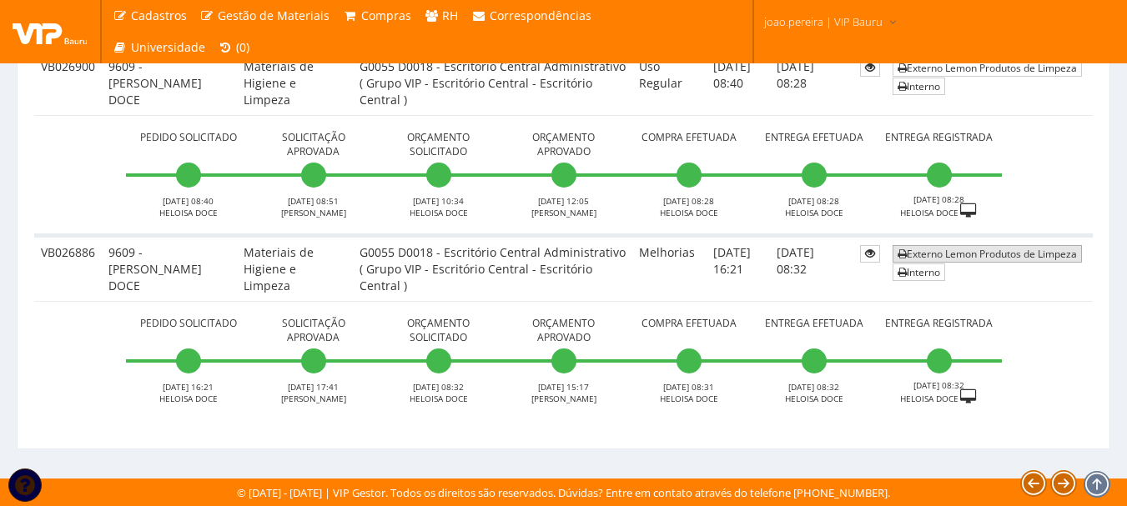
click at [976, 254] on link "Externo Lemon Produtos de Limpeza" at bounding box center [987, 254] width 189 height 18
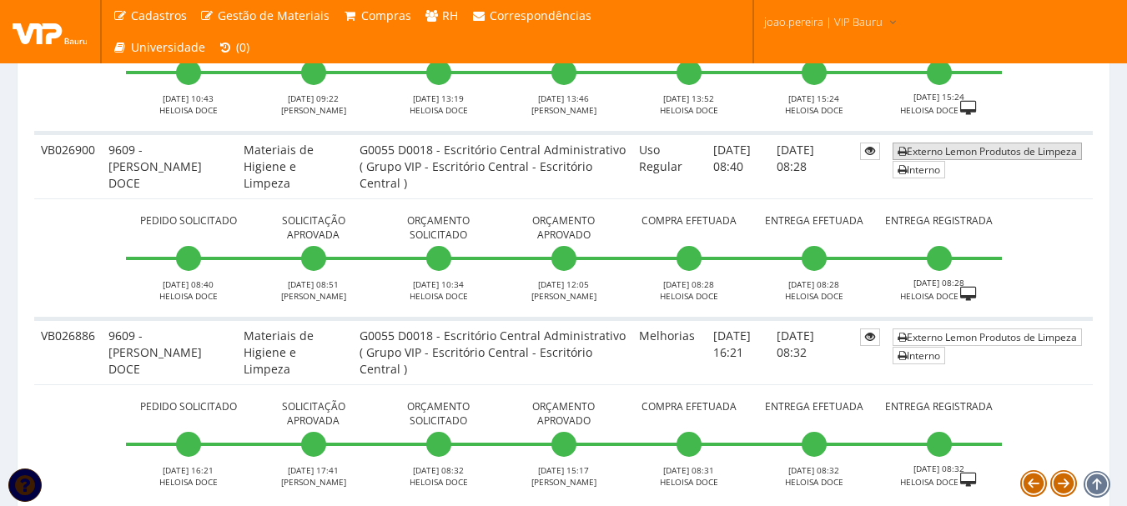
click at [968, 149] on link "Externo Lemon Produtos de Limpeza" at bounding box center [987, 152] width 189 height 18
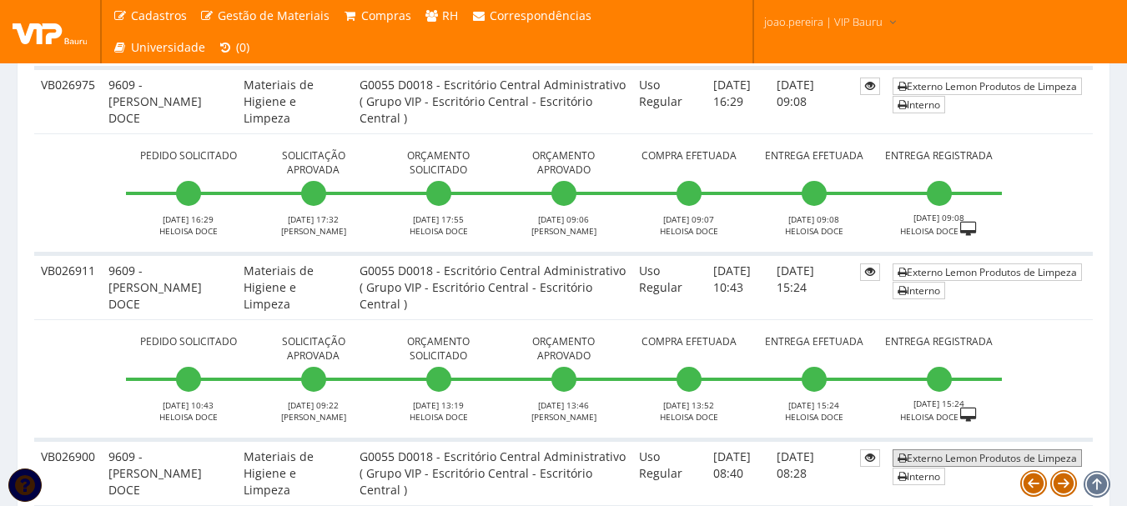
scroll to position [2506, 0]
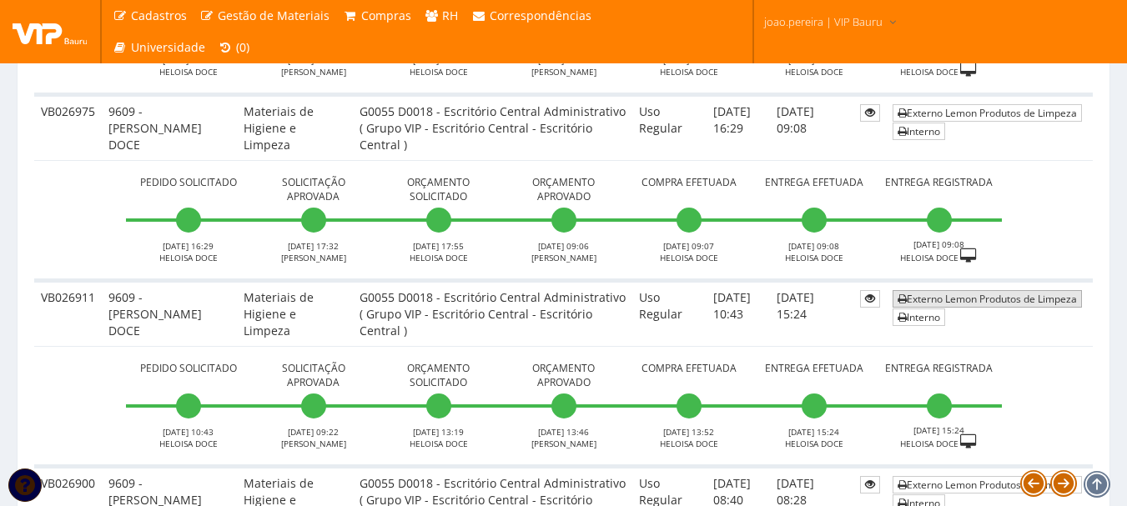
click at [974, 291] on link "Externo Lemon Produtos de Limpeza" at bounding box center [987, 299] width 189 height 18
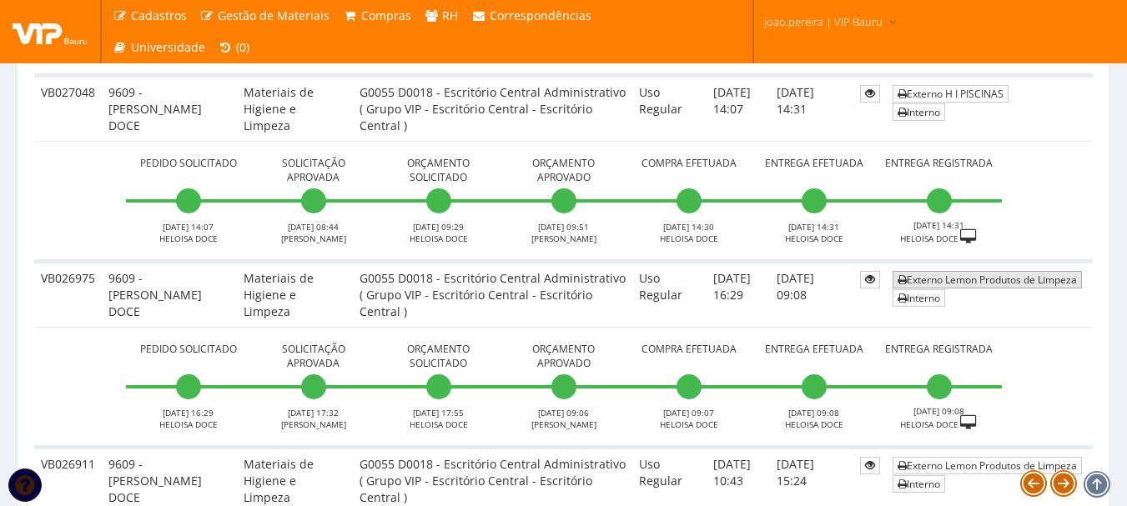
click at [978, 279] on link "Externo Lemon Produtos de Limpeza" at bounding box center [987, 280] width 189 height 18
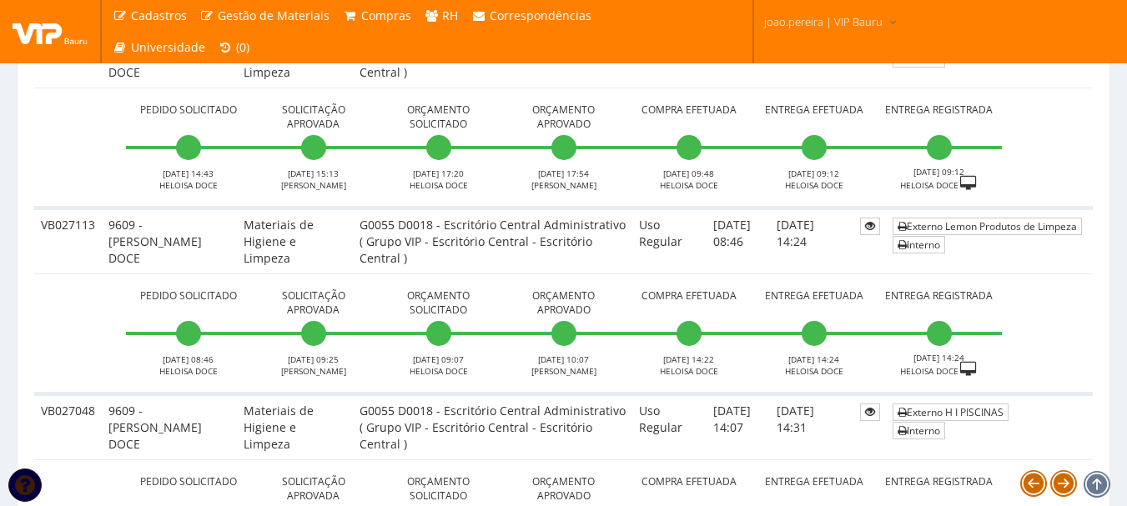
scroll to position [2005, 0]
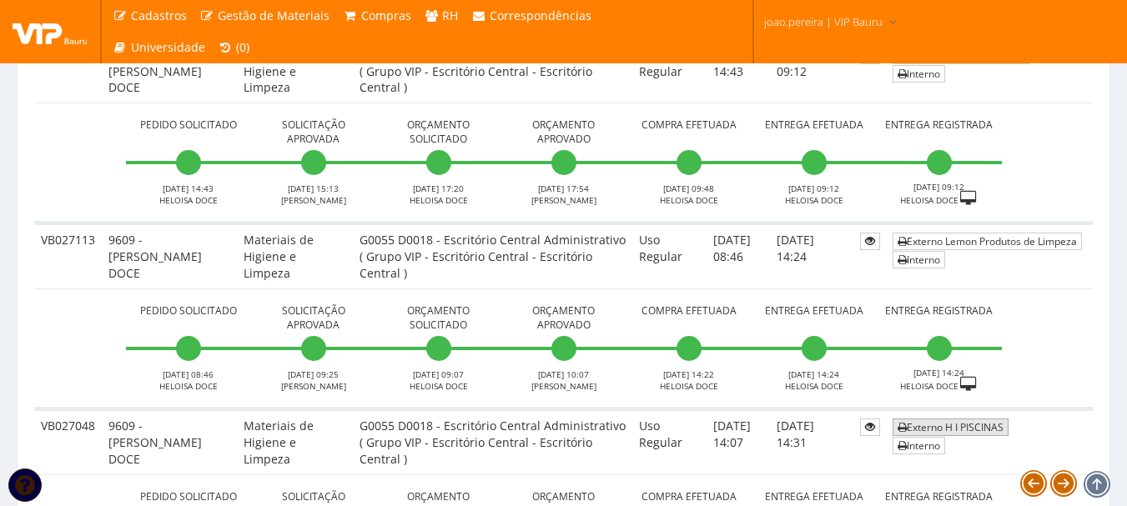
click at [956, 429] on link "Externo H I PISCINAS" at bounding box center [951, 428] width 116 height 18
click at [984, 242] on link "Externo Lemon Produtos de Limpeza" at bounding box center [987, 242] width 189 height 18
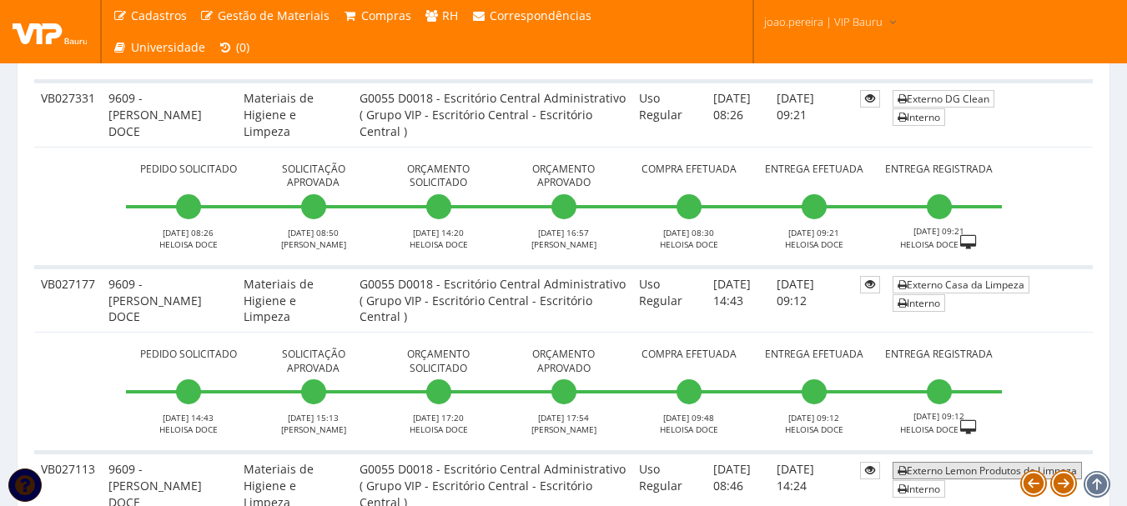
scroll to position [1672, 0]
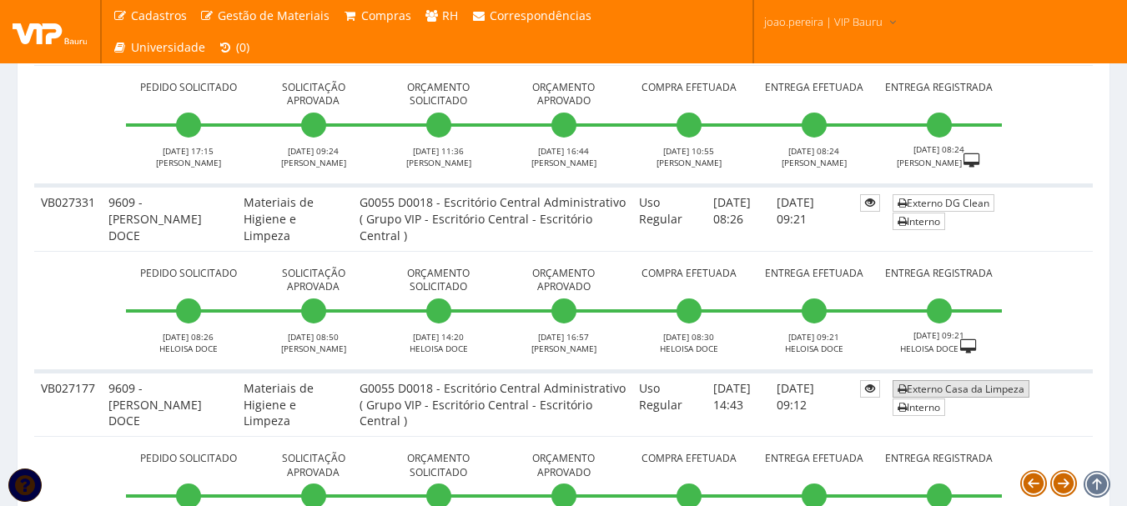
click at [950, 389] on link "Externo Casa da Limpeza" at bounding box center [961, 389] width 137 height 18
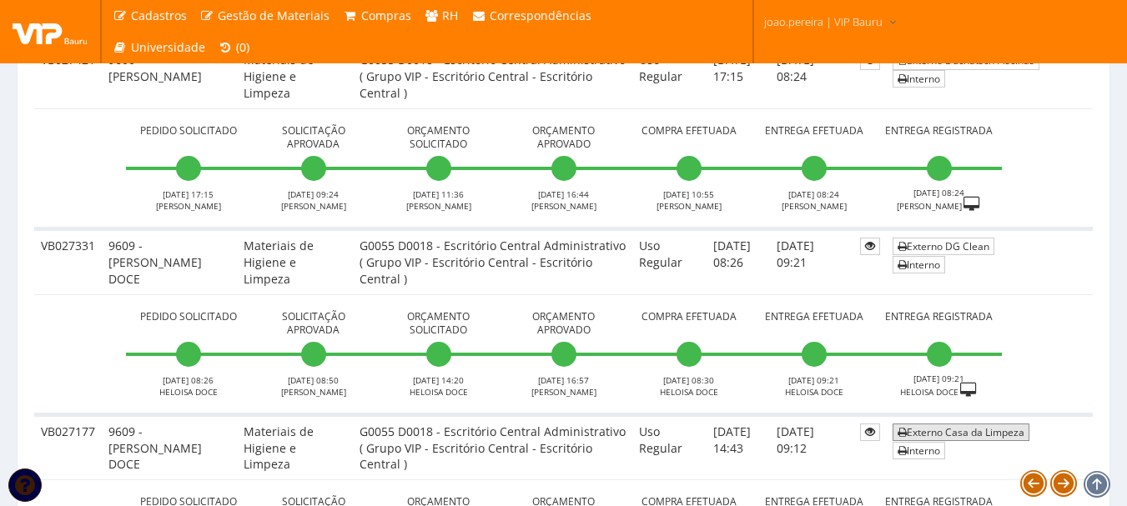
scroll to position [1588, 0]
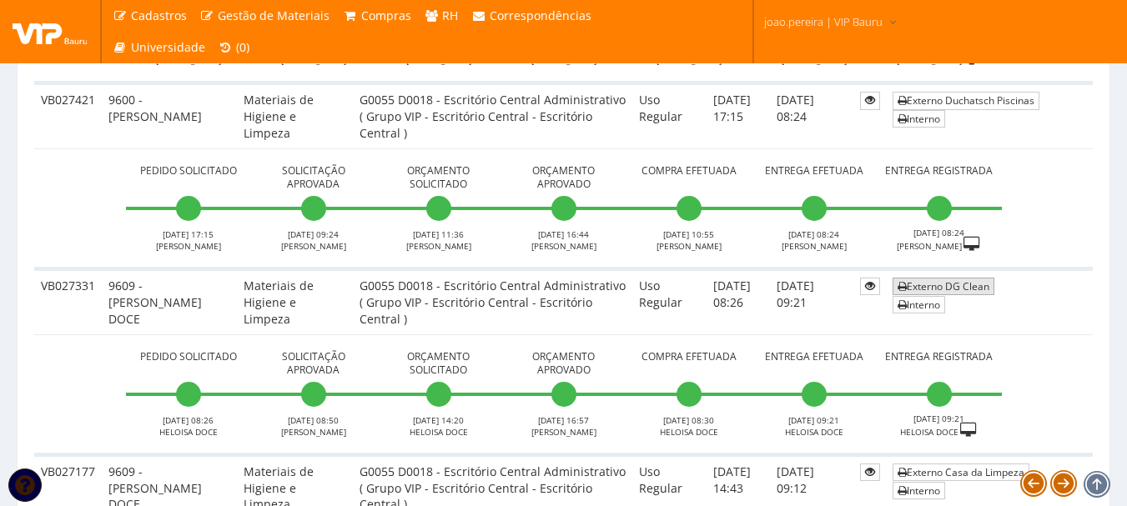
click at [953, 287] on link "Externo DG Clean" at bounding box center [944, 287] width 102 height 18
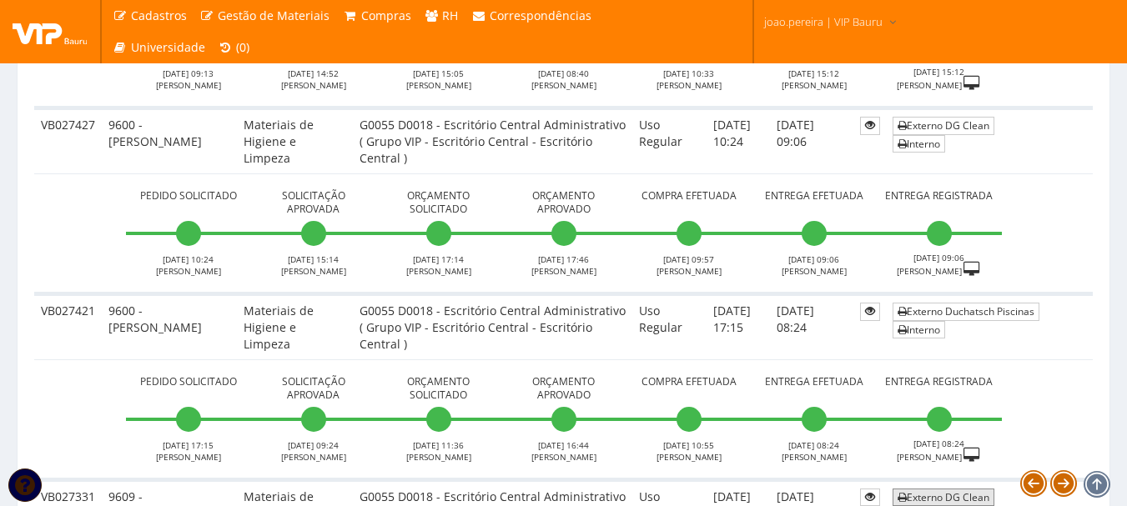
scroll to position [1421, 0]
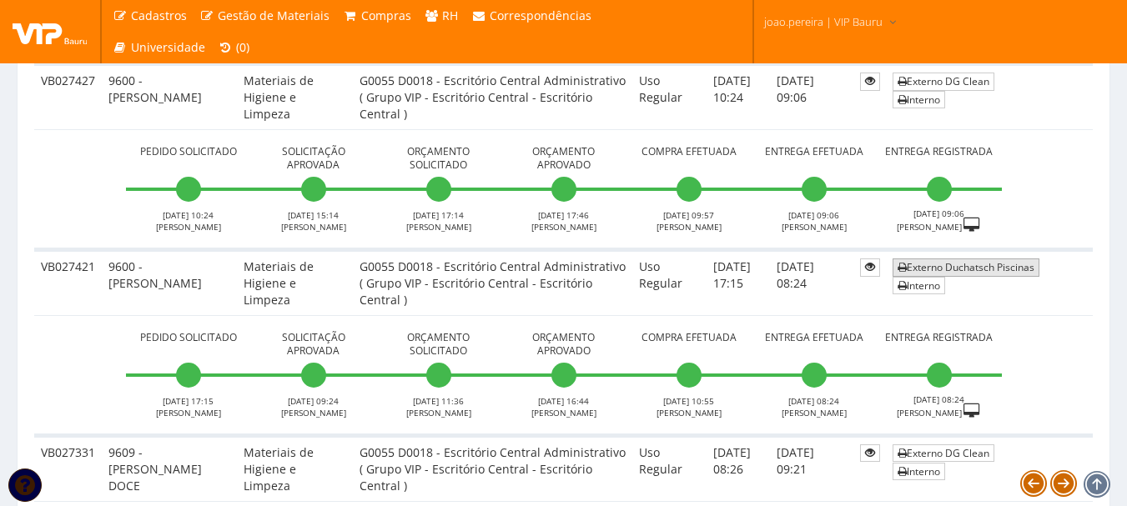
click at [973, 271] on link "Externo Duchatsch Piscinas" at bounding box center [966, 268] width 147 height 18
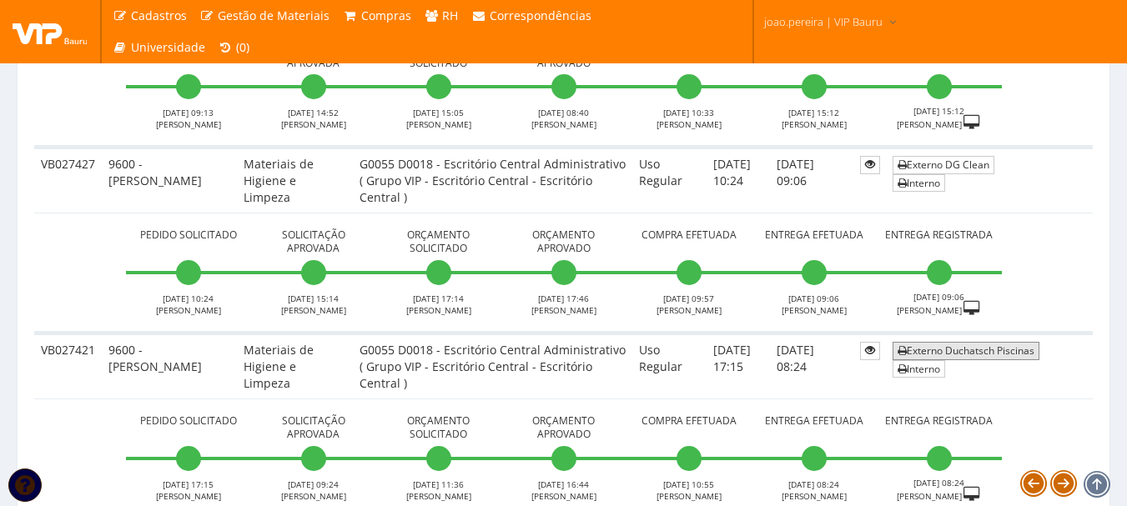
scroll to position [1338, 0]
click at [963, 165] on link "Externo DG Clean" at bounding box center [944, 165] width 102 height 18
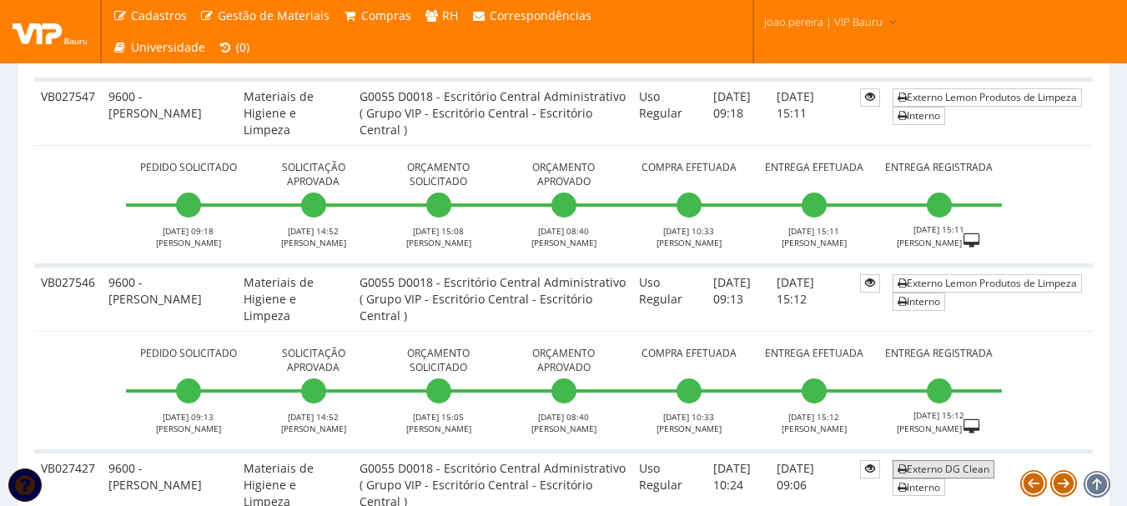
scroll to position [1004, 0]
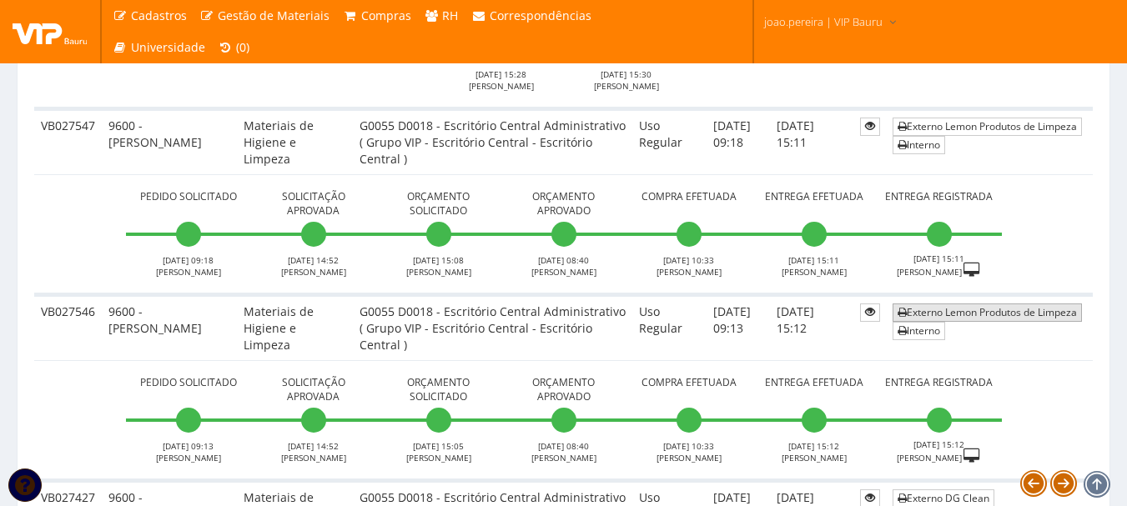
click at [1000, 315] on link "Externo Lemon Produtos de Limpeza" at bounding box center [987, 313] width 189 height 18
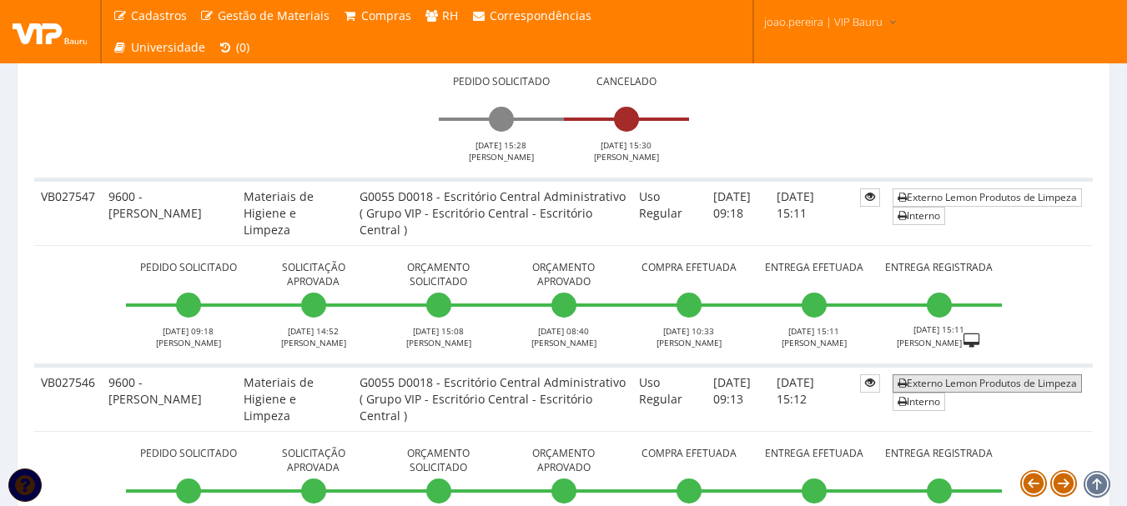
scroll to position [838, 0]
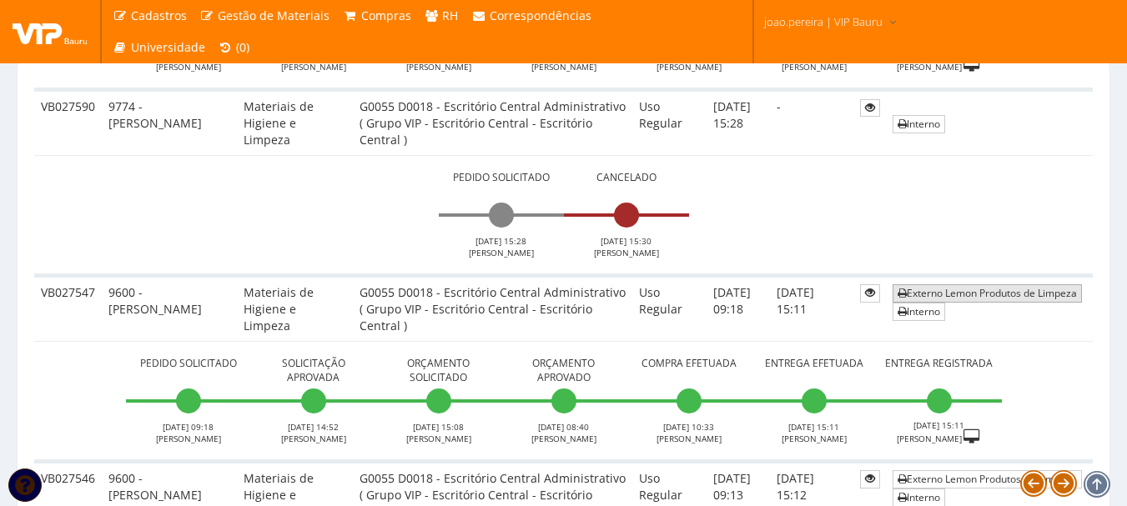
click at [989, 295] on link "Externo Lemon Produtos de Limpeza" at bounding box center [987, 293] width 189 height 18
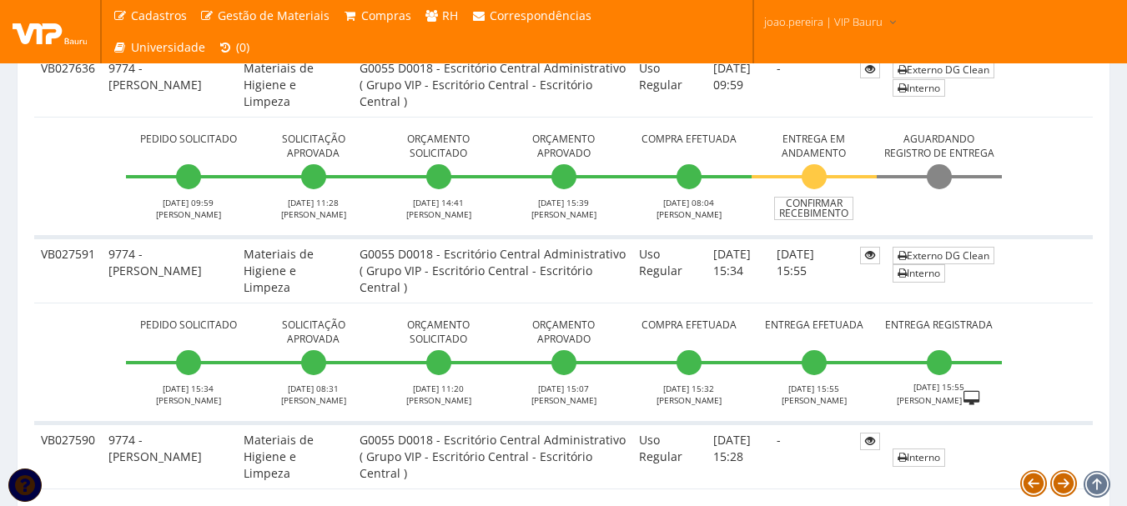
scroll to position [420, 0]
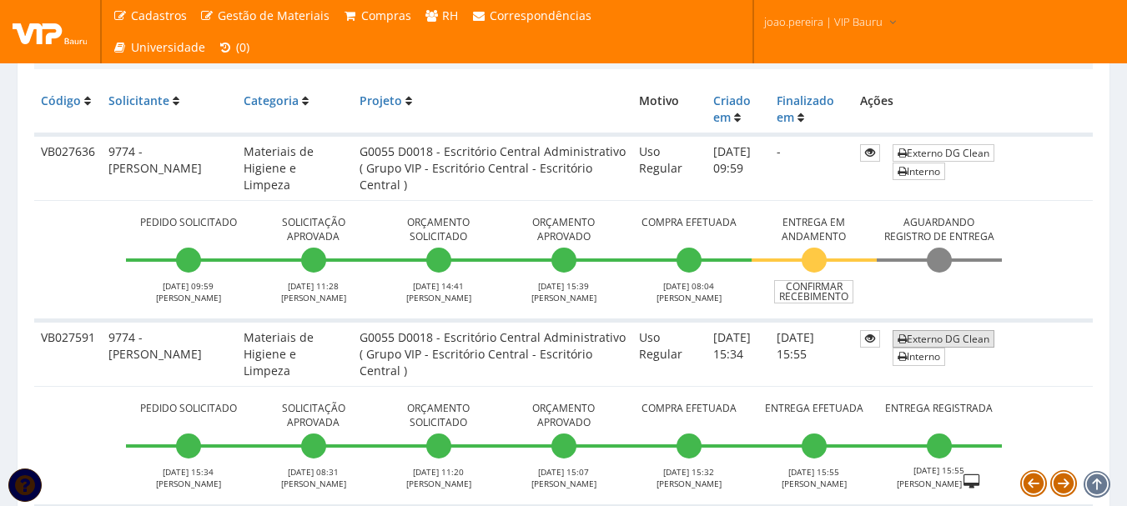
click at [934, 343] on link "Externo DG Clean" at bounding box center [944, 339] width 102 height 18
click at [967, 154] on link "Externo DG Clean" at bounding box center [944, 153] width 102 height 18
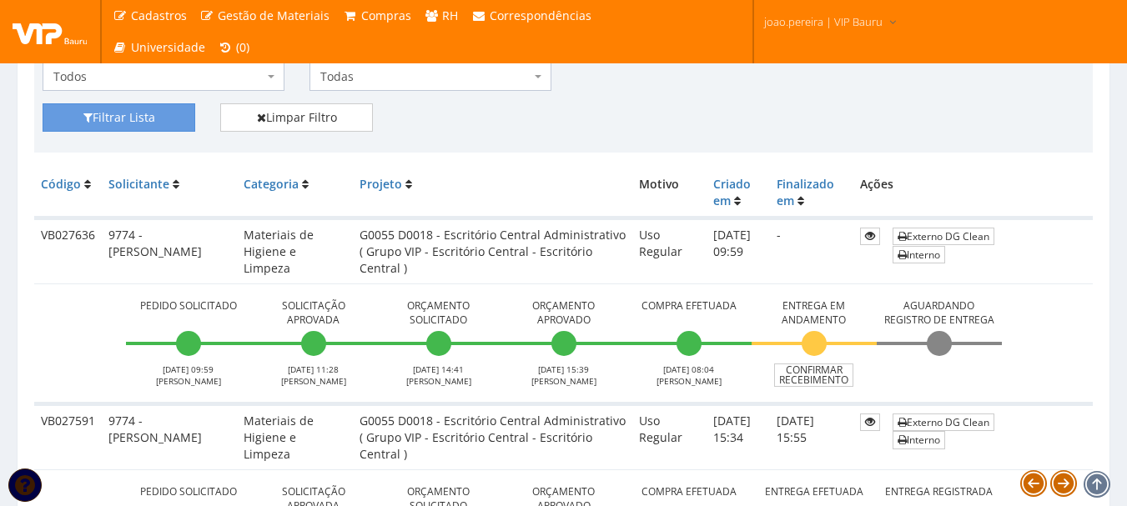
click at [863, 96] on div "Fornecedor Selecione um fornecedor ******** ******** 1000 MARCAS BRASIL 123 MIL…" at bounding box center [563, 15] width 1067 height 175
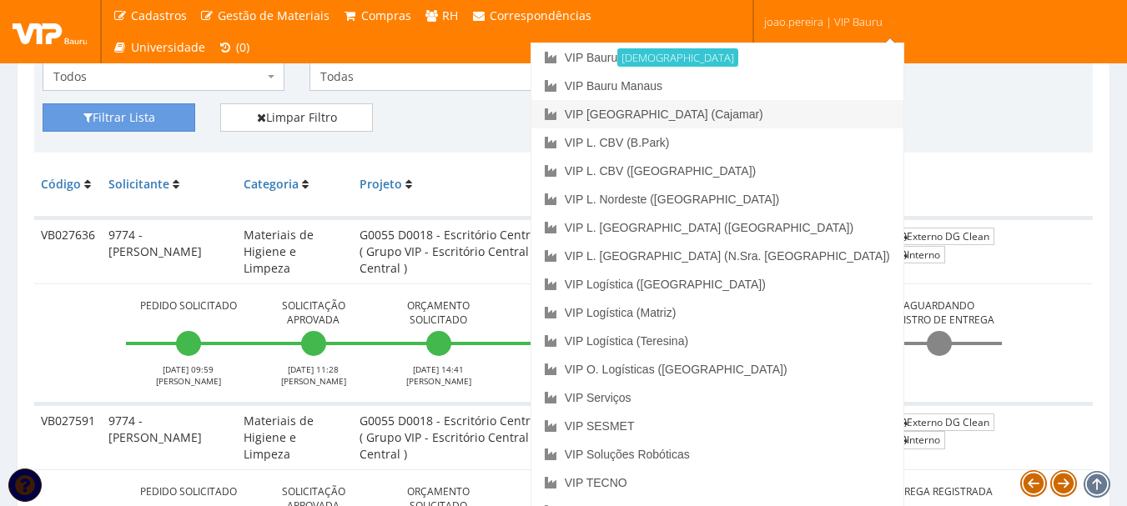
click at [767, 114] on link "VIP [GEOGRAPHIC_DATA] (Cajamar)" at bounding box center [717, 114] width 372 height 28
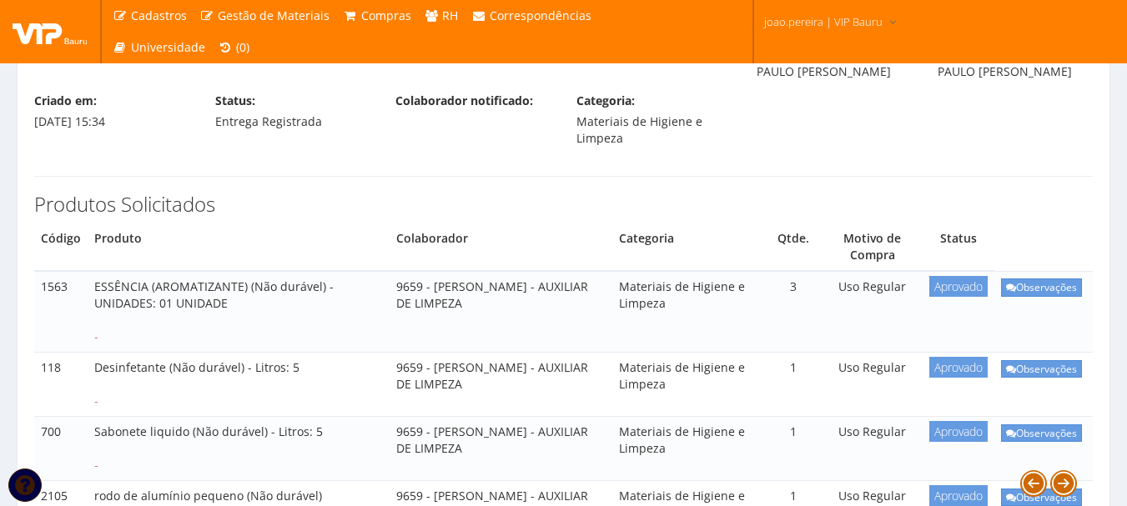
scroll to position [83, 0]
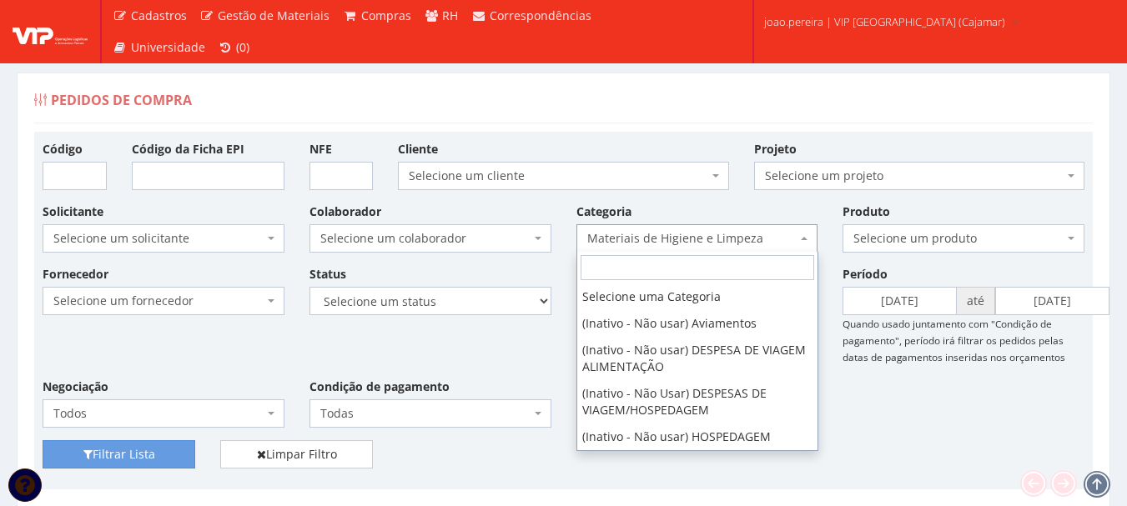
click at [767, 240] on span "Materiais de Higiene e Limpeza" at bounding box center [692, 238] width 210 height 17
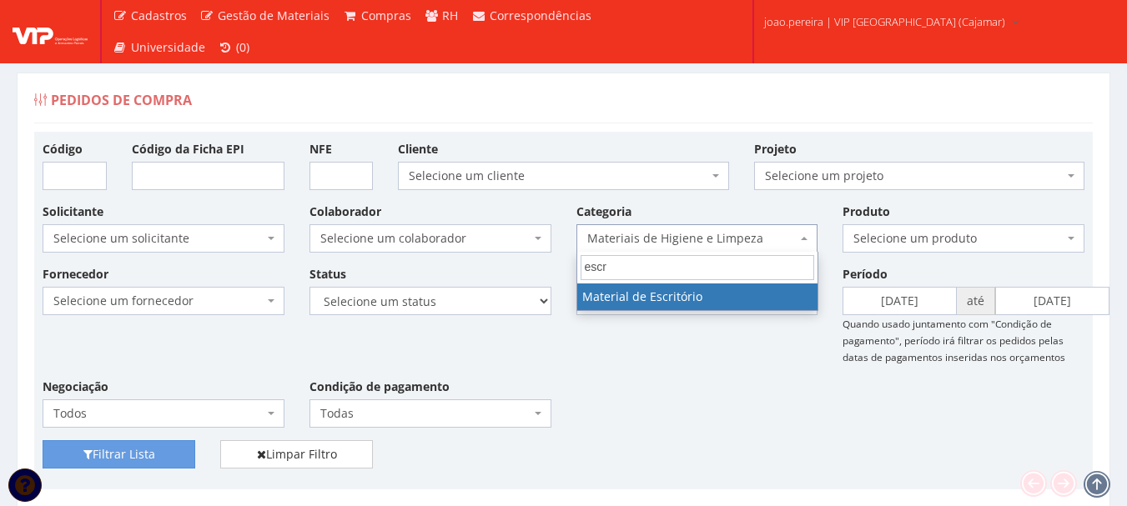
type input "escri"
select select "16"
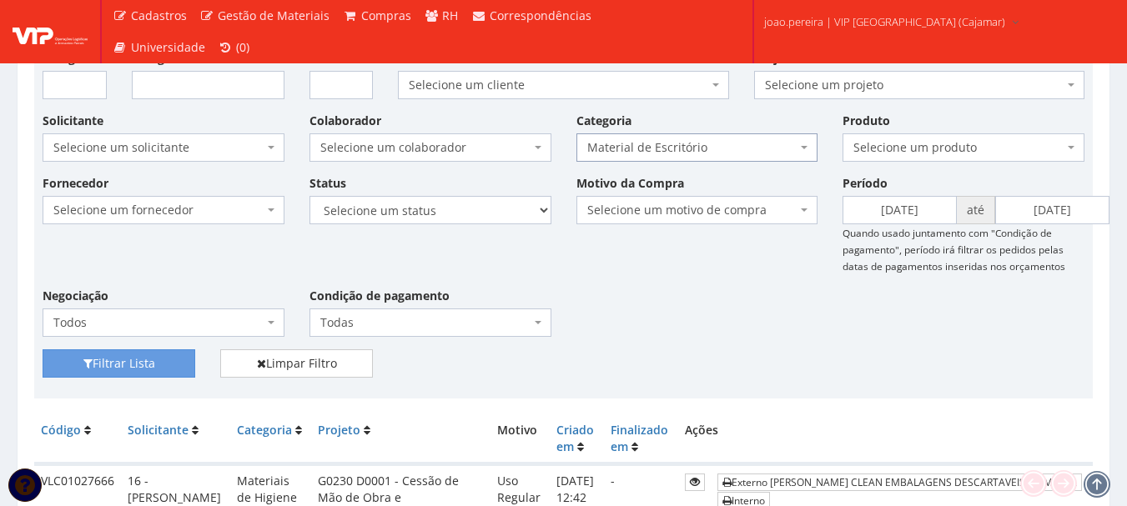
scroll to position [334, 0]
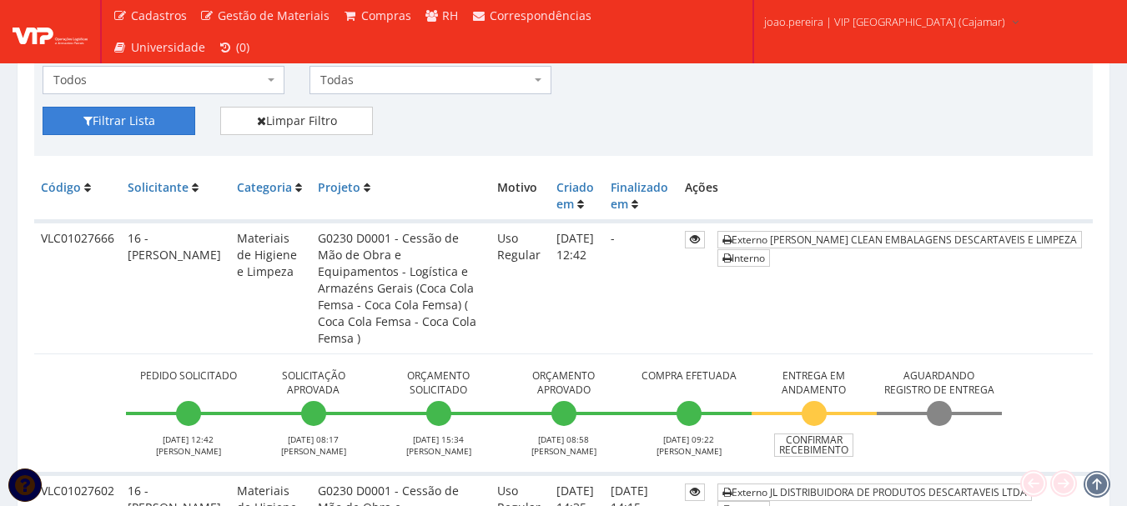
click at [102, 117] on button "Filtrar Lista" at bounding box center [119, 121] width 153 height 28
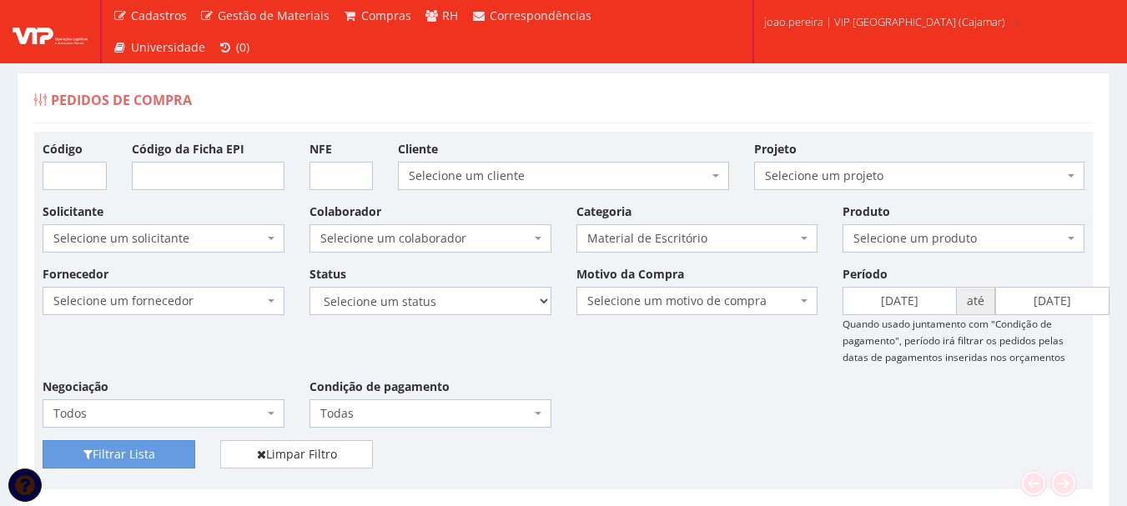
click at [1019, 90] on div "Pedidos de Compra" at bounding box center [563, 103] width 1059 height 40
click at [314, 455] on link "Limpar Filtro" at bounding box center [296, 454] width 153 height 28
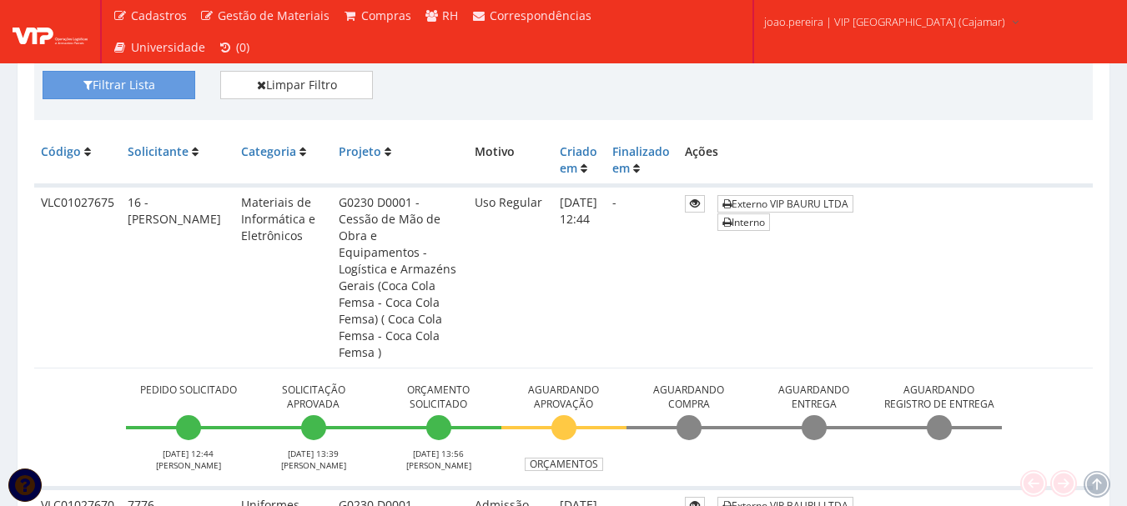
scroll to position [501, 0]
